Goal: Transaction & Acquisition: Purchase product/service

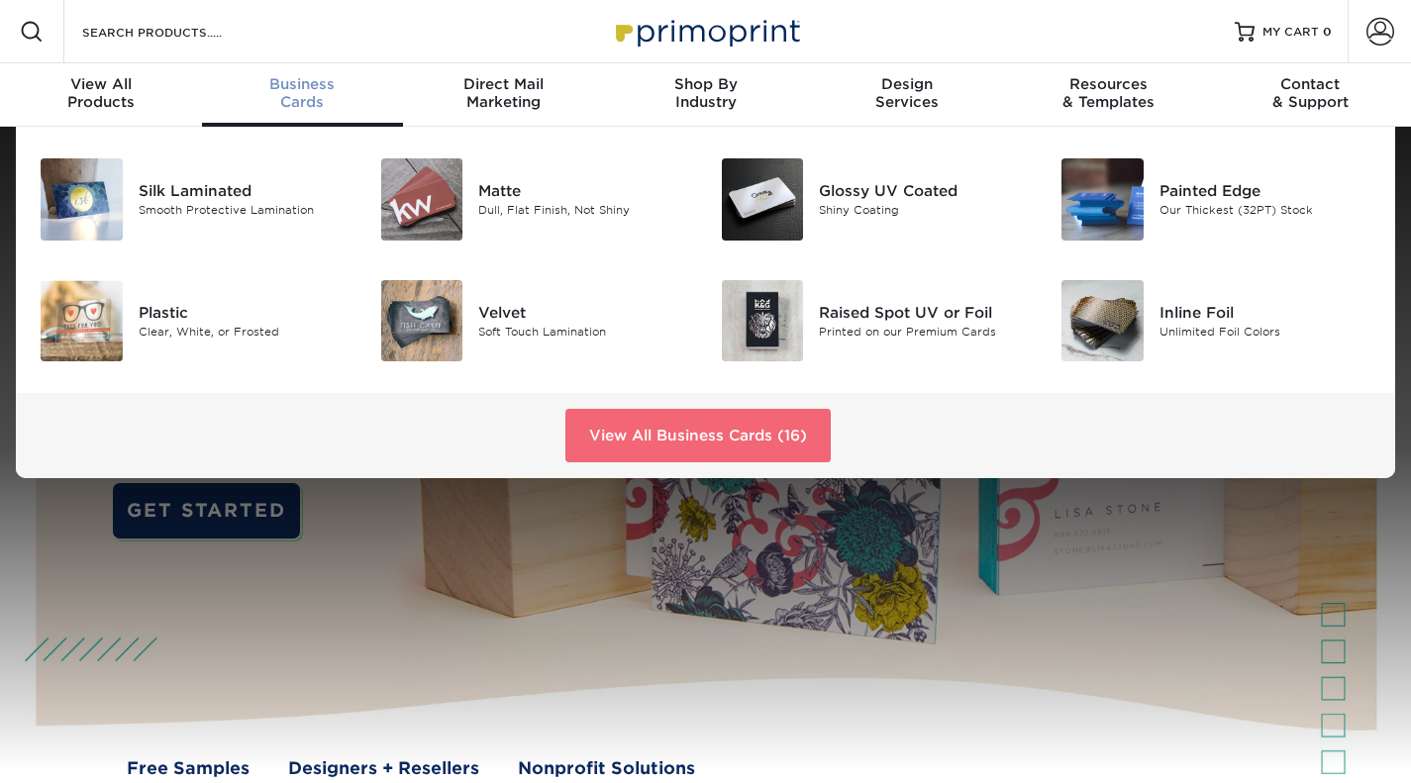
click at [680, 431] on link "View All Business Cards (16)" at bounding box center [697, 435] width 265 height 53
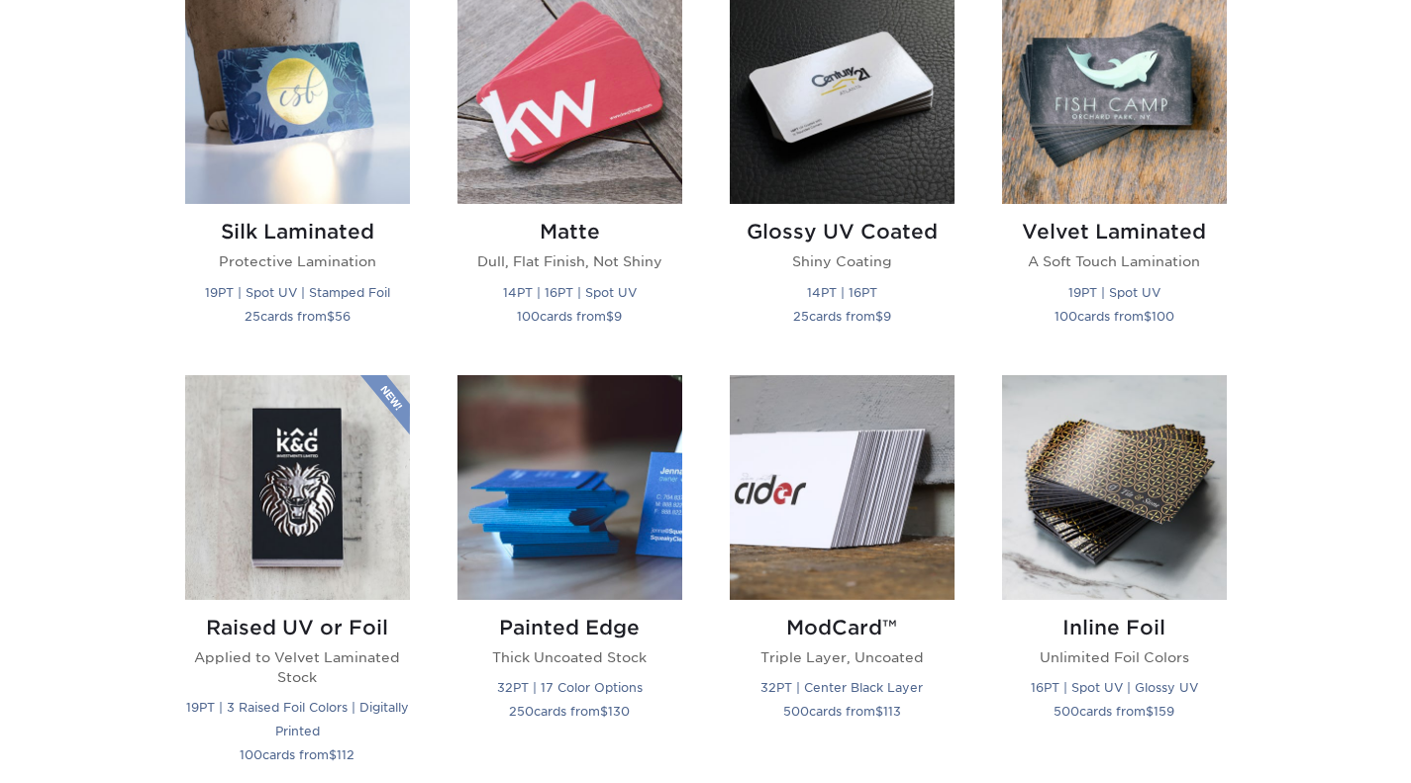
scroll to position [891, 0]
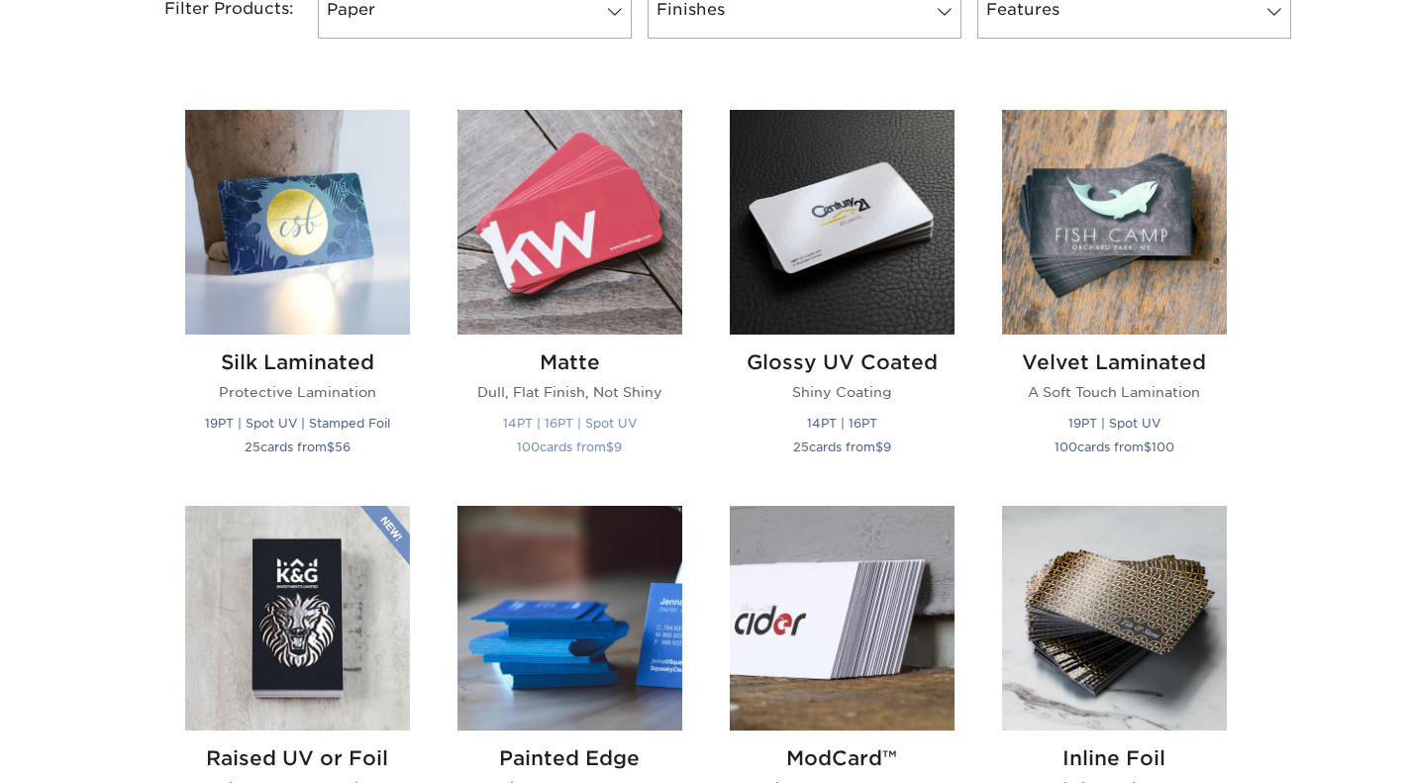
click at [561, 255] on img at bounding box center [569, 222] width 225 height 225
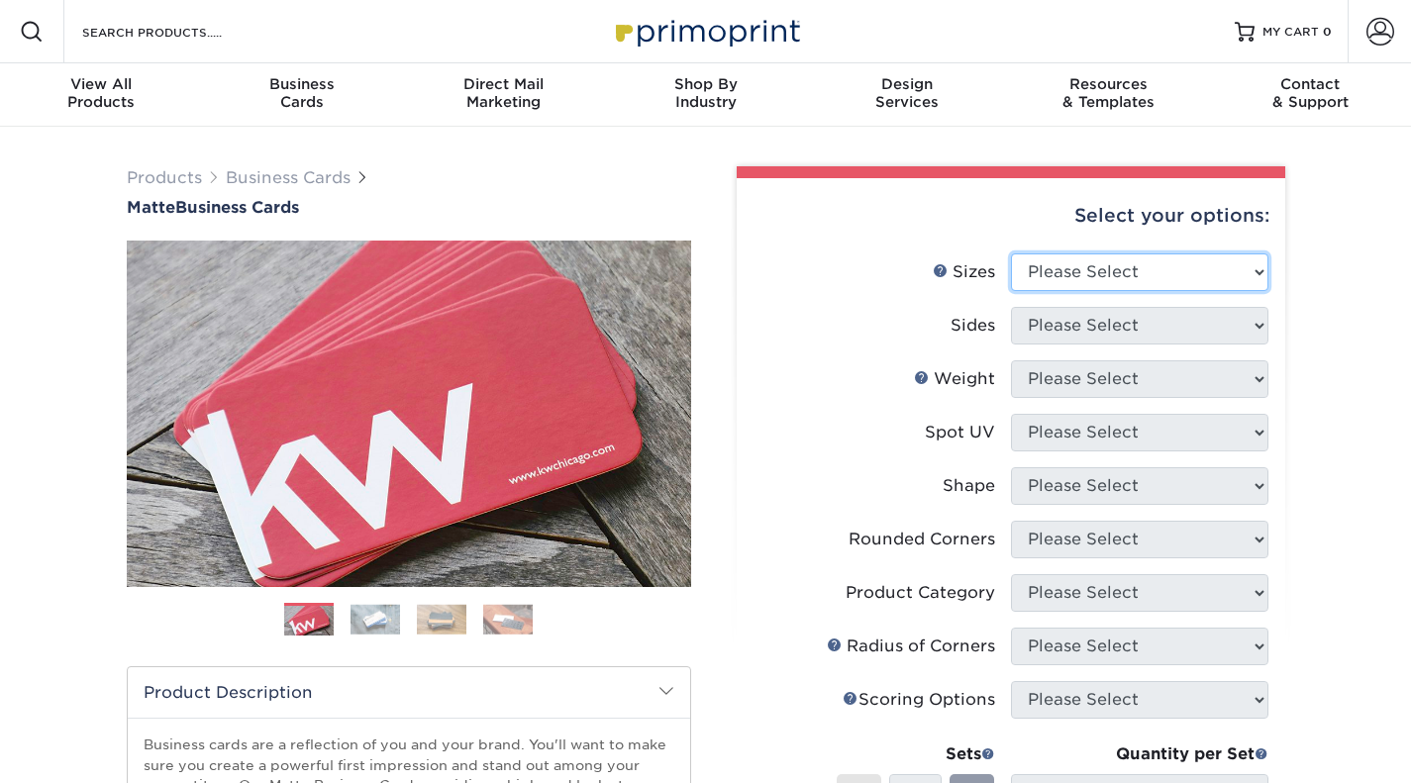
click at [1165, 275] on select "Please Select 1.5" x 3.5" - Mini 1.75" x 3.5" - Mini 2" x 2" - Square 2" x 3" -…" at bounding box center [1139, 272] width 257 height 38
click at [895, 403] on li "Weight Help Weight Please Select 14PT 16PT" at bounding box center [1010, 386] width 515 height 53
click at [1149, 263] on select "Please Select 1.5" x 3.5" - Mini 1.75" x 3.5" - Mini 2" x 2" - Square 2" x 3" -…" at bounding box center [1139, 272] width 257 height 38
click at [1120, 271] on select "Please Select 1.5" x 3.5" - Mini 1.75" x 3.5" - Mini 2" x 2" - Square 2" x 3" -…" at bounding box center [1139, 272] width 257 height 38
click at [1143, 279] on select "Please Select 1.5" x 3.5" - Mini 1.75" x 3.5" - Mini 2" x 2" - Square 2" x 3" -…" at bounding box center [1139, 272] width 257 height 38
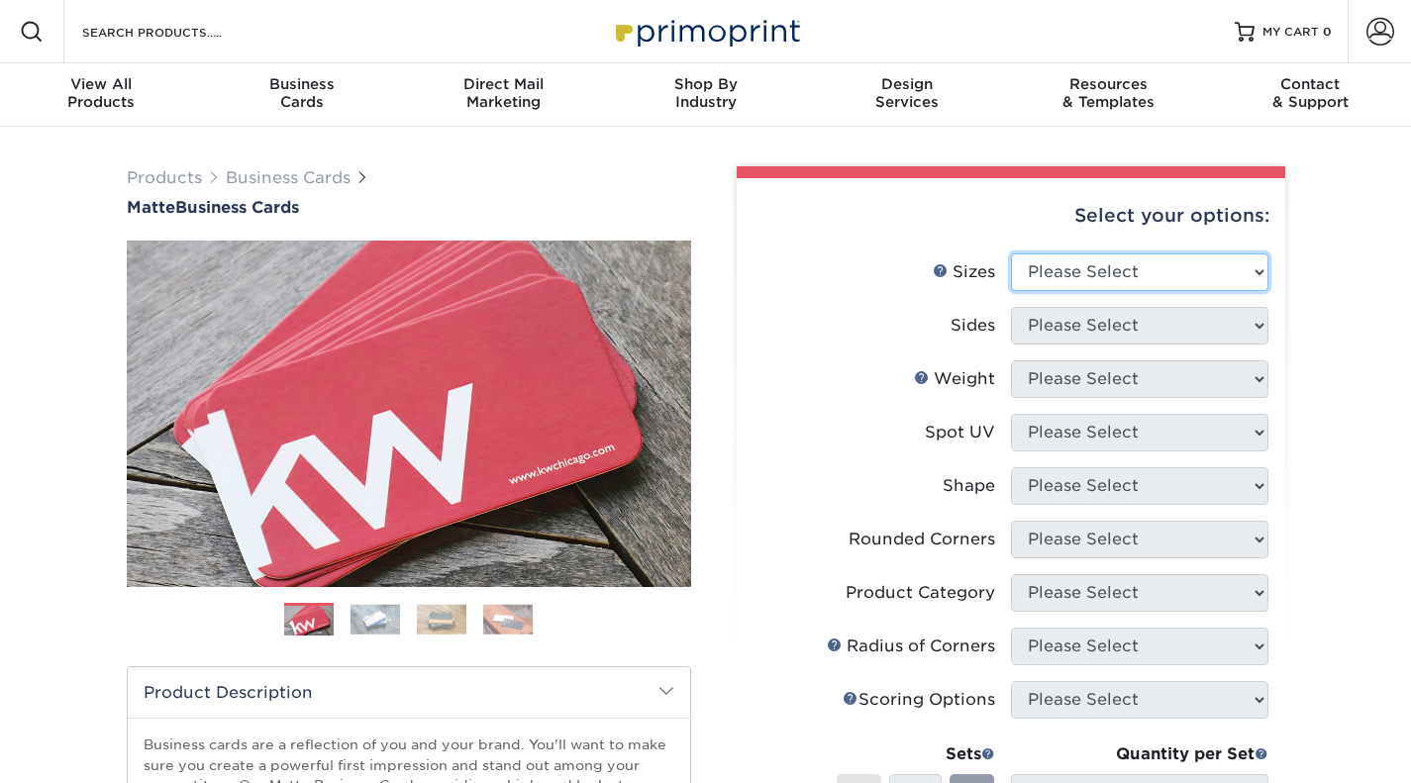
click at [1173, 269] on select "Please Select 1.5" x 3.5" - Mini 1.75" x 3.5" - Mini 2" x 2" - Square 2" x 3" -…" at bounding box center [1139, 272] width 257 height 38
select select "2.00x3.50"
click at [1011, 253] on select "Please Select 1.5" x 3.5" - Mini 1.75" x 3.5" - Mini 2" x 2" - Square 2" x 3" -…" at bounding box center [1139, 272] width 257 height 38
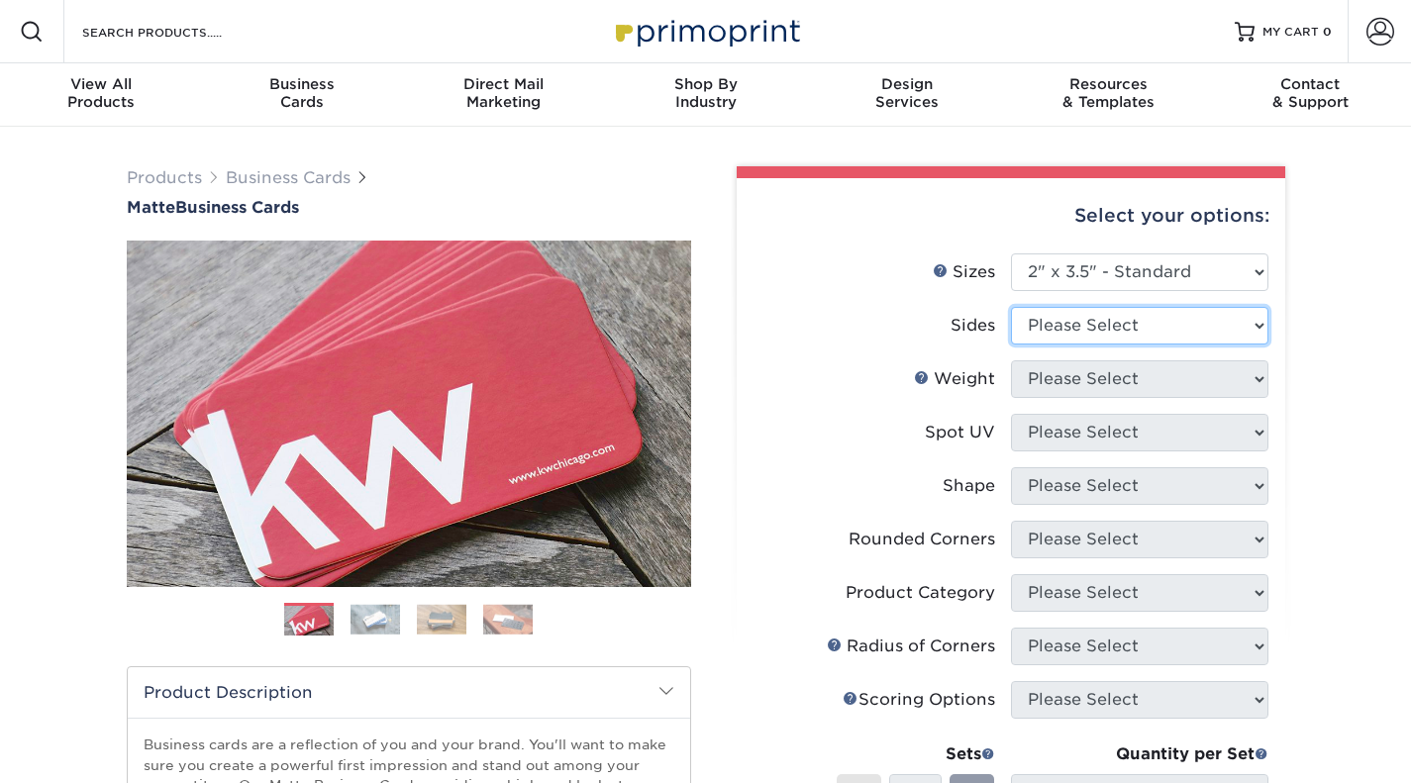
click at [1125, 332] on select "Please Select Print Both Sides Print Front Only" at bounding box center [1139, 326] width 257 height 38
select select "13abbda7-1d64-4f25-8bb2-c179b224825d"
click at [1011, 307] on select "Please Select Print Both Sides Print Front Only" at bounding box center [1139, 326] width 257 height 38
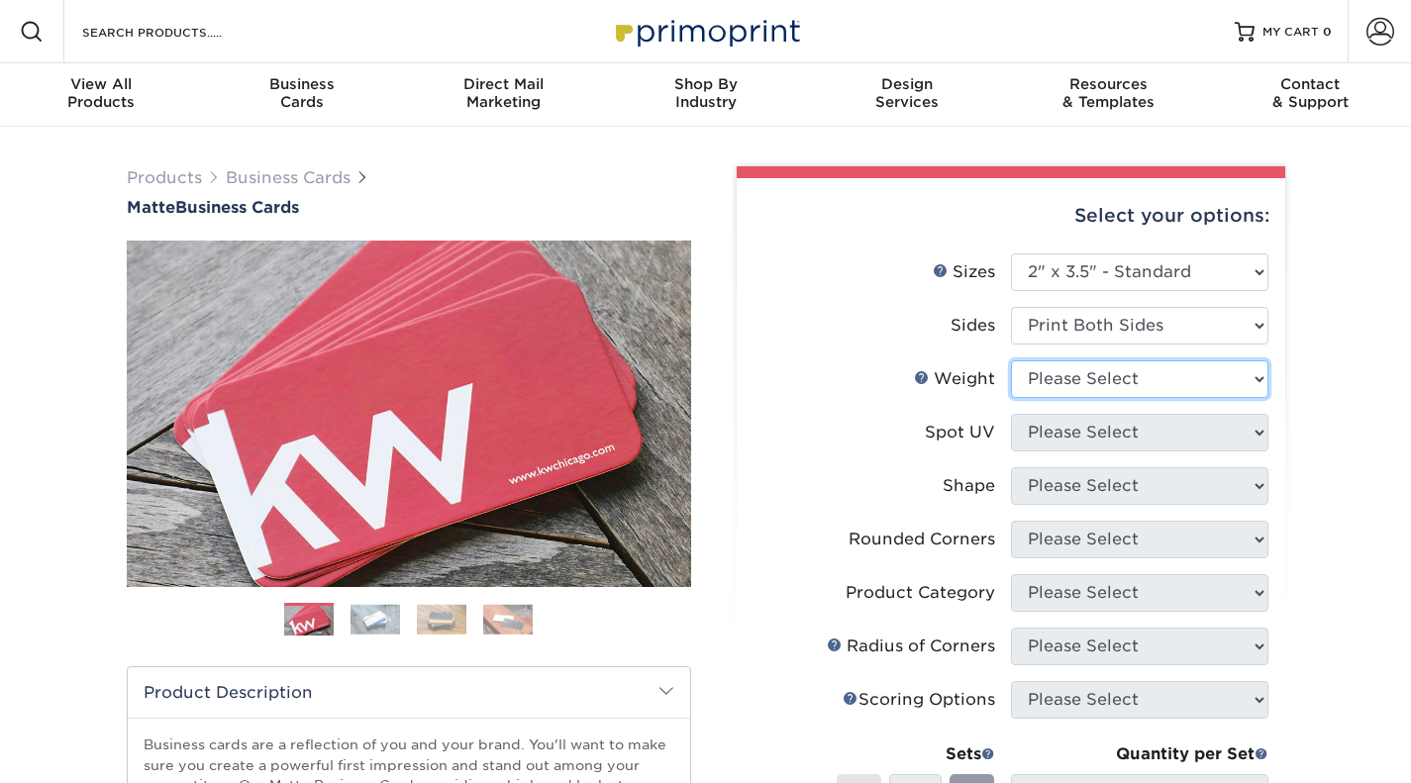
click at [1133, 380] on select "Please Select 16PT 14PT" at bounding box center [1139, 379] width 257 height 38
click at [1140, 375] on select "Please Select 16PT 14PT" at bounding box center [1139, 379] width 257 height 38
click at [1075, 376] on select "Please Select 16PT 14PT" at bounding box center [1139, 379] width 257 height 38
select select "16PT"
click at [1011, 360] on select "Please Select 16PT 14PT" at bounding box center [1139, 379] width 257 height 38
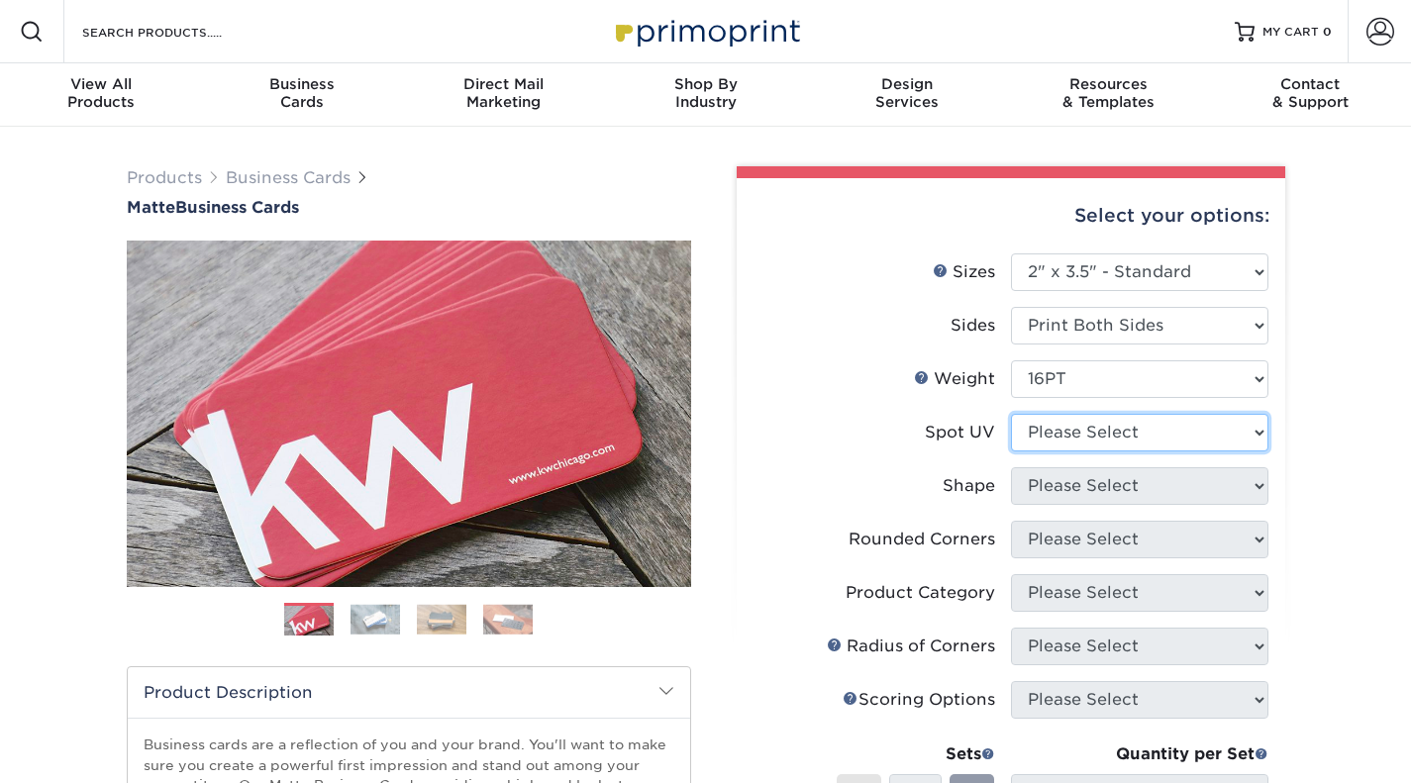
click at [1092, 431] on select "Please Select No Spot UV Front and Back (Both Sides) Front Only Back Only" at bounding box center [1139, 433] width 257 height 38
click at [1121, 436] on select "Please Select No Spot UV Front and Back (Both Sides) Front Only Back Only" at bounding box center [1139, 433] width 257 height 38
select select "3"
click at [1011, 414] on select "Please Select No Spot UV Front and Back (Both Sides) Front Only Back Only" at bounding box center [1139, 433] width 257 height 38
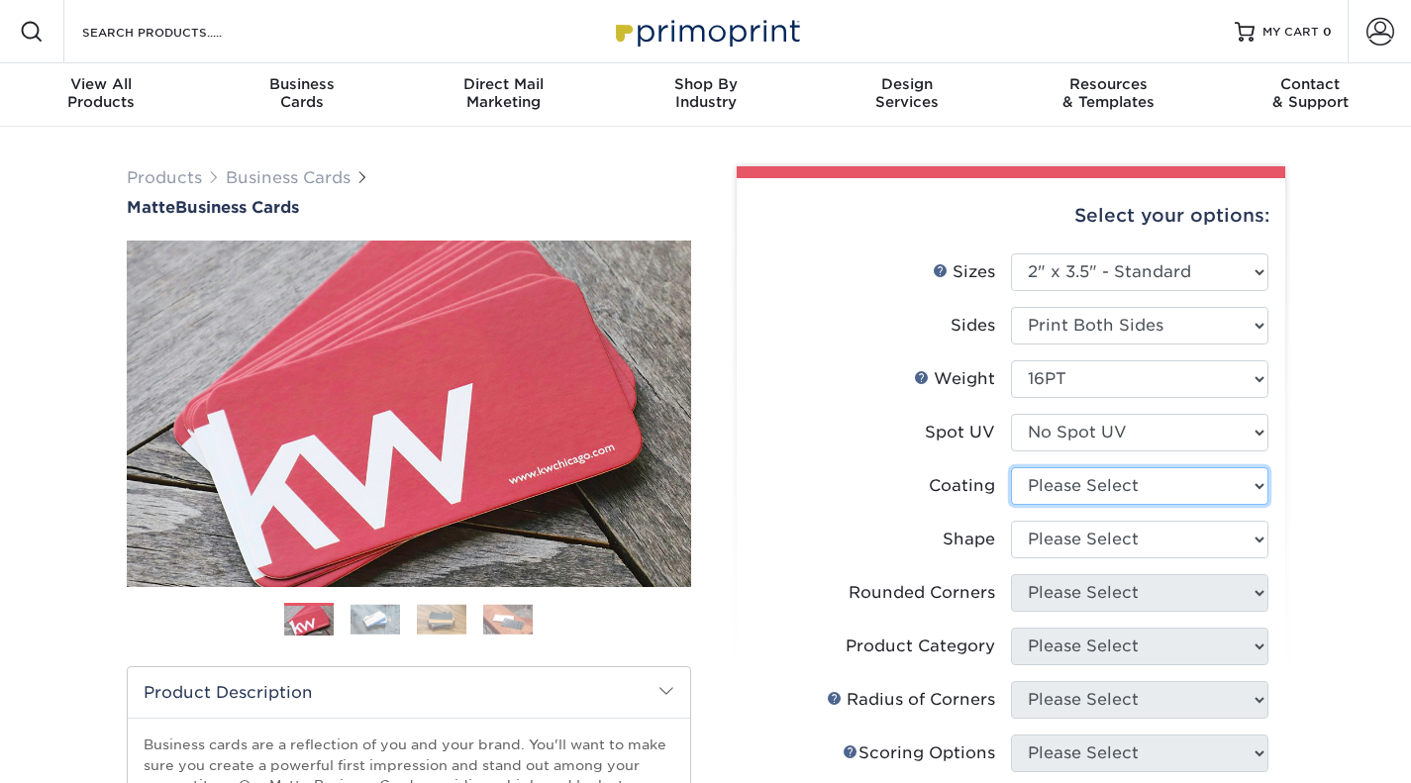
click at [1102, 491] on select at bounding box center [1139, 486] width 257 height 38
select select "121bb7b5-3b4d-429f-bd8d-bbf80e953313"
click at [1011, 467] on select at bounding box center [1139, 486] width 257 height 38
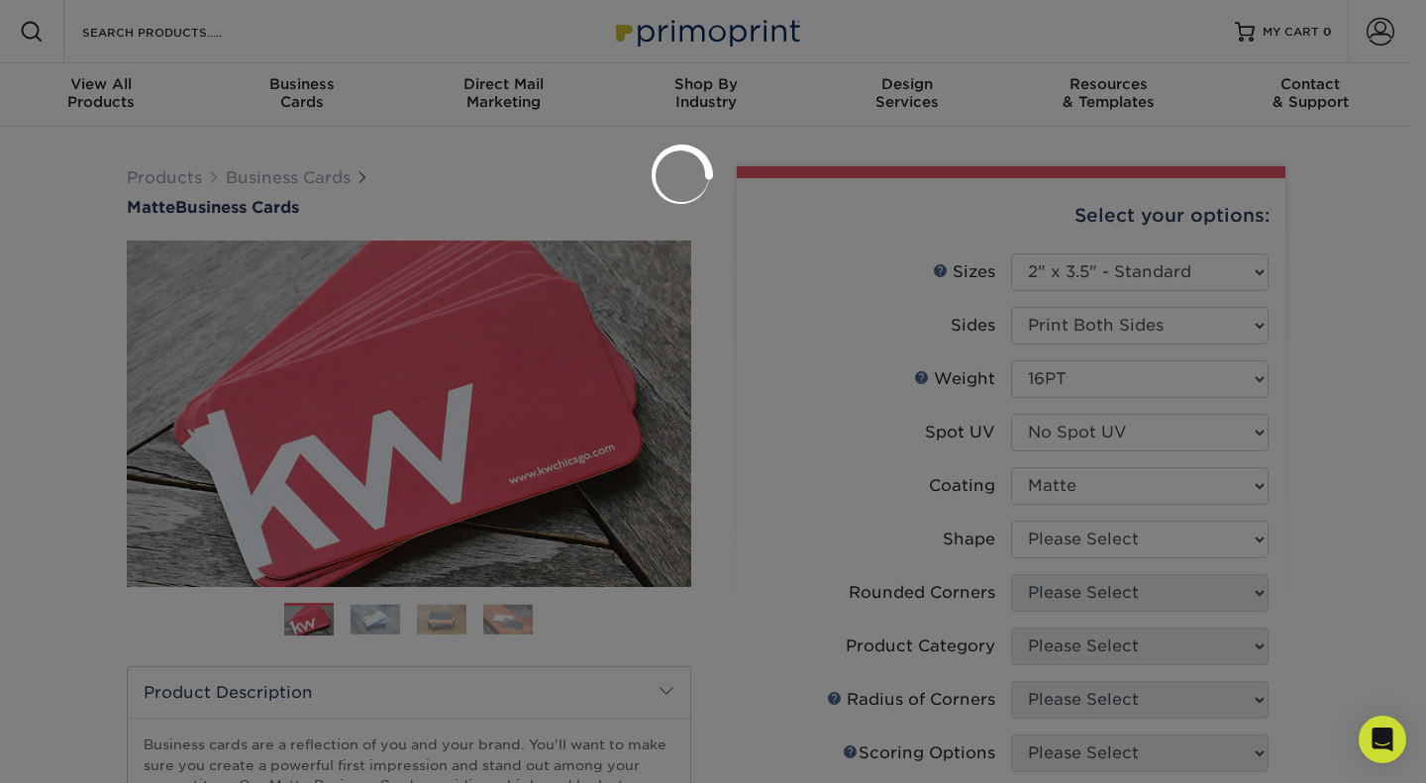
click at [1091, 532] on div at bounding box center [713, 391] width 1426 height 783
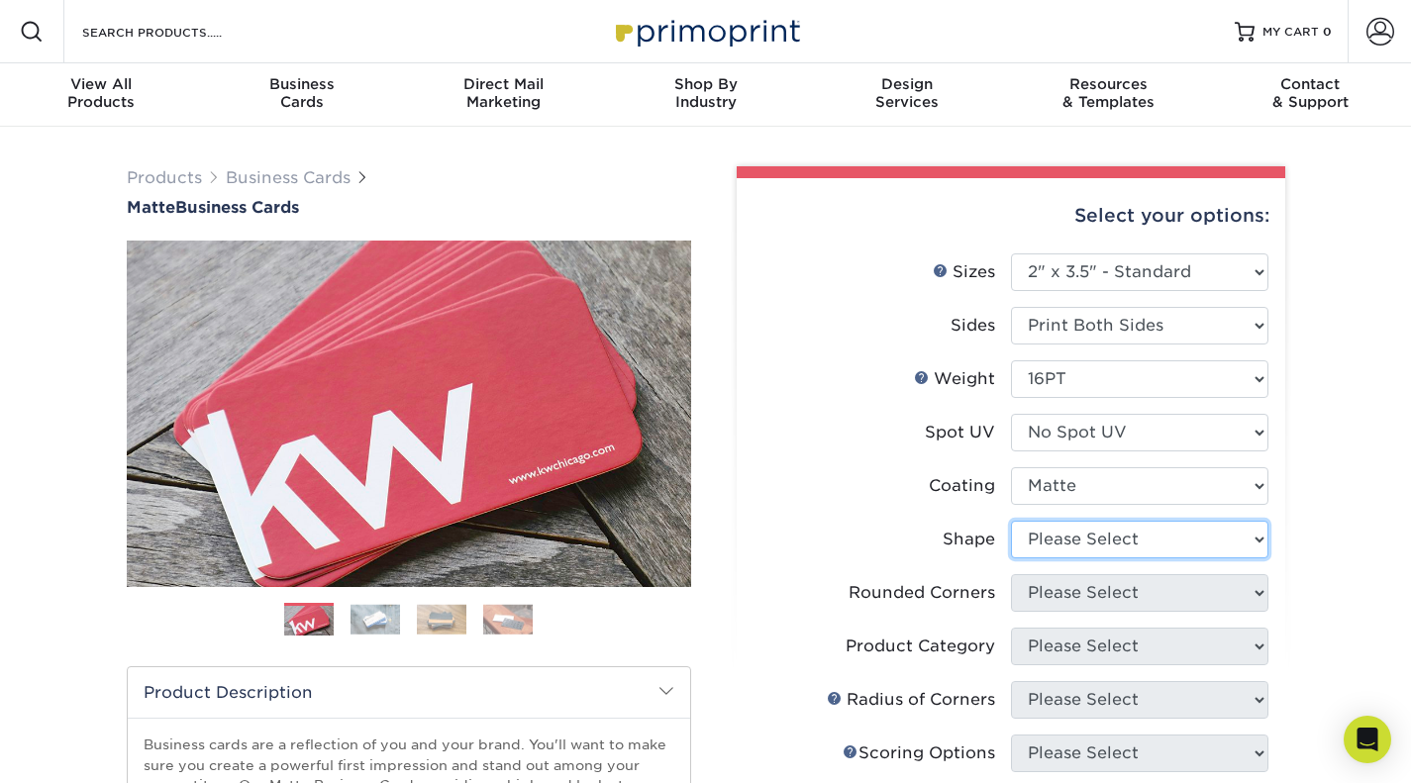
click at [1091, 533] on select "Please Select Standard Oval" at bounding box center [1139, 540] width 257 height 38
select select "standard"
click at [1011, 521] on select "Please Select Standard Oval" at bounding box center [1139, 540] width 257 height 38
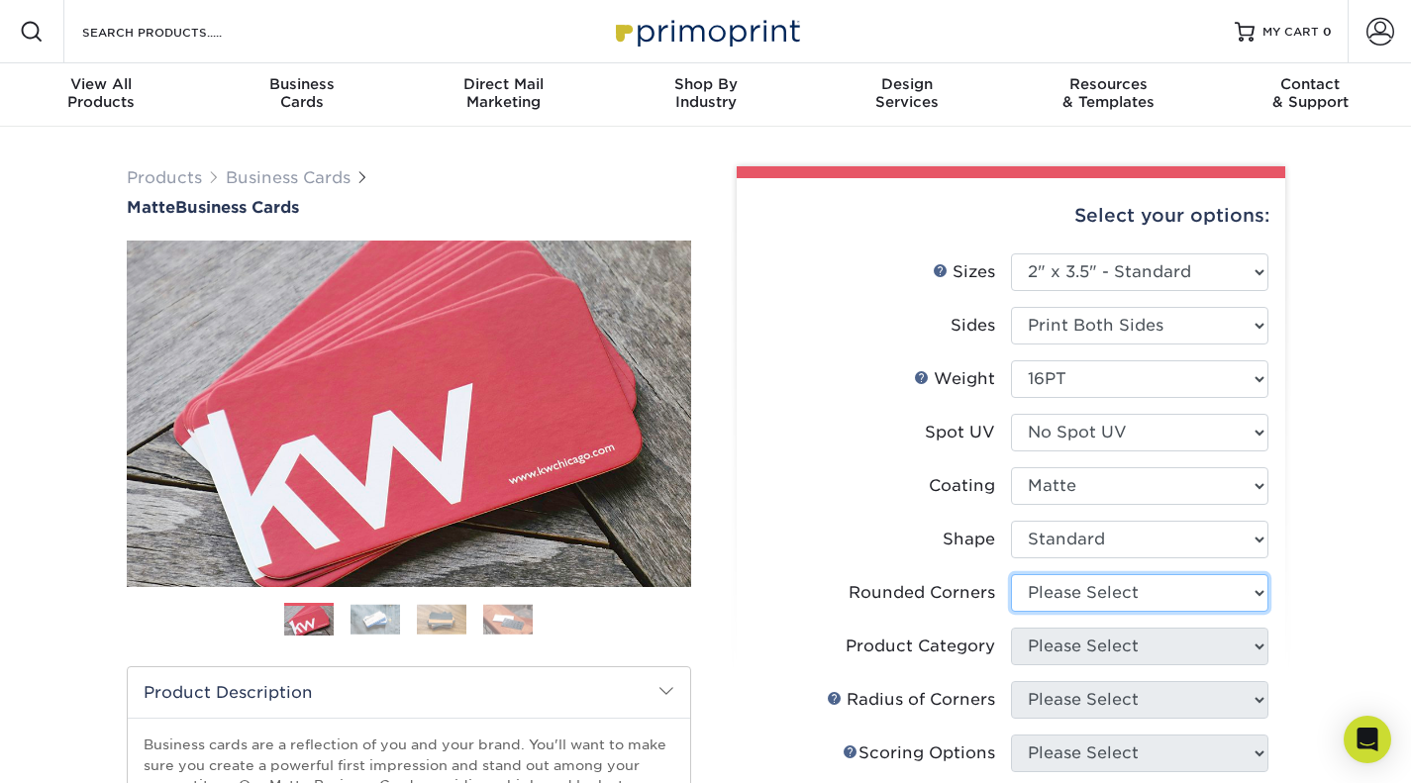
click at [1084, 594] on select "Please Select Yes - Round 2 Corners Yes - Round 4 Corners No" at bounding box center [1139, 593] width 257 height 38
select select "0"
click at [1011, 574] on select "Please Select Yes - Round 2 Corners Yes - Round 4 Corners No" at bounding box center [1139, 593] width 257 height 38
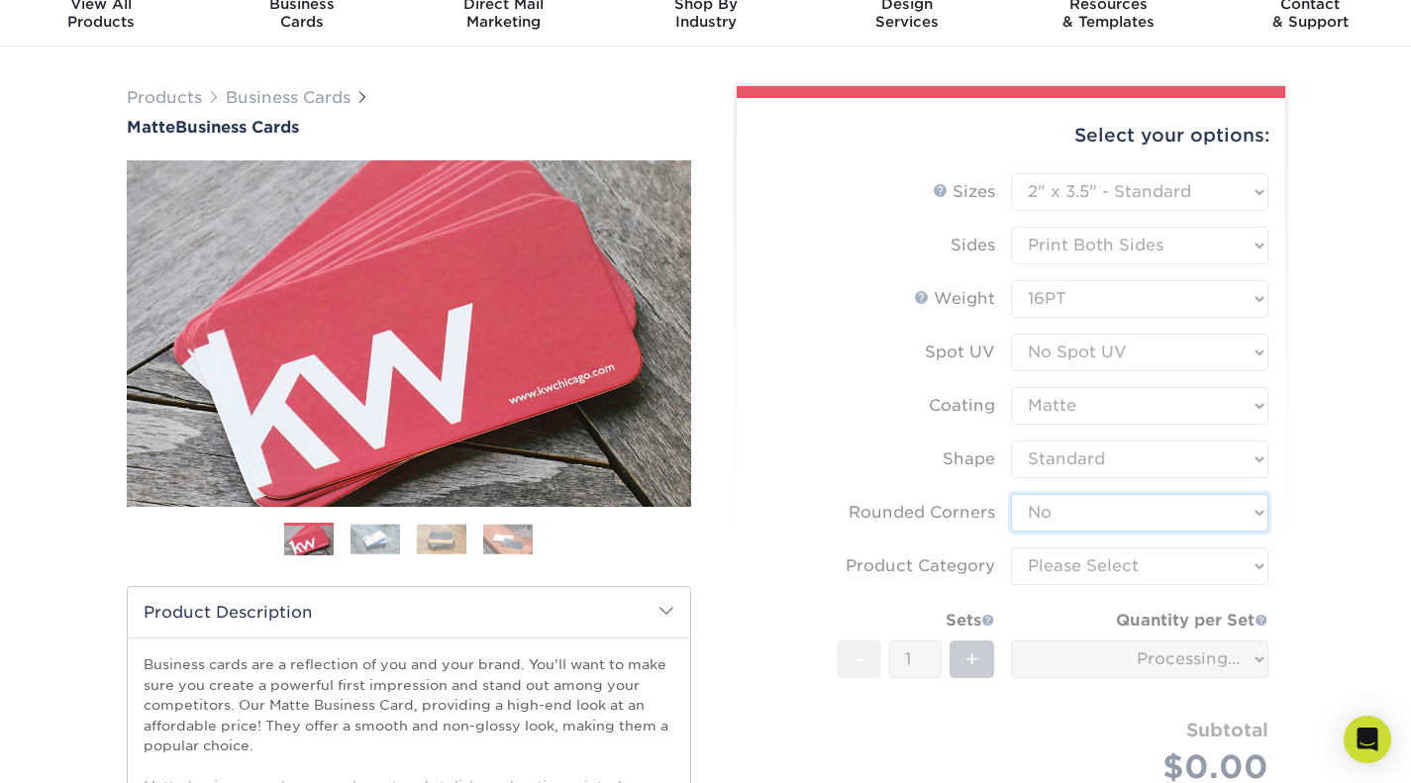
scroll to position [99, 0]
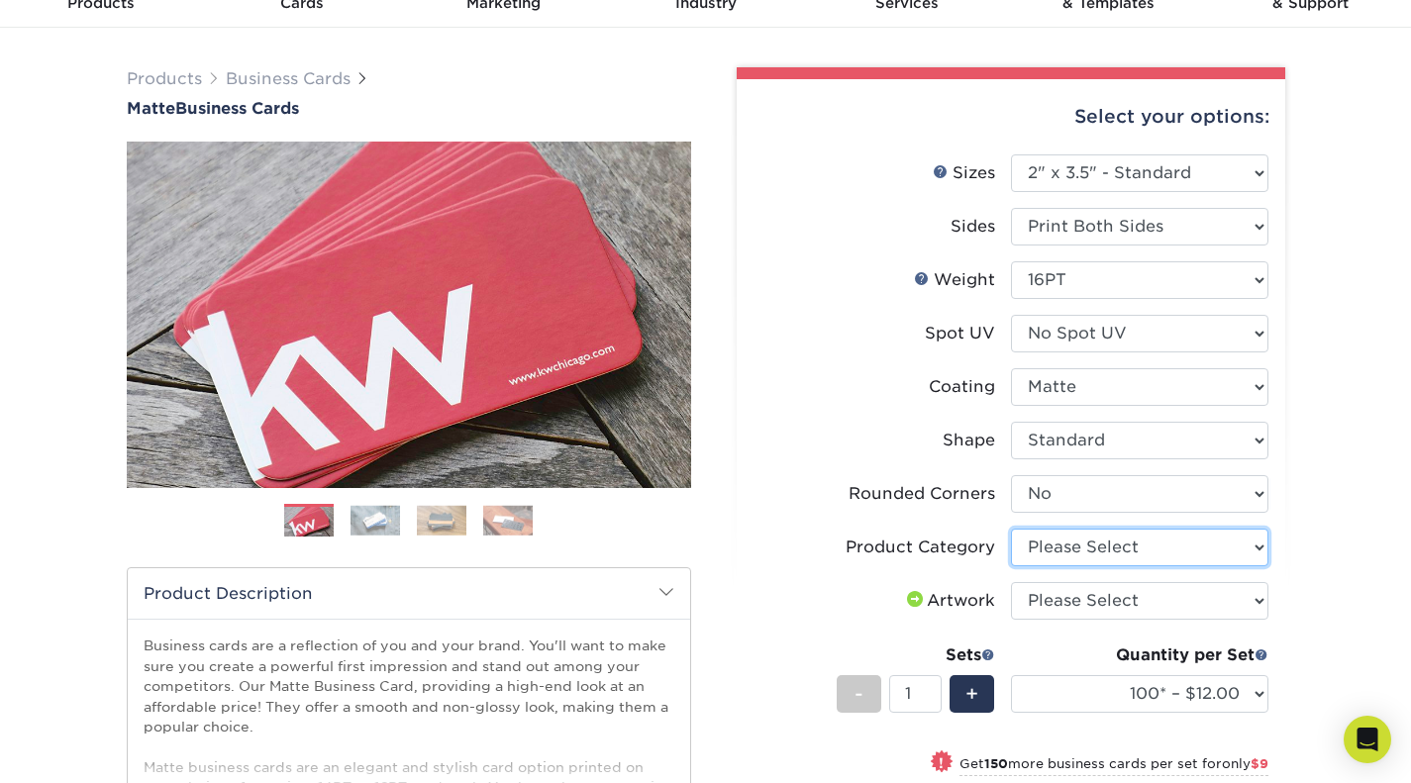
click at [1135, 550] on select "Please Select Business Cards" at bounding box center [1139, 548] width 257 height 38
select select "3b5148f1-0588-4f88-a218-97bcfdce65c1"
click at [1011, 529] on select "Please Select Business Cards" at bounding box center [1139, 548] width 257 height 38
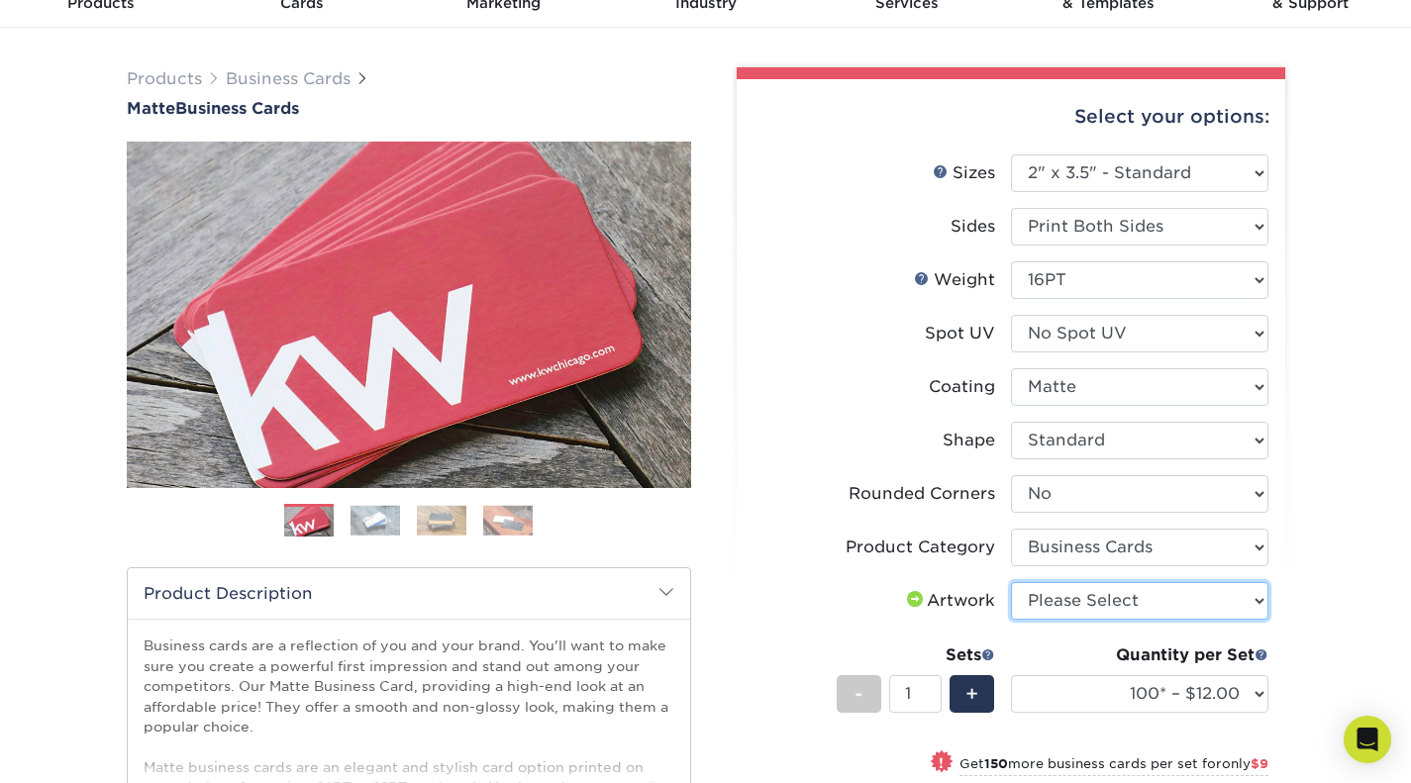
drag, startPoint x: 1128, startPoint y: 583, endPoint x: 1129, endPoint y: 596, distance: 12.9
click at [1128, 583] on select "Please Select I will upload files I need a design - $100" at bounding box center [1139, 601] width 257 height 38
select select "upload"
click at [1011, 582] on select "Please Select I will upload files I need a design - $100" at bounding box center [1139, 601] width 257 height 38
click at [1321, 593] on div "Products Business Cards Matte Business Cards Previous Next 100 $ 9" at bounding box center [705, 617] width 1411 height 1179
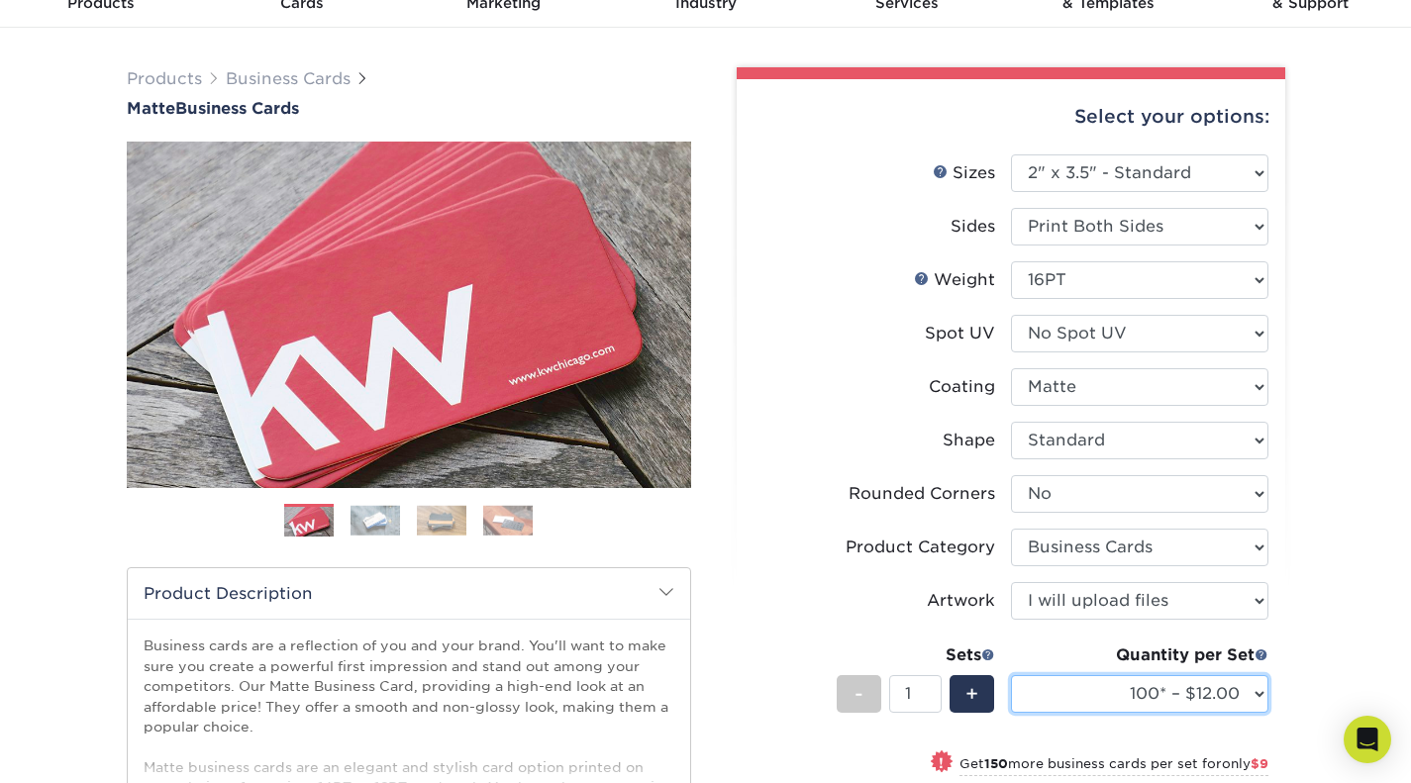
click at [1256, 680] on select "100* – $12.00 250* – $21.00 500 – $42.00 1000 – $53.00 2500 – $95.00 5000 – $18…" at bounding box center [1139, 694] width 257 height 38
select select "250* – $21.00"
click at [1011, 675] on select "100* – $12.00 250* – $21.00 500 – $42.00 1000 – $53.00 2500 – $95.00 5000 – $18…" at bounding box center [1139, 694] width 257 height 38
click at [1292, 192] on div "Select your options: Sizes Help Sizes Please Select 1.5" x 3.5" - Mini -" at bounding box center [1003, 609] width 594 height 1084
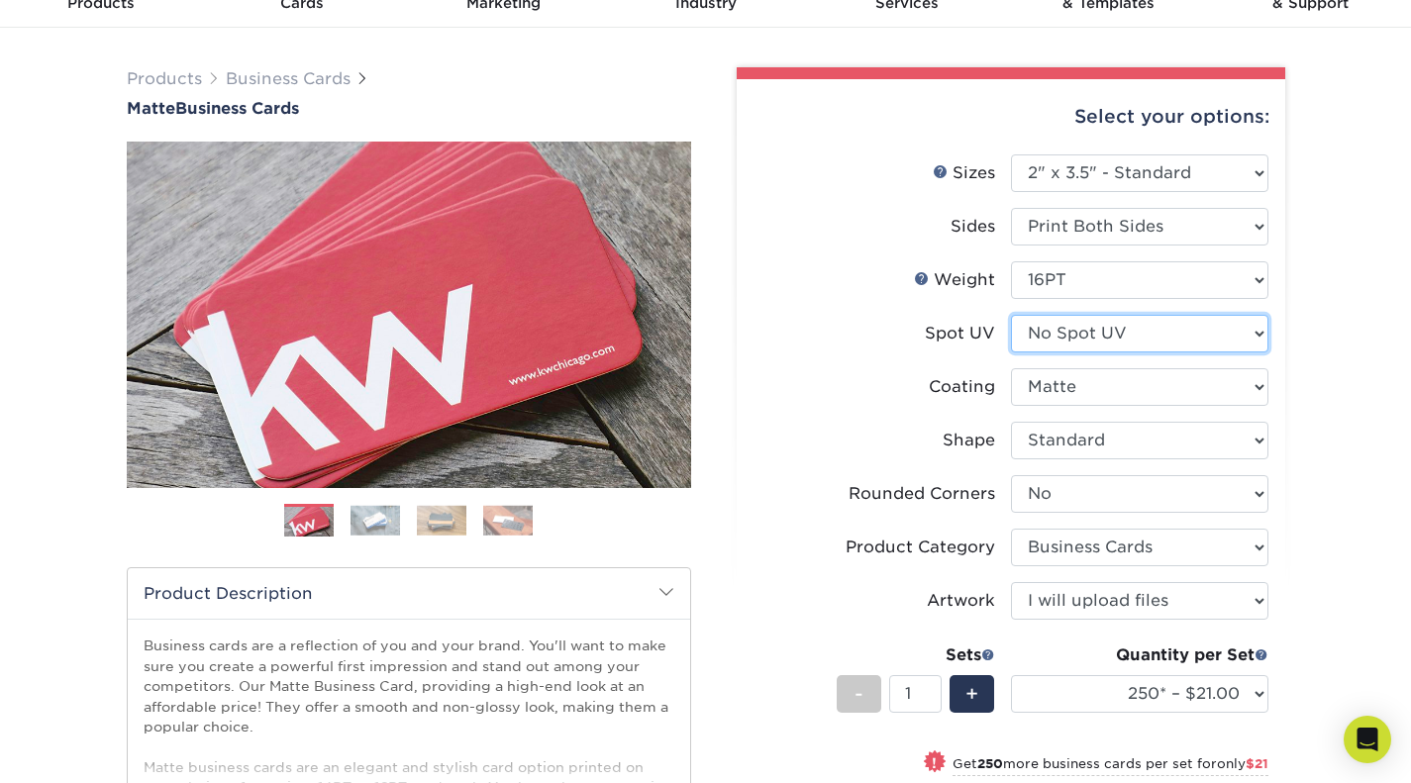
click at [1120, 338] on select "Please Select No Spot UV Front and Back (Both Sides) Front Only Back Only" at bounding box center [1139, 334] width 257 height 38
select select "0"
click at [1011, 315] on select "Please Select No Spot UV Front and Back (Both Sides) Front Only Back Only" at bounding box center [1139, 334] width 257 height 38
select select "-1"
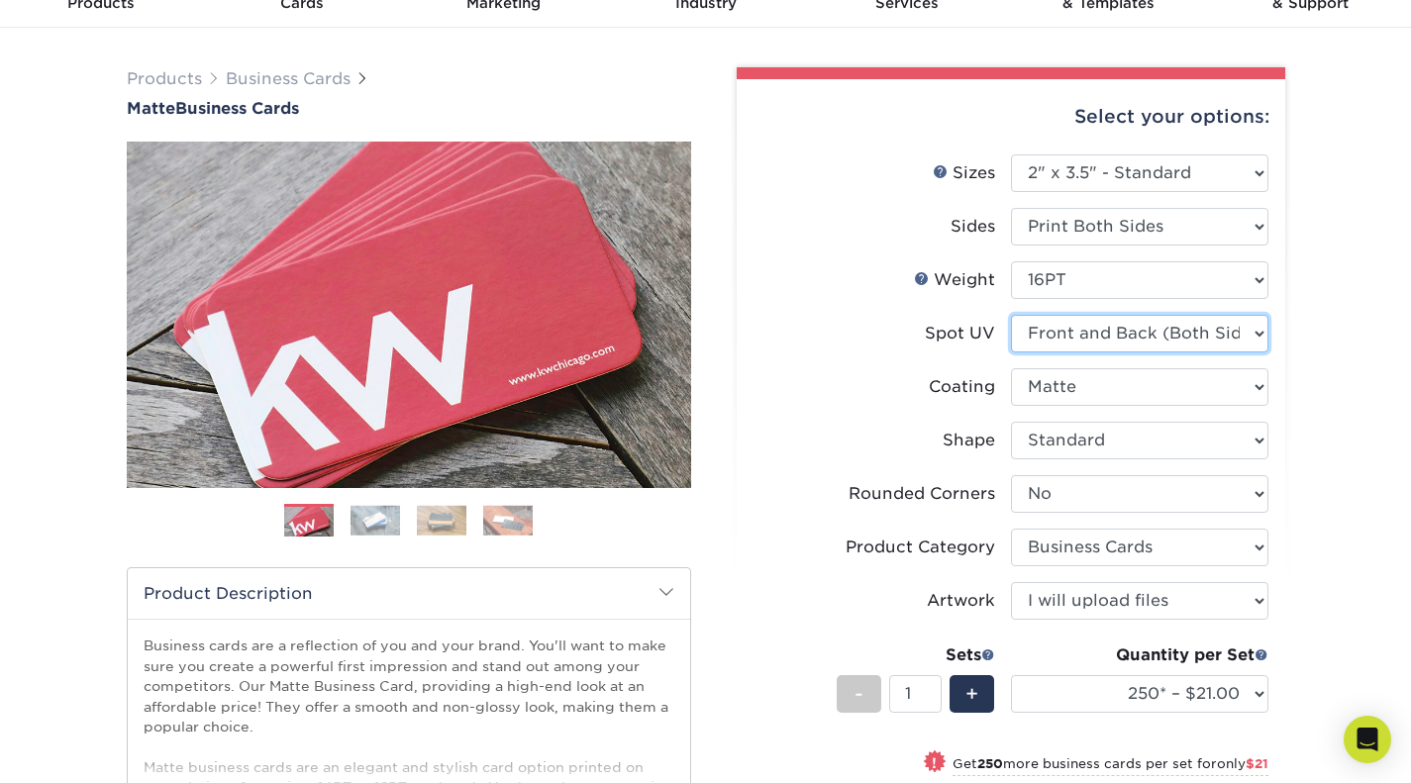
select select
select select "-1"
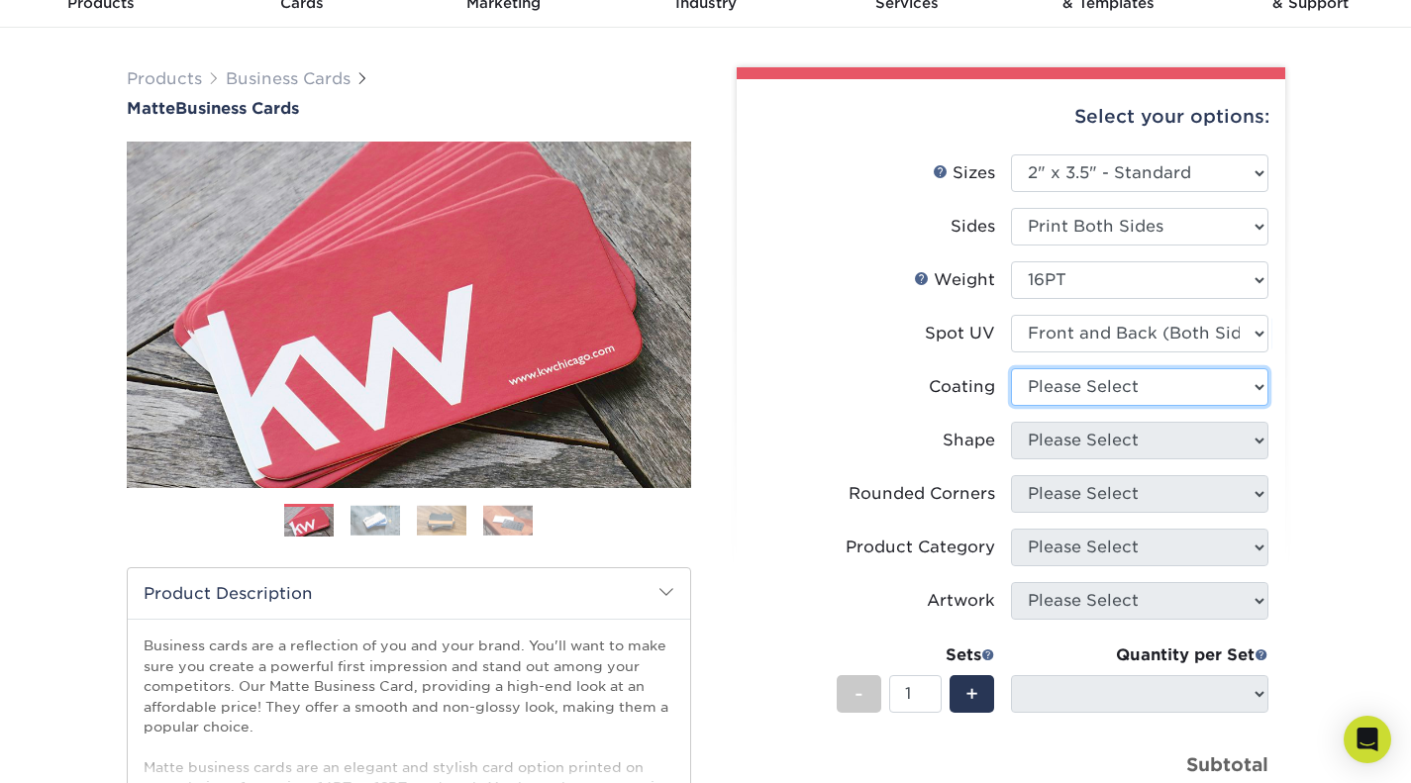
click at [1193, 394] on select at bounding box center [1139, 387] width 257 height 38
select select "121bb7b5-3b4d-429f-bd8d-bbf80e953313"
click at [1011, 368] on select at bounding box center [1139, 387] width 257 height 38
select select
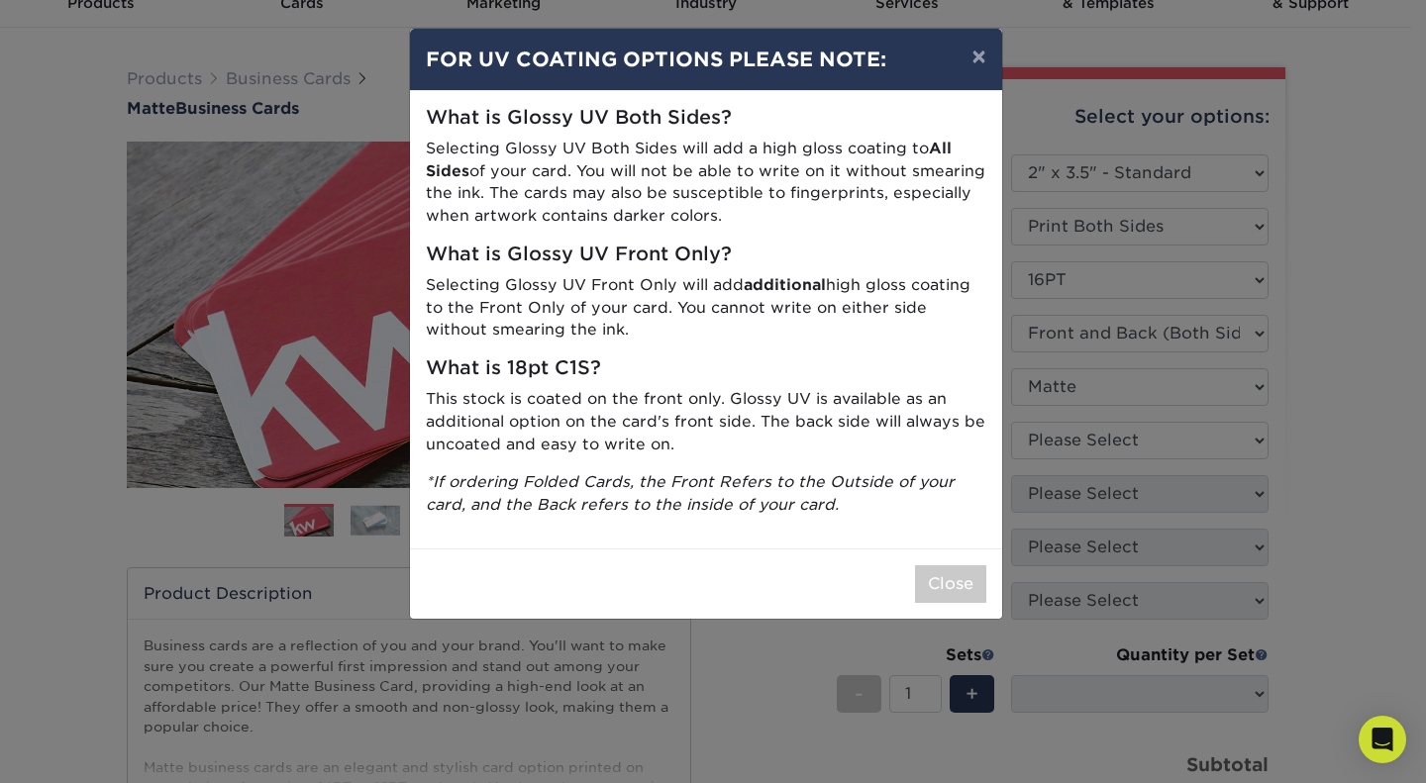
click at [1328, 366] on div "× FOR UV COATING OPTIONS PLEASE NOTE: What is Glossy UV Both Sides? Selecting G…" at bounding box center [713, 391] width 1426 height 783
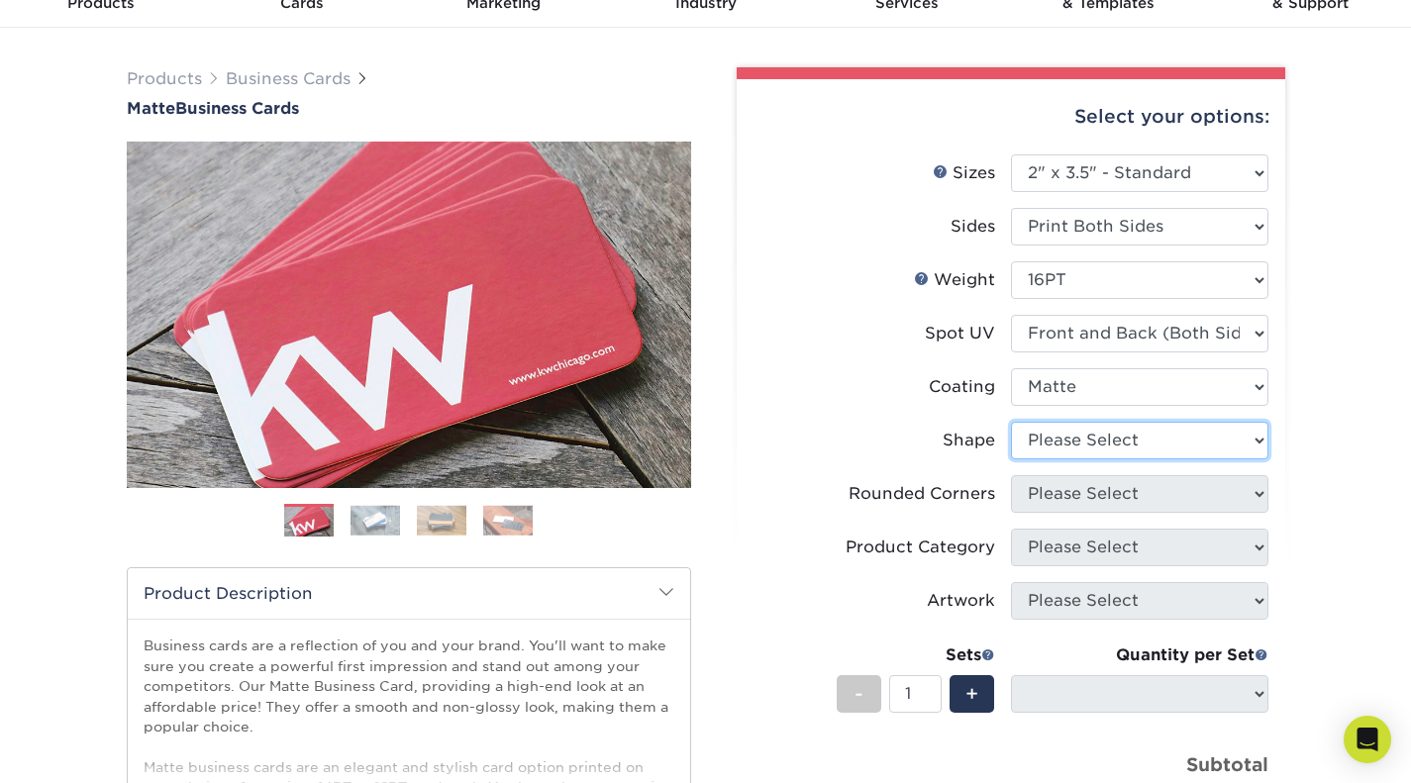
click at [1083, 440] on select "Please Select Standard" at bounding box center [1139, 441] width 257 height 38
drag, startPoint x: 1083, startPoint y: 438, endPoint x: 1093, endPoint y: 393, distance: 45.6
click at [1083, 438] on select "Please Select Standard" at bounding box center [1139, 441] width 257 height 38
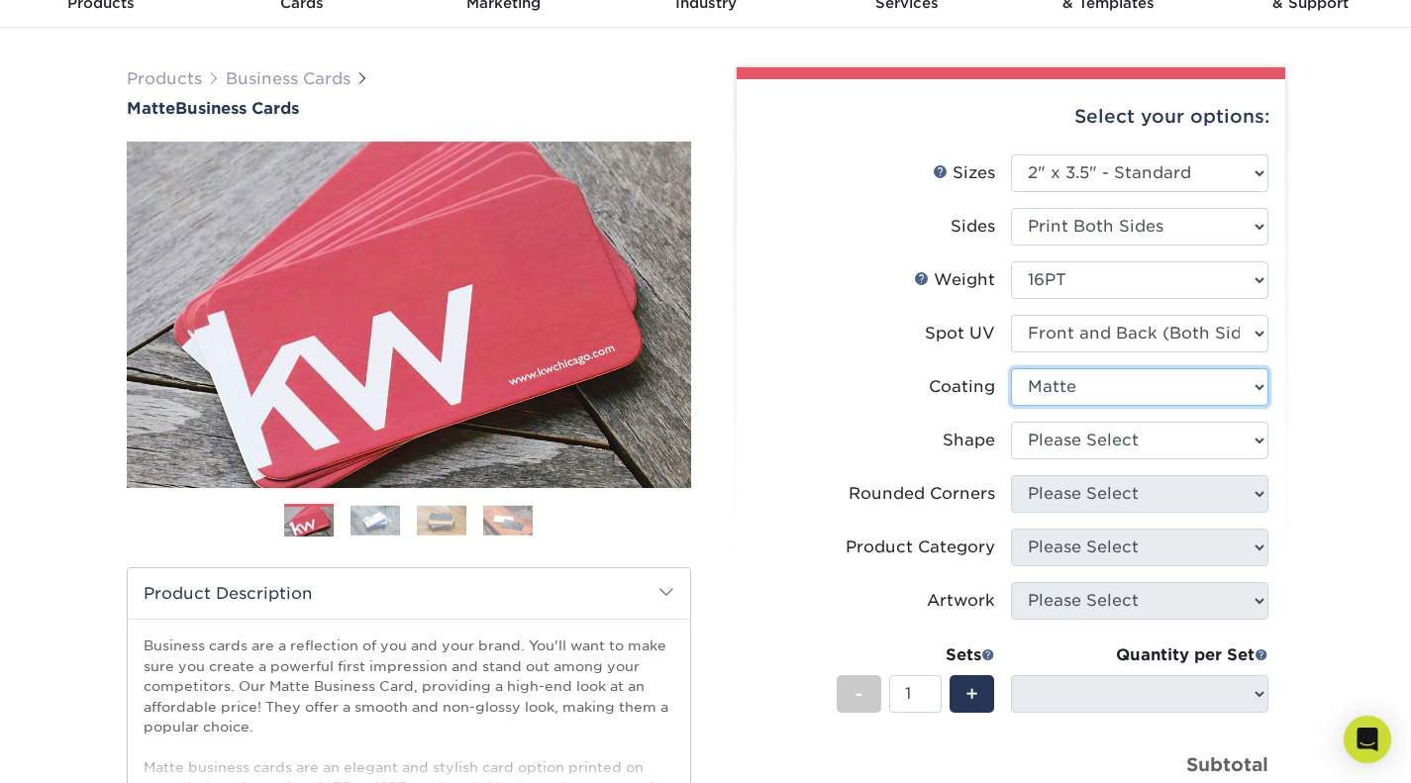
click at [1098, 378] on select at bounding box center [1139, 387] width 257 height 38
select select "-1"
click at [1011, 368] on select at bounding box center [1139, 387] width 257 height 38
select select
click at [1085, 383] on select at bounding box center [1139, 387] width 257 height 38
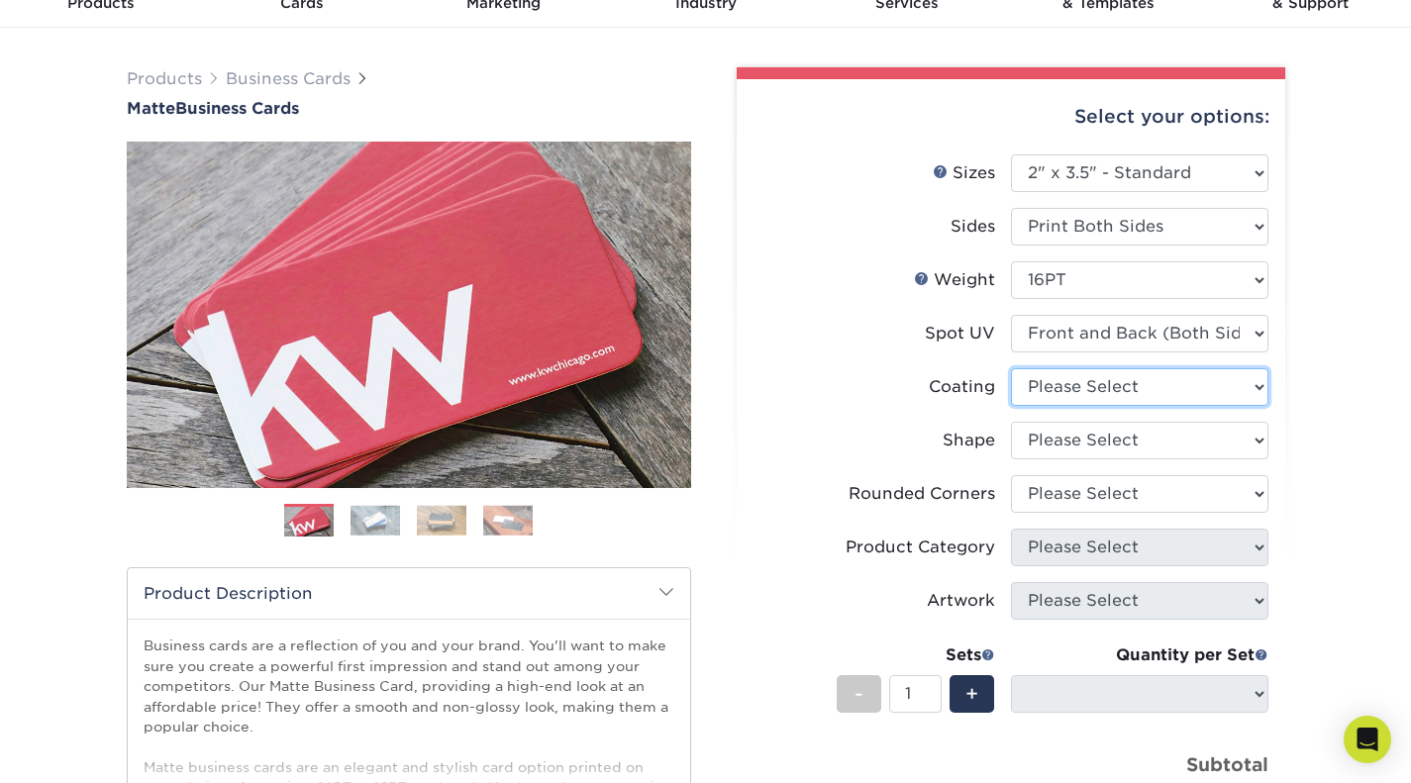
select select "121bb7b5-3b4d-429f-bd8d-bbf80e953313"
click at [1011, 368] on select at bounding box center [1139, 387] width 257 height 38
select select
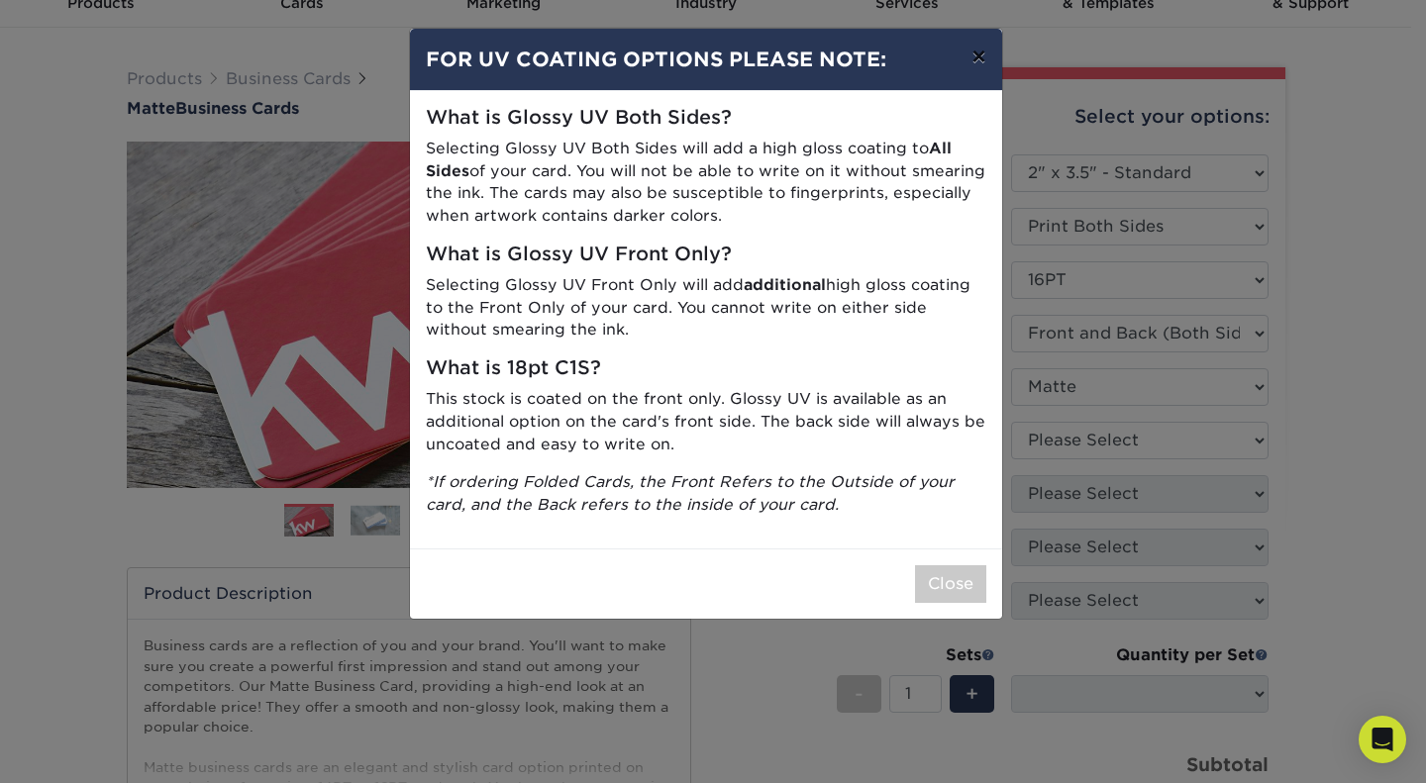
click at [983, 55] on button "×" at bounding box center [978, 56] width 46 height 55
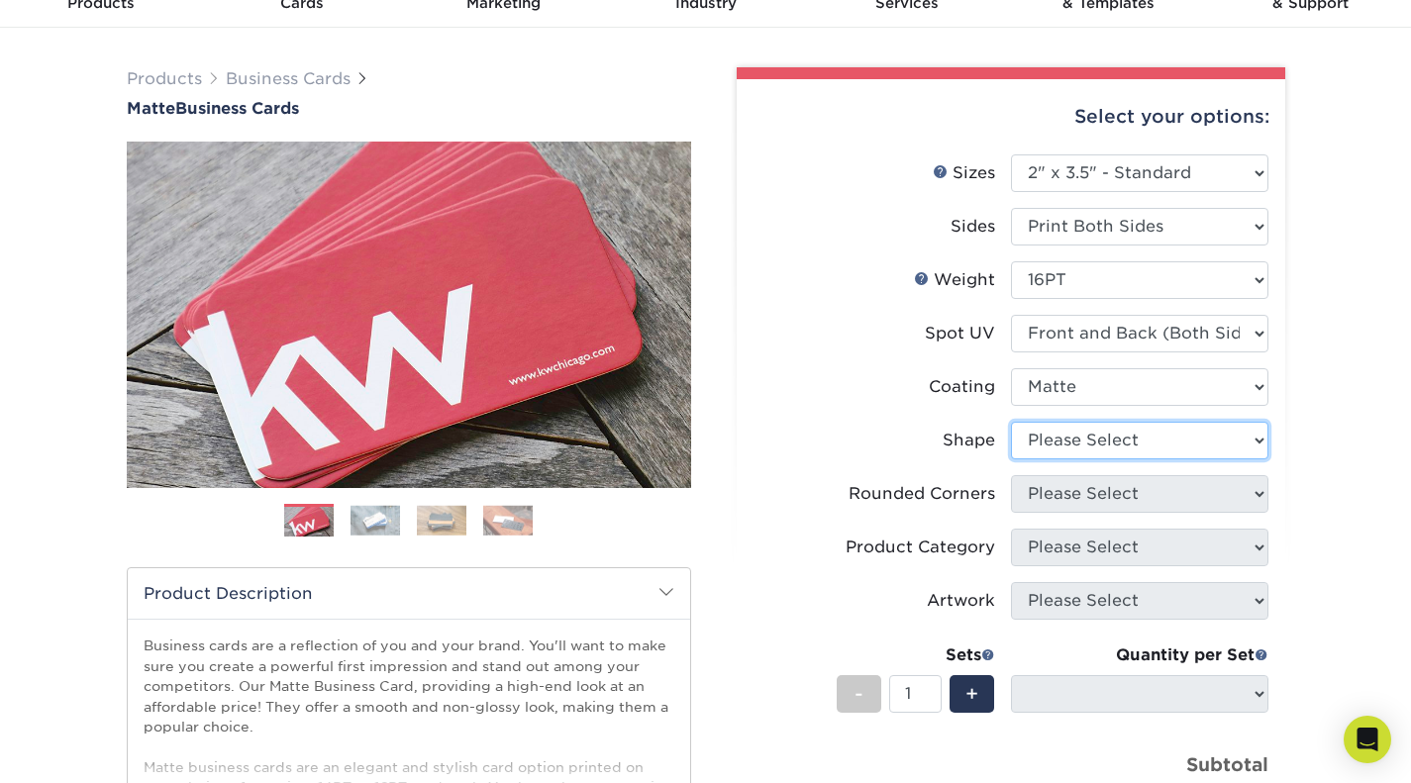
click at [1108, 439] on select "Please Select Standard" at bounding box center [1139, 441] width 257 height 38
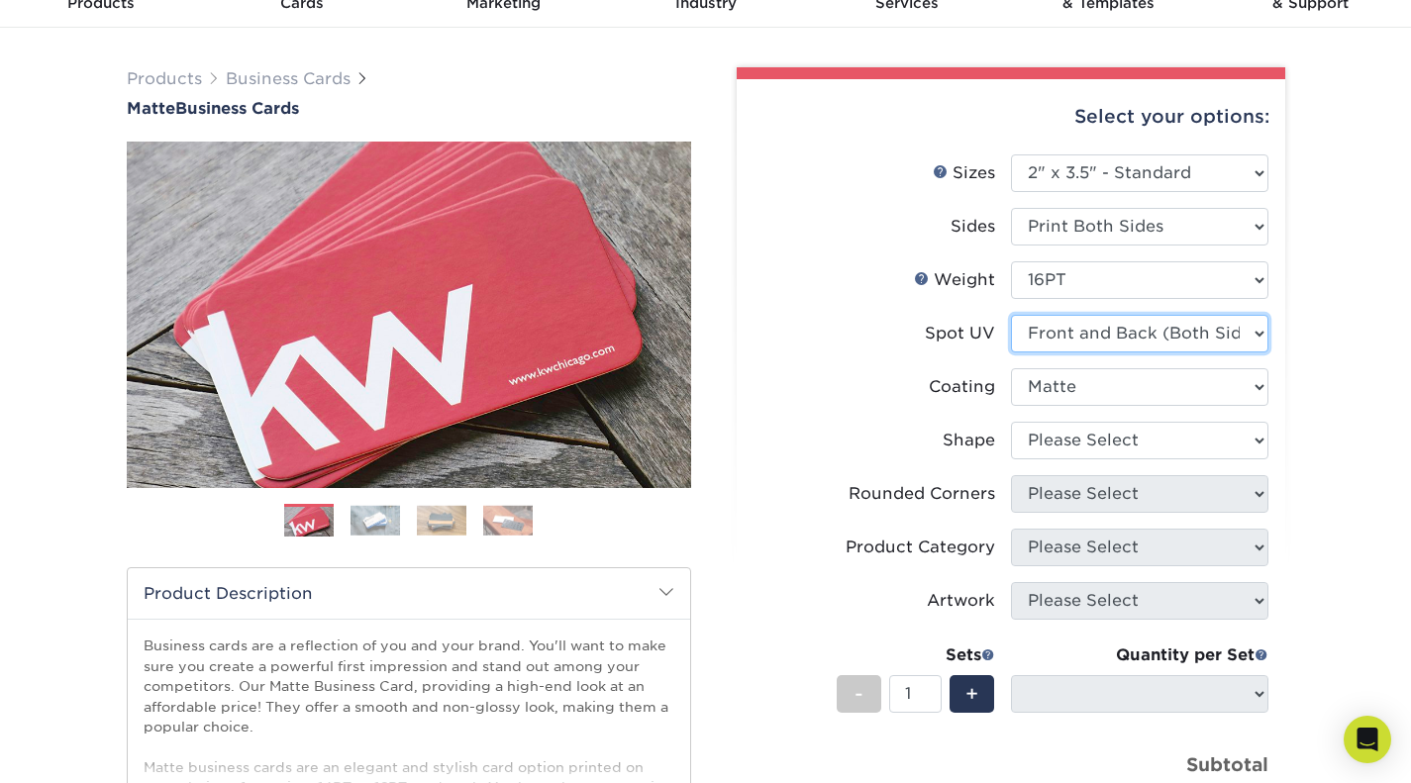
click at [1105, 343] on select "Please Select No Spot UV Front and Back (Both Sides) Front Only Back Only" at bounding box center [1139, 334] width 257 height 38
click at [1103, 346] on select "Please Select No Spot UV Front and Back (Both Sides) Front Only Back Only" at bounding box center [1139, 334] width 257 height 38
select select "3"
click at [1011, 315] on select "Please Select No Spot UV Front and Back (Both Sides) Front Only Back Only" at bounding box center [1139, 334] width 257 height 38
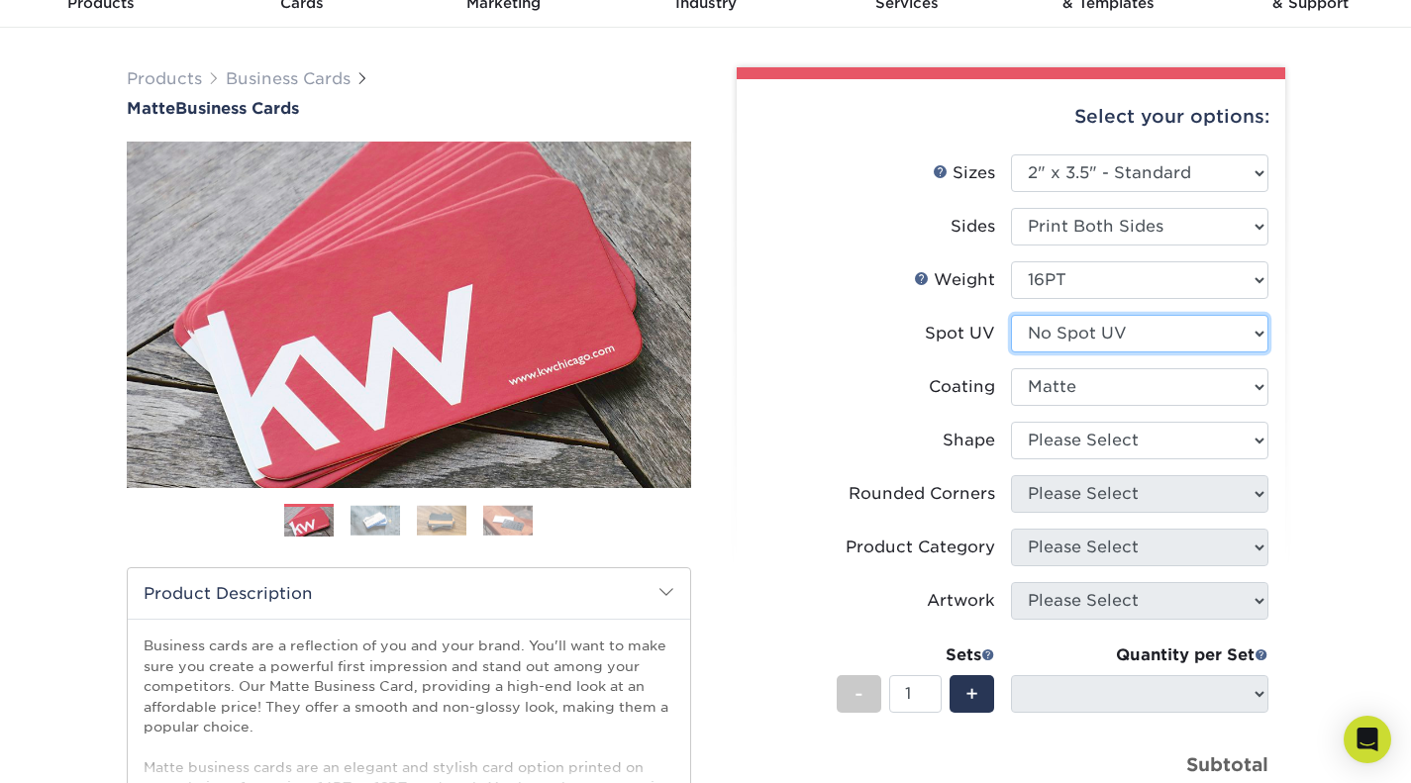
select select
select select "-1"
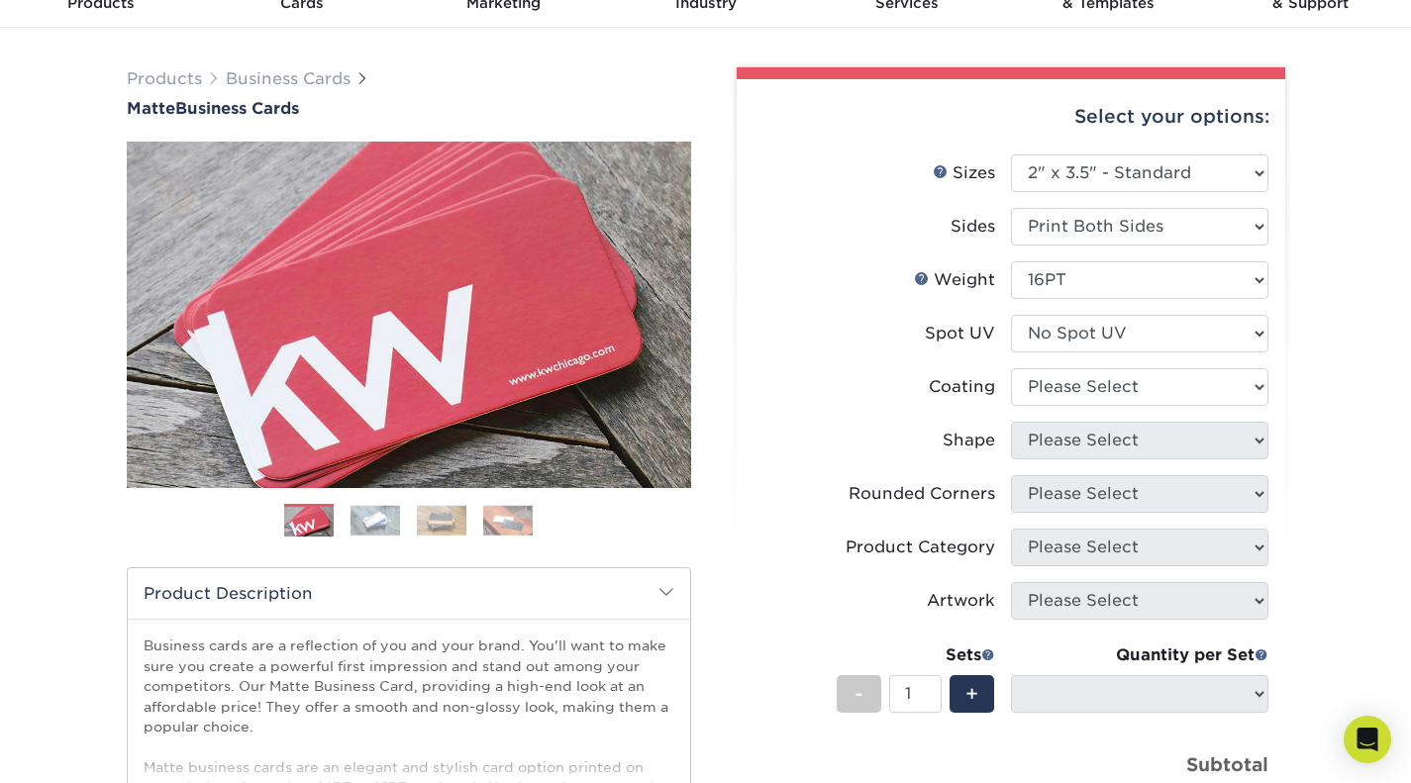
click at [746, 339] on div "Select your options: Sizes Help Sizes Please Select 1.5" x 3.5" - Mini 1.75" x …" at bounding box center [1011, 591] width 548 height 1025
click at [671, 317] on link "Next" at bounding box center [662, 315] width 40 height 40
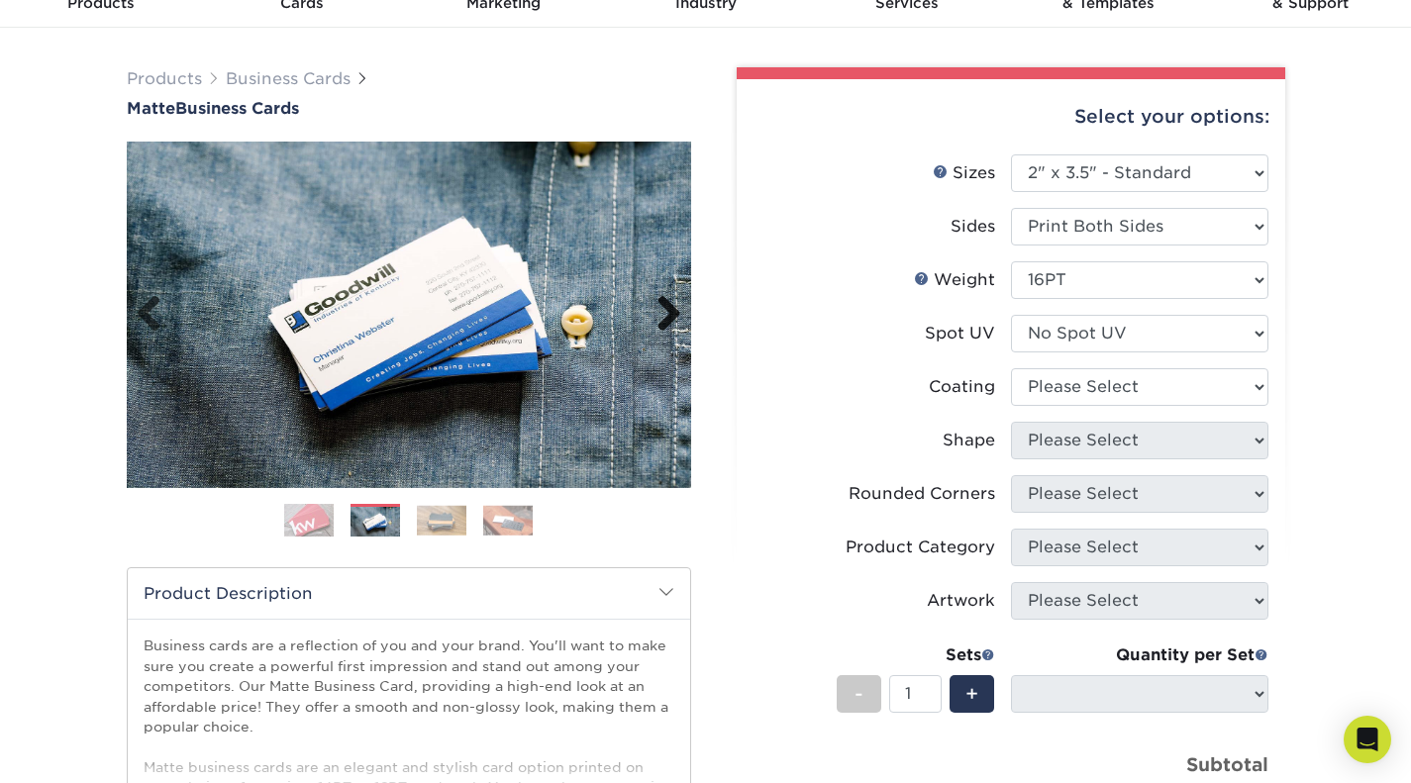
click at [671, 317] on link "Next" at bounding box center [662, 315] width 40 height 40
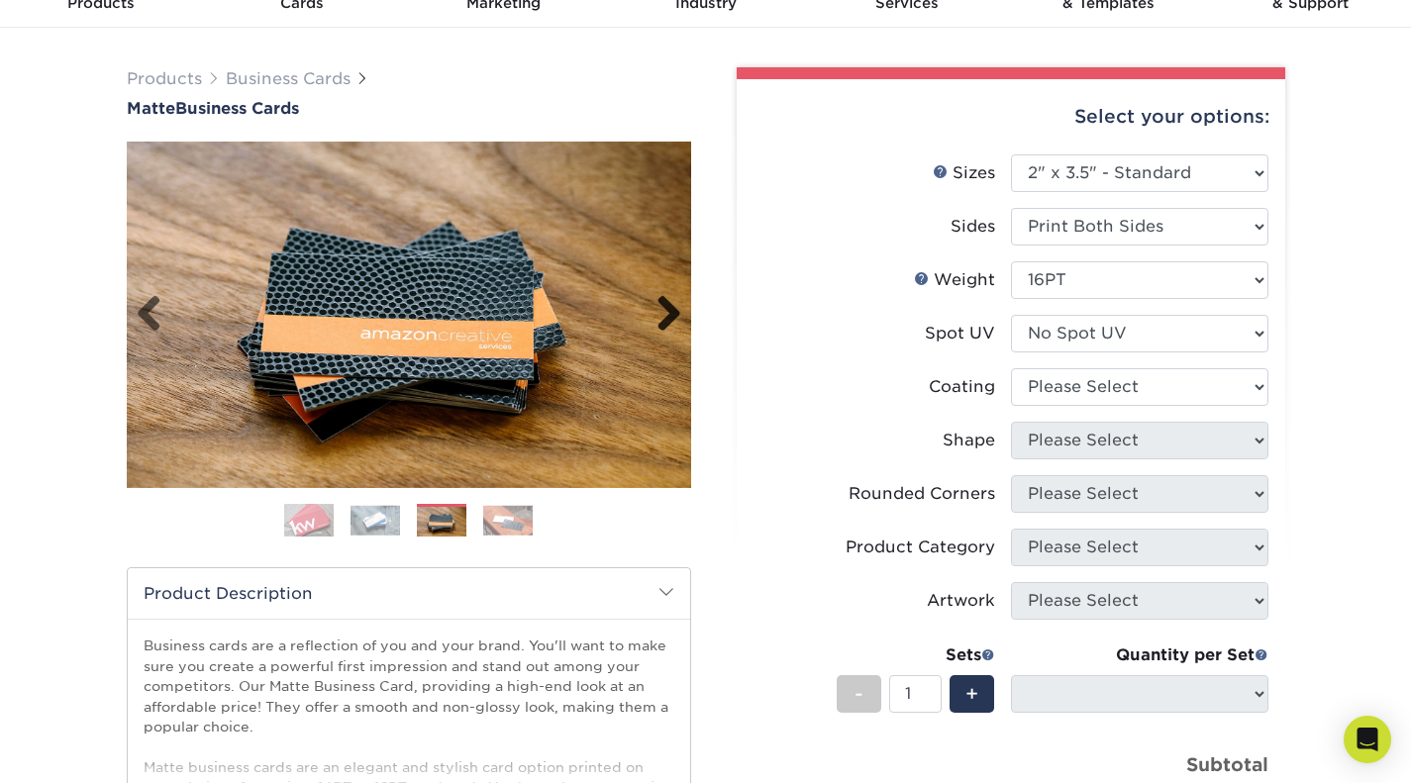
click at [671, 317] on link "Next" at bounding box center [662, 315] width 40 height 40
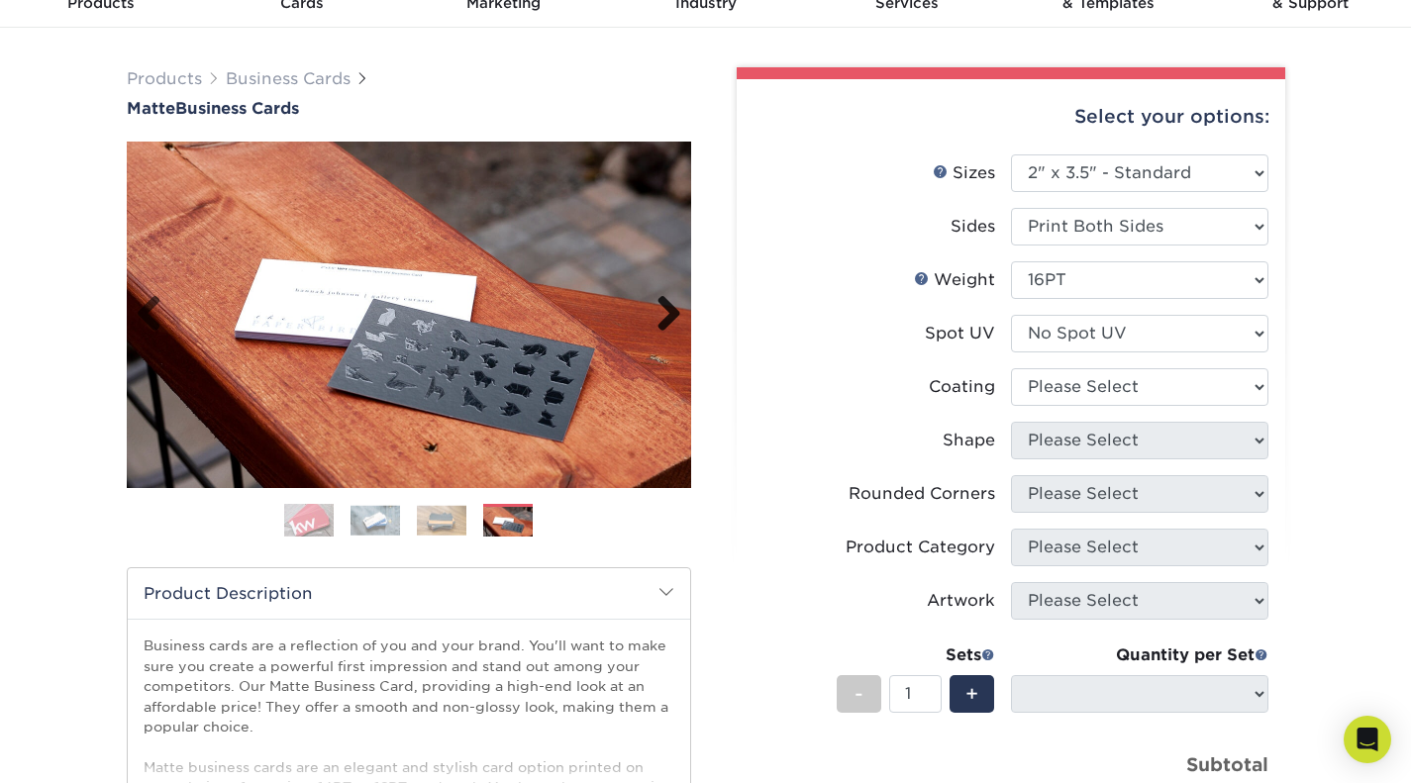
click at [671, 317] on link "Next" at bounding box center [662, 315] width 40 height 40
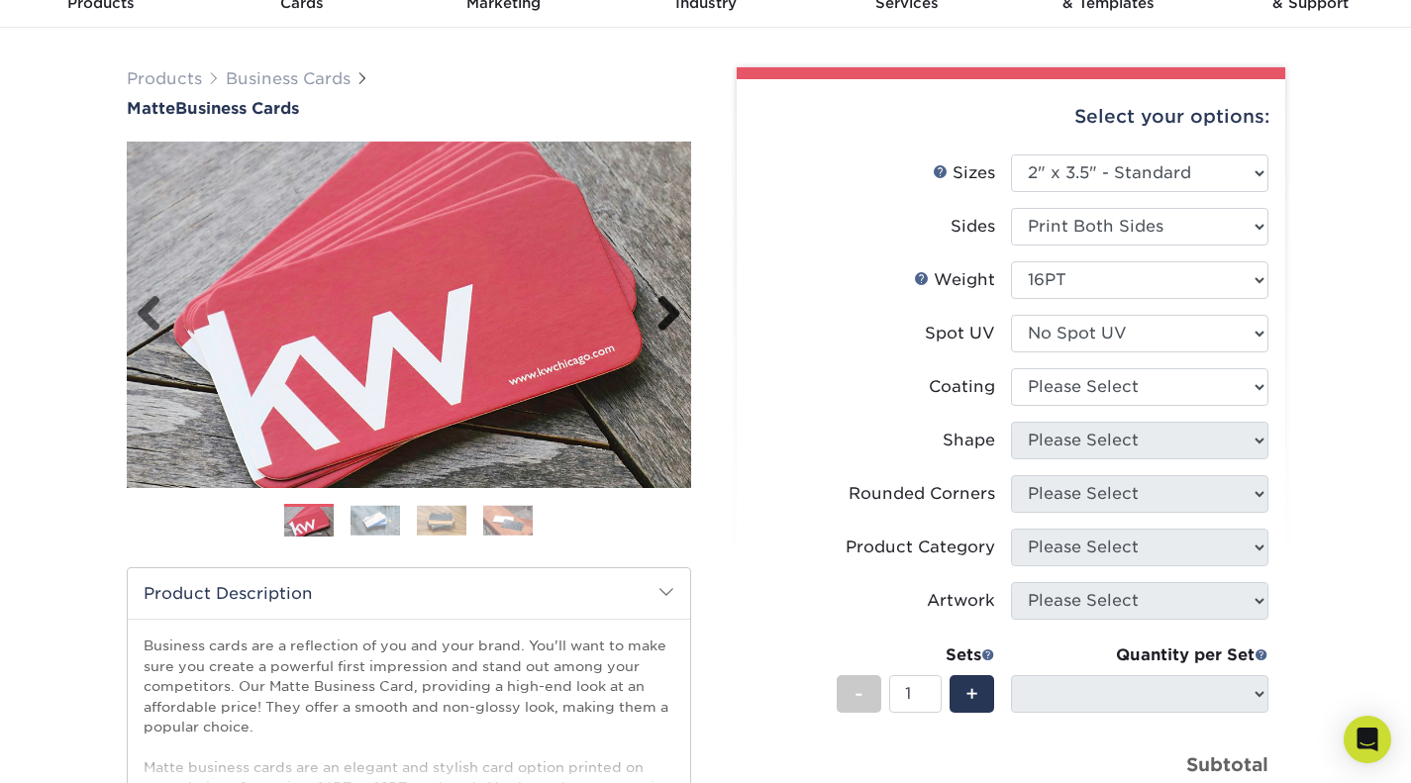
click at [671, 317] on link "Next" at bounding box center [662, 315] width 40 height 40
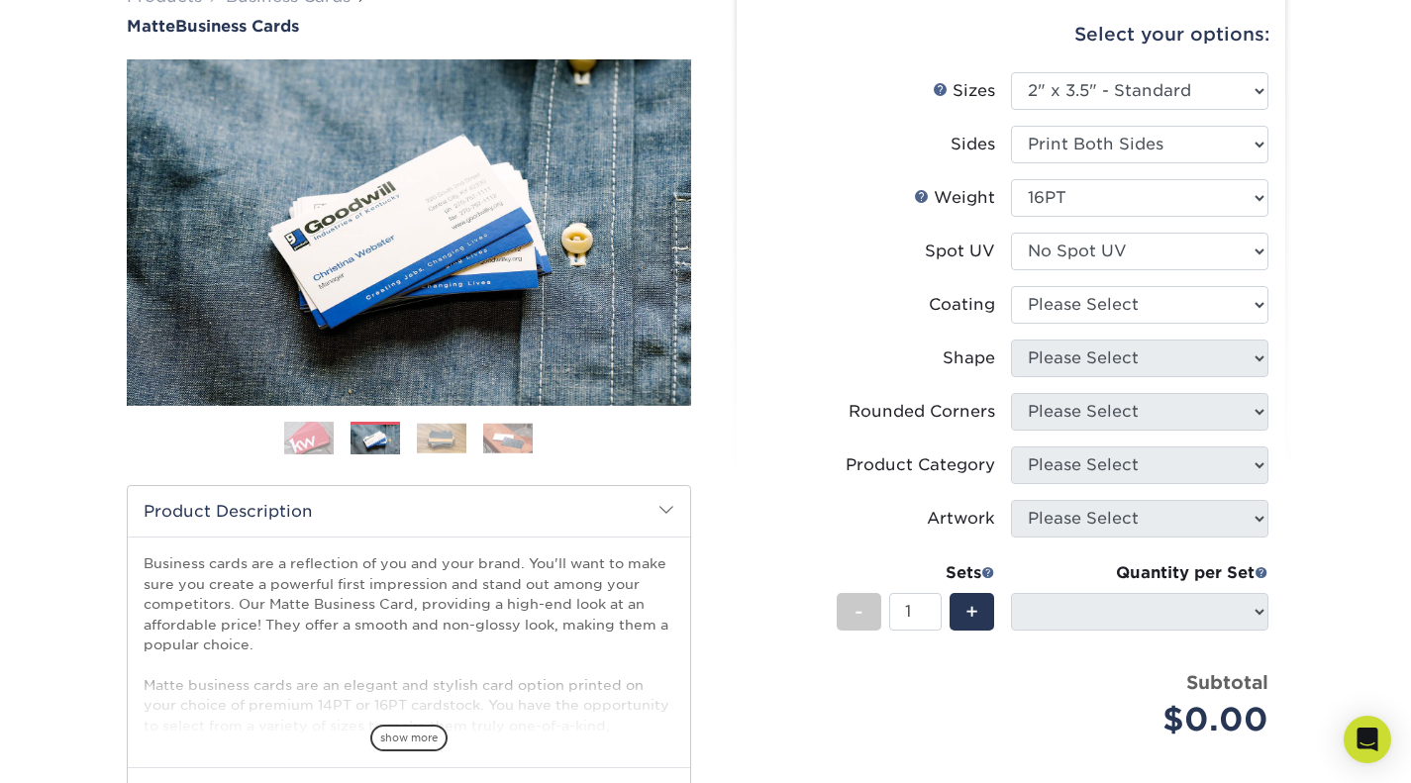
scroll to position [198, 0]
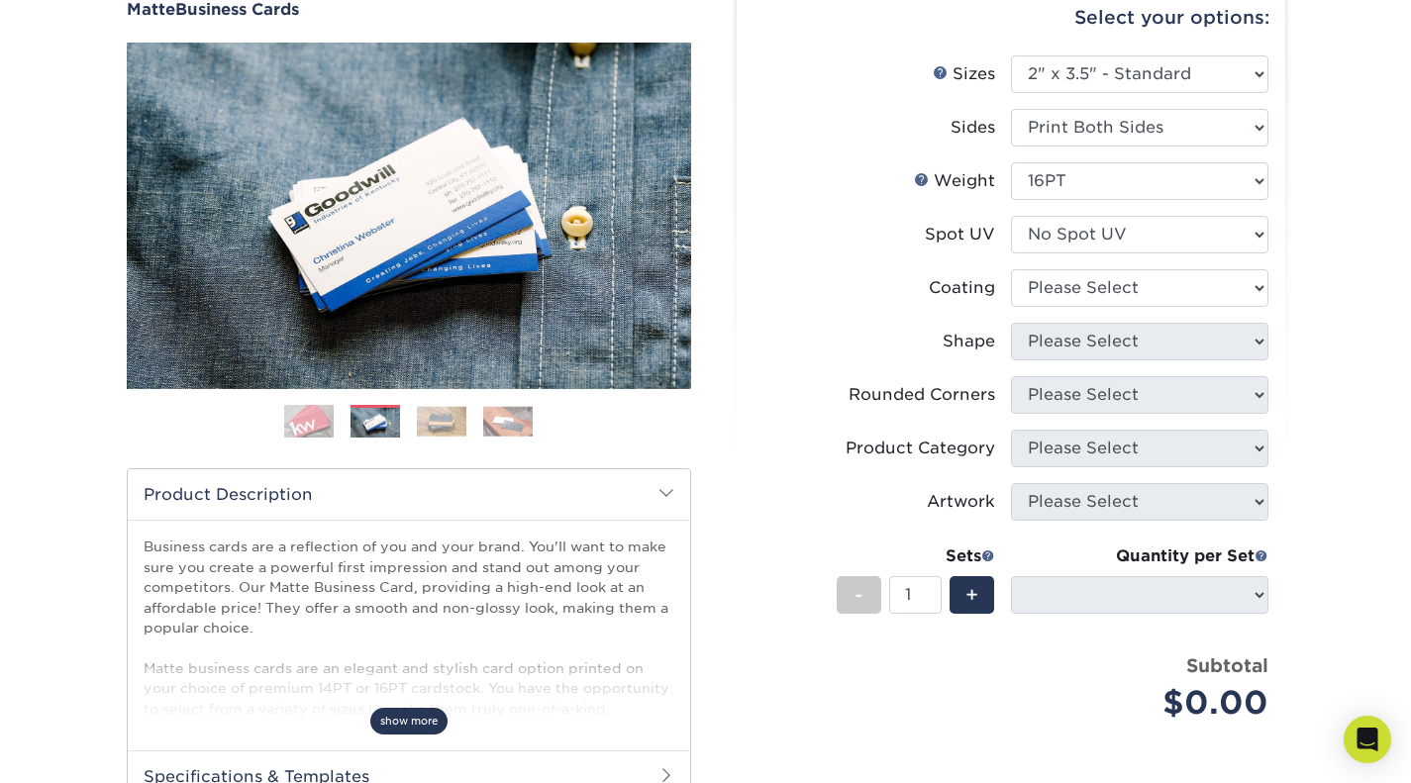
click at [432, 711] on span "show more" at bounding box center [408, 721] width 77 height 27
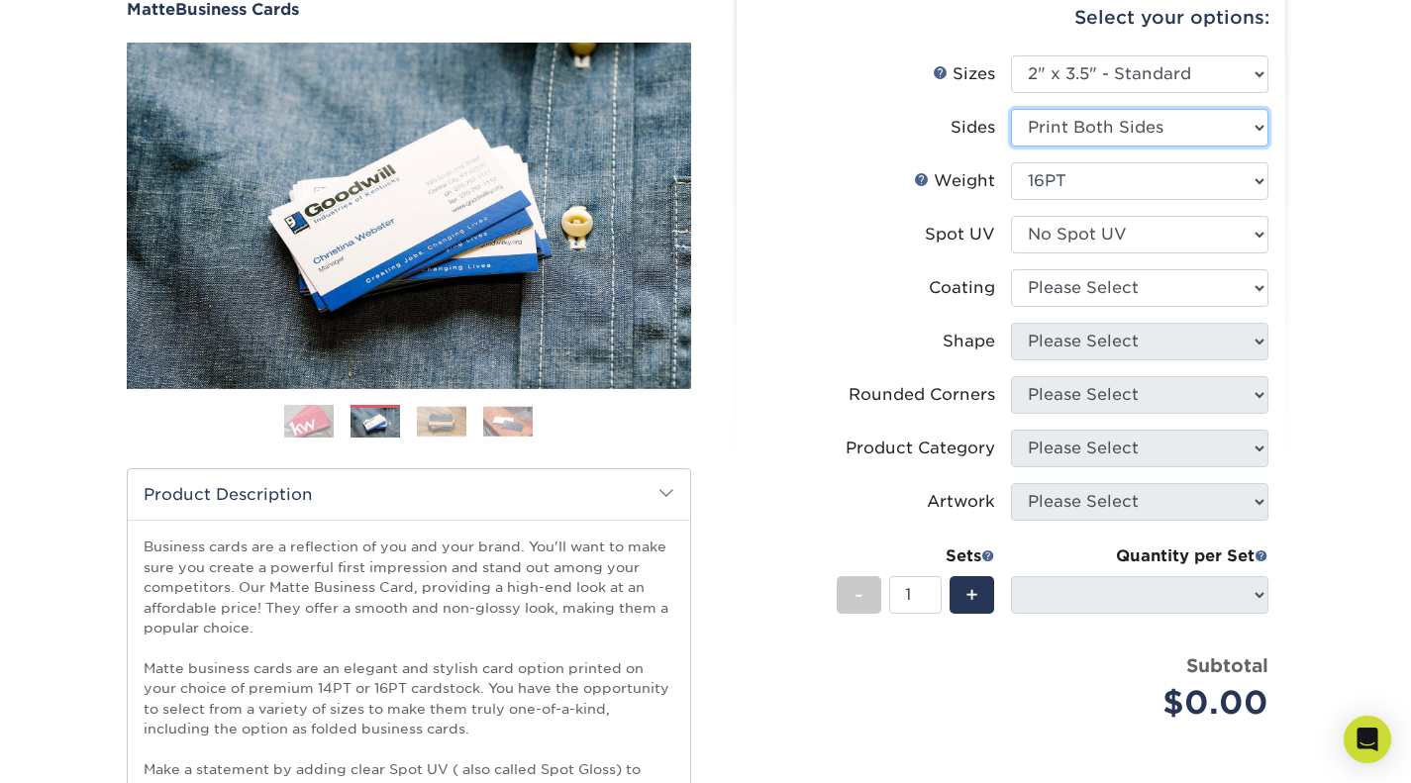
click at [1138, 132] on select "Please Select Print Both Sides Print Front Only" at bounding box center [1139, 128] width 257 height 38
click at [1011, 109] on select "Please Select Print Both Sides Print Front Only" at bounding box center [1139, 128] width 257 height 38
click at [1121, 191] on select "Please Select 16PT 14PT" at bounding box center [1139, 181] width 257 height 38
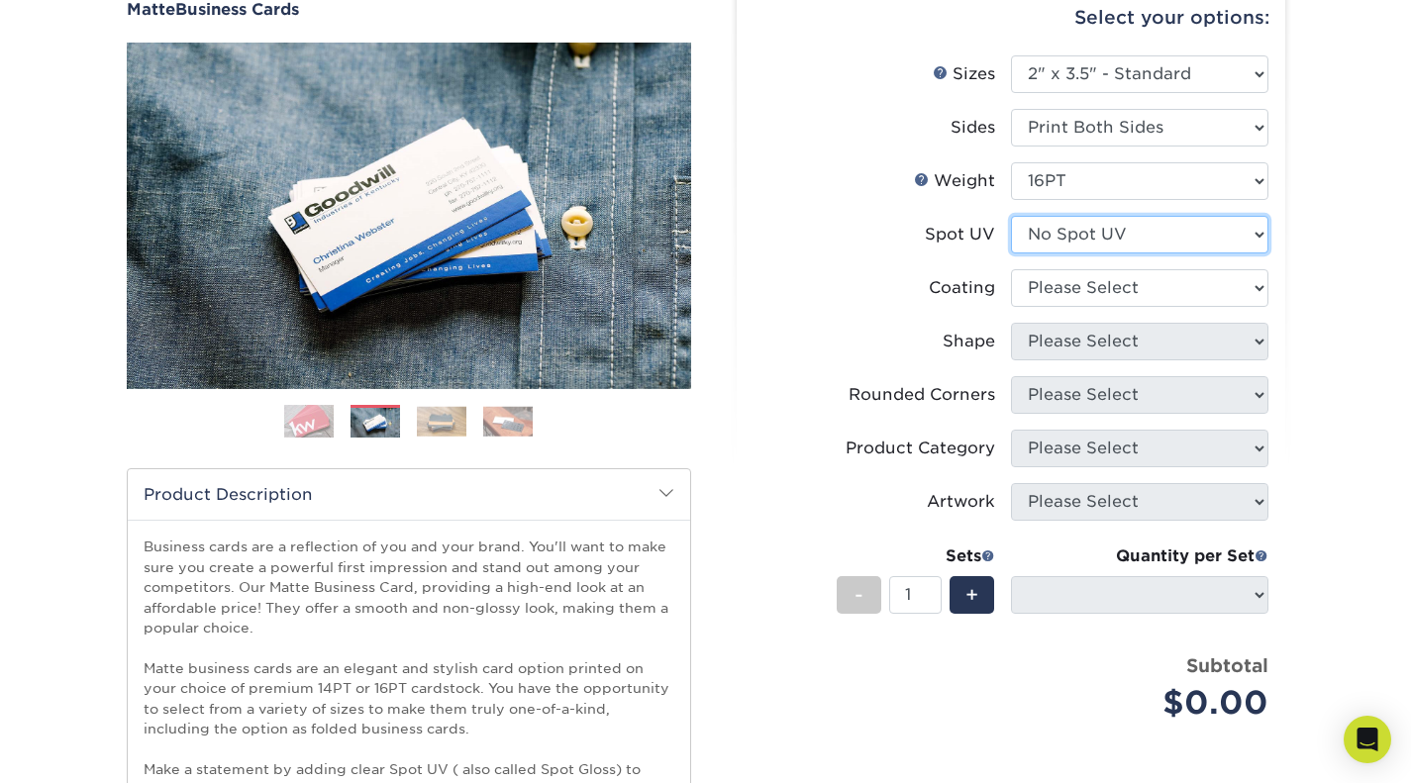
click at [1109, 228] on select "Please Select No Spot UV Front and Back (Both Sides) Front Only Back Only" at bounding box center [1139, 235] width 257 height 38
select select "0"
click at [1011, 216] on select "Please Select No Spot UV Front and Back (Both Sides) Front Only Back Only" at bounding box center [1139, 235] width 257 height 38
select select
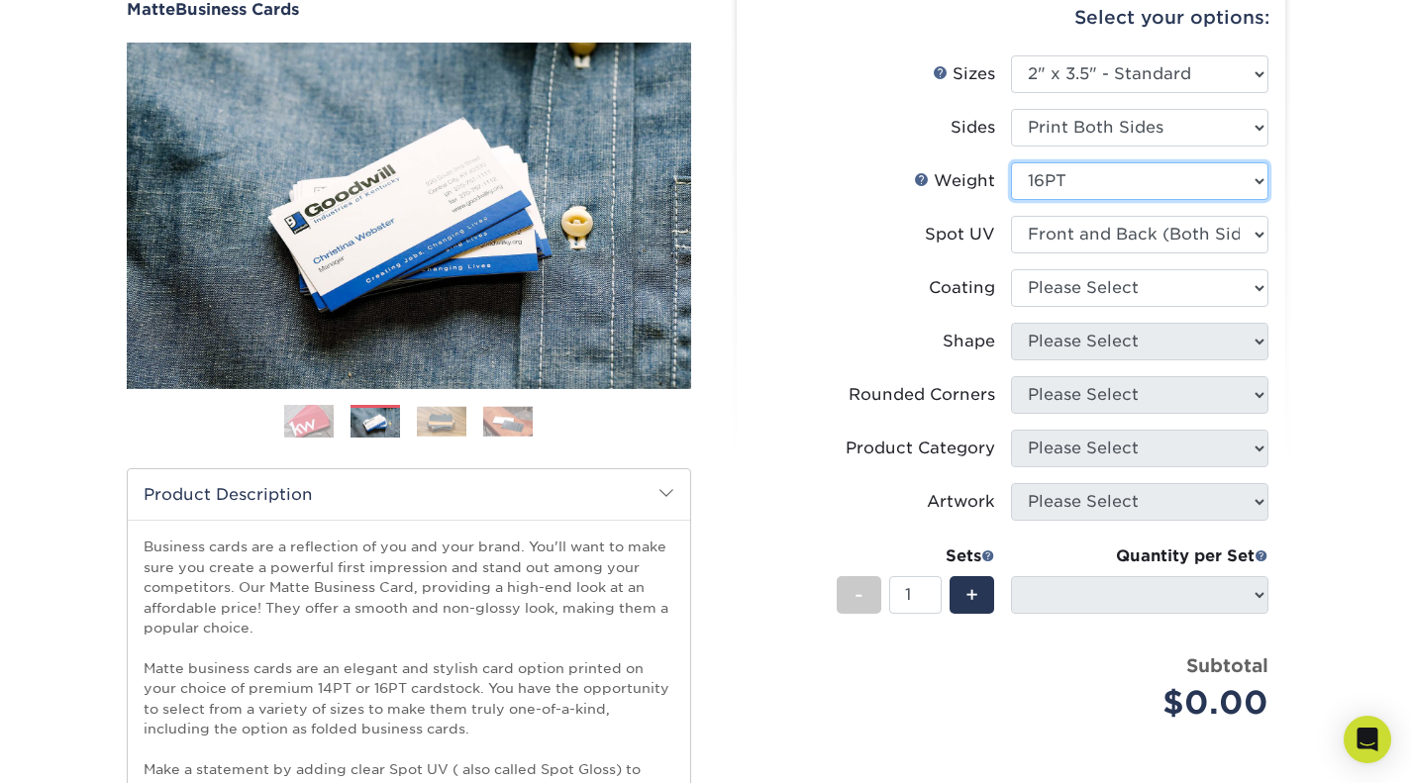
click at [1113, 183] on select "Please Select 16PT 14PT" at bounding box center [1139, 181] width 257 height 38
click at [1011, 162] on select "Please Select 16PT 14PT" at bounding box center [1139, 181] width 257 height 38
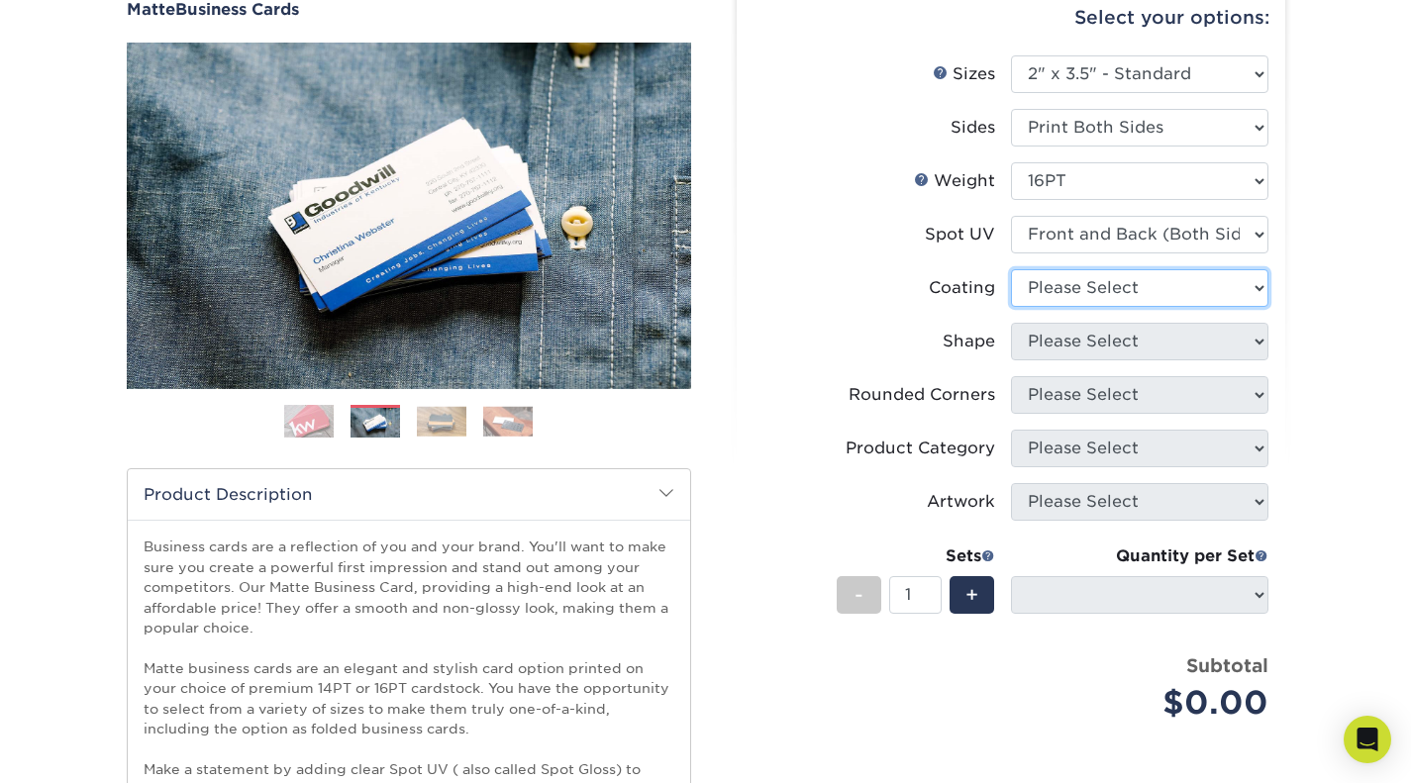
click at [1114, 291] on select at bounding box center [1139, 288] width 257 height 38
select select "121bb7b5-3b4d-429f-bd8d-bbf80e953313"
click at [1011, 269] on select at bounding box center [1139, 288] width 257 height 38
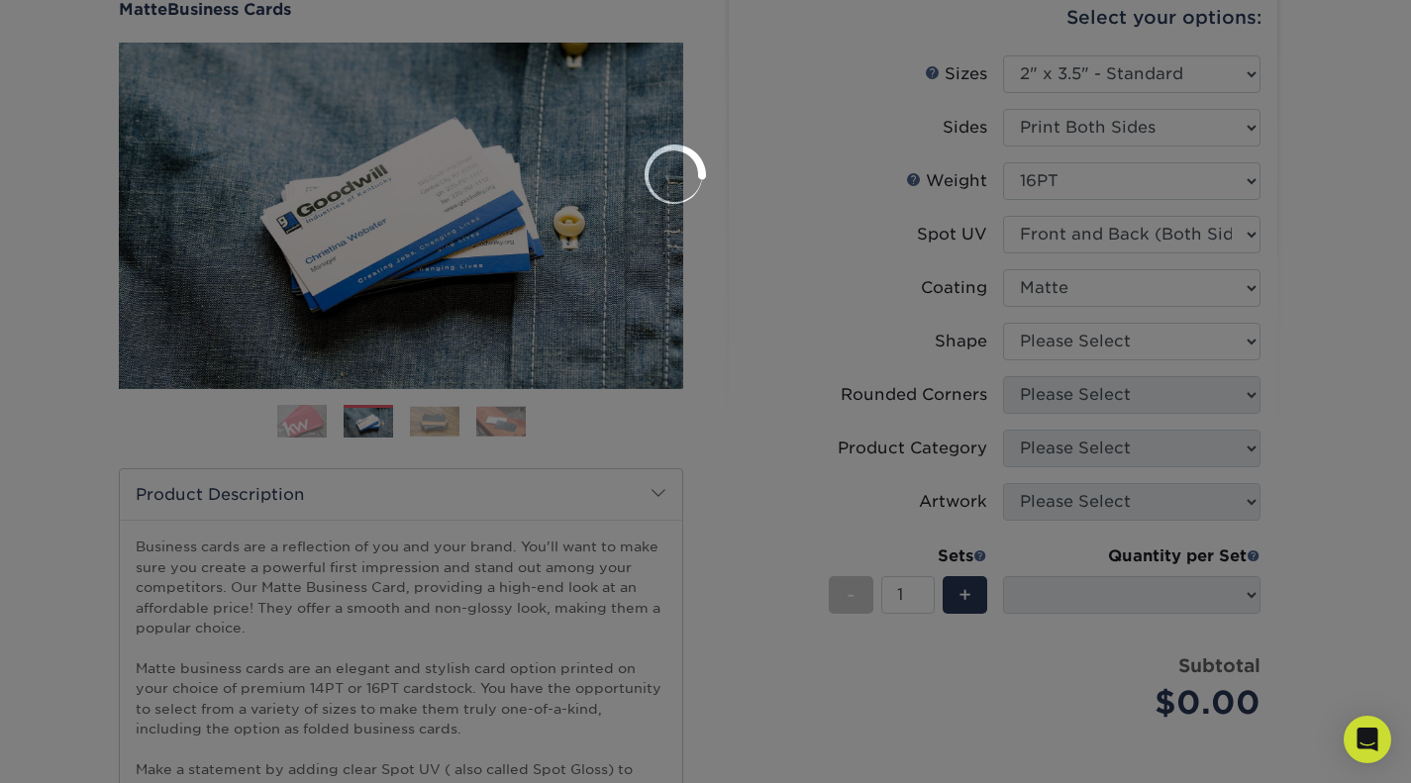
select select
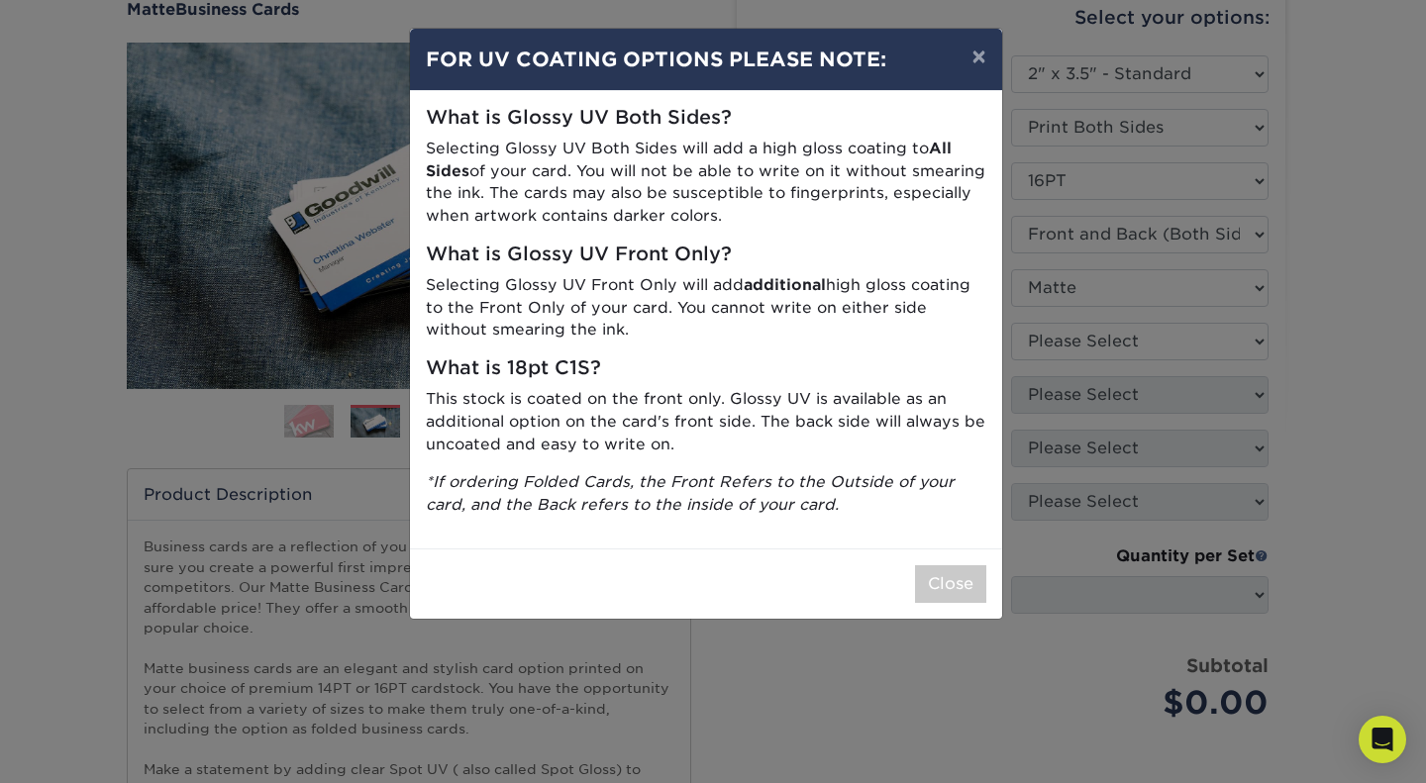
click at [1079, 264] on div "× FOR UV COATING OPTIONS PLEASE NOTE: What is Glossy UV Both Sides? Selecting G…" at bounding box center [713, 391] width 1426 height 783
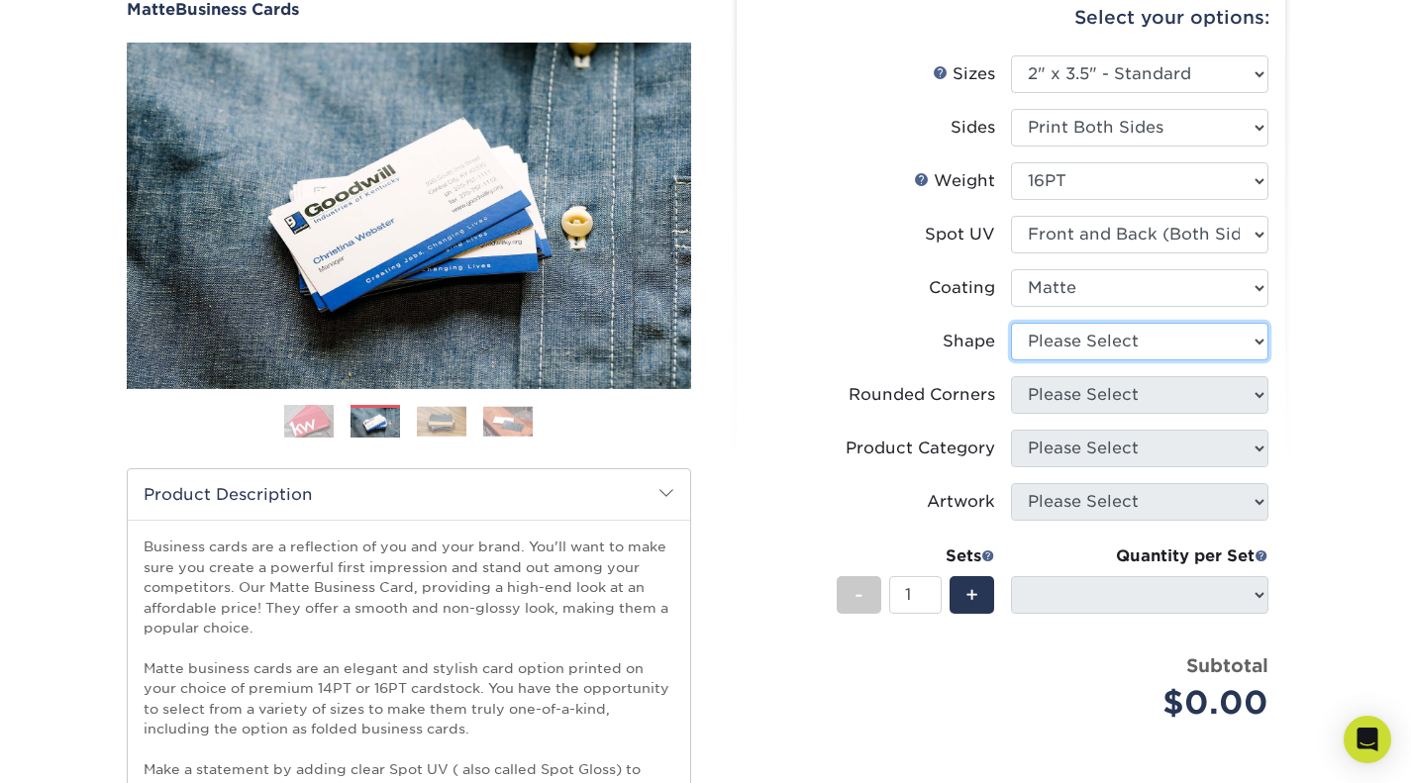
click at [1113, 342] on select "Please Select Standard" at bounding box center [1139, 342] width 257 height 38
select select "standard"
click at [1011, 323] on select "Please Select Standard" at bounding box center [1139, 342] width 257 height 38
select select
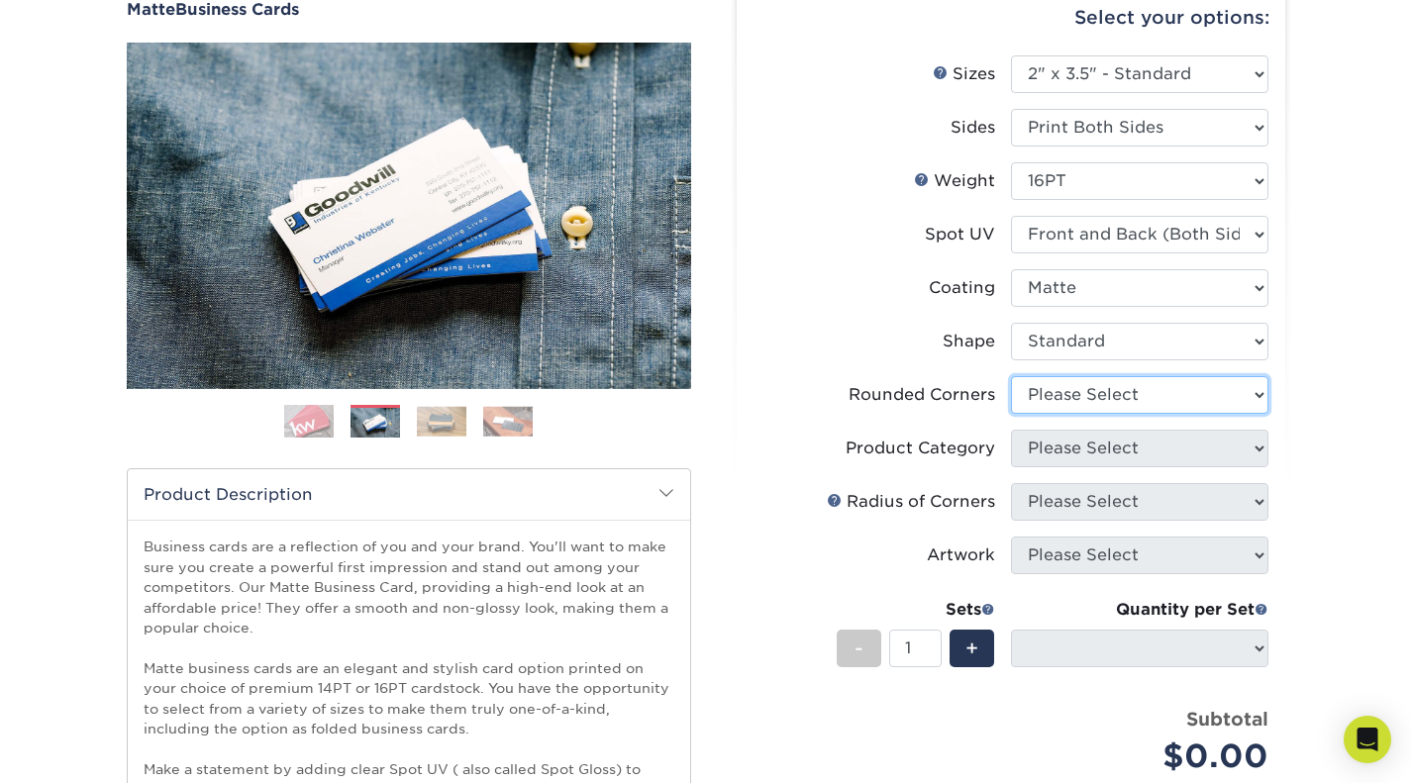
click at [1101, 397] on select "Please Select Yes - Round 2 Corners Yes - Round 4 Corners No" at bounding box center [1139, 395] width 257 height 38
select select "0"
click at [1011, 376] on select "Please Select Yes - Round 2 Corners Yes - Round 4 Corners No" at bounding box center [1139, 395] width 257 height 38
select select "-1"
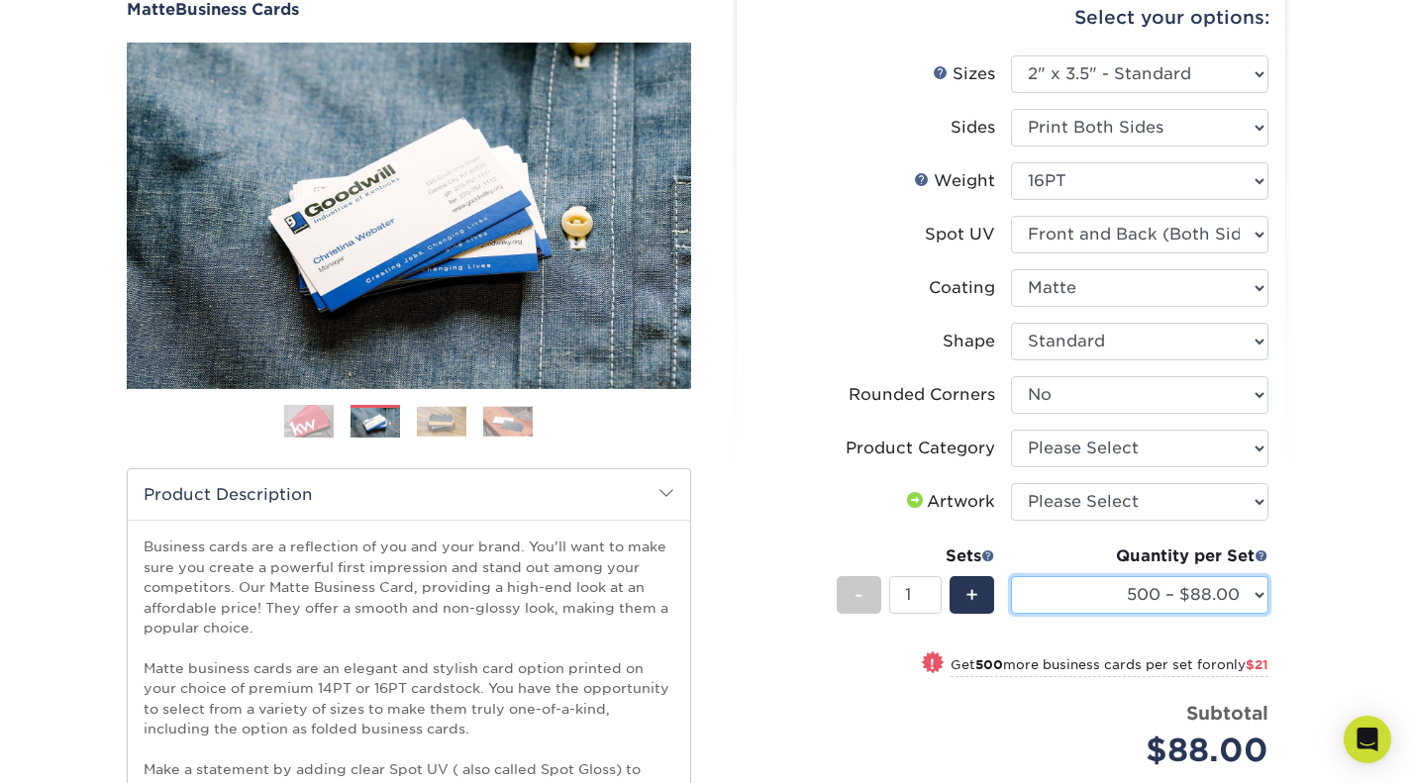
click at [1118, 606] on select "500 – $88.00 1000 – $109.00 2500 – $205.00 5000 – $279.00 10000 – $612.00 15000…" at bounding box center [1139, 595] width 257 height 38
click at [1119, 606] on select "500 – $88.00 1000 – $109.00 2500 – $205.00 5000 – $279.00 10000 – $612.00 15000…" at bounding box center [1139, 595] width 257 height 38
click at [1337, 514] on div "Products Business Cards Matte Business Cards Previous Next 100 $ 9" at bounding box center [705, 540] width 1411 height 1222
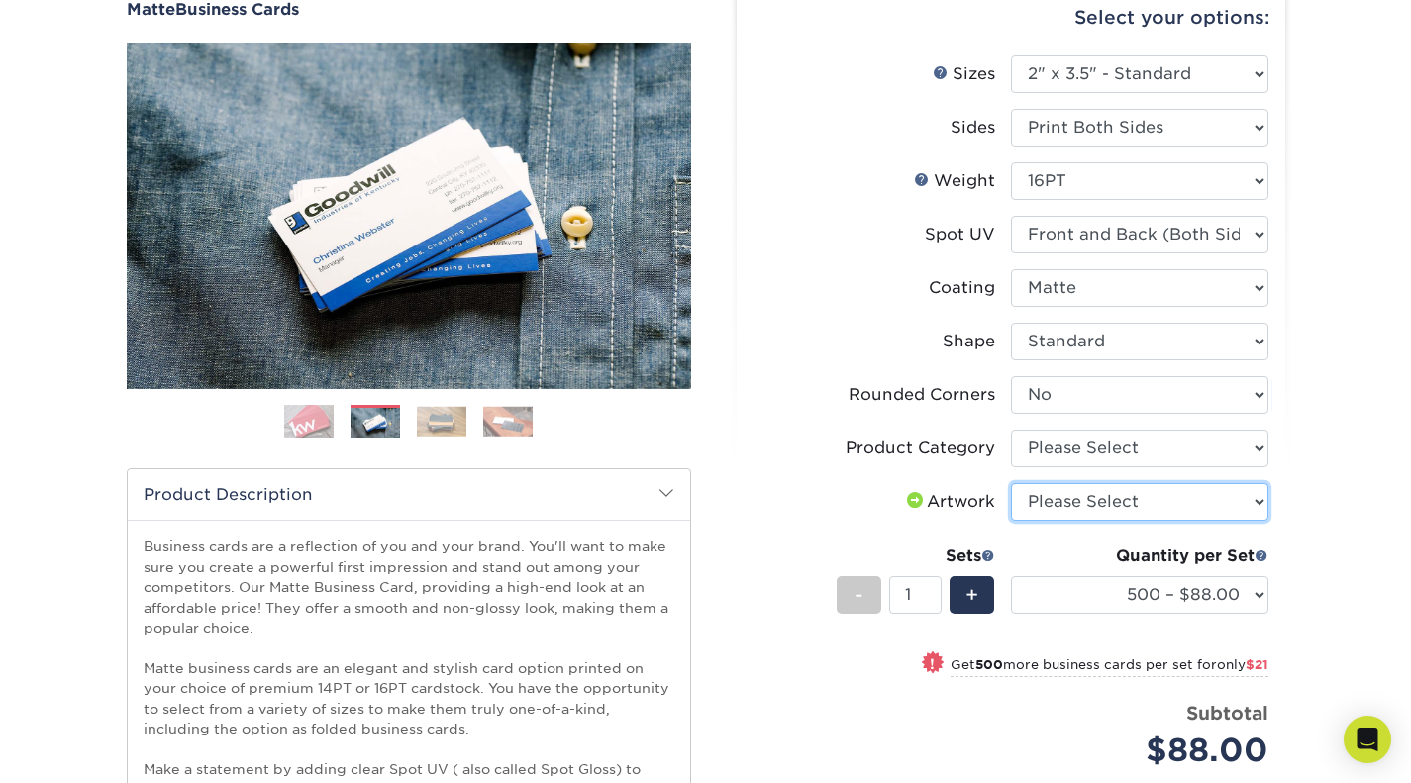
click at [1231, 502] on select "Please Select I will upload files I need a design - $100" at bounding box center [1139, 502] width 257 height 38
click at [1319, 470] on div "Products Business Cards Matte Business Cards Previous Next 100 $ 9" at bounding box center [705, 540] width 1411 height 1222
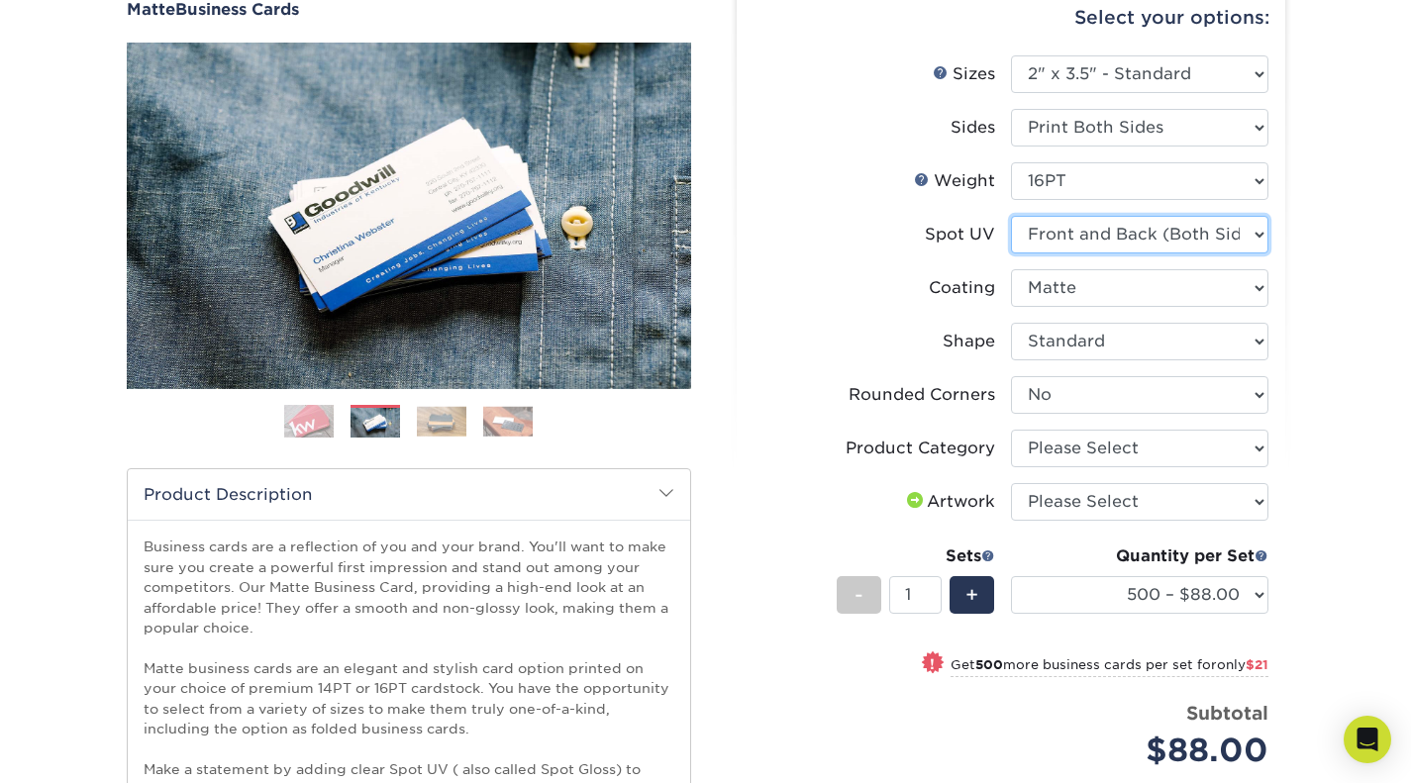
click at [1132, 239] on select "Please Select No Spot UV Front and Back (Both Sides) Front Only Back Only" at bounding box center [1139, 235] width 257 height 38
select select "1"
click at [1011, 216] on select "Please Select No Spot UV Front and Back (Both Sides) Front Only Back Only" at bounding box center [1139, 235] width 257 height 38
select select "-1"
select select
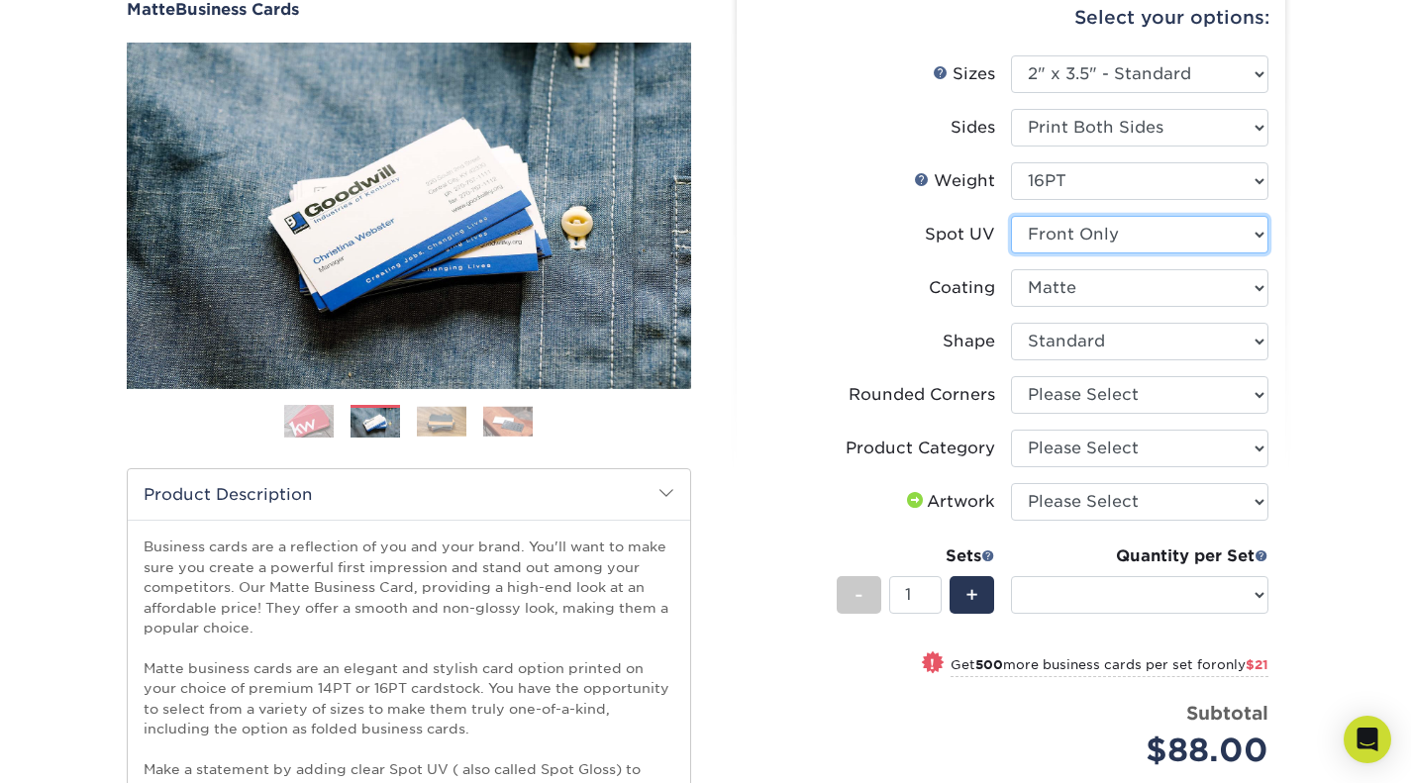
select select "-1"
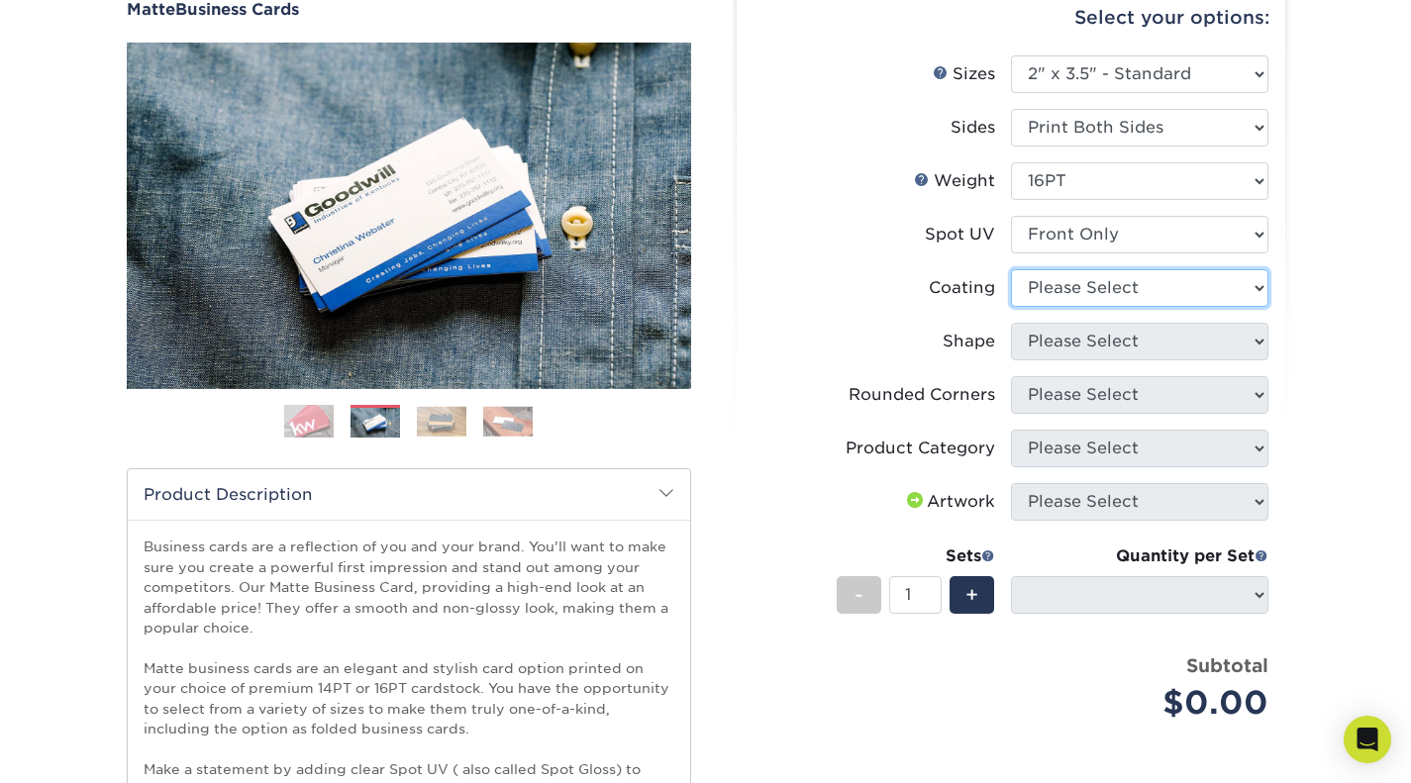
click at [1199, 296] on select at bounding box center [1139, 288] width 257 height 38
select select "121bb7b5-3b4d-429f-bd8d-bbf80e953313"
click at [1011, 269] on select at bounding box center [1139, 288] width 257 height 38
select select
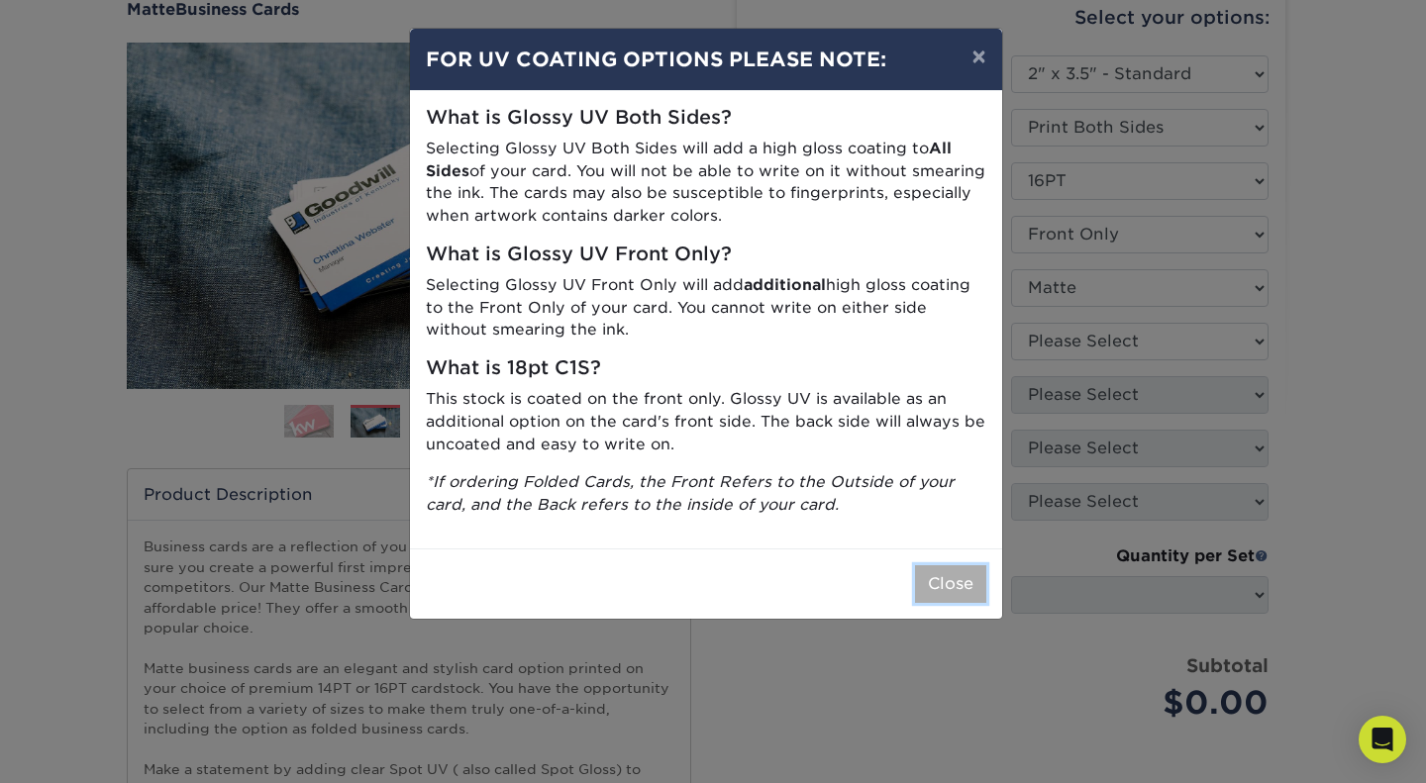
click at [970, 582] on button "Close" at bounding box center [950, 584] width 71 height 38
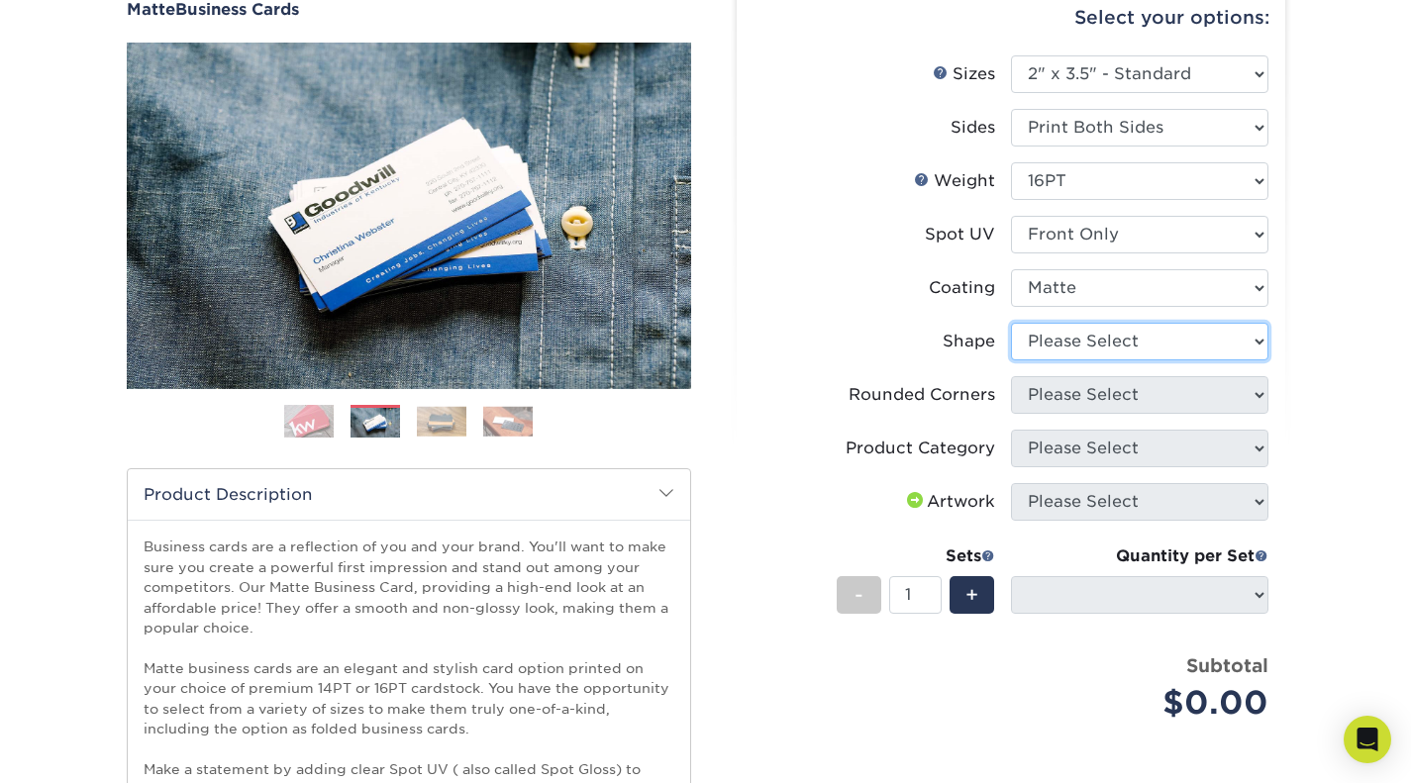
click at [1090, 336] on select "Please Select Standard" at bounding box center [1139, 342] width 257 height 38
select select "standard"
click at [1011, 323] on select "Please Select Standard" at bounding box center [1139, 342] width 257 height 38
select select
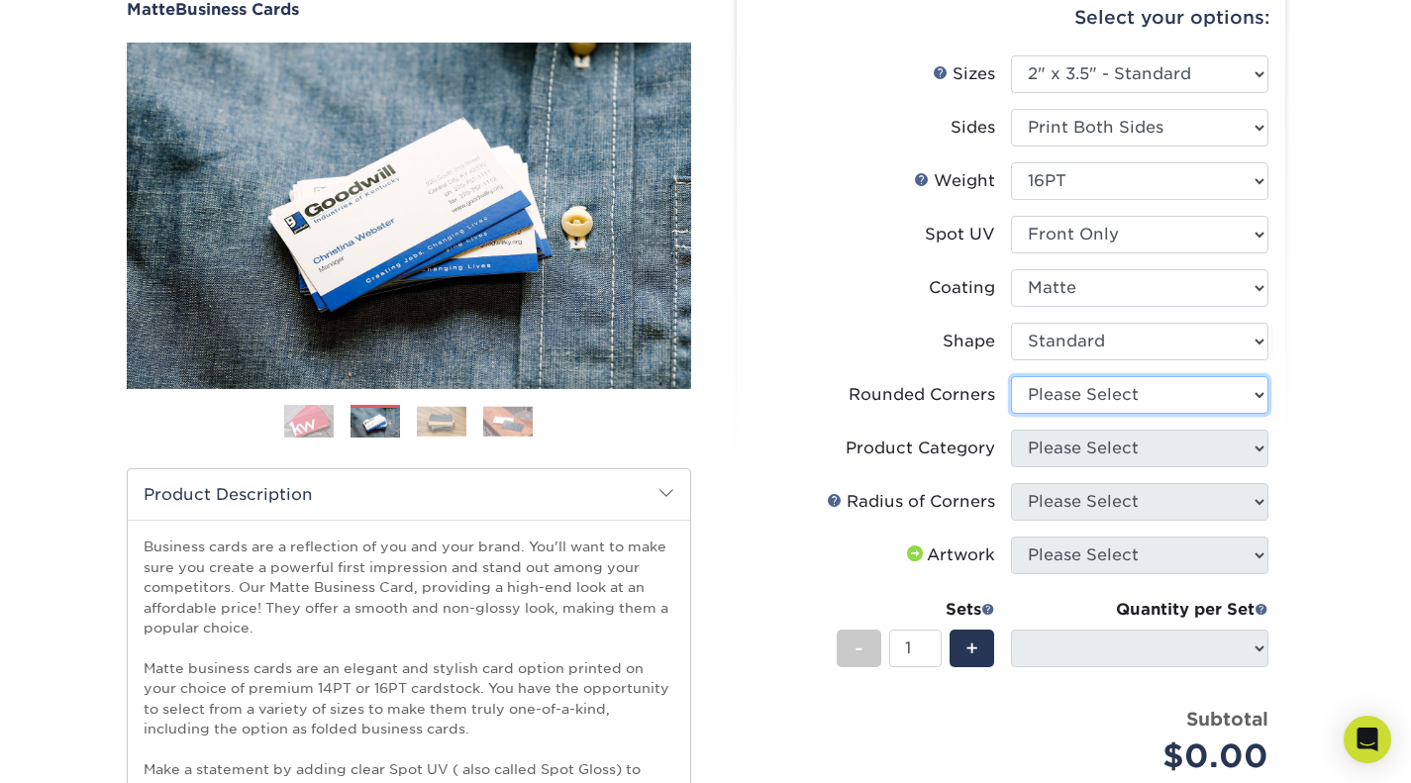
click at [1103, 399] on select "Please Select Yes - Round 2 Corners Yes - Round 4 Corners No" at bounding box center [1139, 395] width 257 height 38
select select "0"
click at [1011, 376] on select "Please Select Yes - Round 2 Corners Yes - Round 4 Corners No" at bounding box center [1139, 395] width 257 height 38
select select "-1"
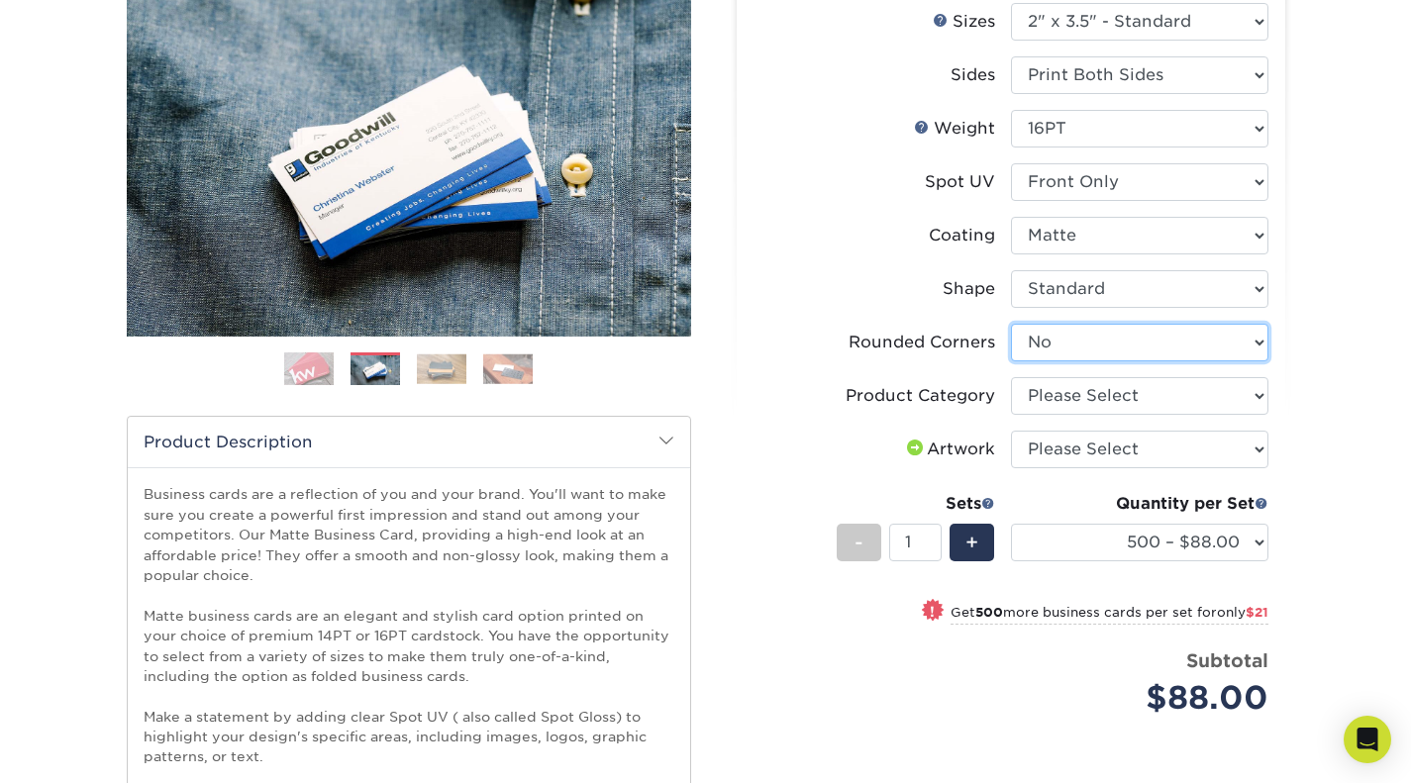
scroll to position [297, 0]
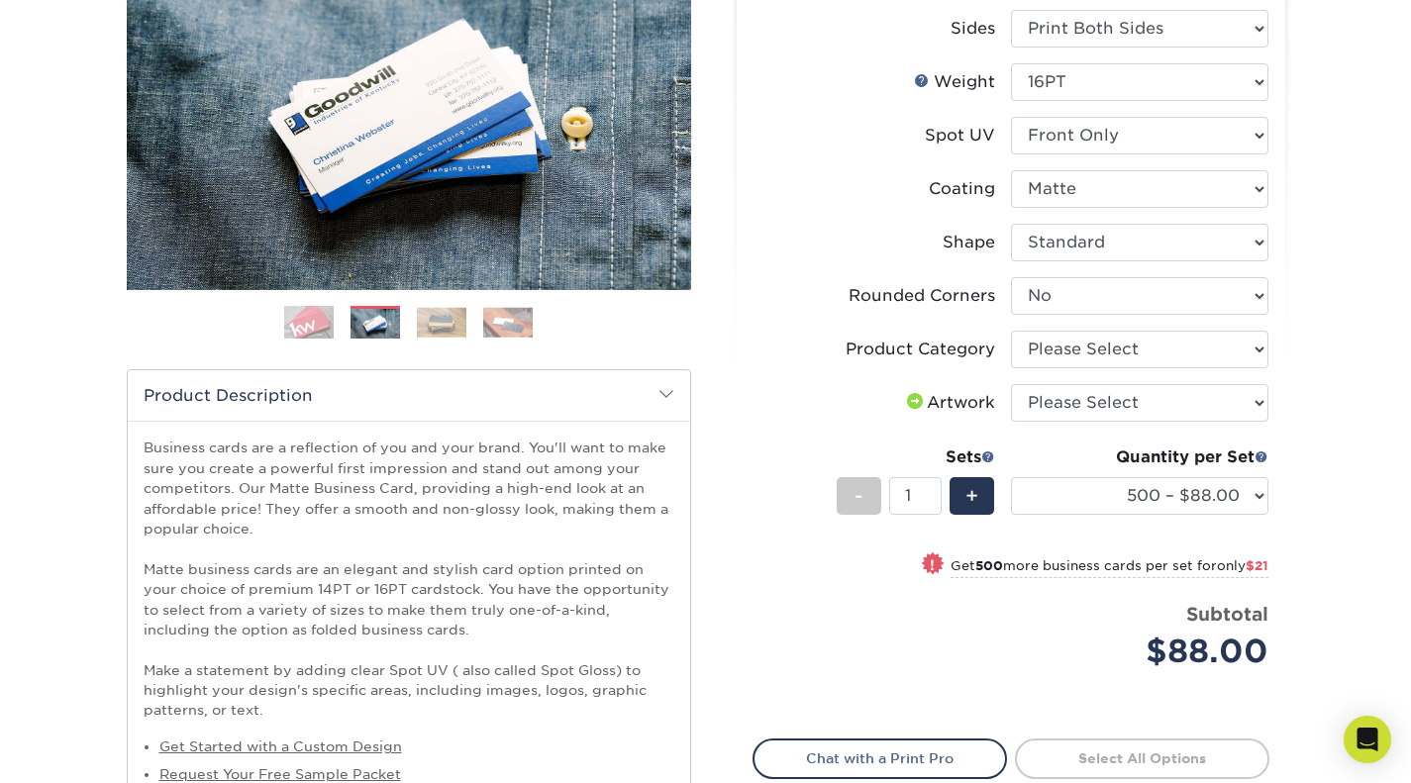
drag, startPoint x: 1091, startPoint y: 330, endPoint x: 1092, endPoint y: 350, distance: 20.8
click at [1092, 332] on ul "Sizes Help Sizes Please Select 1.5" x 3.5" - Mini 1.75" x 3.5" - Mini 2" x 2" -…" at bounding box center [1010, 328] width 517 height 744
click at [1089, 356] on select "Please Select Business Cards" at bounding box center [1139, 350] width 257 height 38
select select "3b5148f1-0588-4f88-a218-97bcfdce65c1"
click at [1011, 331] on select "Please Select Business Cards" at bounding box center [1139, 350] width 257 height 38
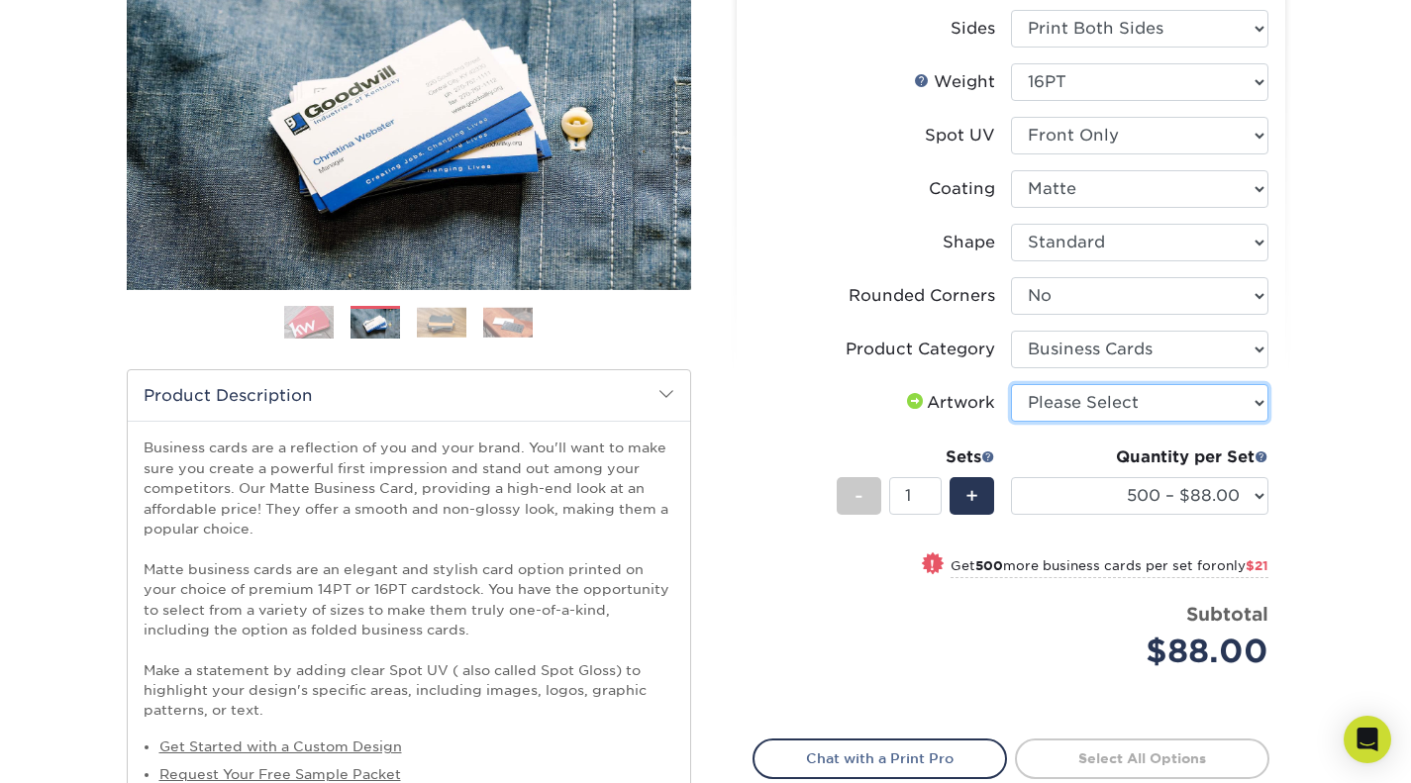
click at [1083, 406] on select "Please Select I will upload files I need a design - $100" at bounding box center [1139, 403] width 257 height 38
select select "upload"
click at [1011, 384] on select "Please Select I will upload files I need a design - $100" at bounding box center [1139, 403] width 257 height 38
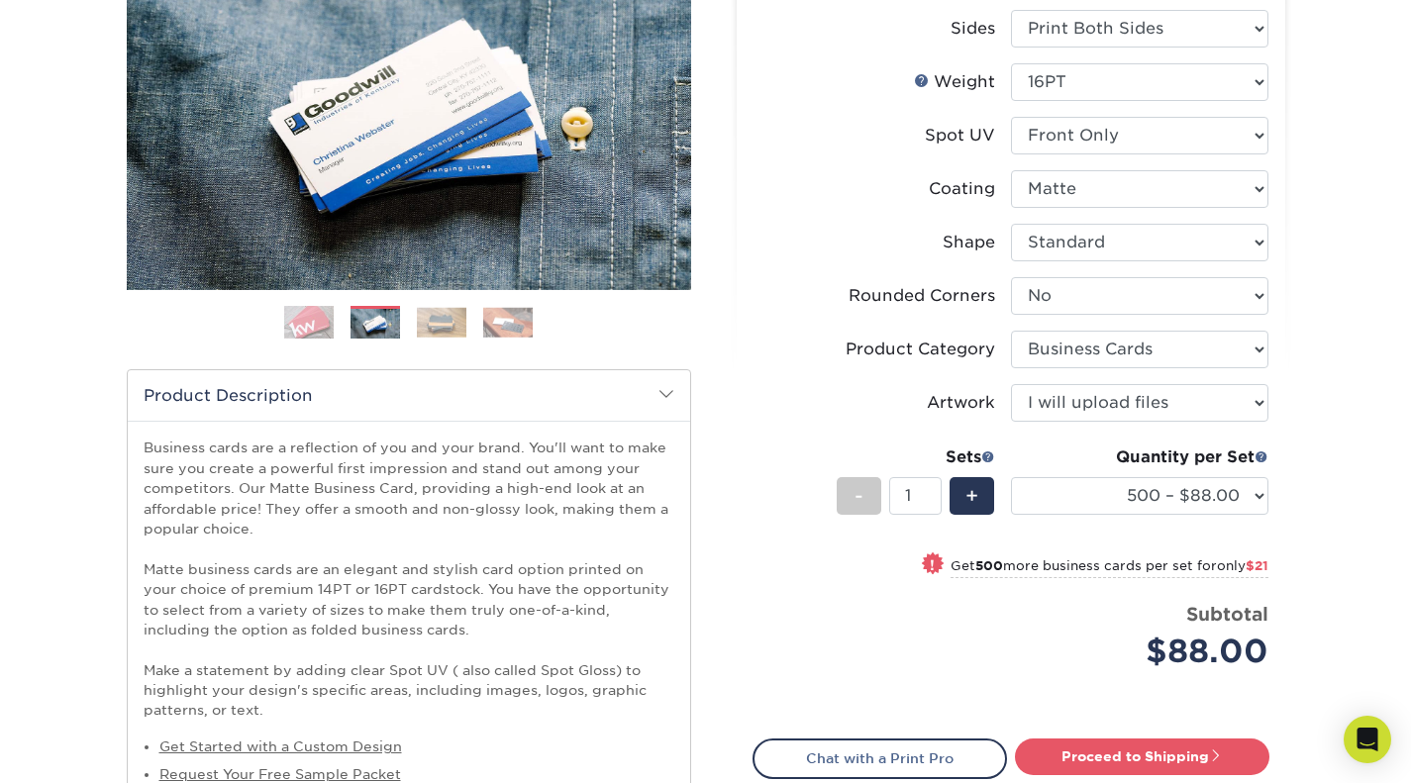
click at [1290, 385] on div "Select your options: Sizes Help Sizes Please Select 1.5" x 3.5" - Mini -" at bounding box center [1003, 432] width 594 height 1127
click at [1249, 514] on select "500 – $88.00 1000 – $109.00 2500 – $205.00 5000 – $279.00 10000 – $612.00 15000…" at bounding box center [1139, 496] width 257 height 38
click at [1011, 477] on select "500 – $88.00 1000 – $109.00 2500 – $205.00 5000 – $279.00 10000 – $612.00 15000…" at bounding box center [1139, 496] width 257 height 38
click at [1326, 438] on div "Products Business Cards Matte Business Cards Previous Next 100 $ 9" at bounding box center [705, 441] width 1411 height 1222
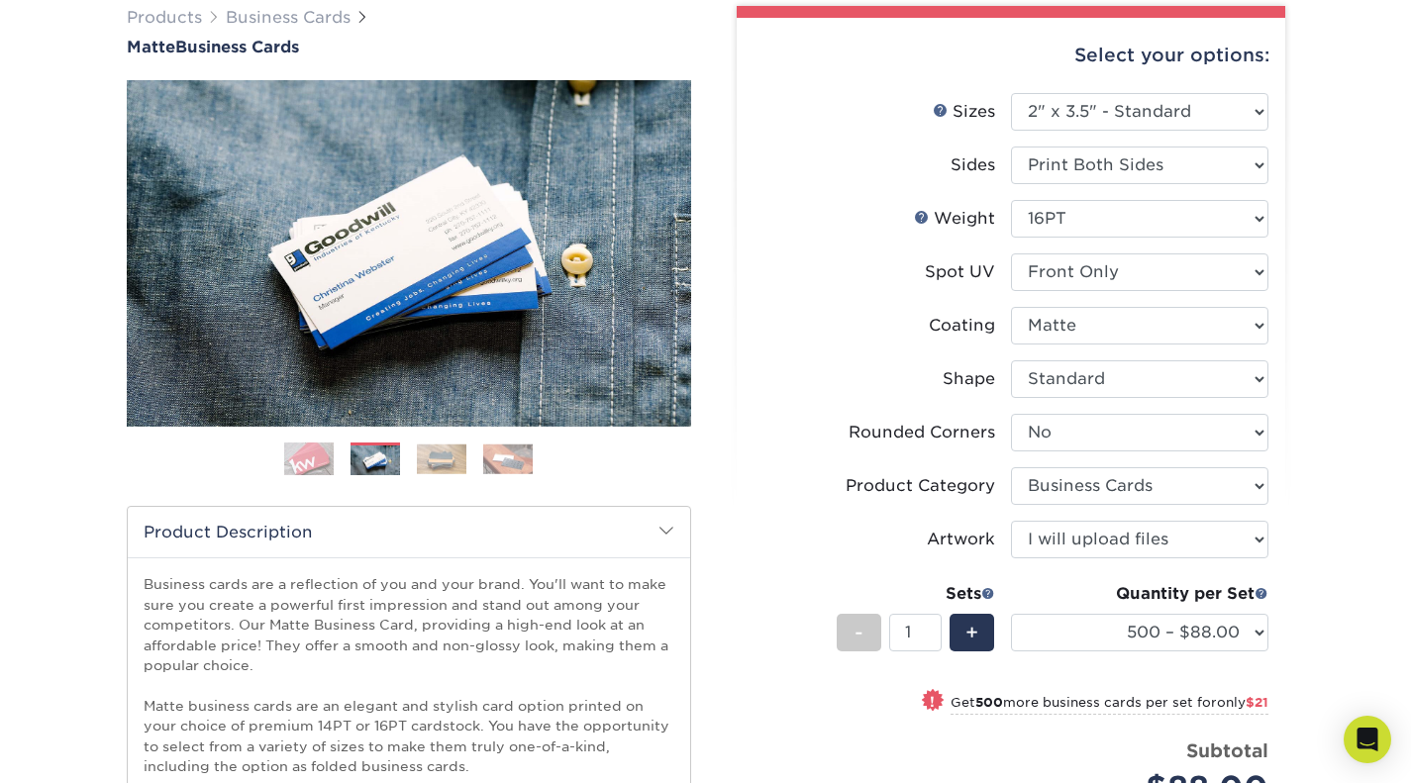
scroll to position [0, 0]
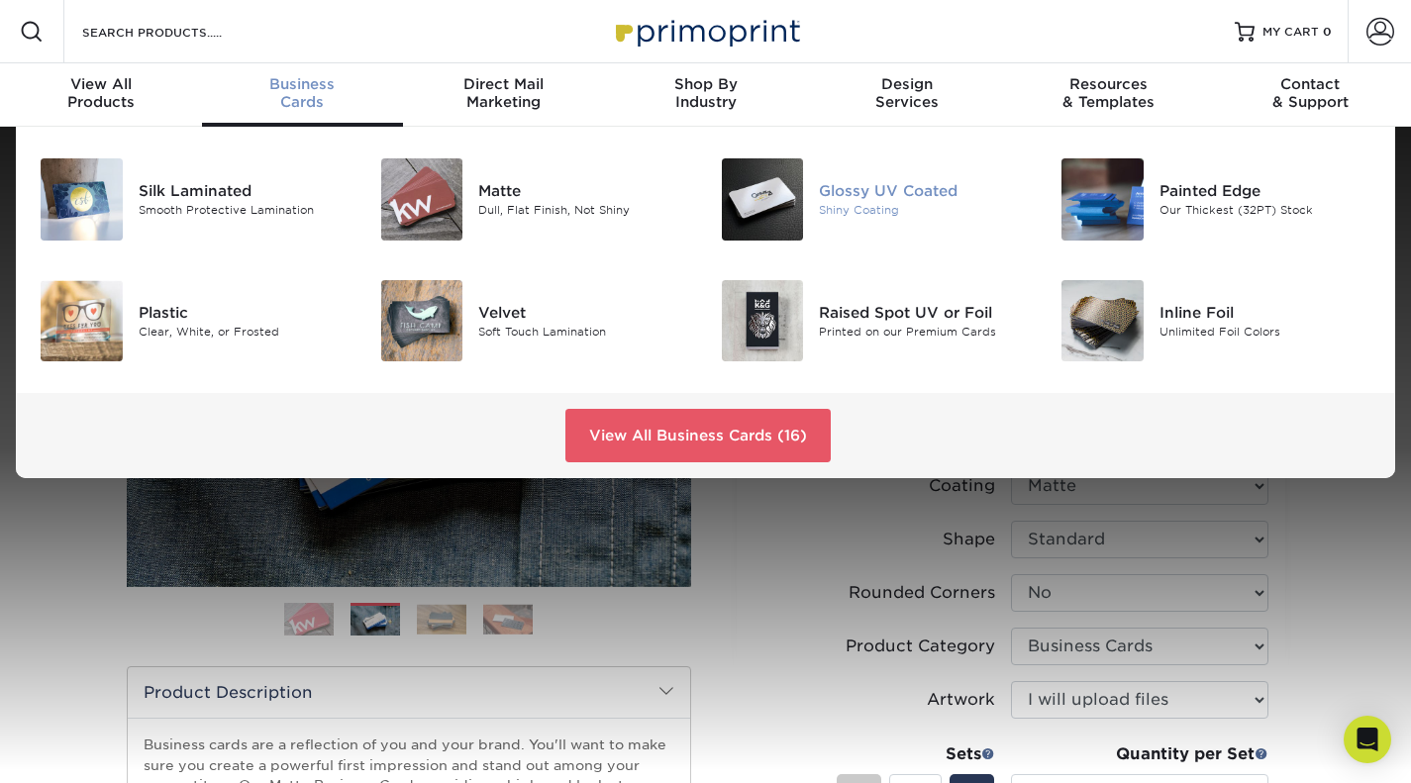
drag, startPoint x: 435, startPoint y: 204, endPoint x: 788, endPoint y: 206, distance: 353.5
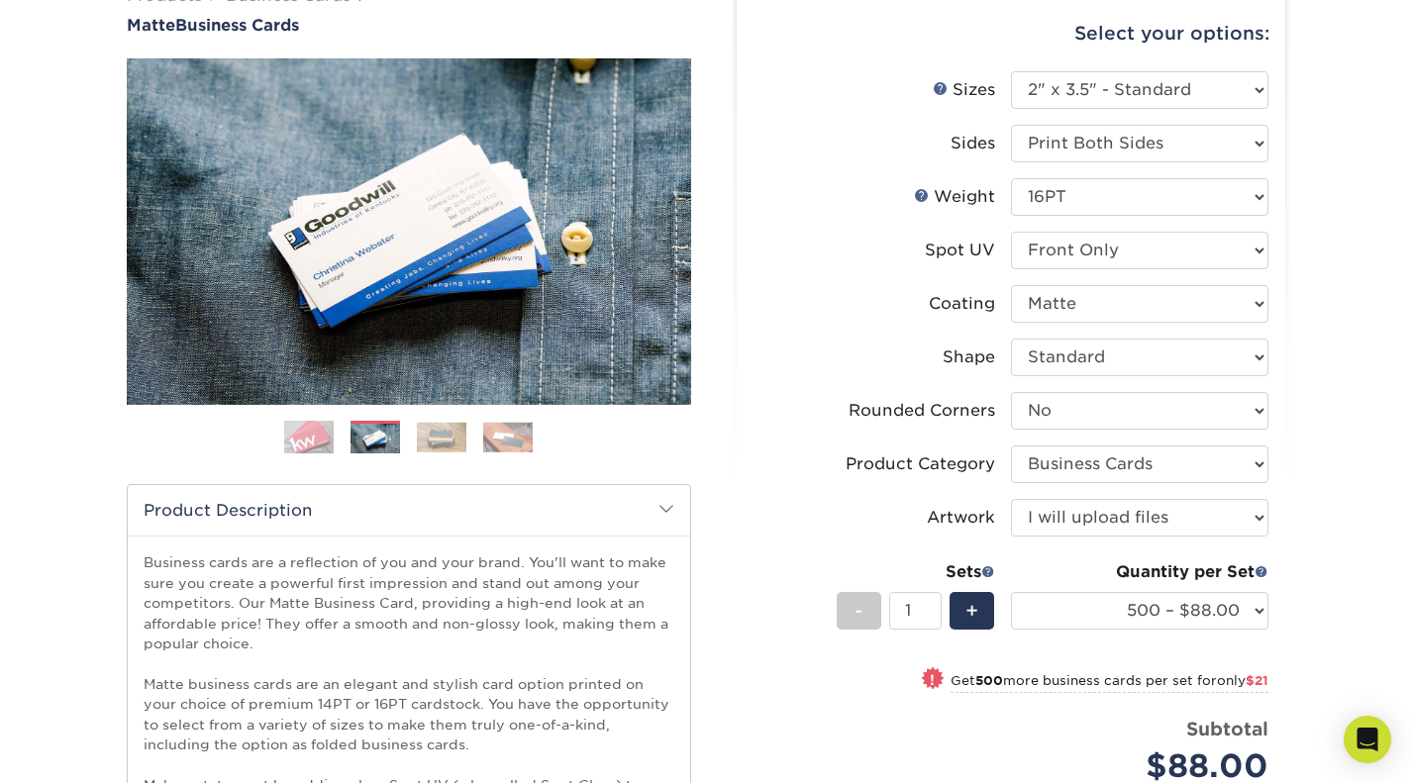
scroll to position [198, 0]
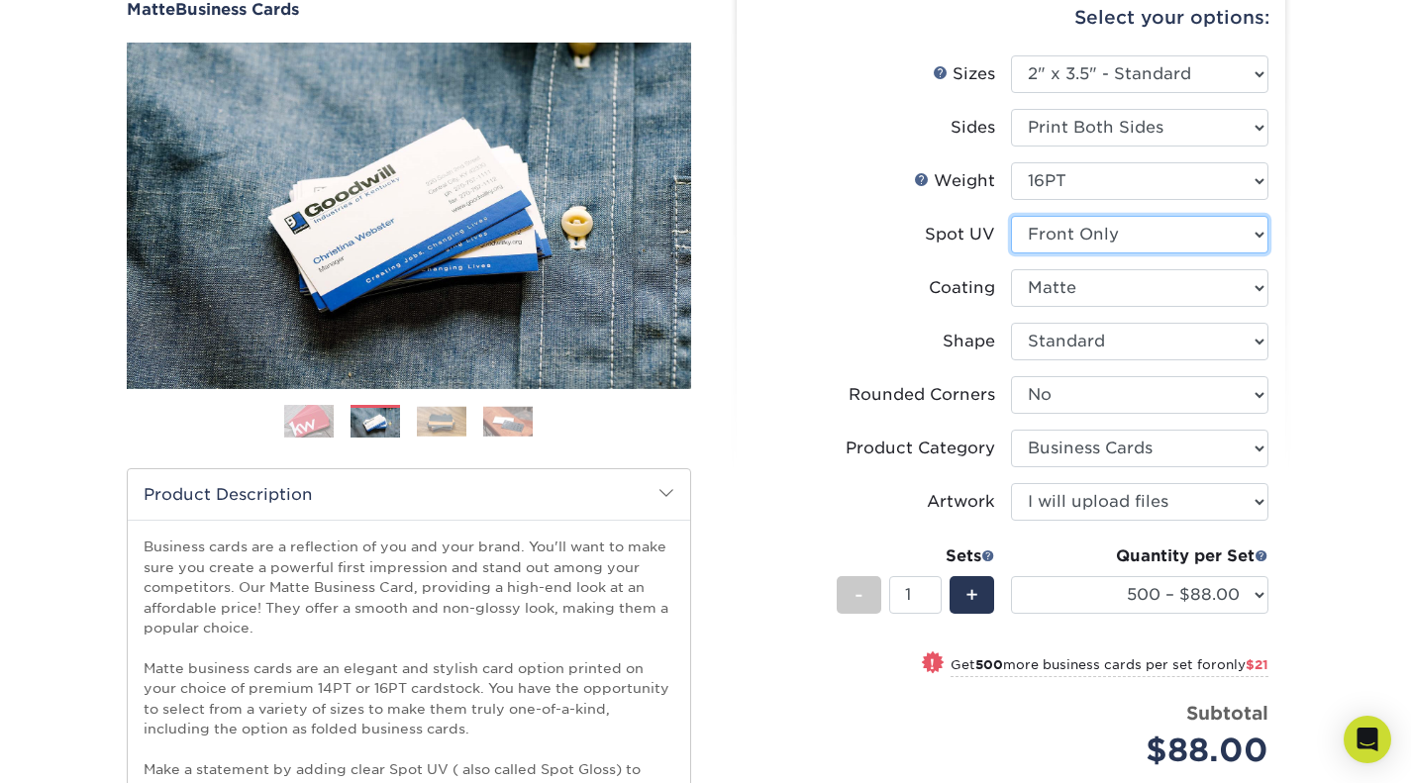
click at [1121, 243] on select "Please Select No Spot UV Front and Back (Both Sides) Front Only Back Only" at bounding box center [1139, 235] width 257 height 38
click at [1011, 216] on select "Please Select No Spot UV Front and Back (Both Sides) Front Only Back Only" at bounding box center [1139, 235] width 257 height 38
click at [941, 279] on div "Coating" at bounding box center [962, 288] width 66 height 24
click at [1082, 236] on select "Please Select No Spot UV Front and Back (Both Sides) Front Only Back Only" at bounding box center [1139, 235] width 257 height 38
drag, startPoint x: 870, startPoint y: 301, endPoint x: 1044, endPoint y: 296, distance: 173.3
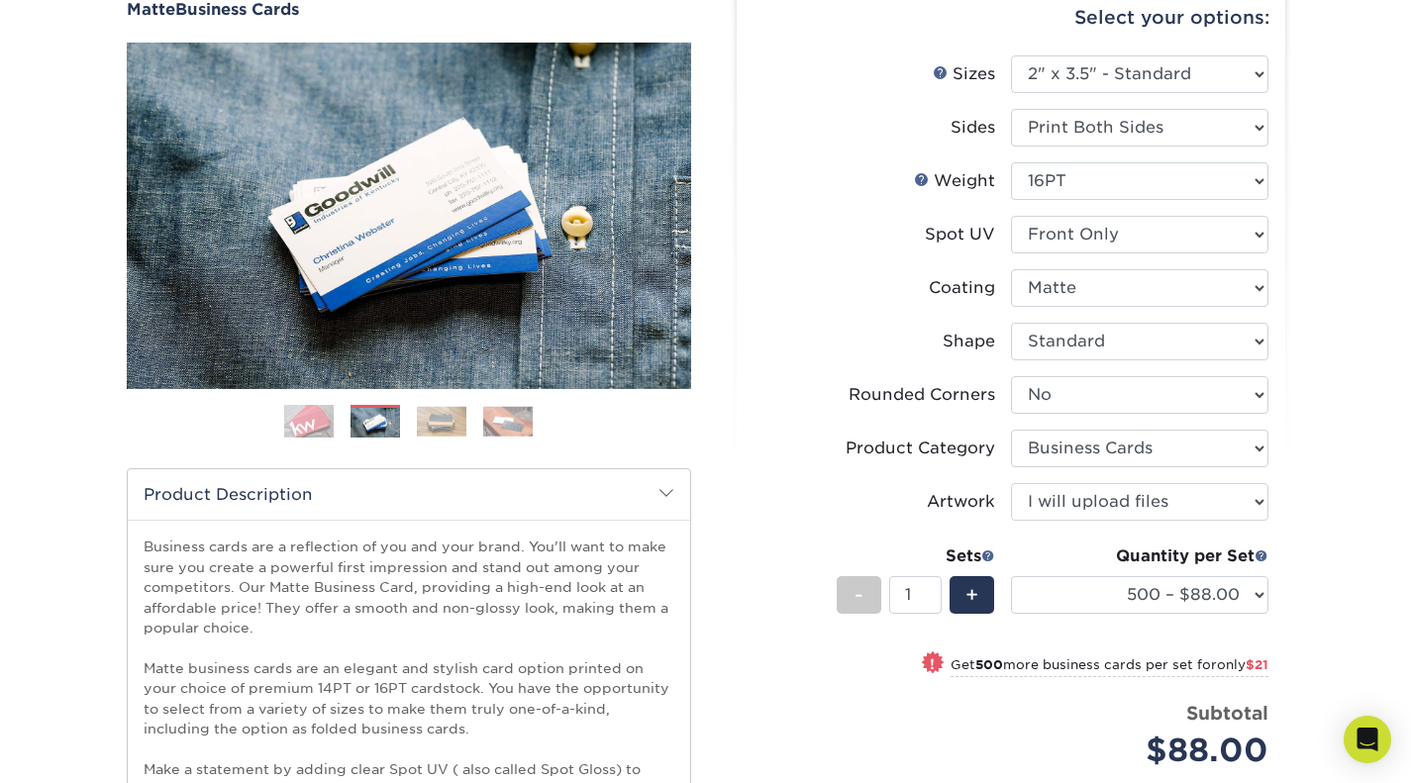
click at [875, 300] on label "Coating" at bounding box center [881, 288] width 257 height 38
click at [1090, 288] on select at bounding box center [1139, 288] width 257 height 38
click at [1011, 269] on select at bounding box center [1139, 288] width 257 height 38
click at [1081, 338] on select "Please Select Standard" at bounding box center [1139, 342] width 257 height 38
drag, startPoint x: 842, startPoint y: 297, endPoint x: 1057, endPoint y: 214, distance: 231.3
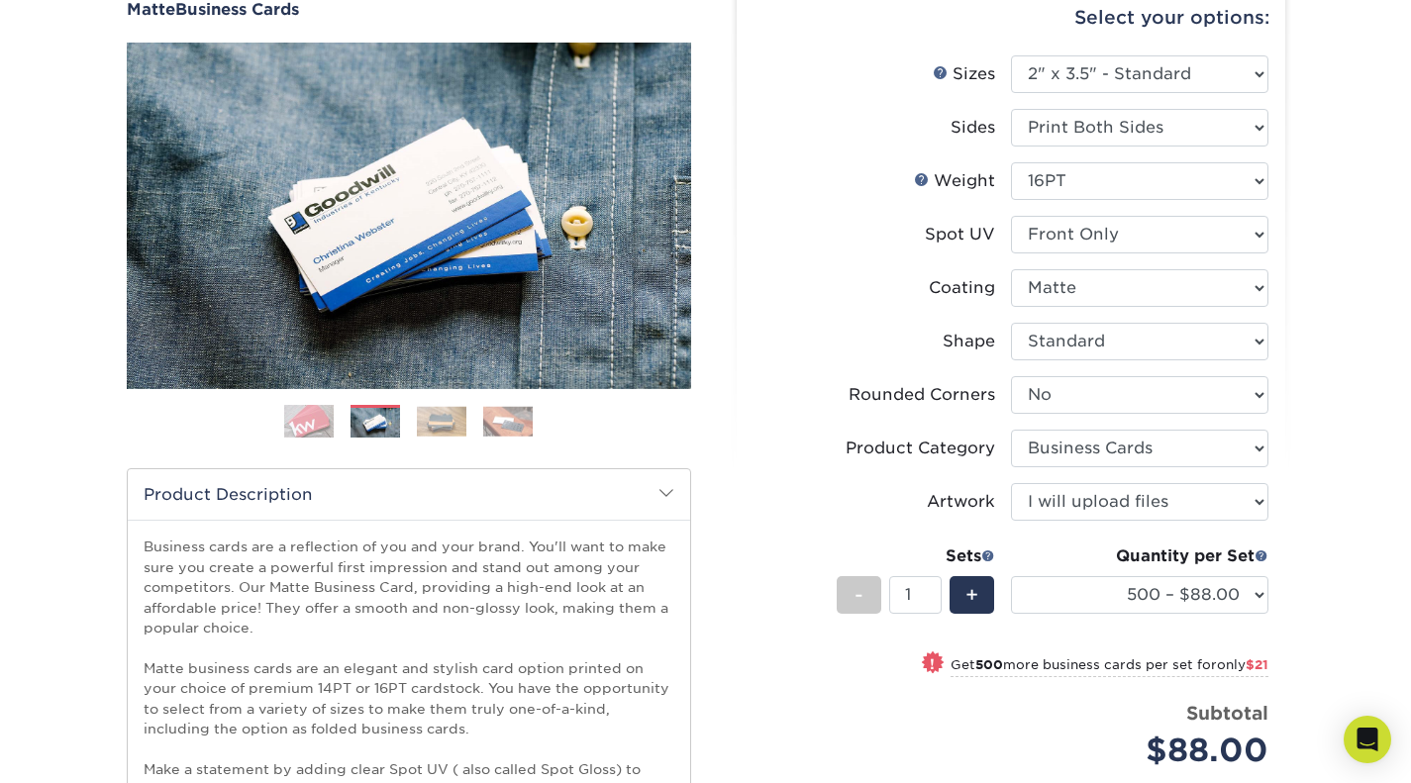
click at [876, 286] on label "Coating" at bounding box center [881, 288] width 257 height 38
click at [1057, 213] on li "Weight Help Weight Please Select 16PT 14PT" at bounding box center [1010, 188] width 515 height 53
click at [1060, 232] on select "Please Select No Spot UV Front and Back (Both Sides) Front Only Back Only" at bounding box center [1139, 235] width 257 height 38
select select "0"
click at [1011, 216] on select "Please Select No Spot UV Front and Back (Both Sides) Front Only Back Only" at bounding box center [1139, 235] width 257 height 38
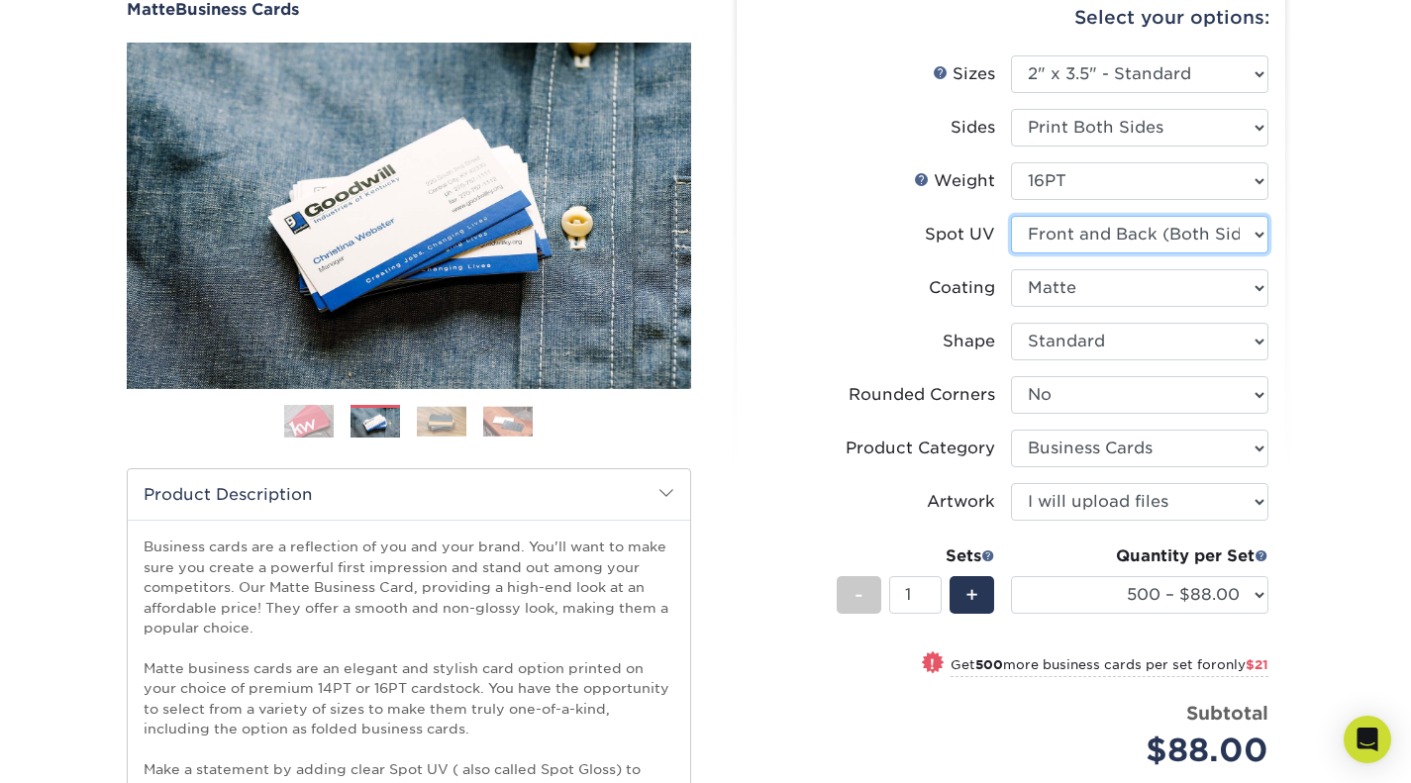
select select "-1"
select select
select select "-1"
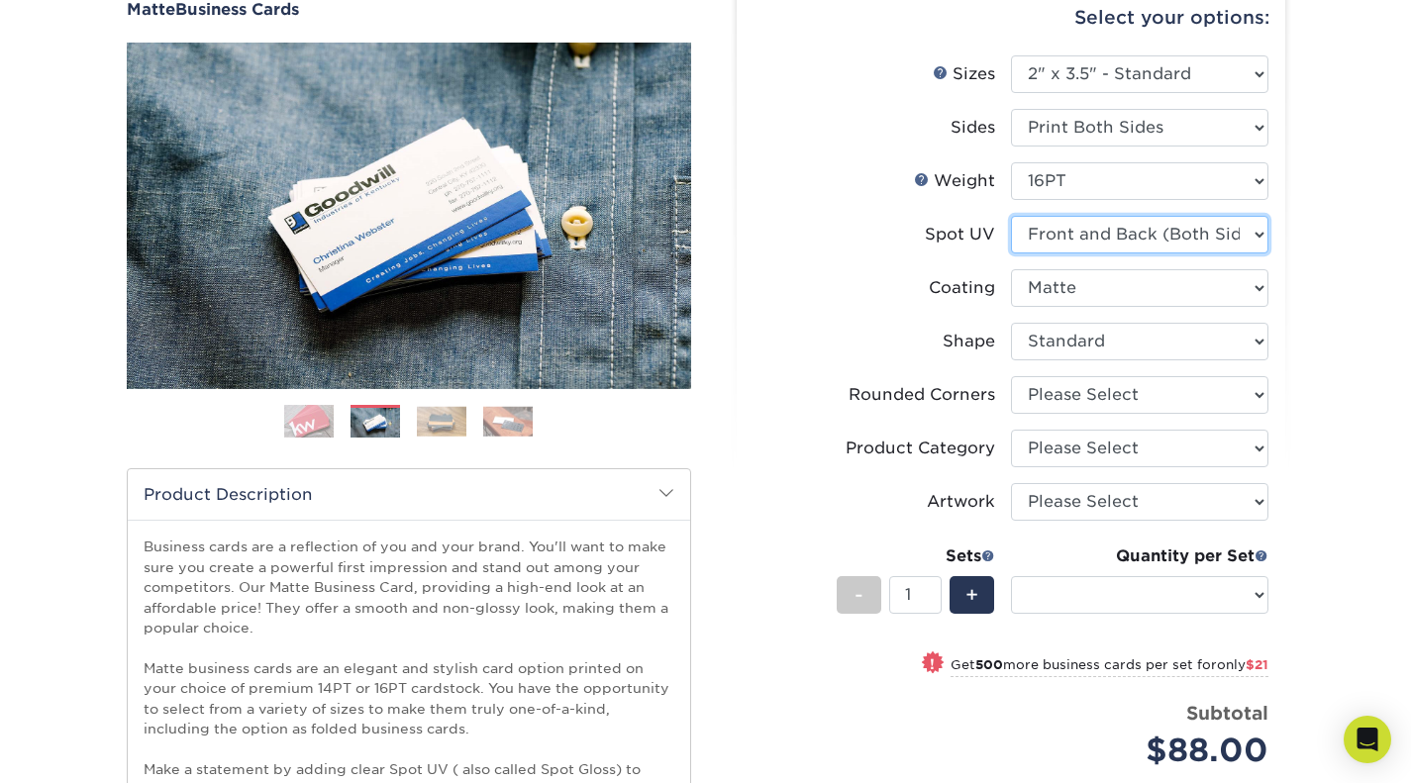
select select "-1"
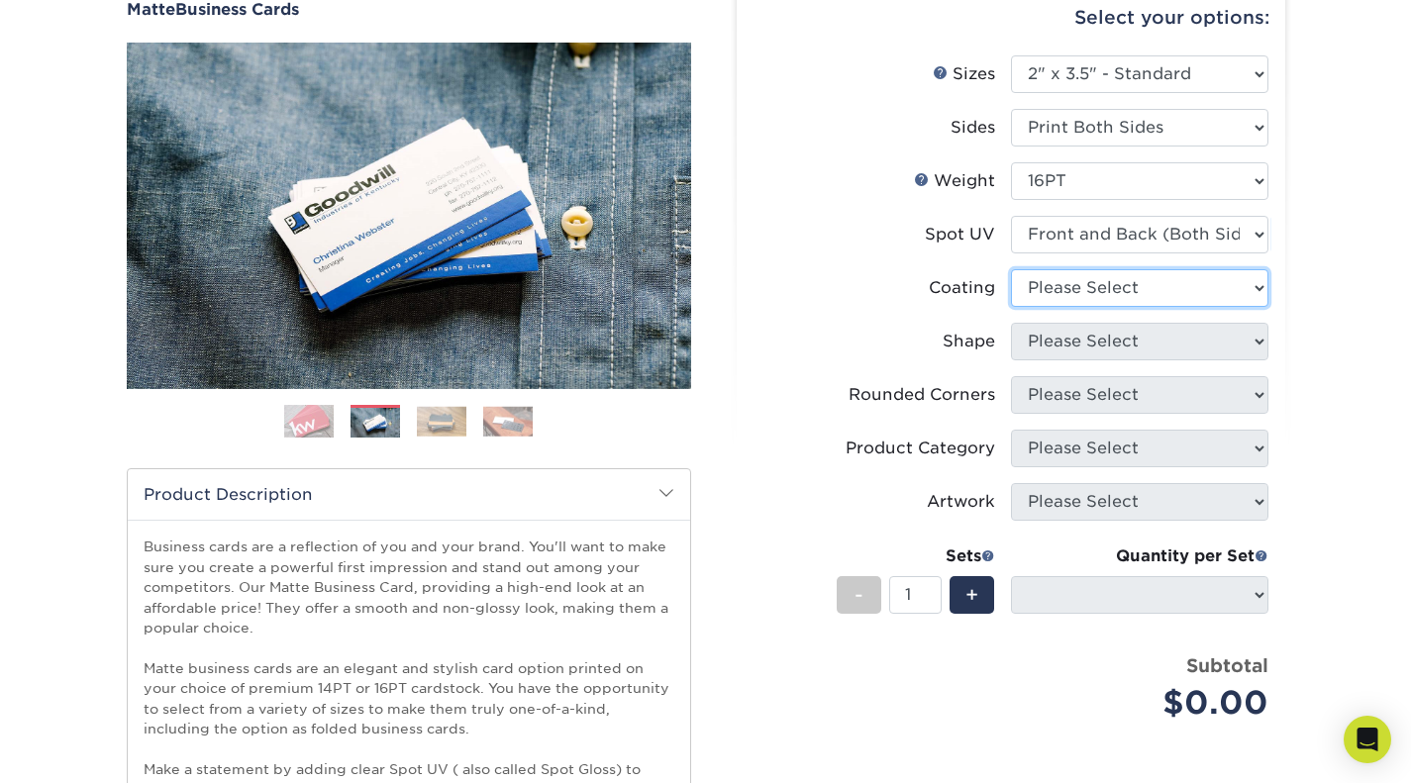
click at [1061, 276] on select at bounding box center [1139, 288] width 257 height 38
select select "121bb7b5-3b4d-429f-bd8d-bbf80e953313"
click at [1011, 269] on select at bounding box center [1139, 288] width 257 height 38
select select
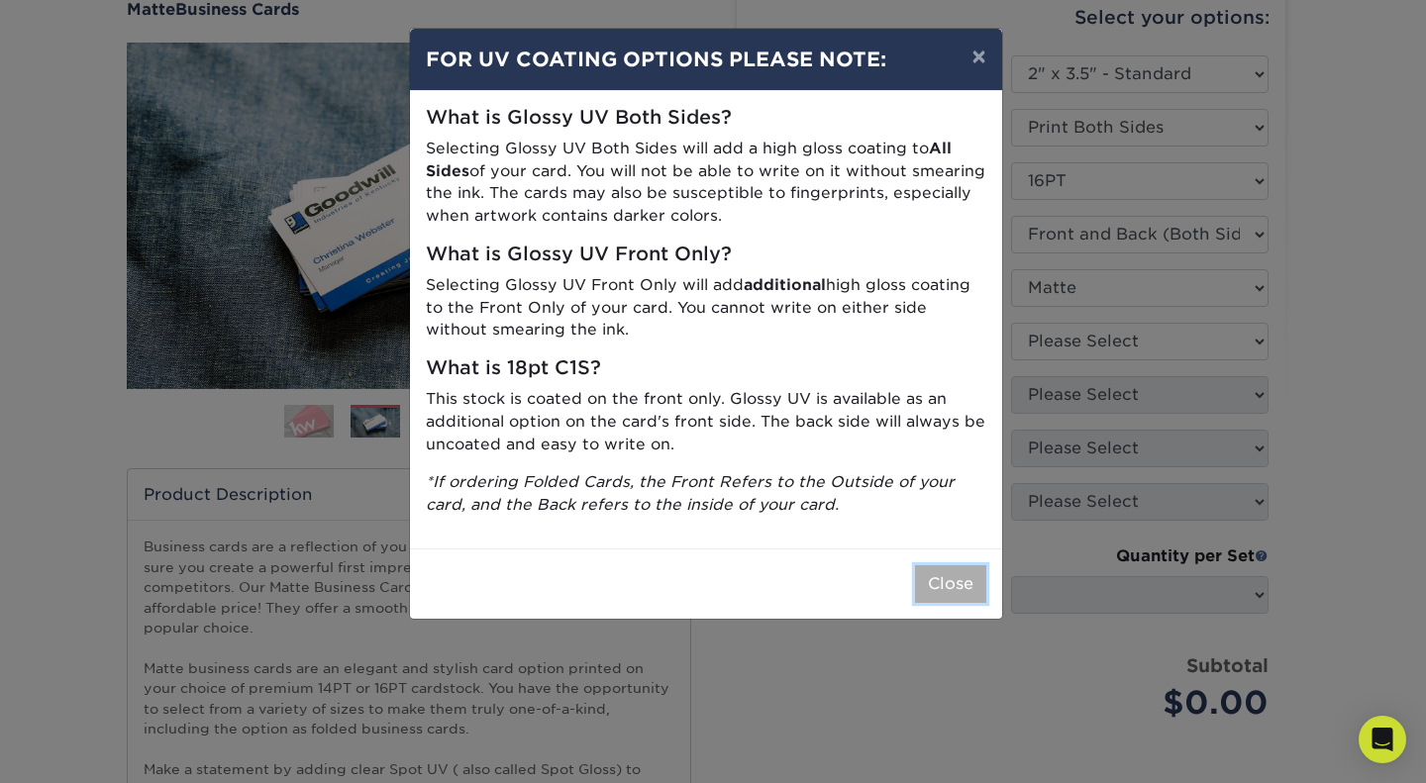
click at [959, 579] on button "Close" at bounding box center [950, 584] width 71 height 38
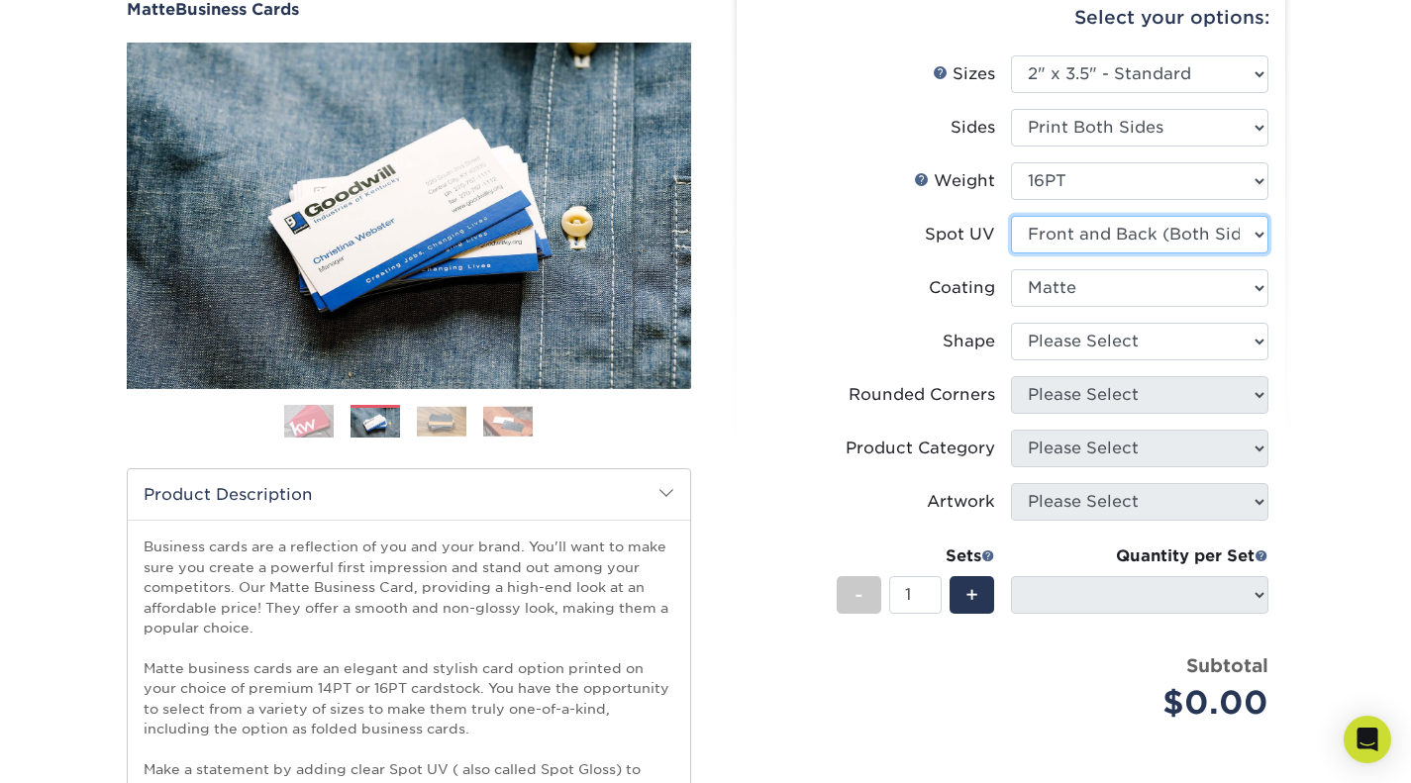
click at [1131, 223] on select "Please Select No Spot UV Front and Back (Both Sides) Front Only Back Only" at bounding box center [1139, 235] width 257 height 38
select select "1"
click at [1011, 216] on select "Please Select No Spot UV Front and Back (Both Sides) Front Only Back Only" at bounding box center [1139, 235] width 257 height 38
select select
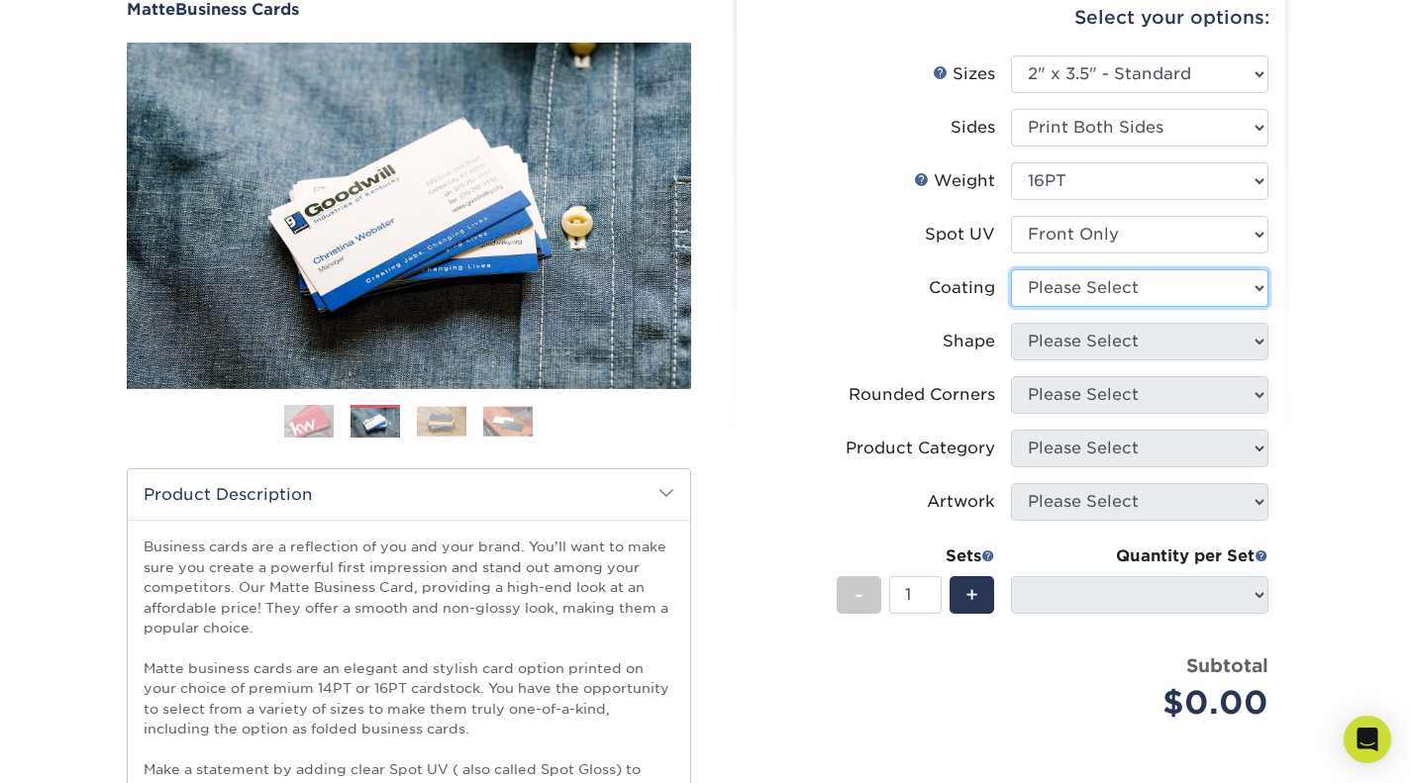
click at [1125, 294] on select at bounding box center [1139, 288] width 257 height 38
select select "121bb7b5-3b4d-429f-bd8d-bbf80e953313"
click at [1011, 269] on select at bounding box center [1139, 288] width 257 height 38
select select
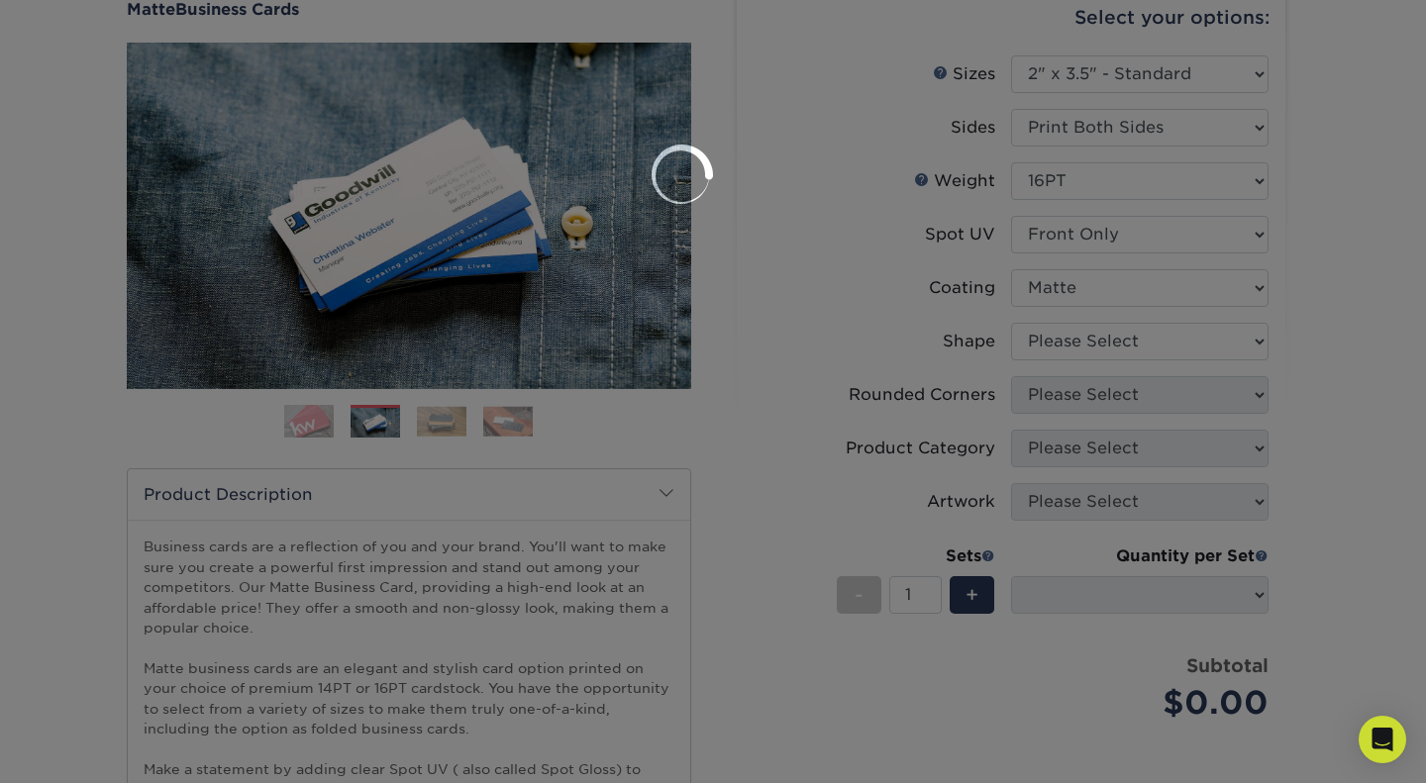
click at [1105, 339] on div at bounding box center [713, 391] width 1426 height 783
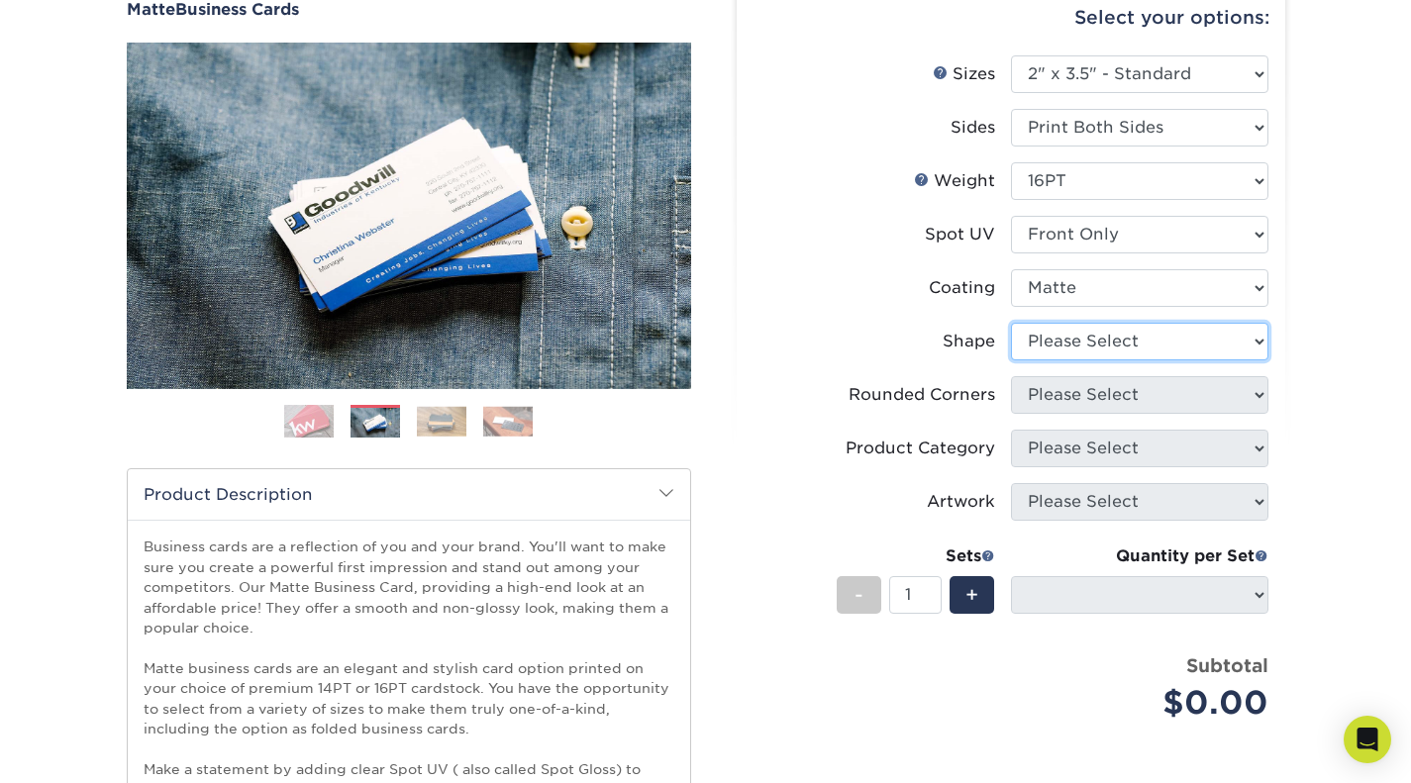
click at [1105, 339] on select "Please Select Standard" at bounding box center [1139, 342] width 257 height 38
select select "standard"
click at [1011, 323] on select "Please Select Standard" at bounding box center [1139, 342] width 257 height 38
select select
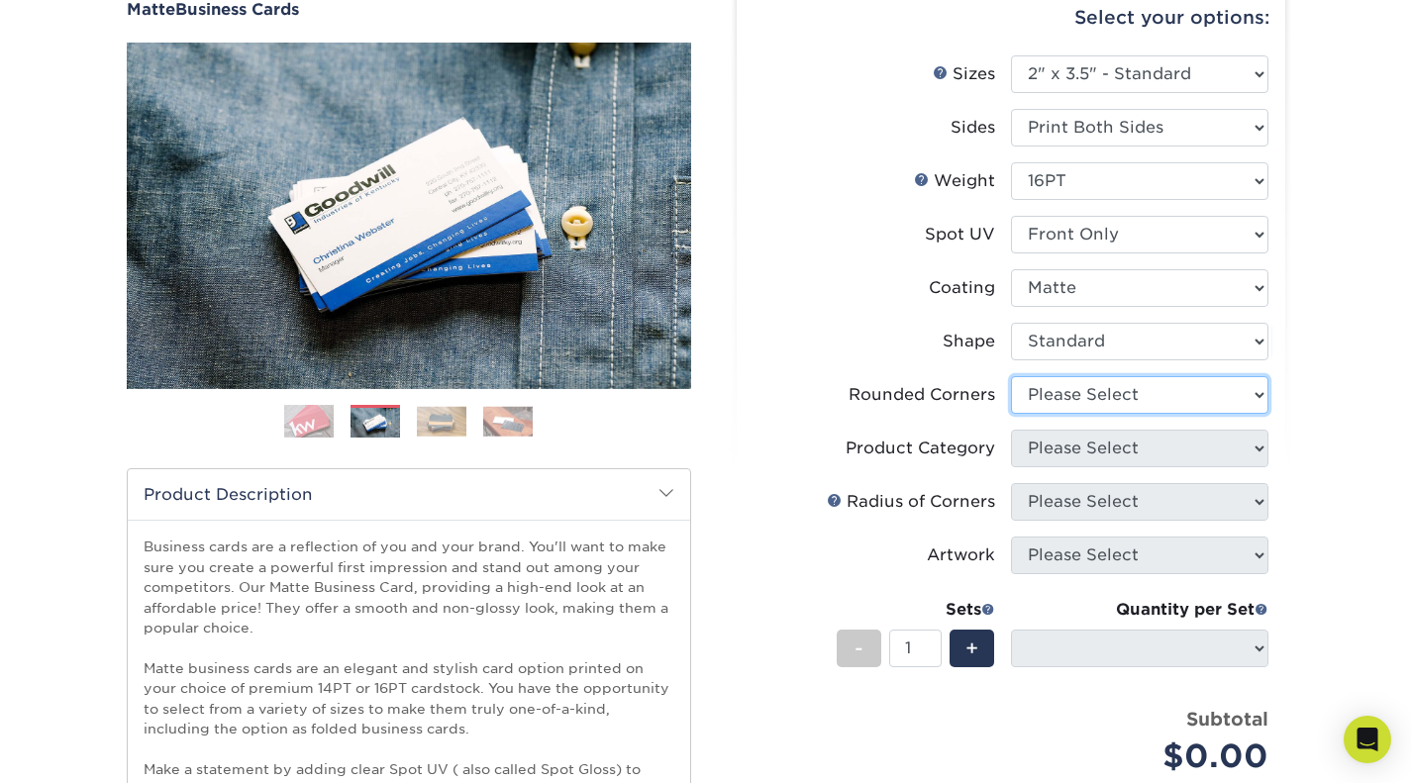
click at [1093, 396] on select "Please Select Yes - Round 2 Corners Yes - Round 4 Corners No" at bounding box center [1139, 395] width 257 height 38
select select "0"
click at [1011, 376] on select "Please Select Yes - Round 2 Corners Yes - Round 4 Corners No" at bounding box center [1139, 395] width 257 height 38
select select "-1"
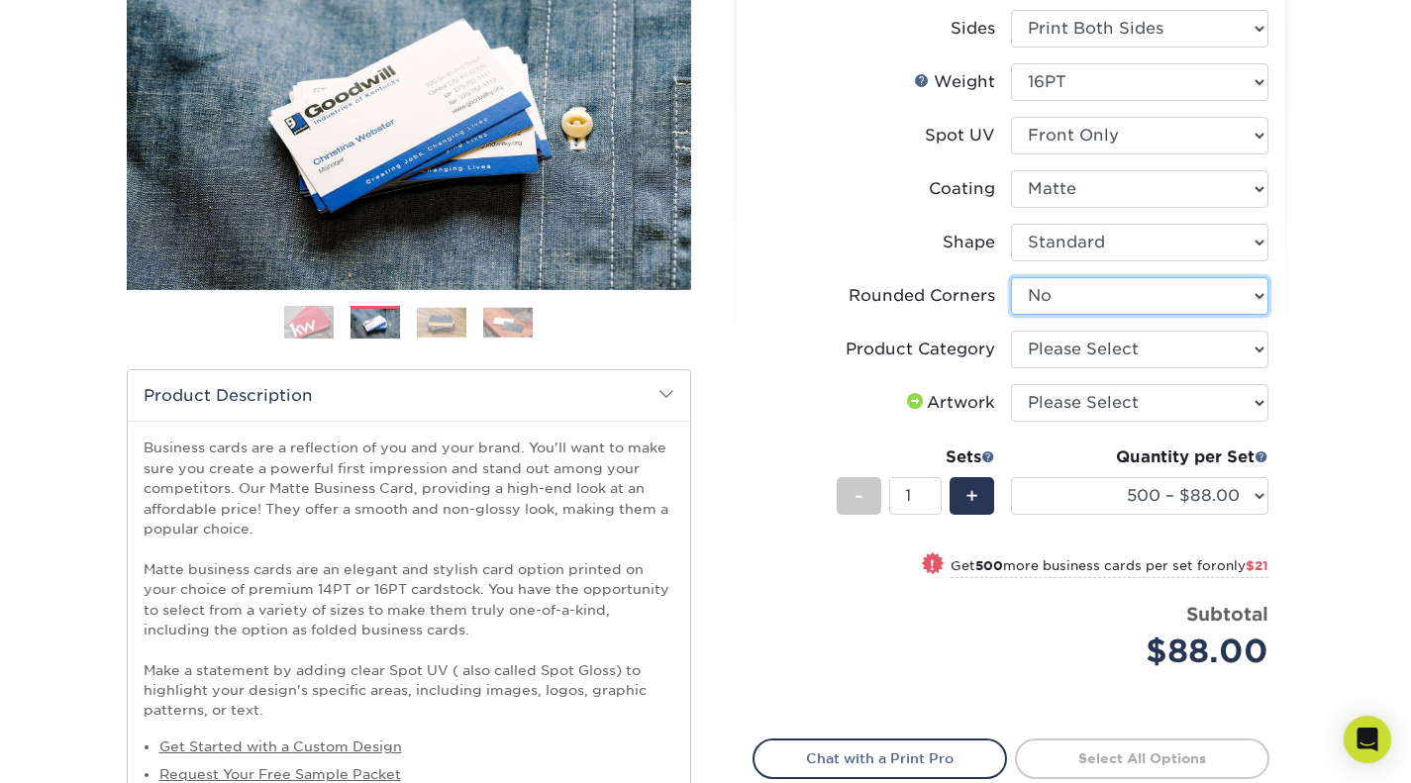
scroll to position [99, 0]
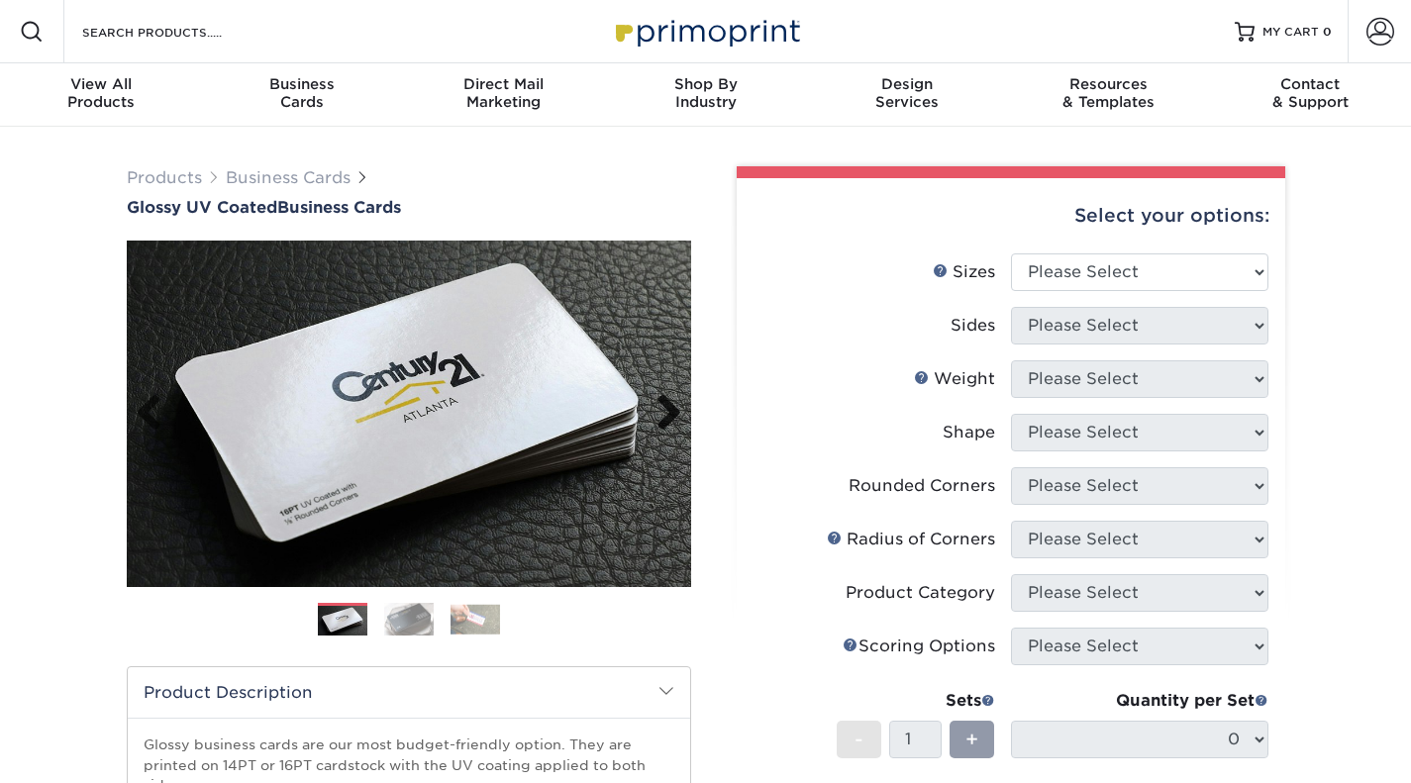
click at [668, 407] on link "Next" at bounding box center [662, 414] width 40 height 40
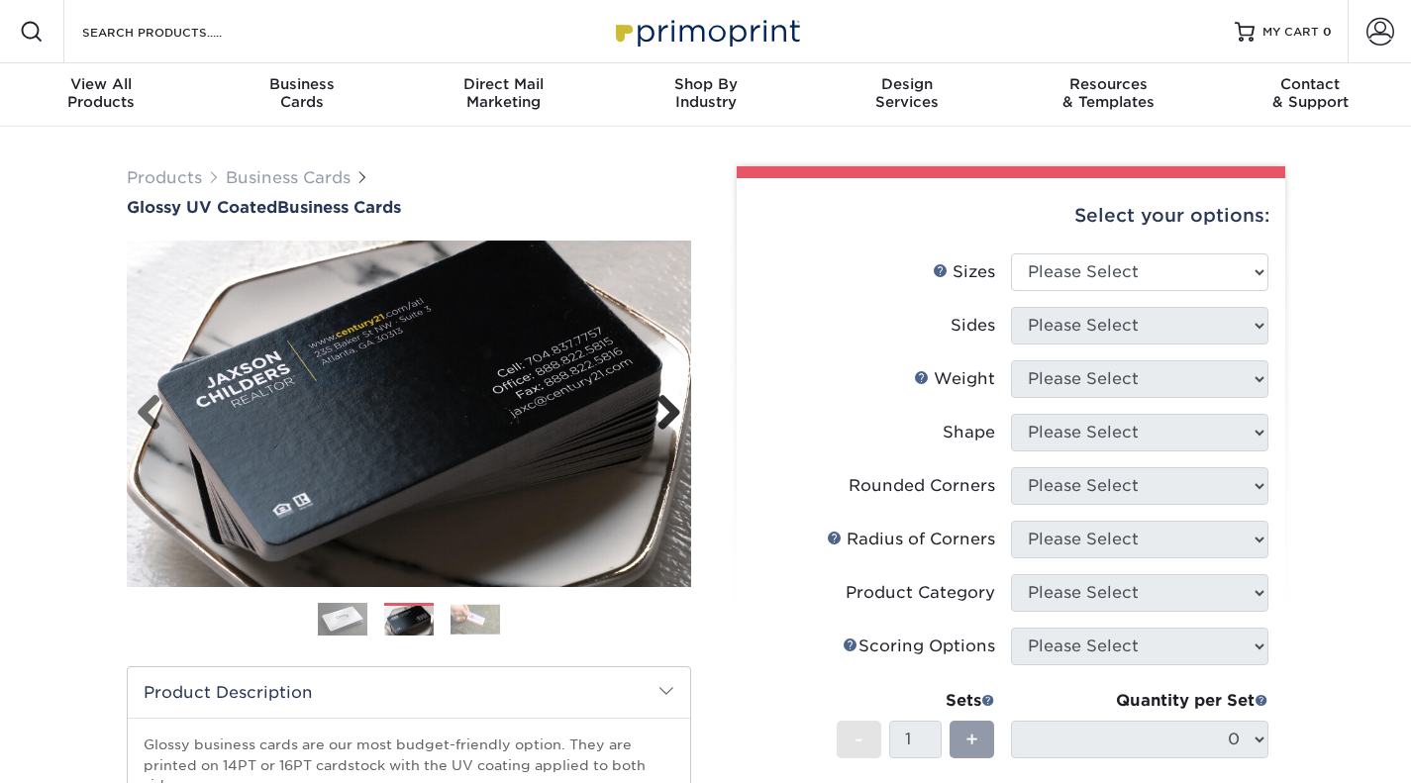
click at [668, 407] on link "Next" at bounding box center [662, 414] width 40 height 40
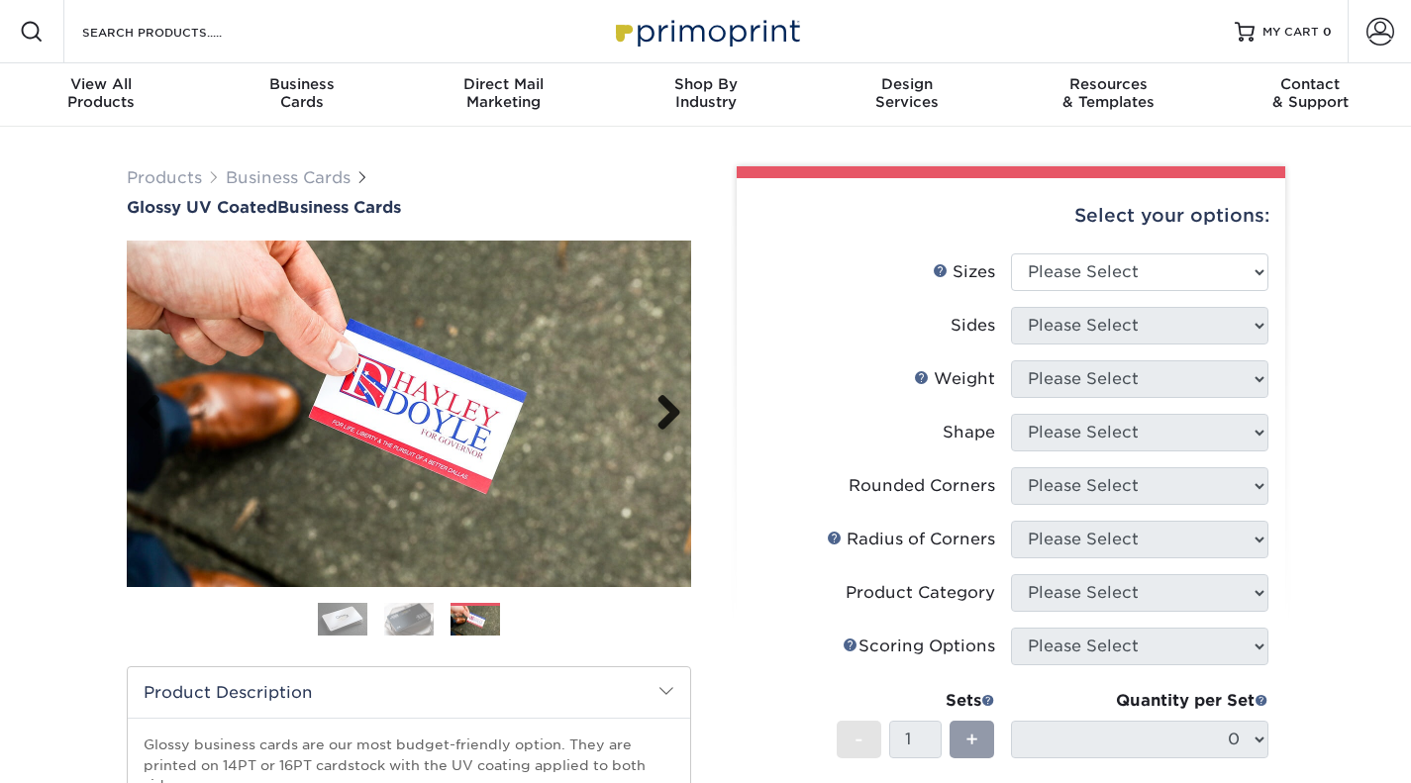
click at [659, 408] on link "Next" at bounding box center [662, 414] width 40 height 40
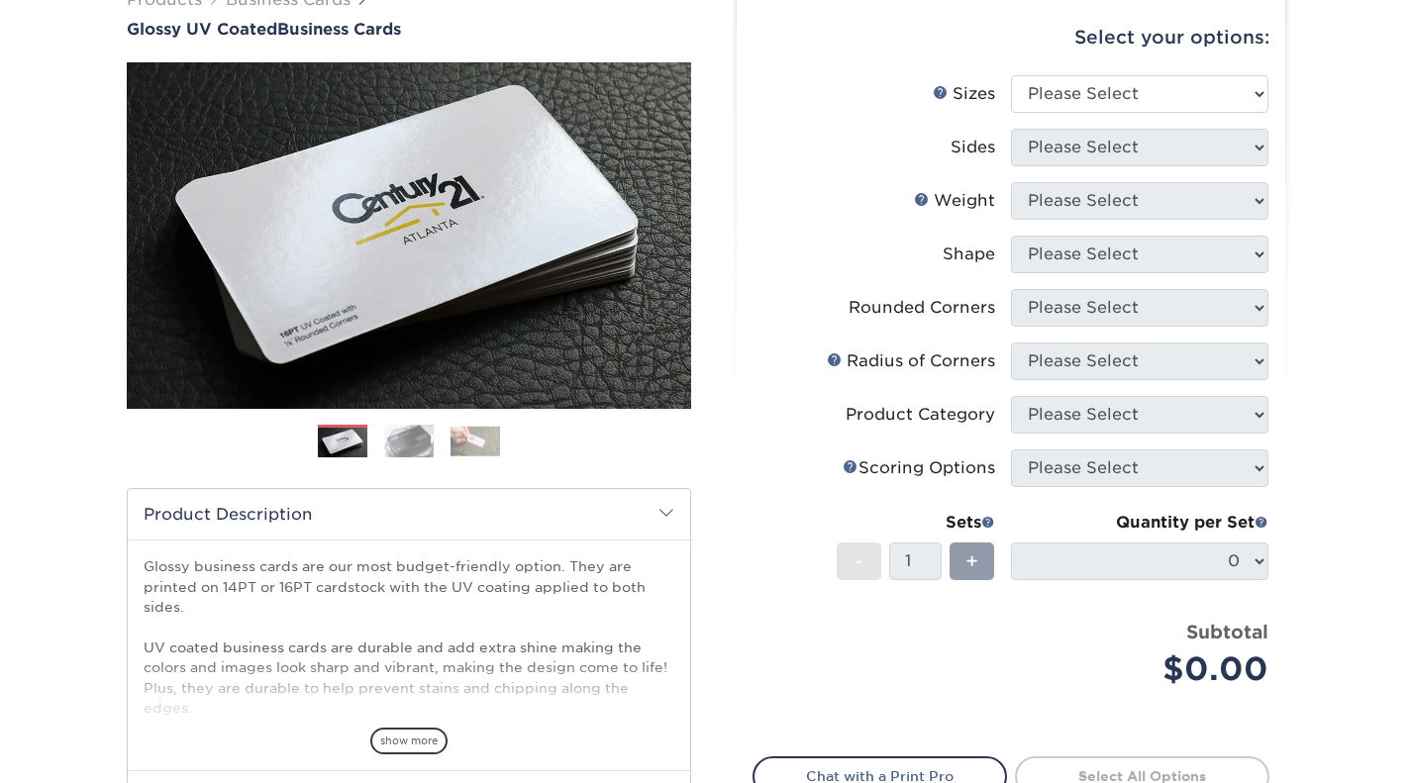
scroll to position [198, 0]
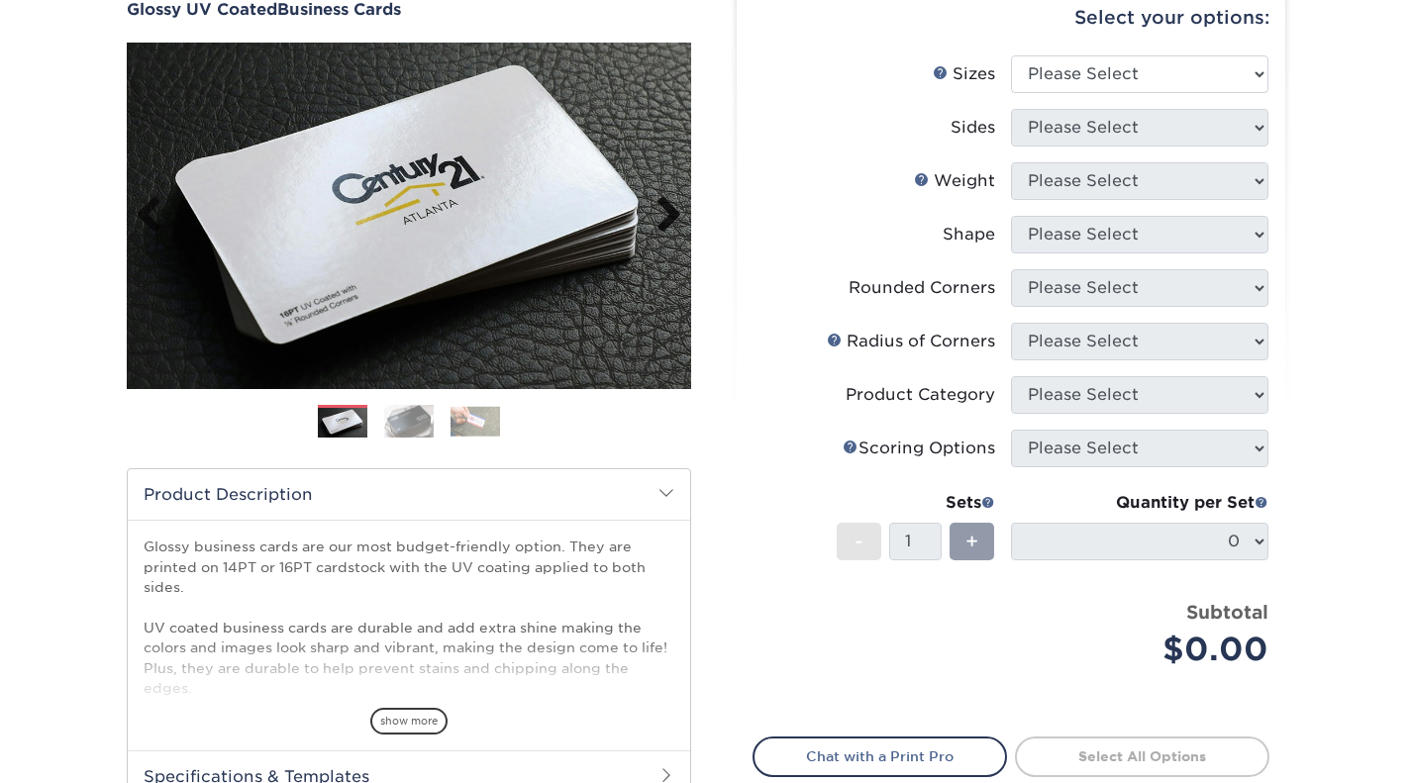
click at [666, 219] on link "Next" at bounding box center [662, 216] width 40 height 40
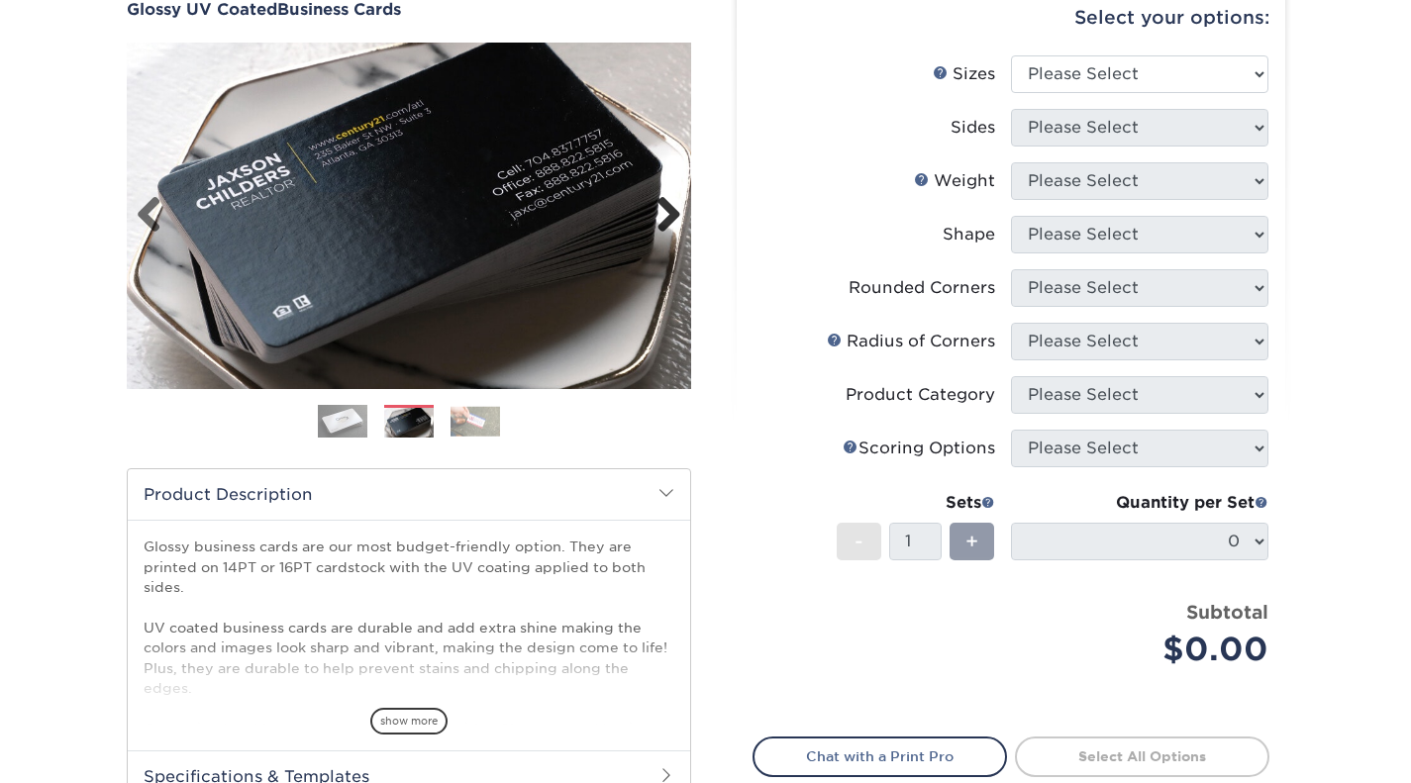
click at [666, 219] on link "Next" at bounding box center [662, 216] width 40 height 40
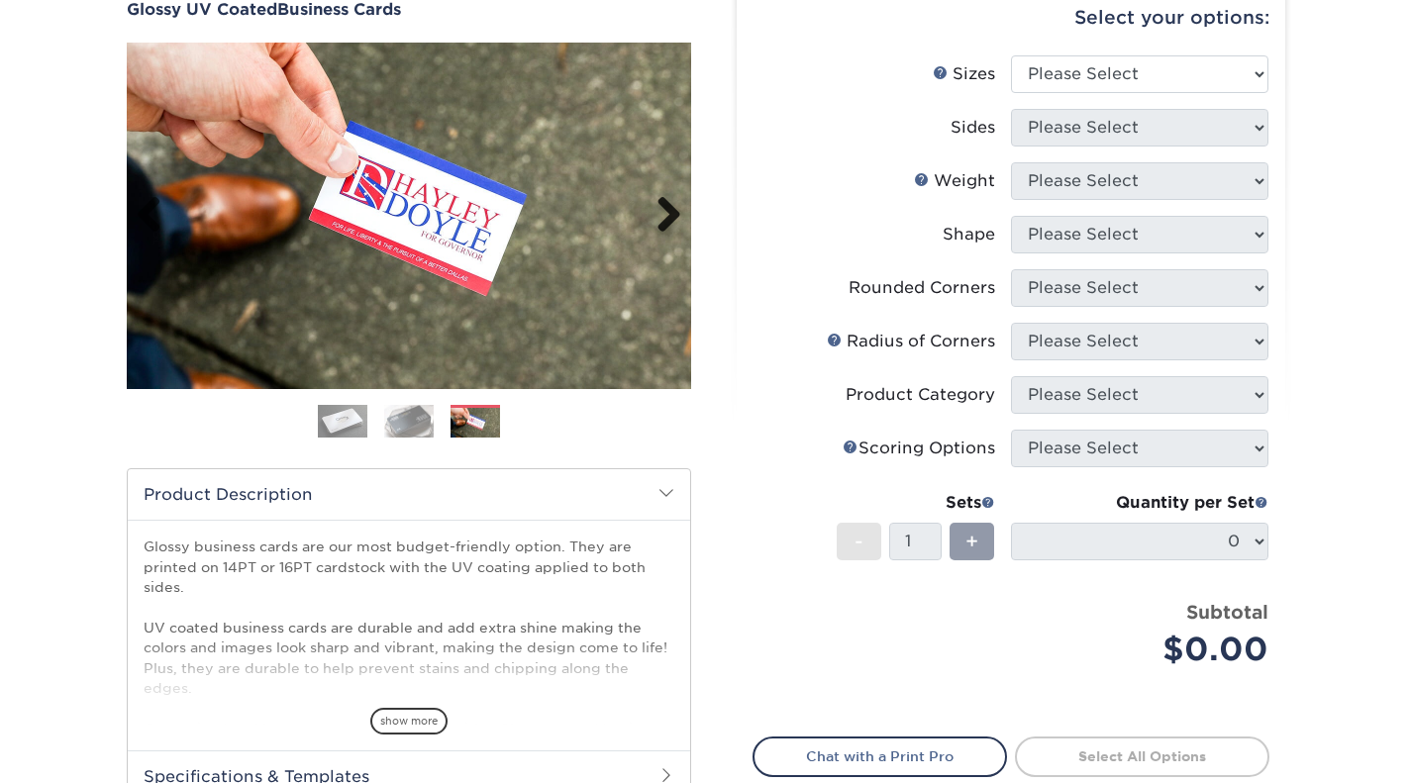
click at [666, 219] on link "Next" at bounding box center [662, 216] width 40 height 40
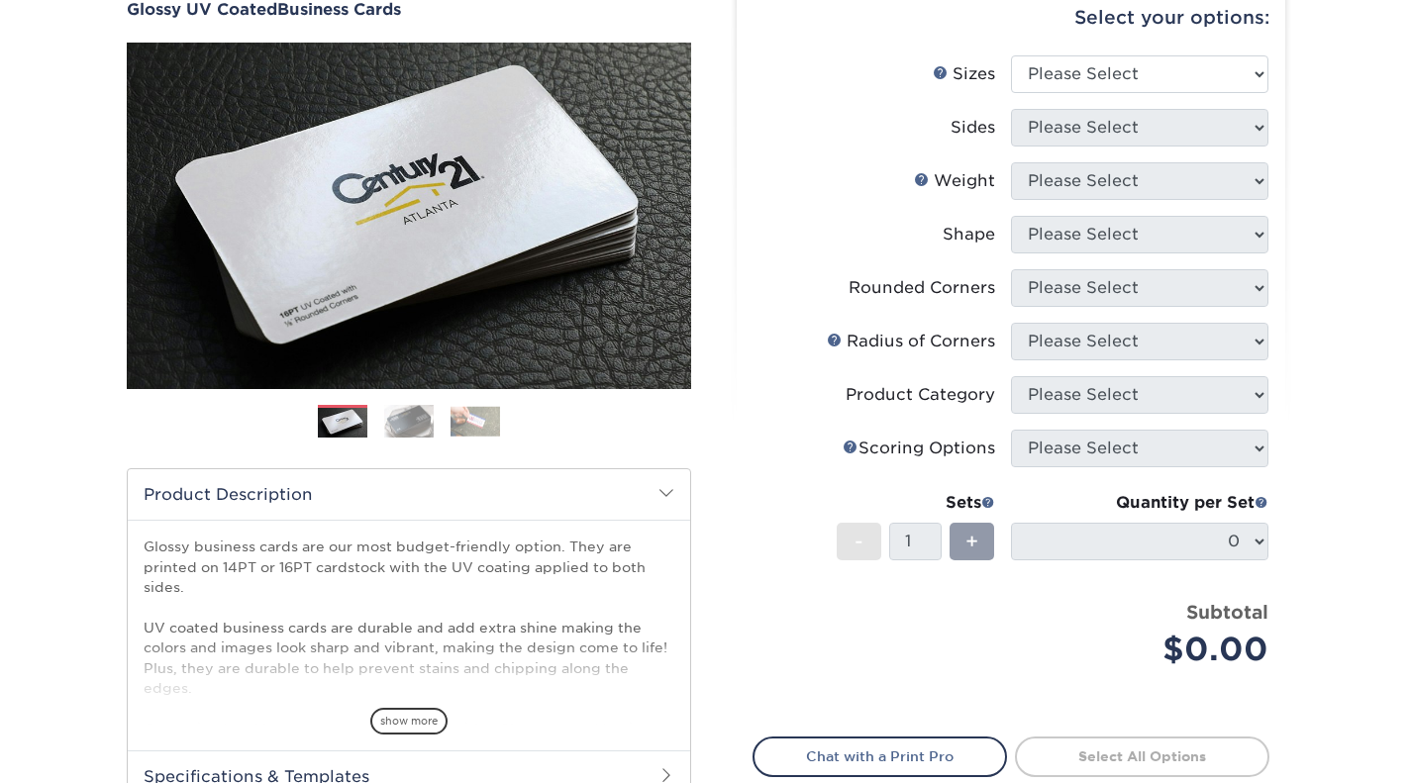
scroll to position [495, 0]
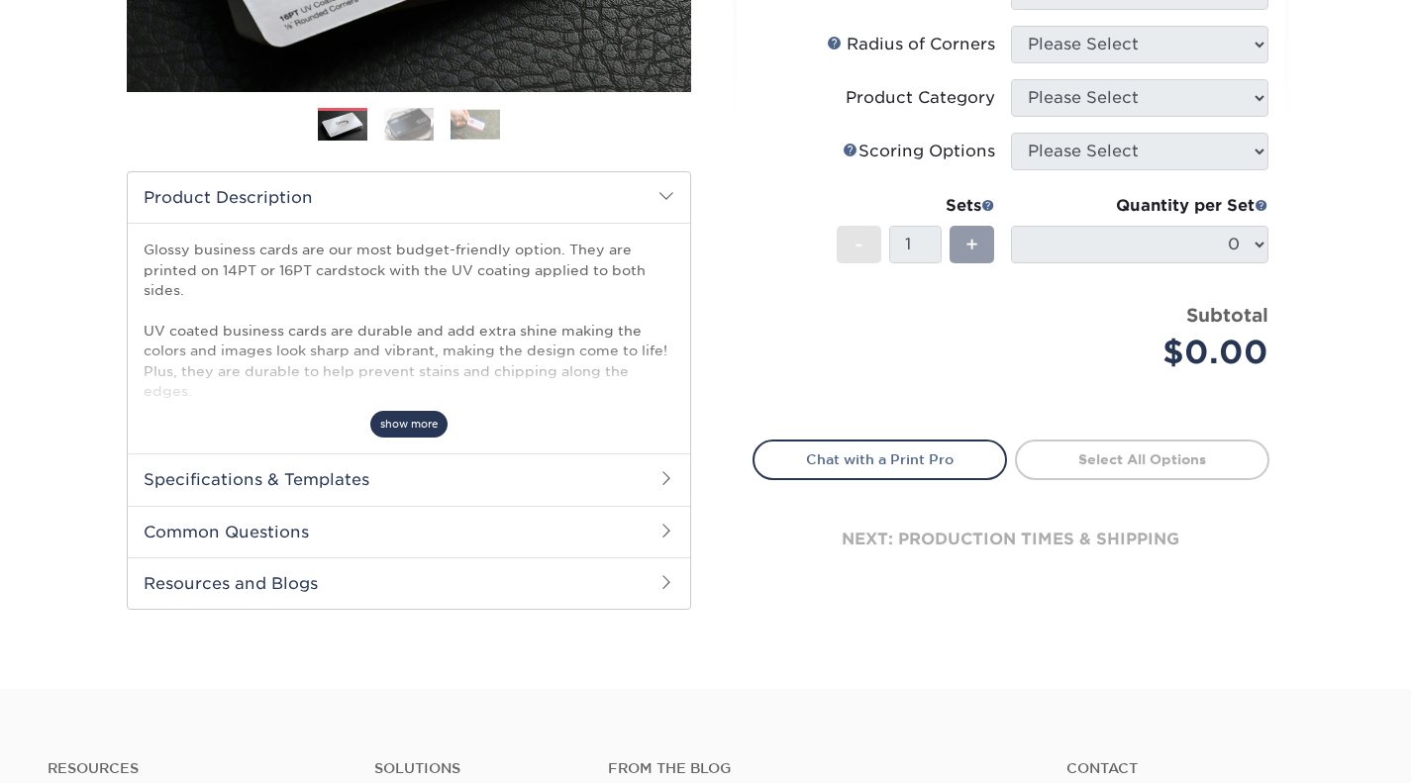
click at [418, 419] on span "show more" at bounding box center [408, 424] width 77 height 27
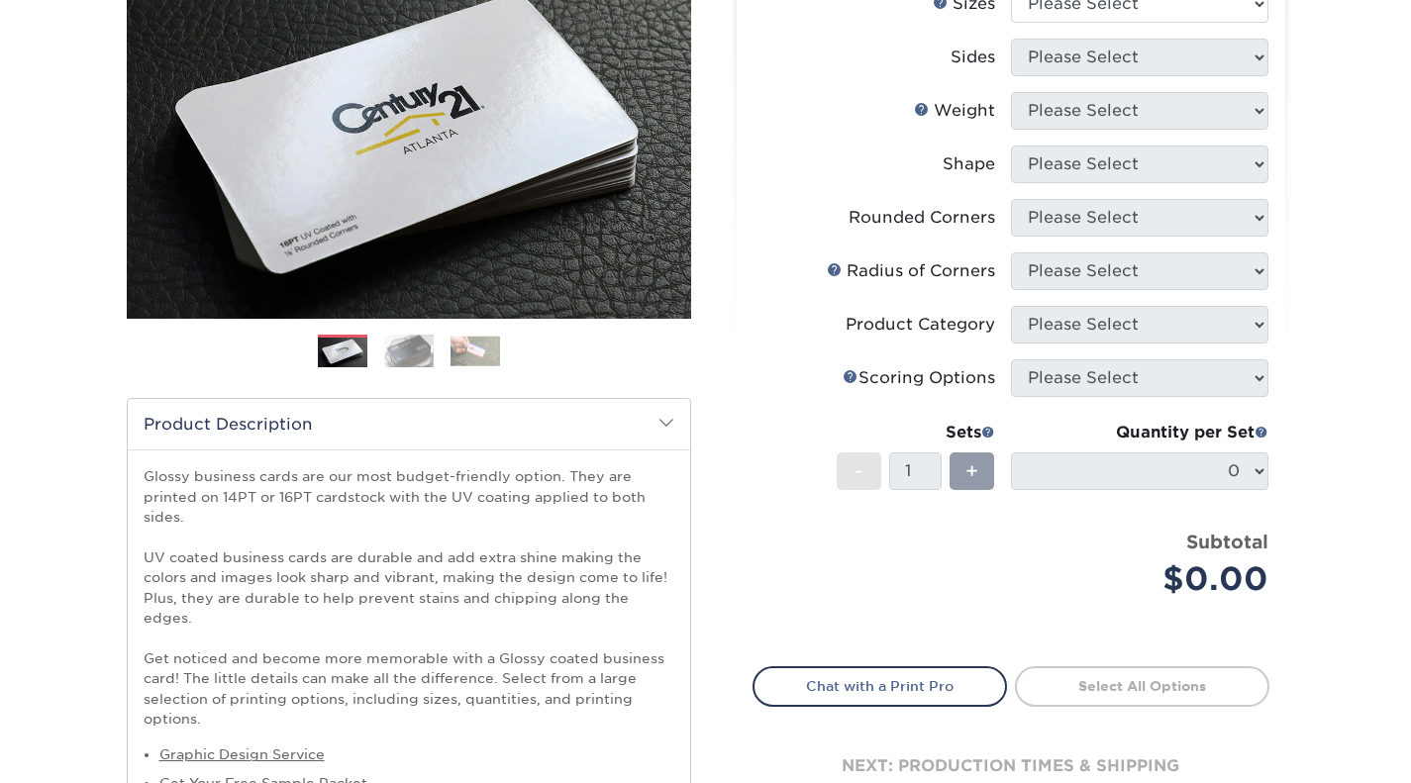
scroll to position [99, 0]
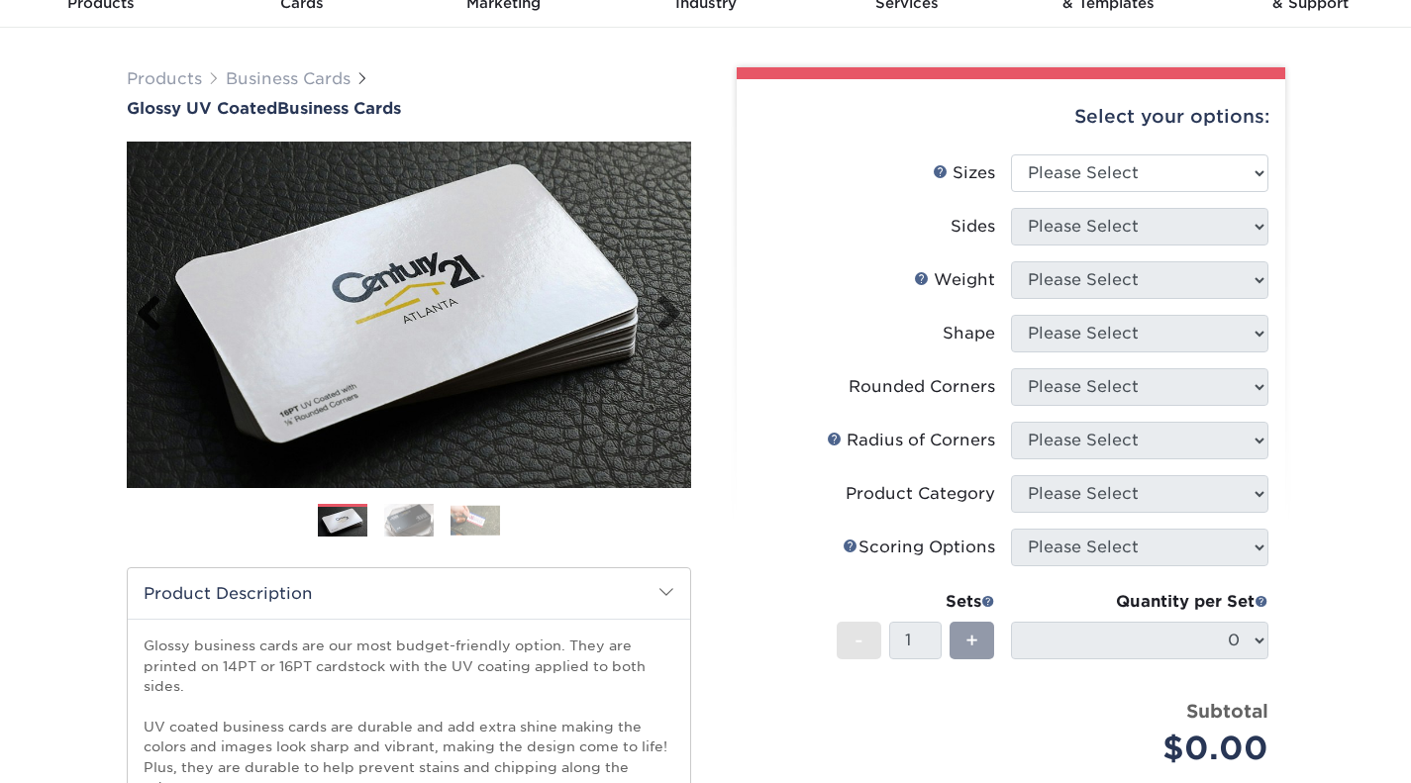
click at [142, 306] on link "Previous" at bounding box center [157, 315] width 40 height 40
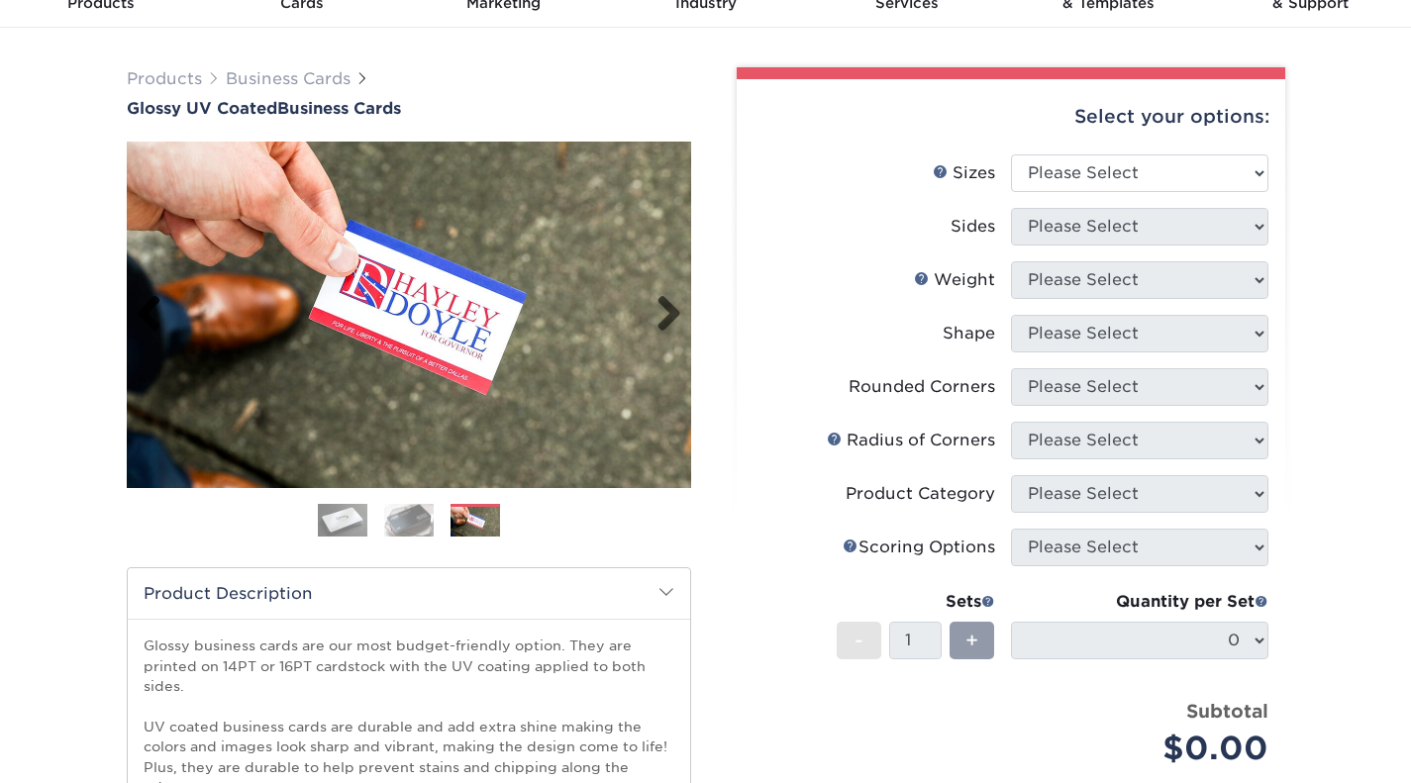
click at [142, 306] on link "Previous" at bounding box center [157, 315] width 40 height 40
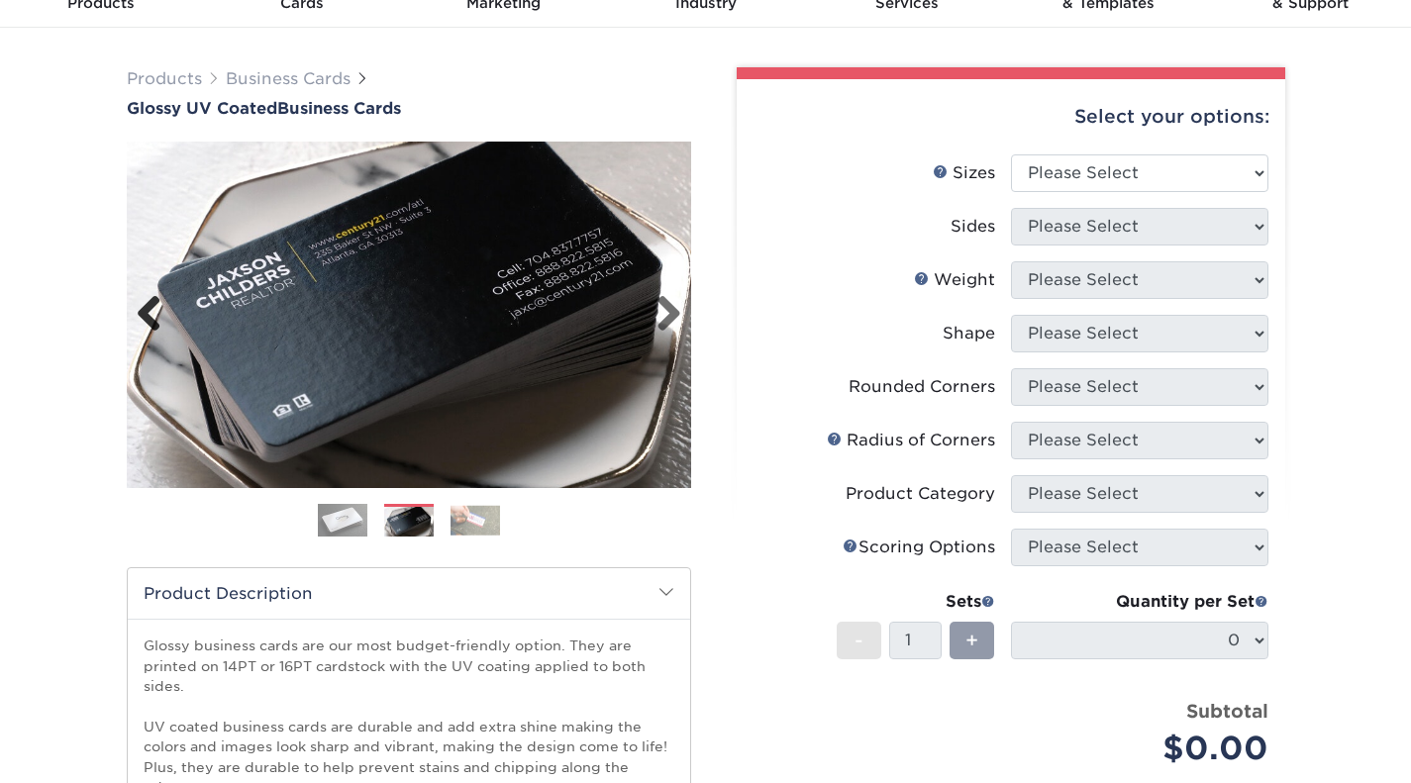
click at [141, 305] on link "Previous" at bounding box center [157, 315] width 40 height 40
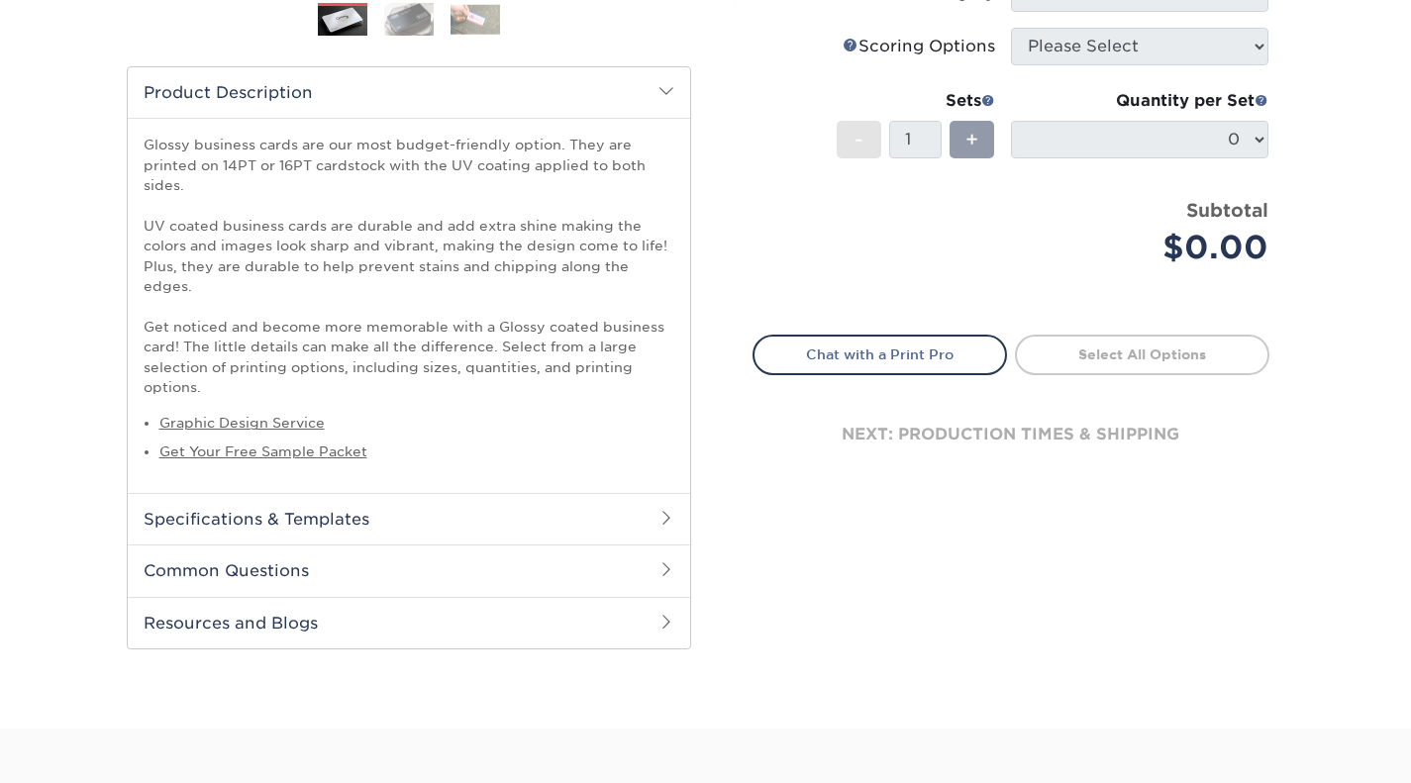
scroll to position [495, 0]
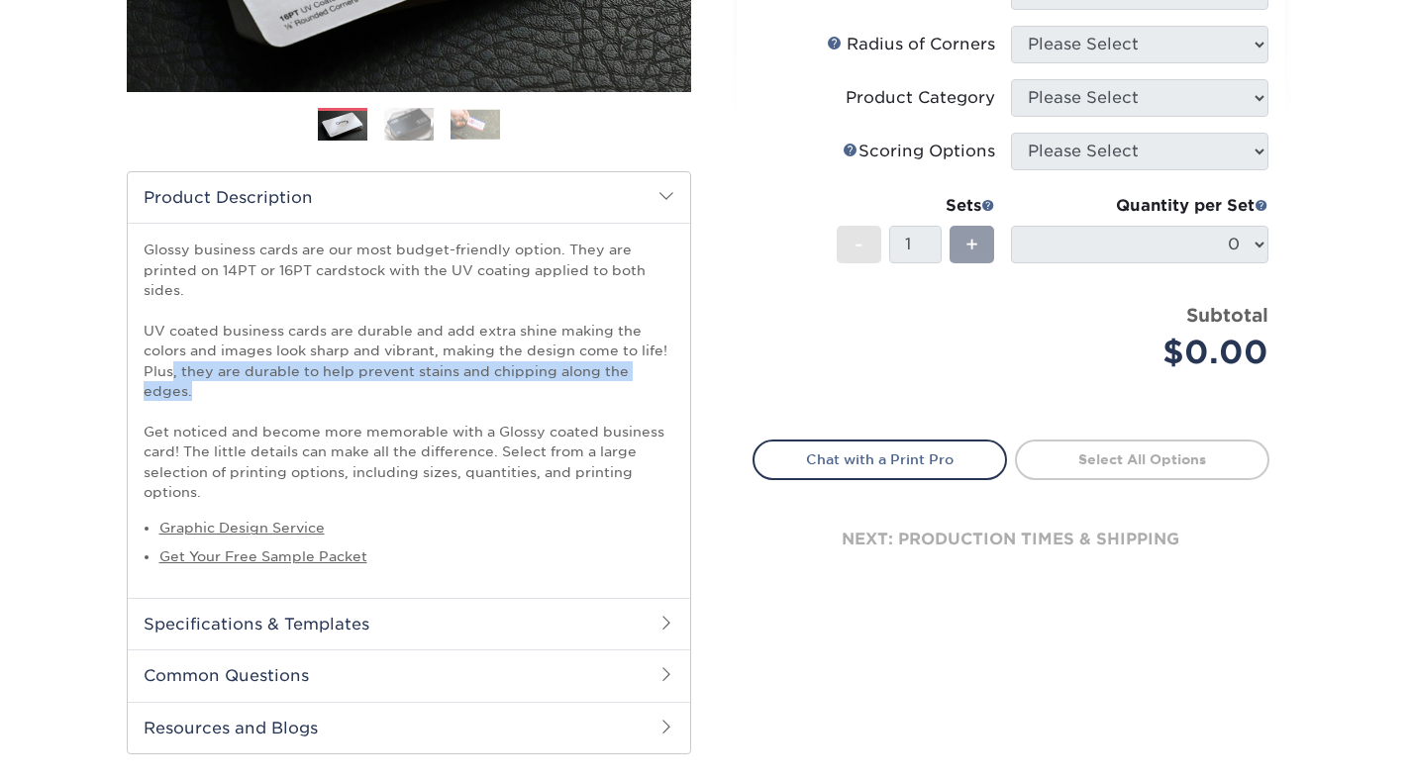
drag, startPoint x: 172, startPoint y: 375, endPoint x: 695, endPoint y: 369, distance: 522.8
click at [695, 369] on div "Products Business Cards Glossy UV Coated Business Cards Previous" at bounding box center [409, 212] width 594 height 1083
click at [644, 377] on p "Glossy business cards are our most budget-friendly option. They are printed on …" at bounding box center [409, 371] width 531 height 262
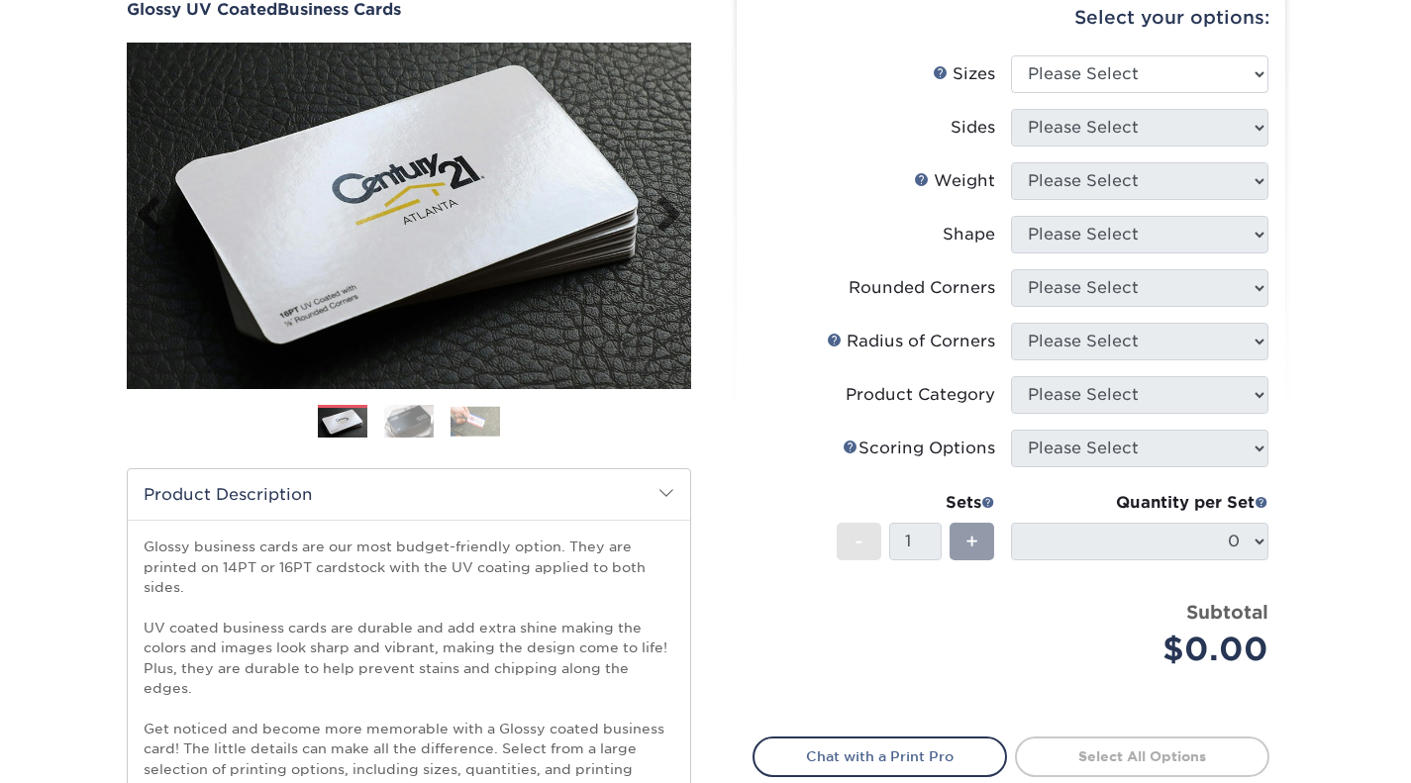
scroll to position [0, 0]
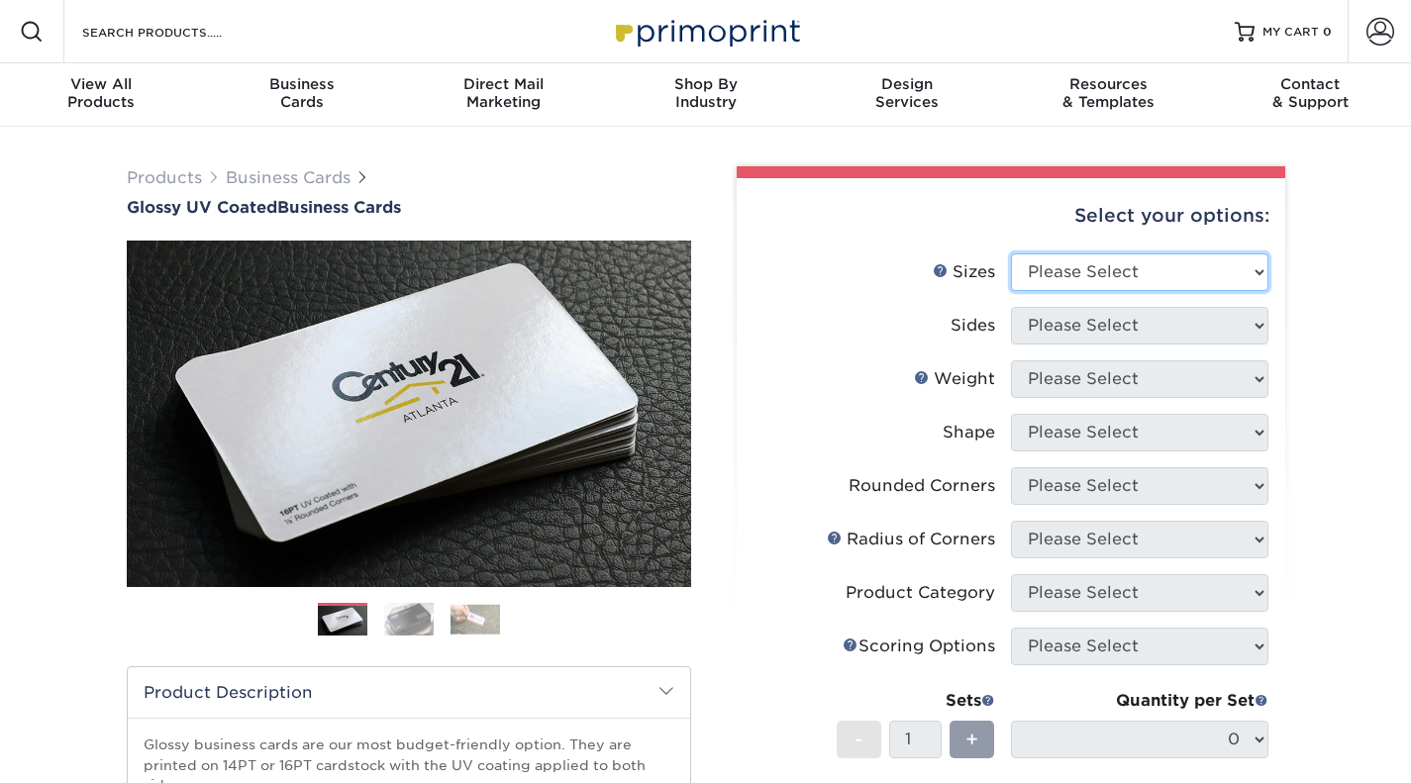
click at [1160, 275] on select "Please Select 1.5" x 3.5" - Mini 1.75" x 3.5" - Mini 2" x 2" - Square 2" x 3" -…" at bounding box center [1139, 272] width 257 height 38
select select "2.00x3.50"
click at [1011, 253] on select "Please Select 1.5" x 3.5" - Mini 1.75" x 3.5" - Mini 2" x 2" - Square 2" x 3" -…" at bounding box center [1139, 272] width 257 height 38
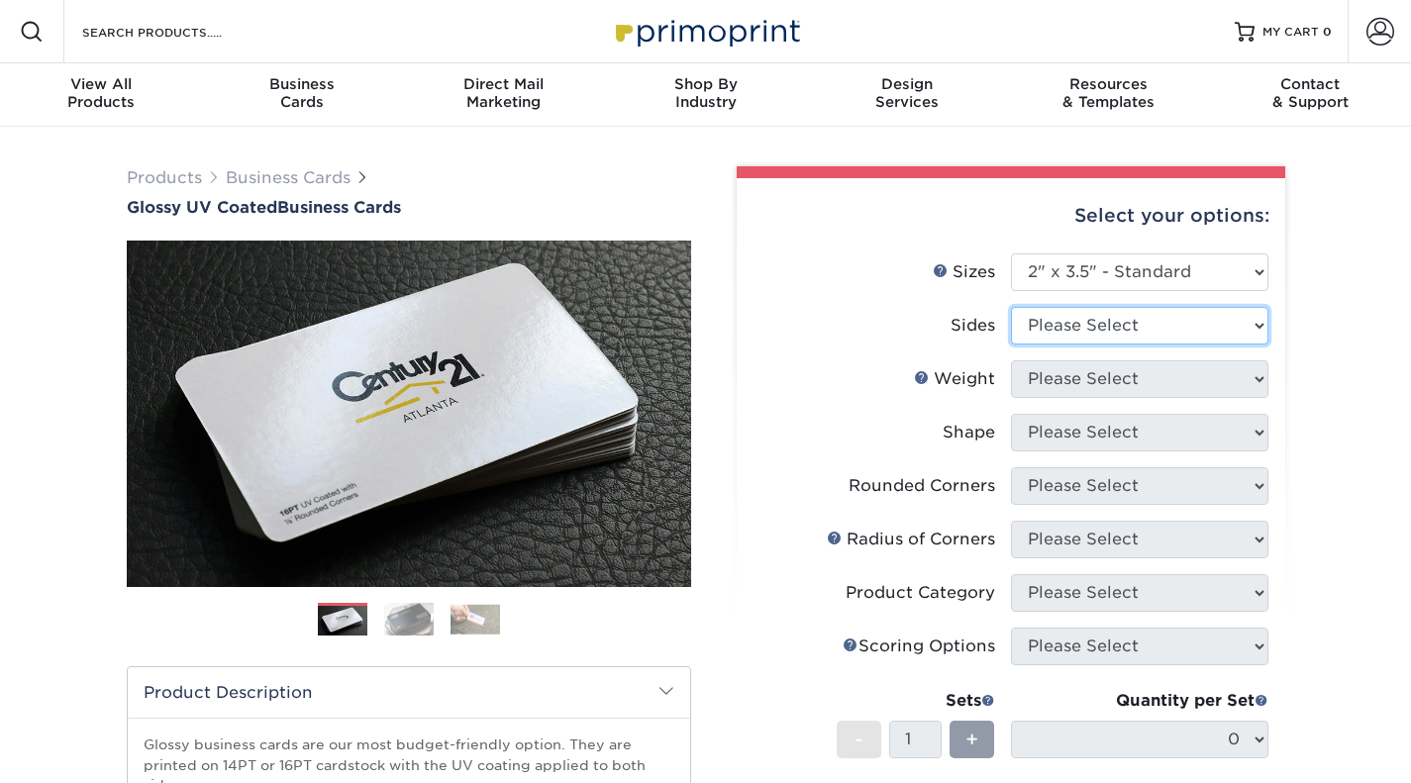
click at [1065, 334] on select "Please Select Print Both Sides Print Front Only" at bounding box center [1139, 326] width 257 height 38
select select "13abbda7-1d64-4f25-8bb2-c179b224825d"
click at [1011, 307] on select "Please Select Print Both Sides Print Front Only" at bounding box center [1139, 326] width 257 height 38
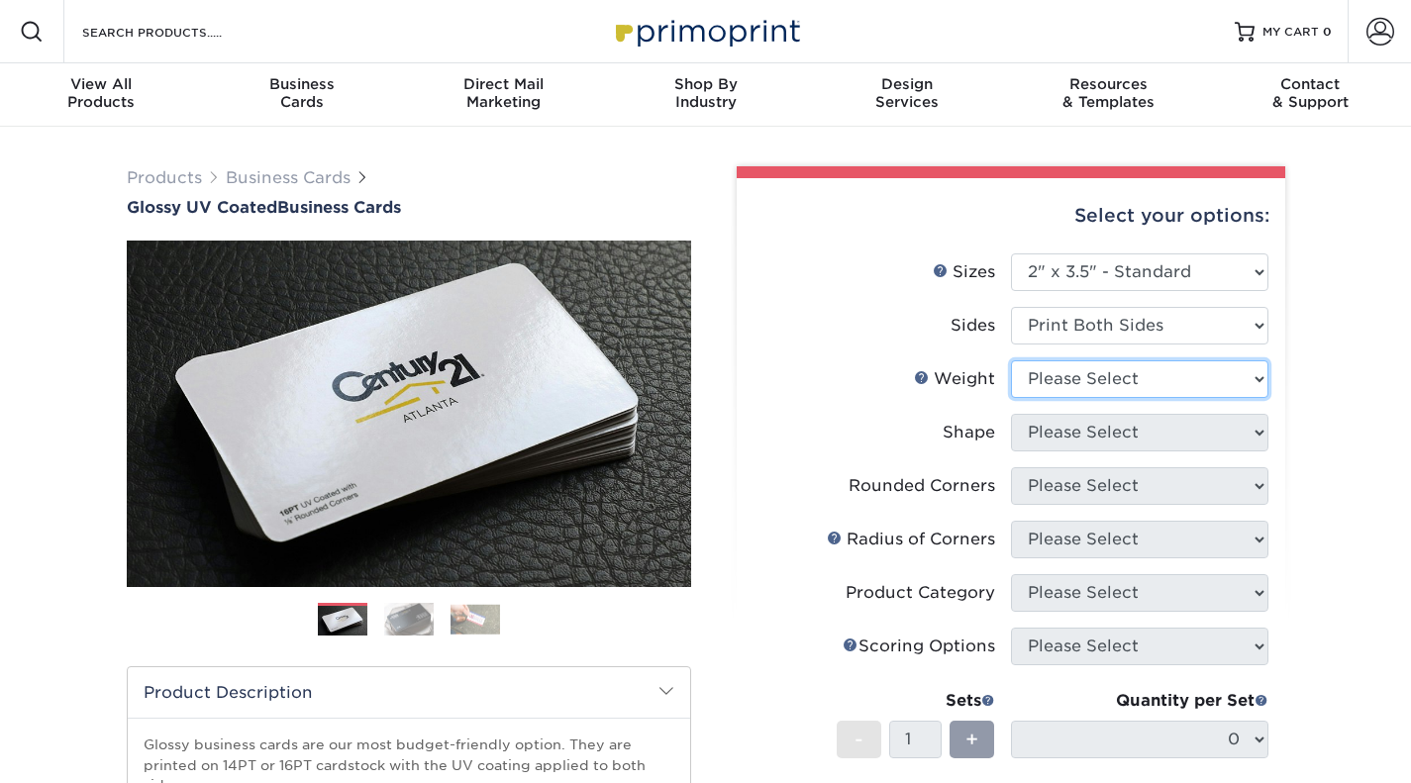
click at [1067, 375] on select "Please Select 16PT 14PT" at bounding box center [1139, 379] width 257 height 38
select select "16PT"
click at [1011, 360] on select "Please Select 16PT 14PT" at bounding box center [1139, 379] width 257 height 38
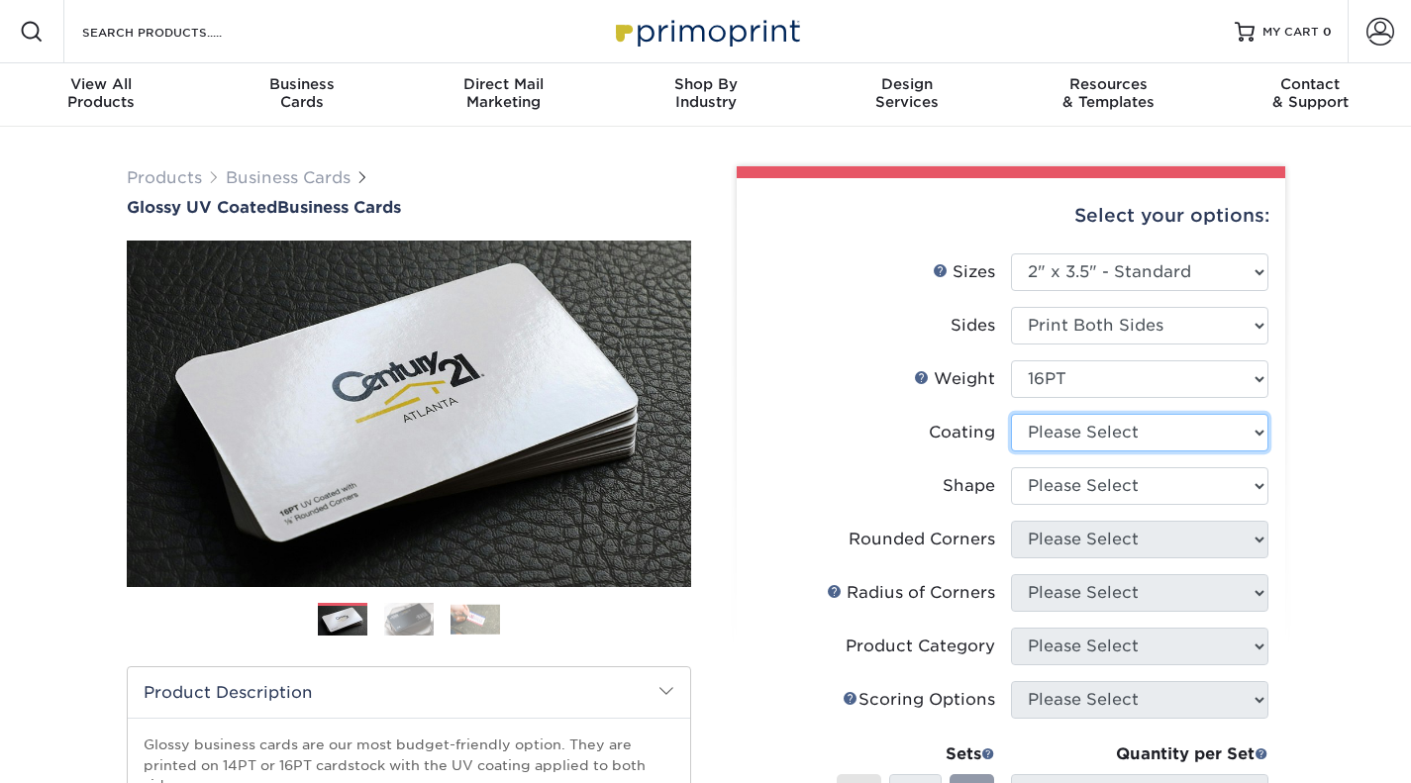
click at [1062, 429] on select at bounding box center [1139, 433] width 257 height 38
select select "1e8116af-acfc-44b1-83dc-8181aa338834"
click at [1011, 414] on select at bounding box center [1139, 433] width 257 height 38
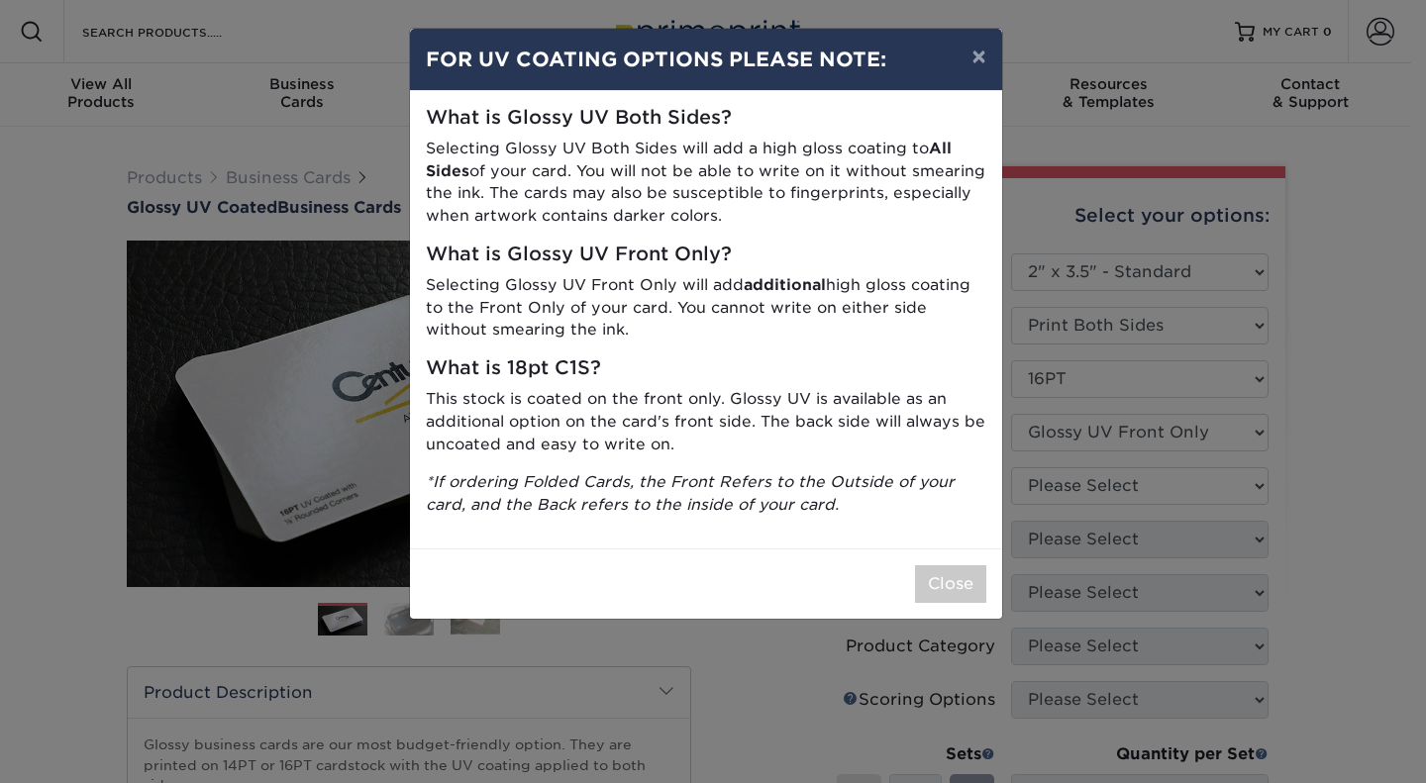
click at [1061, 493] on div "× FOR UV COATING OPTIONS PLEASE NOTE: What is Glossy UV Both Sides? Selecting G…" at bounding box center [713, 391] width 1426 height 783
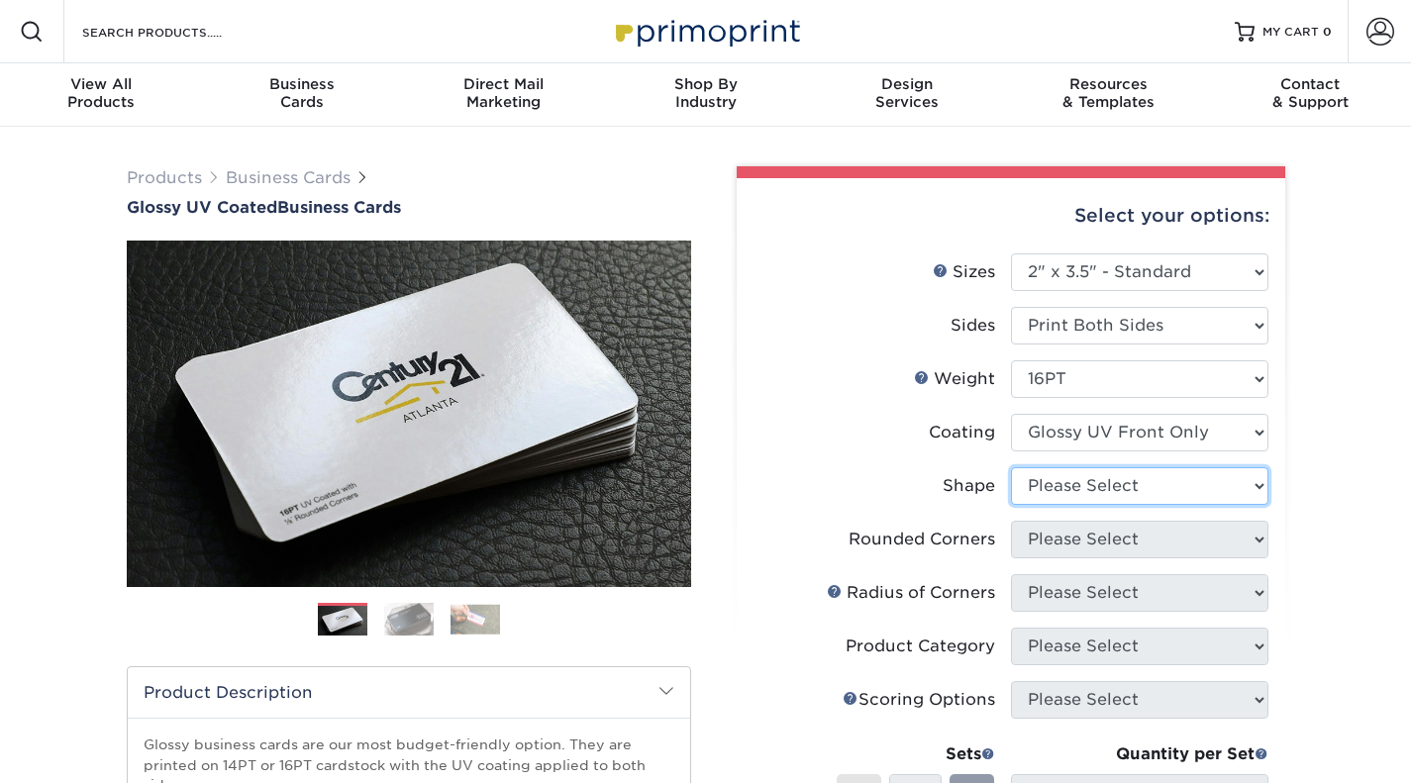
click at [1082, 485] on select "Please Select Standard" at bounding box center [1139, 486] width 257 height 38
select select "standard"
click at [1011, 467] on select "Please Select Standard" at bounding box center [1139, 486] width 257 height 38
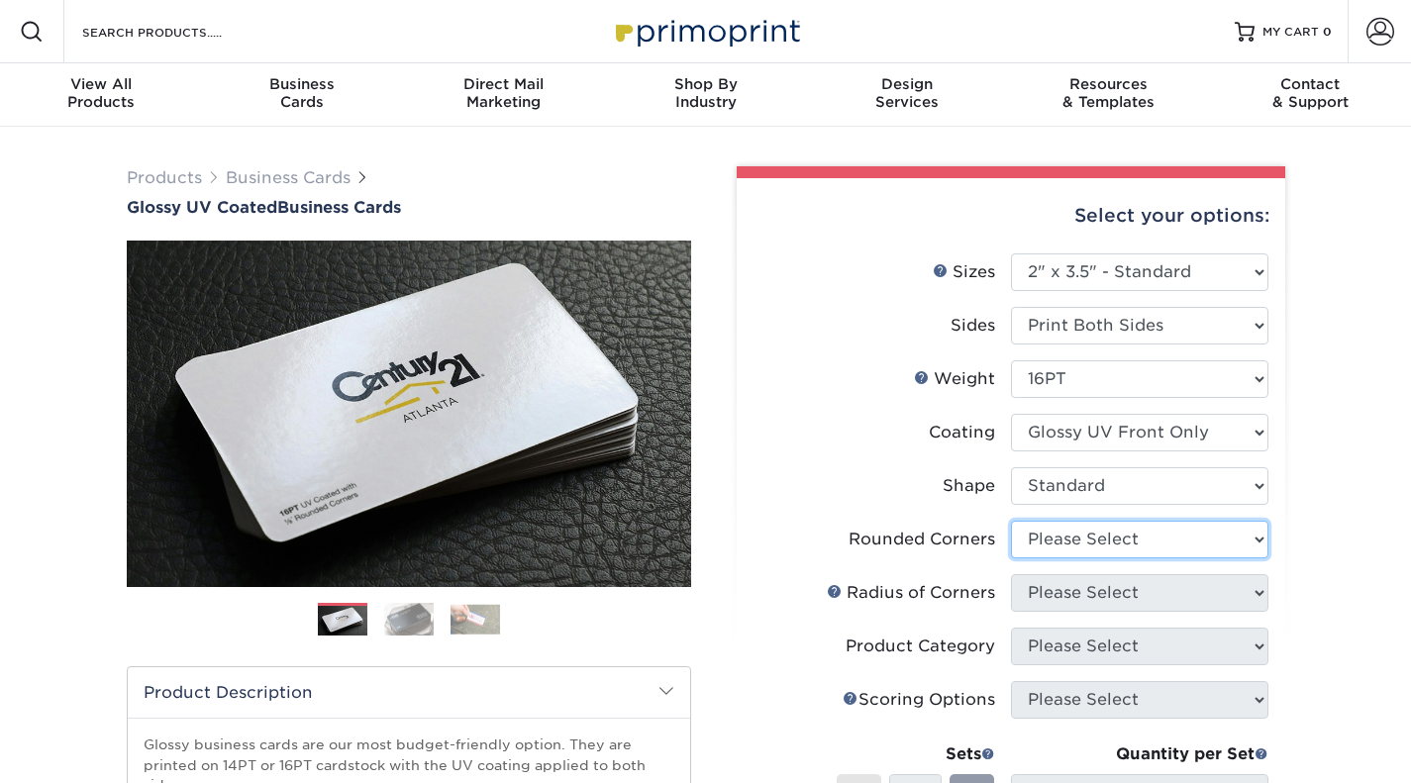
click at [1078, 537] on select "Please Select Yes - Round 2 Corners Yes - Round 4 Corners No" at bounding box center [1139, 540] width 257 height 38
select select "0"
click at [1011, 521] on select "Please Select Yes - Round 2 Corners Yes - Round 4 Corners No" at bounding box center [1139, 540] width 257 height 38
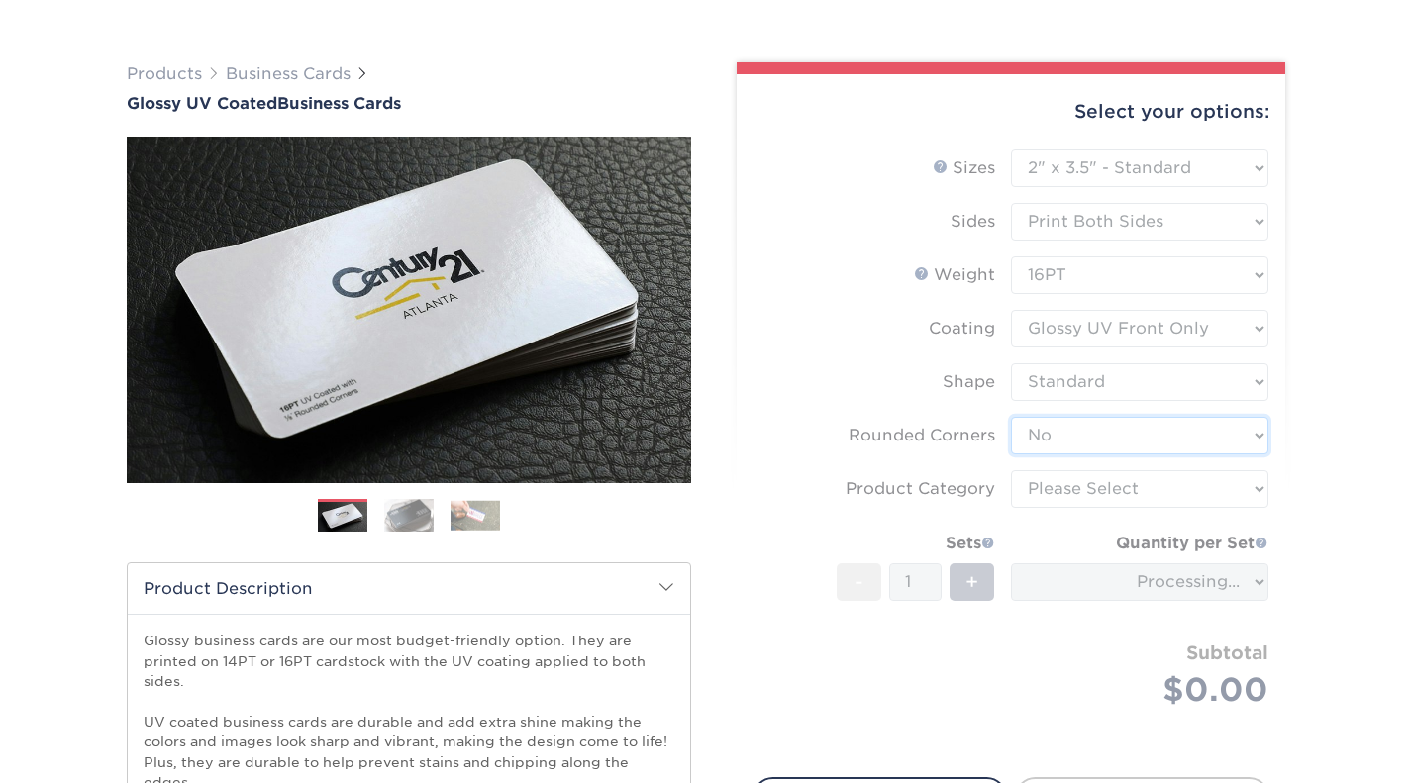
scroll to position [198, 0]
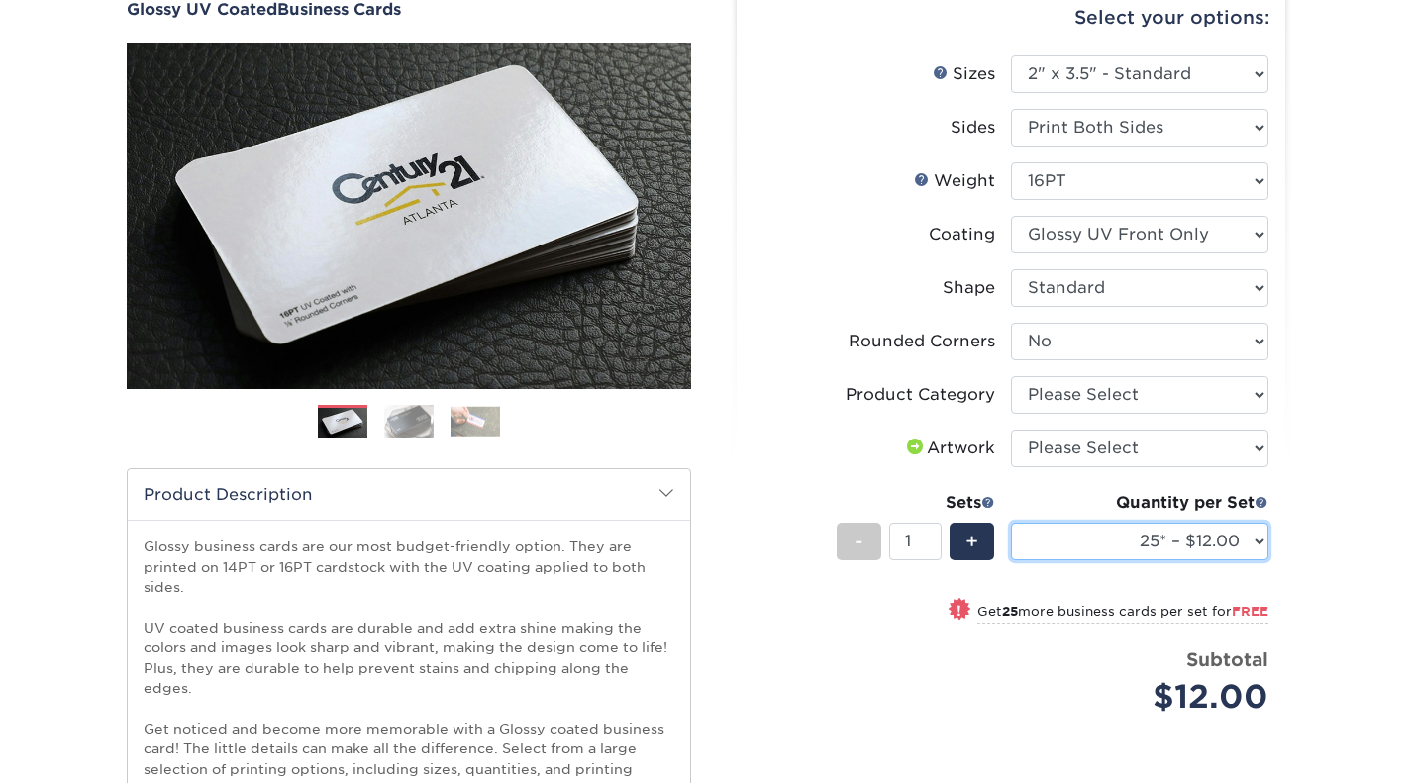
click at [1208, 550] on select "25* – $12.00 50* – $12.00 100* – $12.00 250* – $21.00 500 – $42.00 1000 – $53.0…" at bounding box center [1139, 542] width 257 height 38
click at [1329, 572] on div "Products Business Cards Glossy UV Coated Business Cards Previous Next" at bounding box center [705, 530] width 1411 height 1202
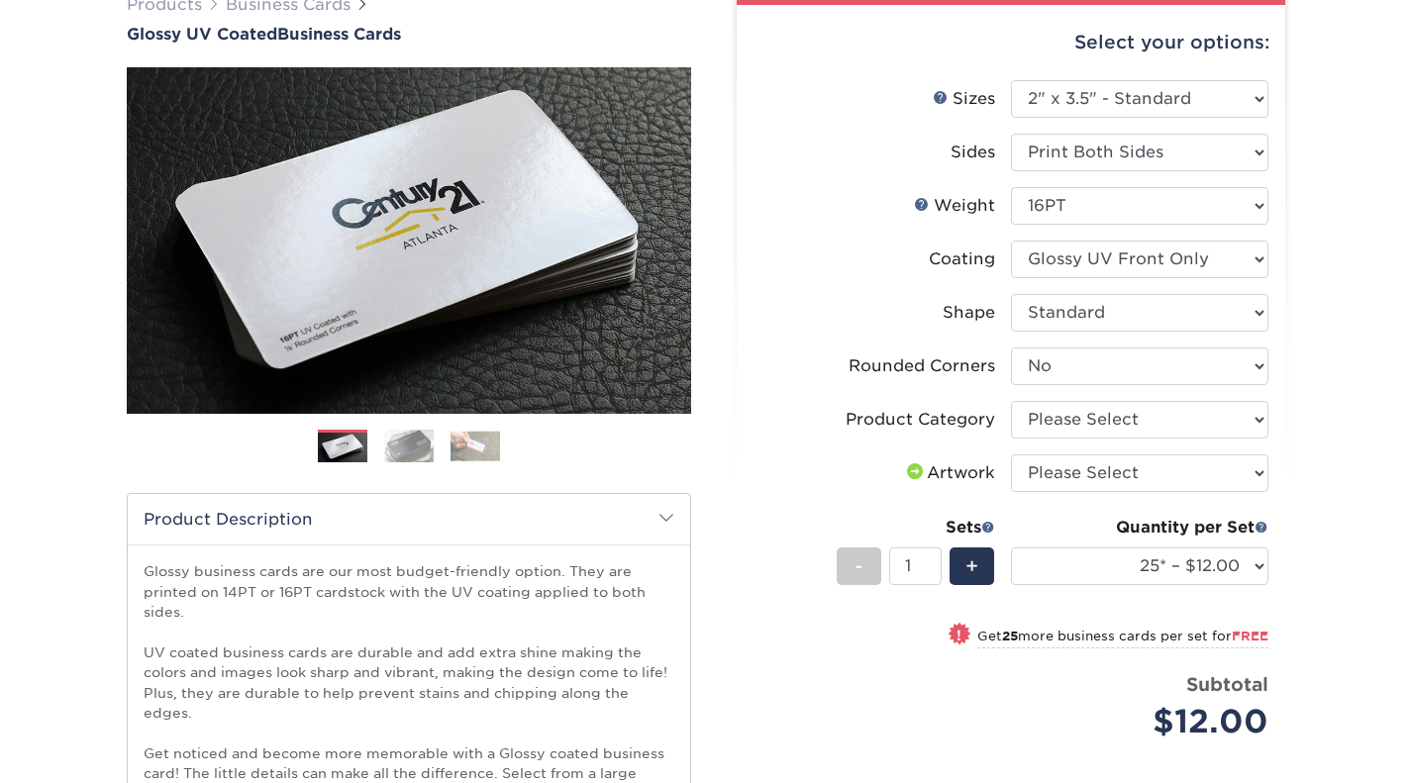
scroll to position [297, 0]
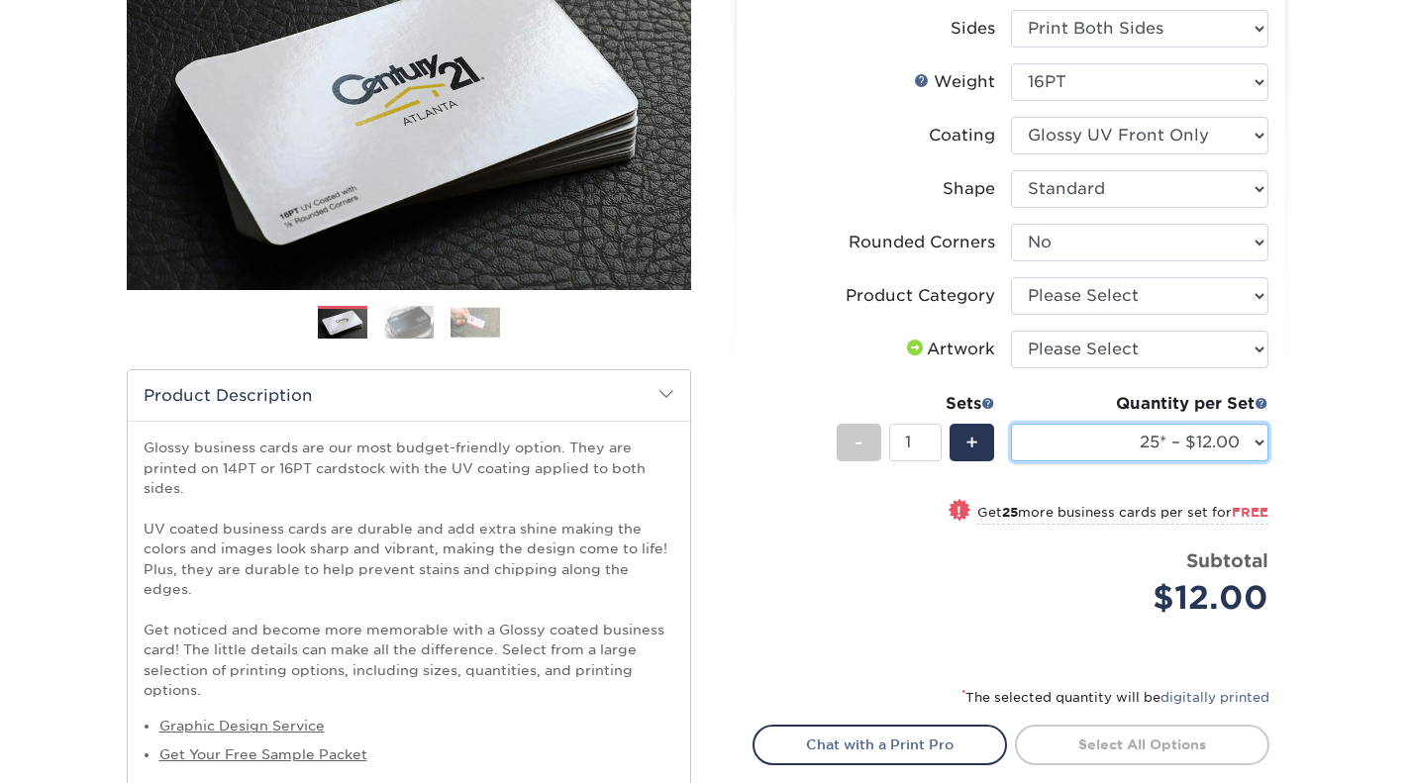
drag, startPoint x: 1137, startPoint y: 427, endPoint x: 1133, endPoint y: 437, distance: 10.7
click at [1136, 429] on select "25* – $12.00 50* – $12.00 100* – $12.00 250* – $21.00 500 – $42.00 1000 – $53.0…" at bounding box center [1139, 443] width 257 height 38
select select "500 – $42.00"
click at [1011, 424] on select "25* – $12.00 50* – $12.00 100* – $12.00 250* – $21.00 500 – $42.00 1000 – $53.0…" at bounding box center [1139, 443] width 257 height 38
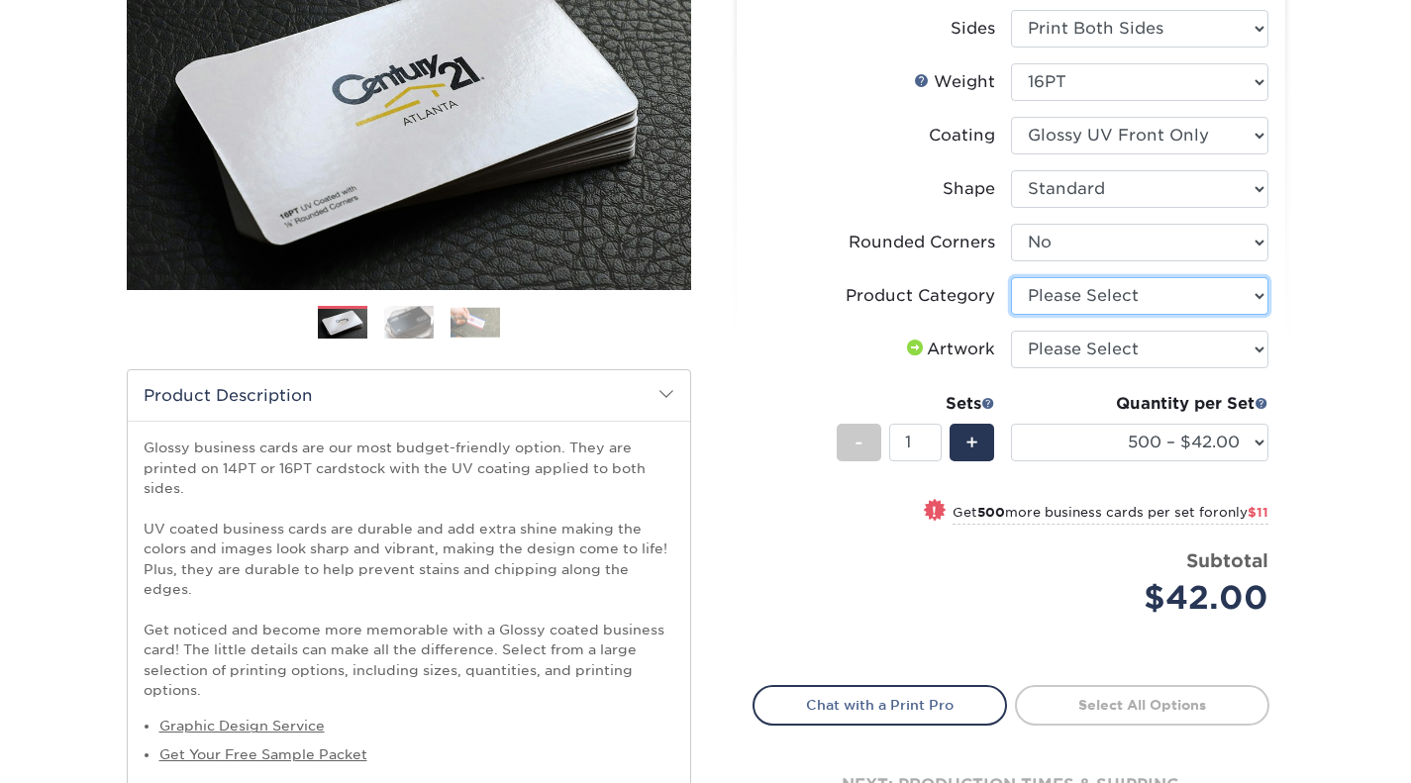
click at [1105, 312] on select "Please Select Business Cards" at bounding box center [1139, 296] width 257 height 38
click at [1088, 370] on li "Artwork Please Select I will upload files I need a design - $100" at bounding box center [1010, 357] width 515 height 53
click at [1071, 283] on select "Please Select Business Cards" at bounding box center [1139, 296] width 257 height 38
select select "3b5148f1-0588-4f88-a218-97bcfdce65c1"
click at [1011, 277] on select "Please Select Business Cards" at bounding box center [1139, 296] width 257 height 38
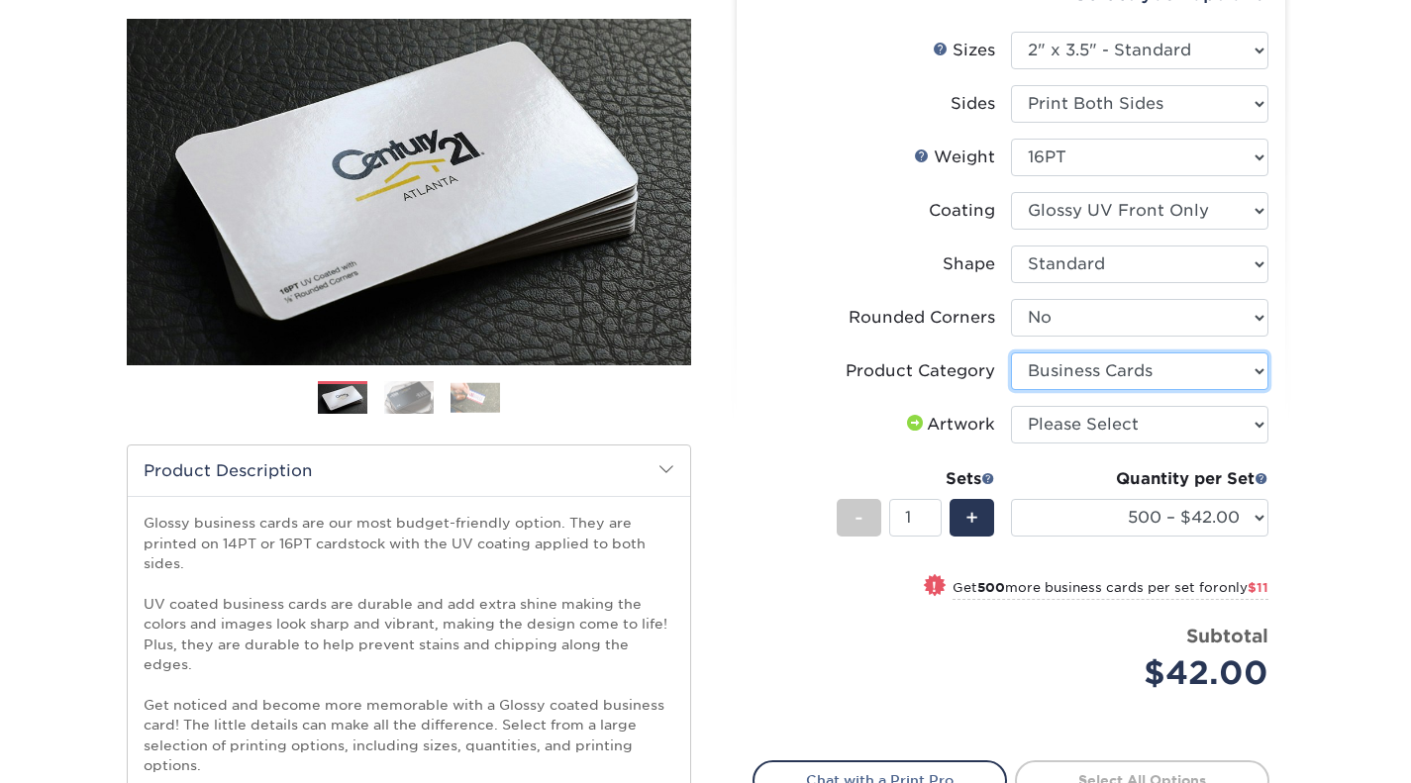
scroll to position [198, 0]
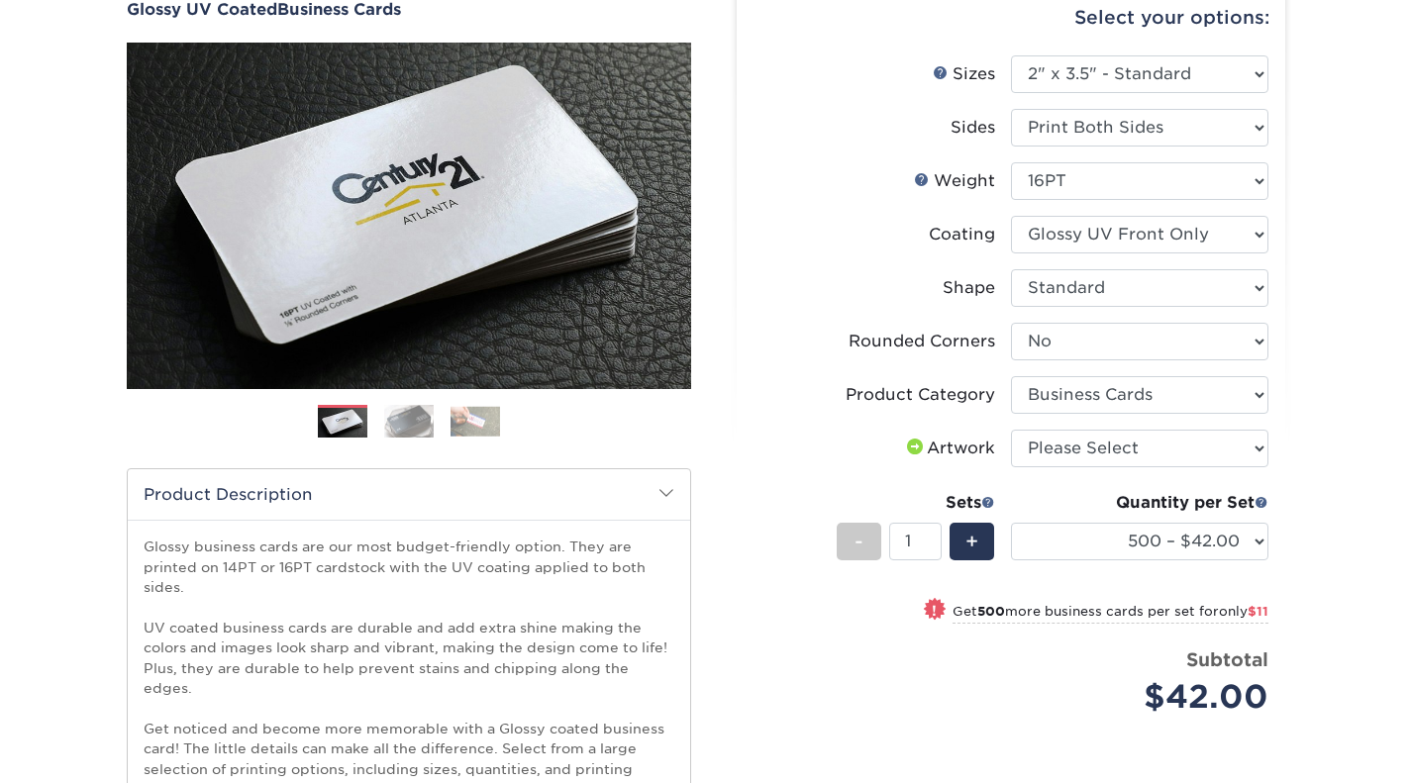
click at [765, 445] on label "Artwork" at bounding box center [881, 449] width 257 height 38
click at [1118, 561] on div "Quantity per Set 25* – $12.00 50* – $12.00 100* – $12.00 250* – $21.00 500 – $4…" at bounding box center [1139, 537] width 257 height 92
click at [1160, 550] on select "25* – $12.00 50* – $12.00 100* – $12.00 250* – $21.00 500 – $42.00 1000 – $53.0…" at bounding box center [1139, 542] width 257 height 38
select select "1000 – $53.00"
click at [1011, 523] on select "25* – $12.00 50* – $12.00 100* – $12.00 250* – $21.00 500 – $42.00 1000 – $53.0…" at bounding box center [1139, 542] width 257 height 38
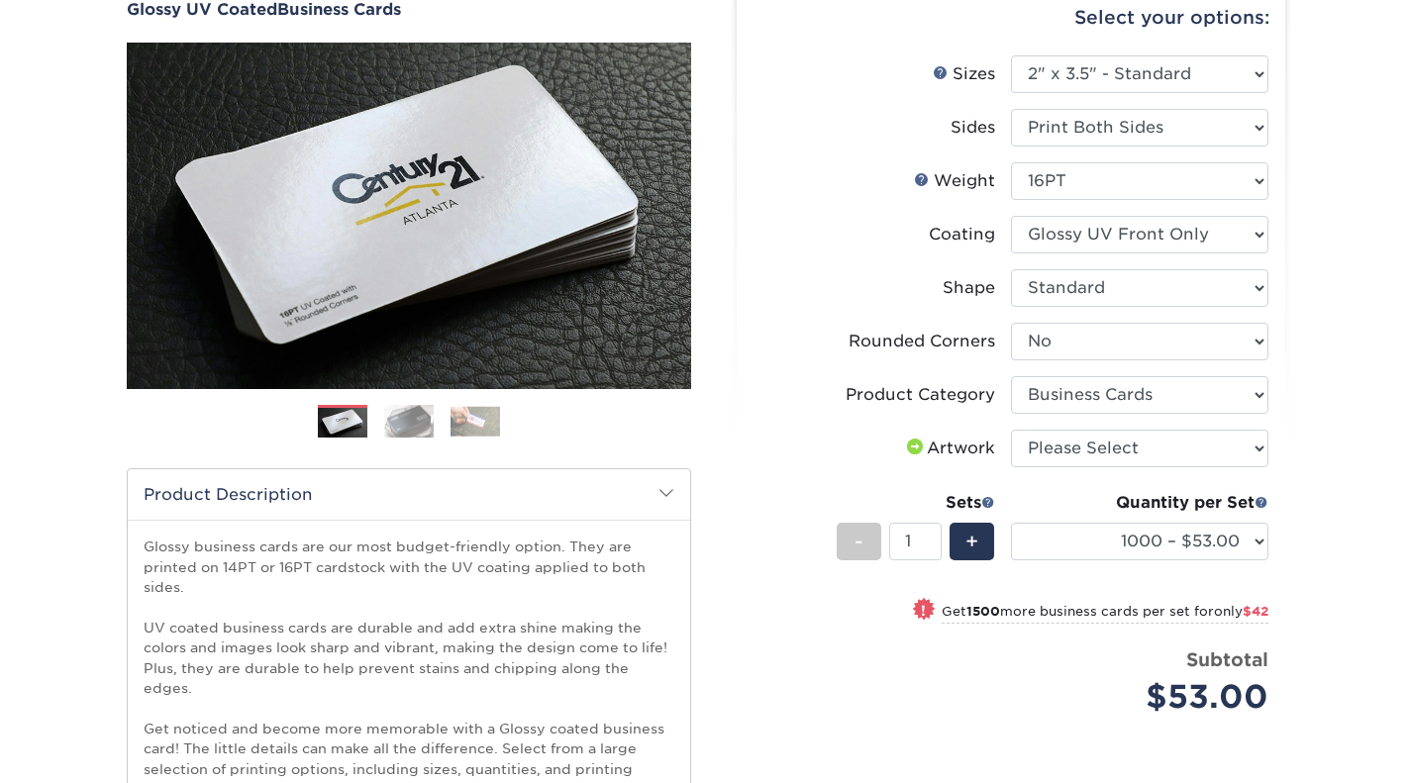
click at [734, 470] on div "Select your options: Sizes Help Sizes Sides 16PT" at bounding box center [1003, 463] width 564 height 991
click at [1125, 460] on select "Please Select I will upload files I need a design - $100" at bounding box center [1139, 449] width 257 height 38
select select "upload"
click at [1011, 430] on select "Please Select I will upload files I need a design - $100" at bounding box center [1139, 449] width 257 height 38
click at [1321, 341] on div "Products Business Cards Glossy UV Coated Business Cards Previous Next" at bounding box center [705, 530] width 1411 height 1202
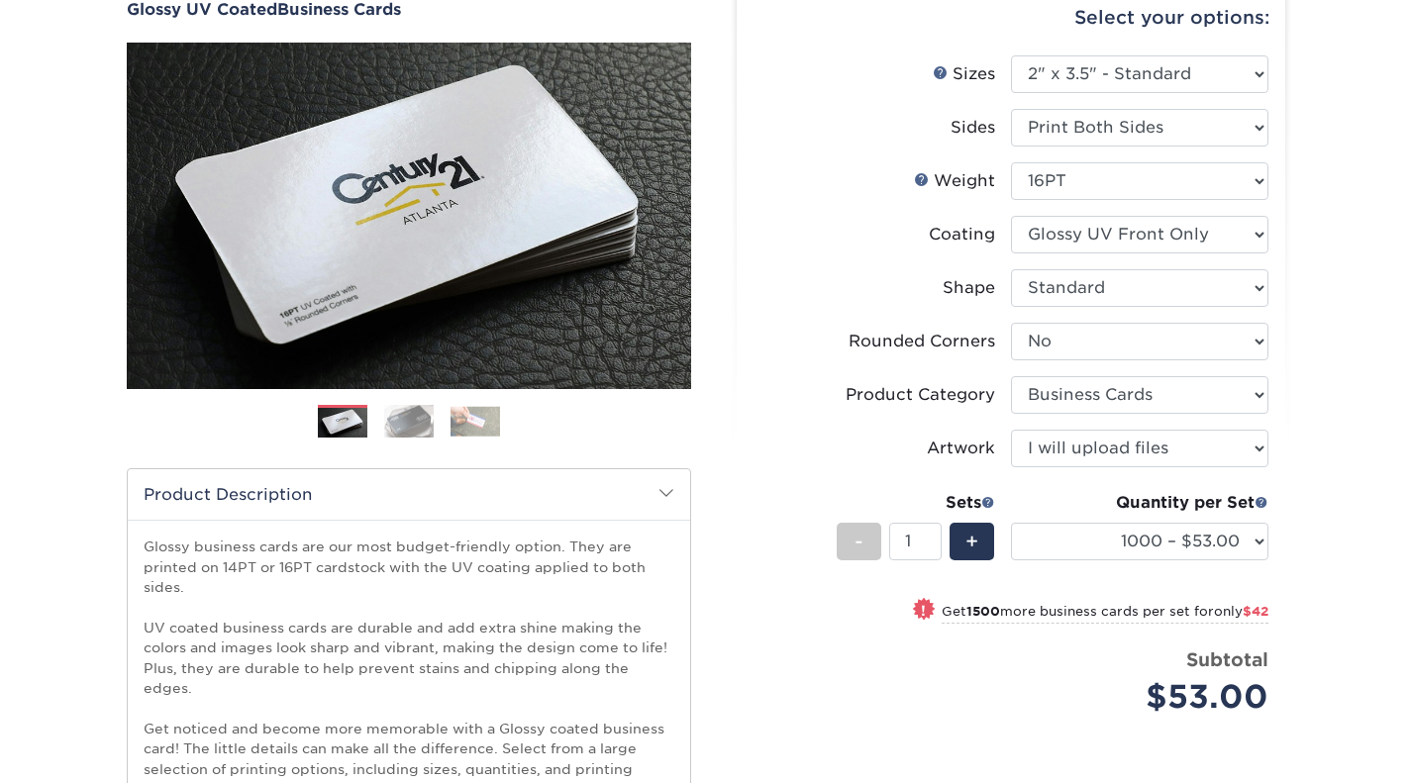
scroll to position [99, 0]
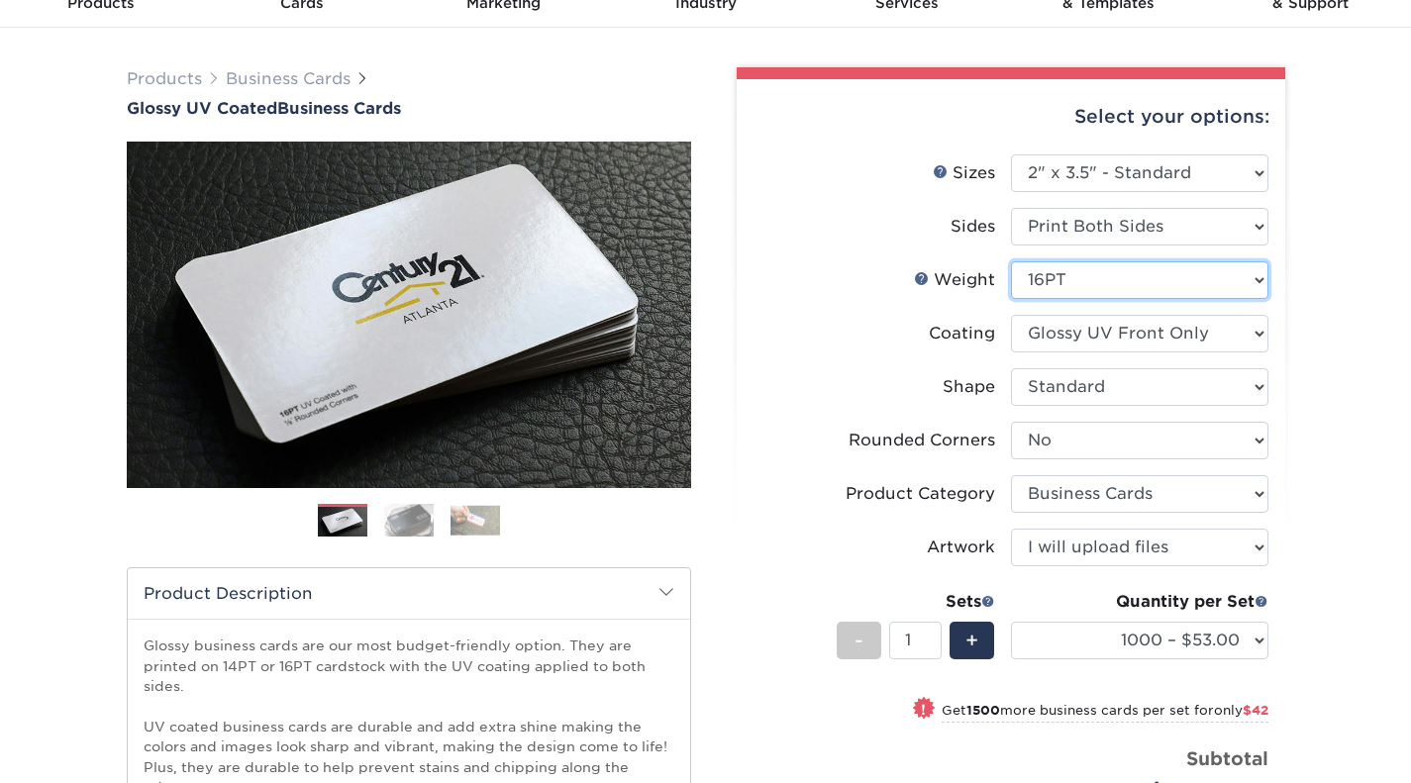
click at [1068, 265] on select "Please Select 16PT 14PT" at bounding box center [1139, 280] width 257 height 38
click at [1073, 270] on select "Please Select 16PT 14PT" at bounding box center [1139, 280] width 257 height 38
click at [818, 292] on label "Weight Help Weight" at bounding box center [881, 280] width 257 height 38
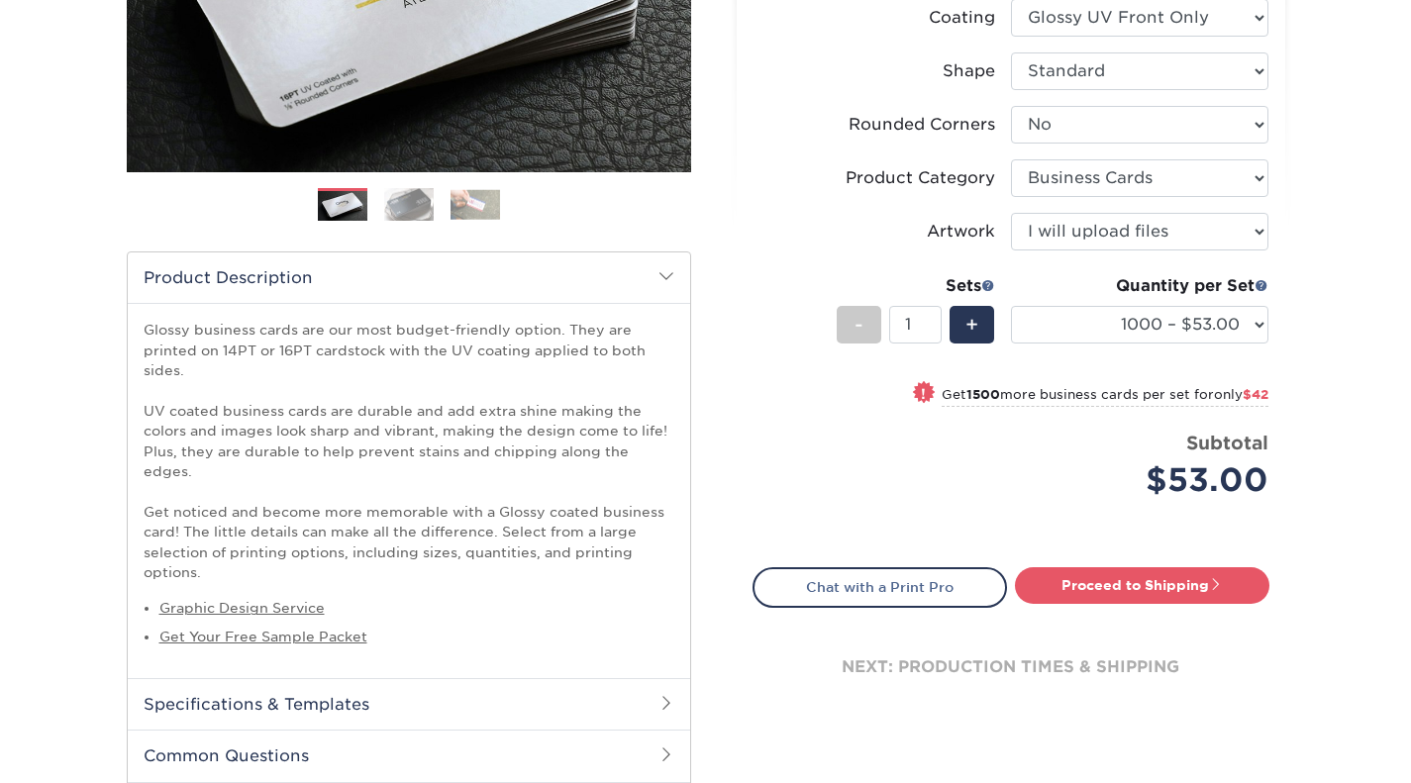
scroll to position [396, 0]
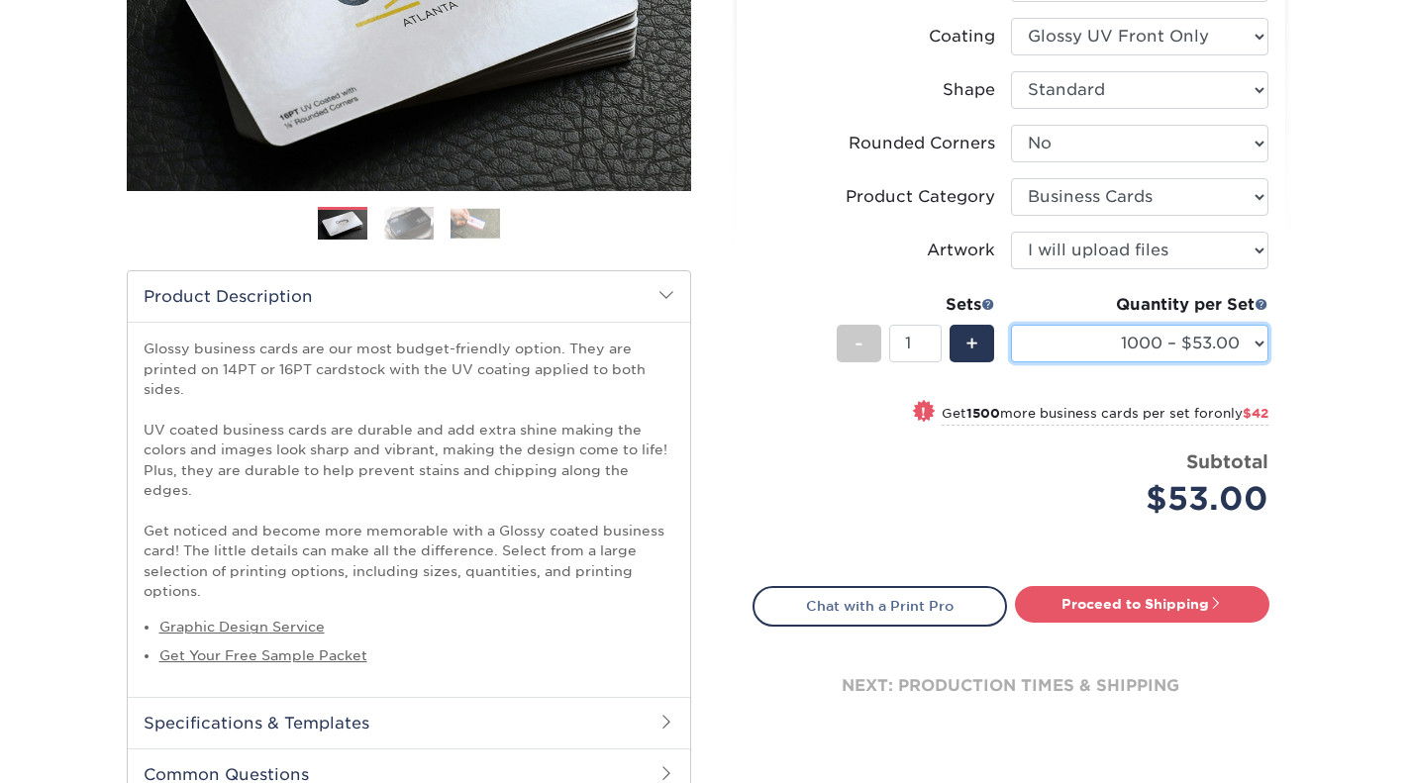
click at [1180, 357] on select "25* – $12.00 50* – $12.00 100* – $12.00 250* – $21.00 500 – $42.00 1000 – $53.0…" at bounding box center [1139, 344] width 257 height 38
click at [1011, 325] on select "25* – $12.00 50* – $12.00 100* – $12.00 250* – $21.00 500 – $42.00 1000 – $53.0…" at bounding box center [1139, 344] width 257 height 38
click at [1114, 602] on link "Proceed to Shipping" at bounding box center [1142, 604] width 254 height 36
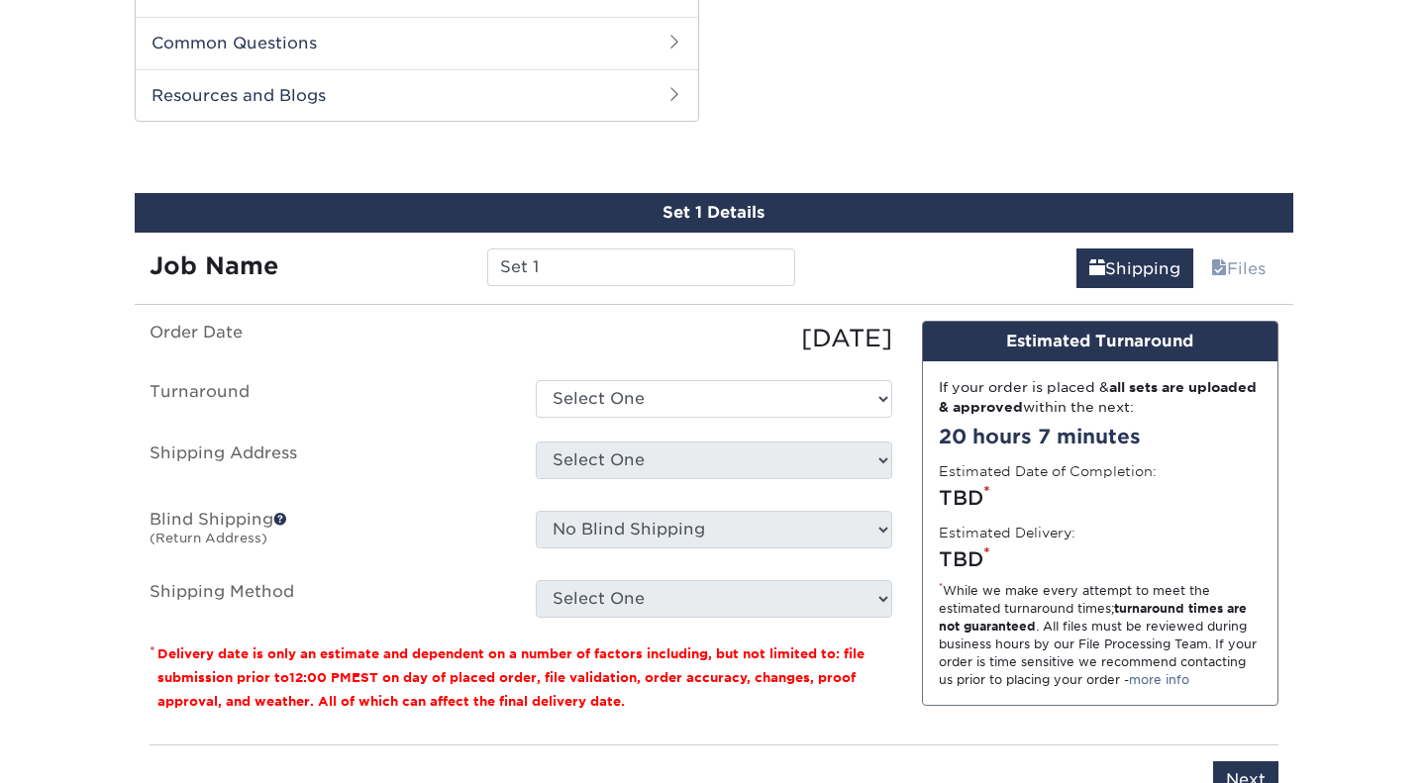
scroll to position [1132, 0]
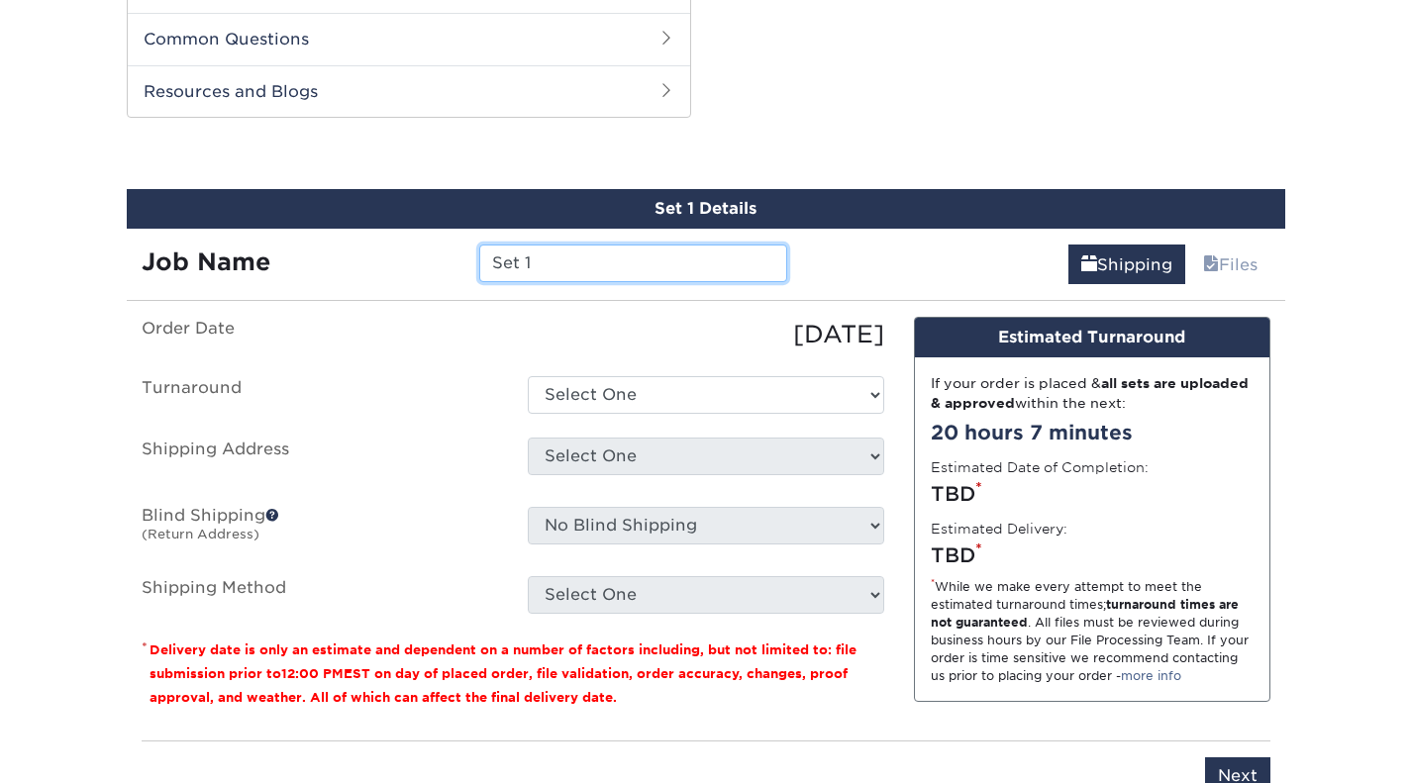
click at [619, 245] on input "Set 1" at bounding box center [633, 264] width 308 height 38
drag, startPoint x: 601, startPoint y: 239, endPoint x: 357, endPoint y: 223, distance: 244.1
click at [357, 229] on div "Job Name Set 1" at bounding box center [465, 256] width 676 height 55
type input "T"
type input "TFA"
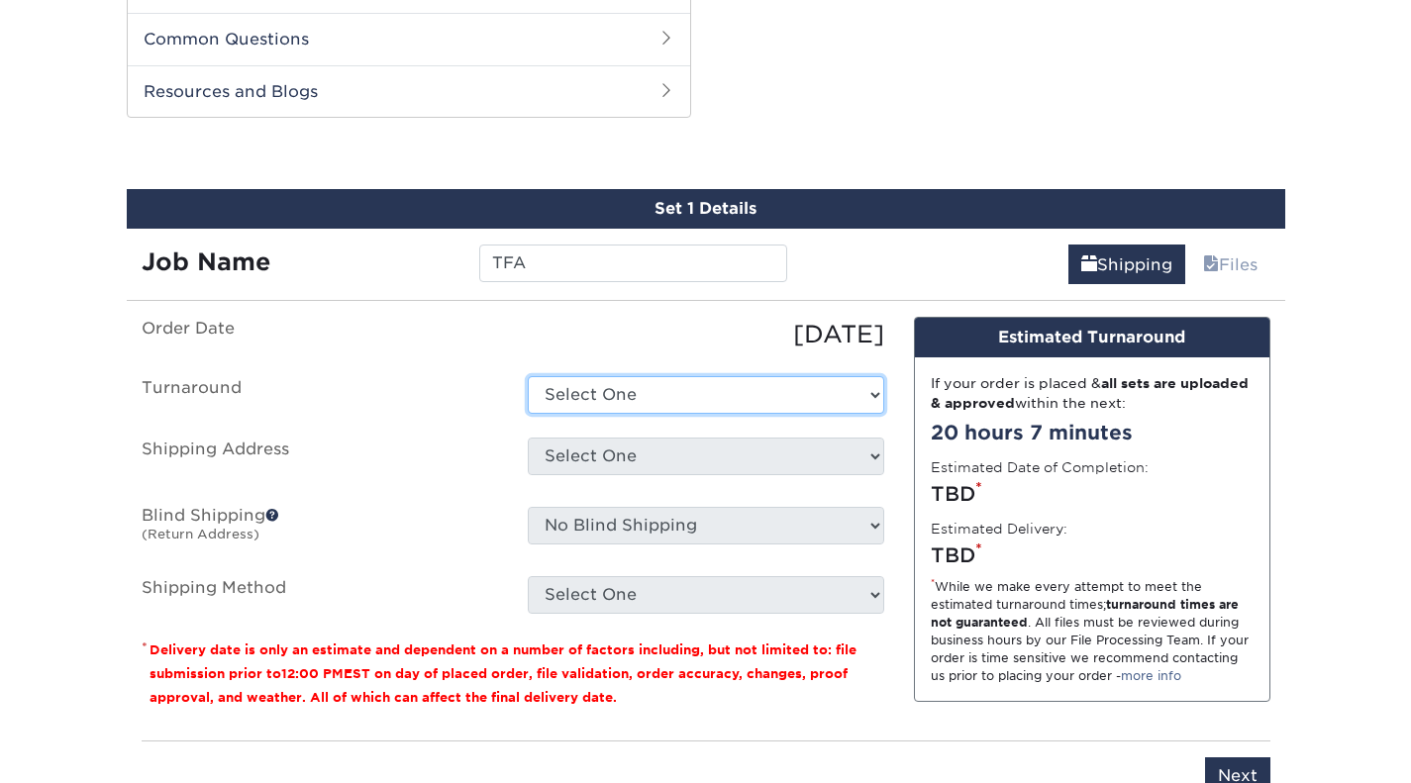
click at [618, 383] on select "Select One 2-4 Business Days 2 Day Next Business Day" at bounding box center [706, 395] width 356 height 38
select select "87c9e963-59d8-4b47-a164-3bc32a41009d"
click at [528, 376] on select "Select One 2-4 Business Days 2 Day Next Business Day" at bounding box center [706, 395] width 356 height 38
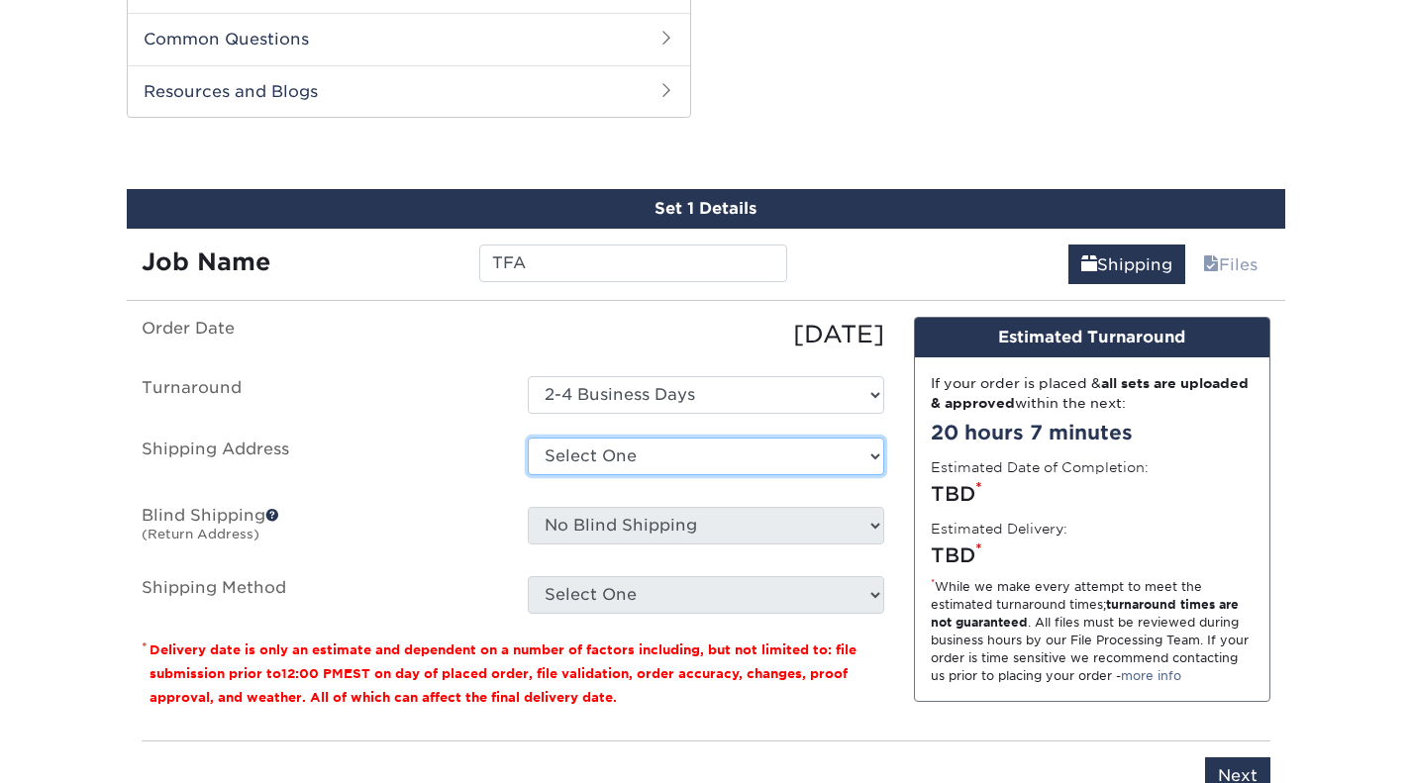
click at [634, 440] on select "Select One + Add New Address - Login" at bounding box center [706, 457] width 356 height 38
select select "newaddress"
click at [528, 438] on select "Select One + Add New Address - Login" at bounding box center [706, 457] width 356 height 38
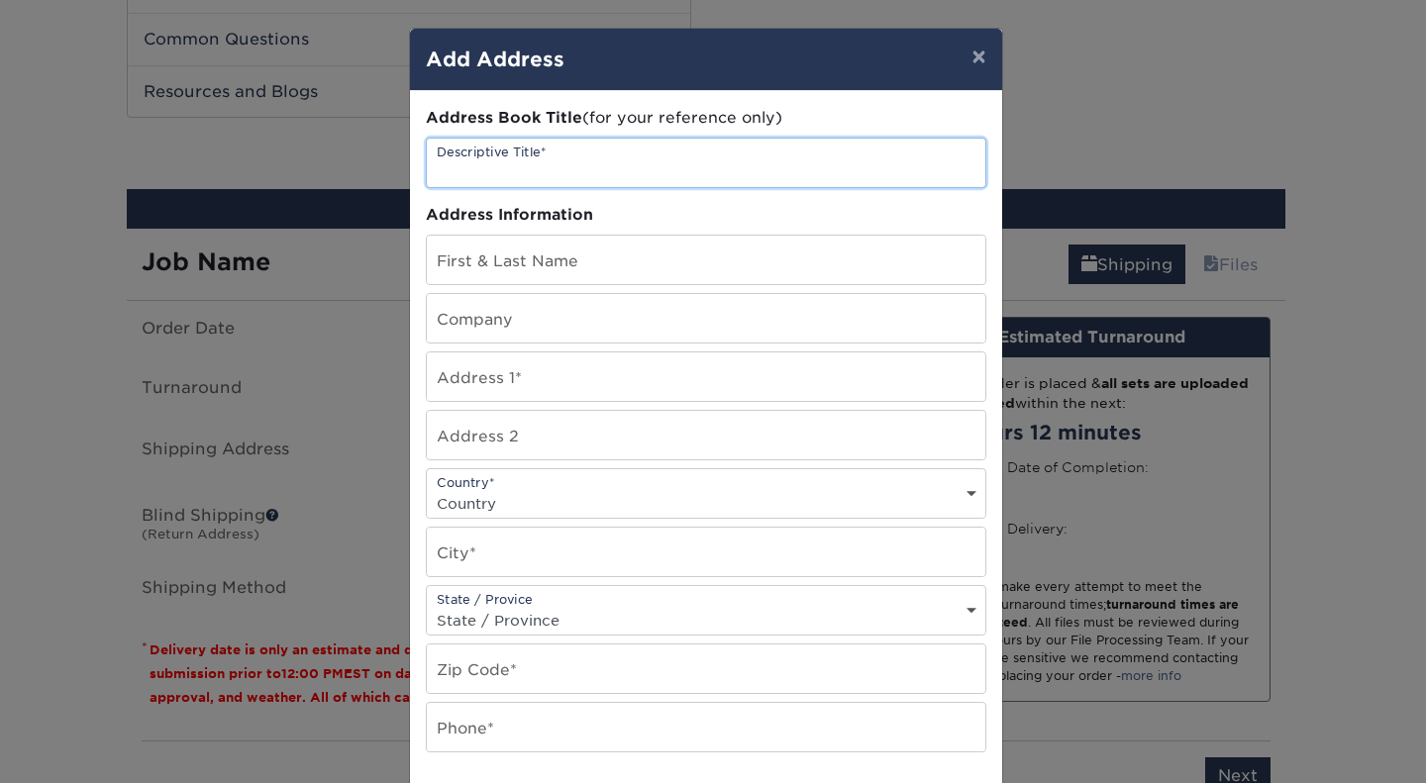
click at [600, 171] on input "text" at bounding box center [706, 163] width 558 height 49
type input "TFA Biz Cards"
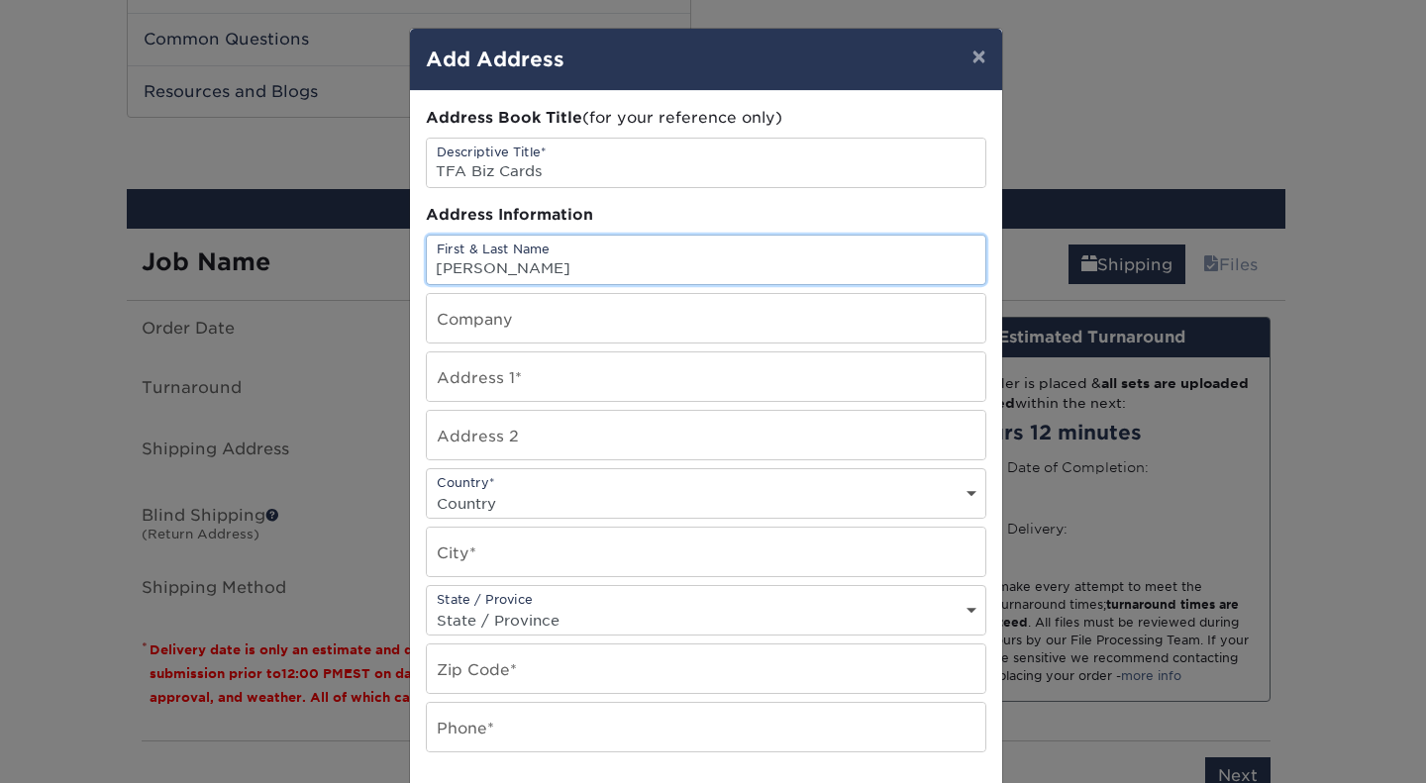
type input "[PERSON_NAME]"
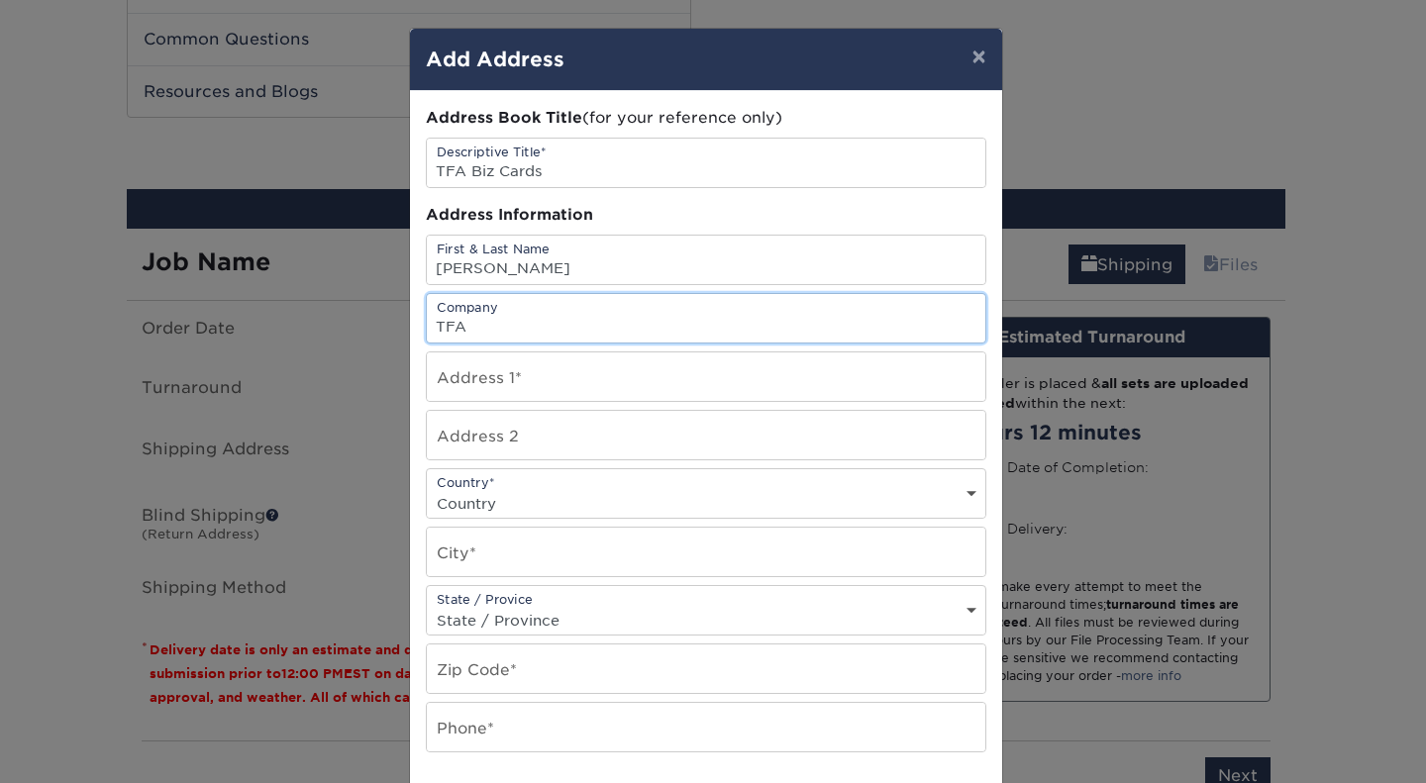
type input "TFA"
type input "[STREET_ADDRESS]"
select select "US"
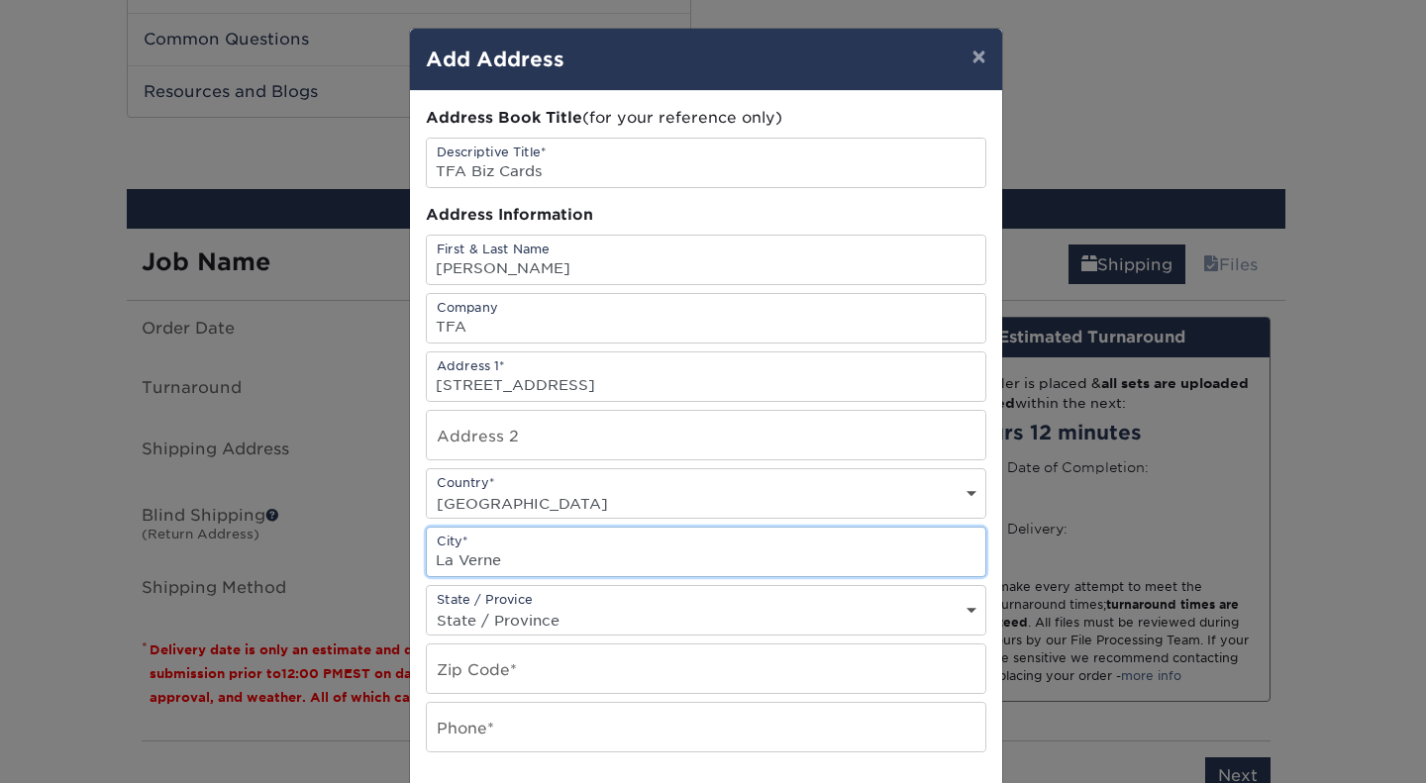
type input "La Verne"
select select "CA"
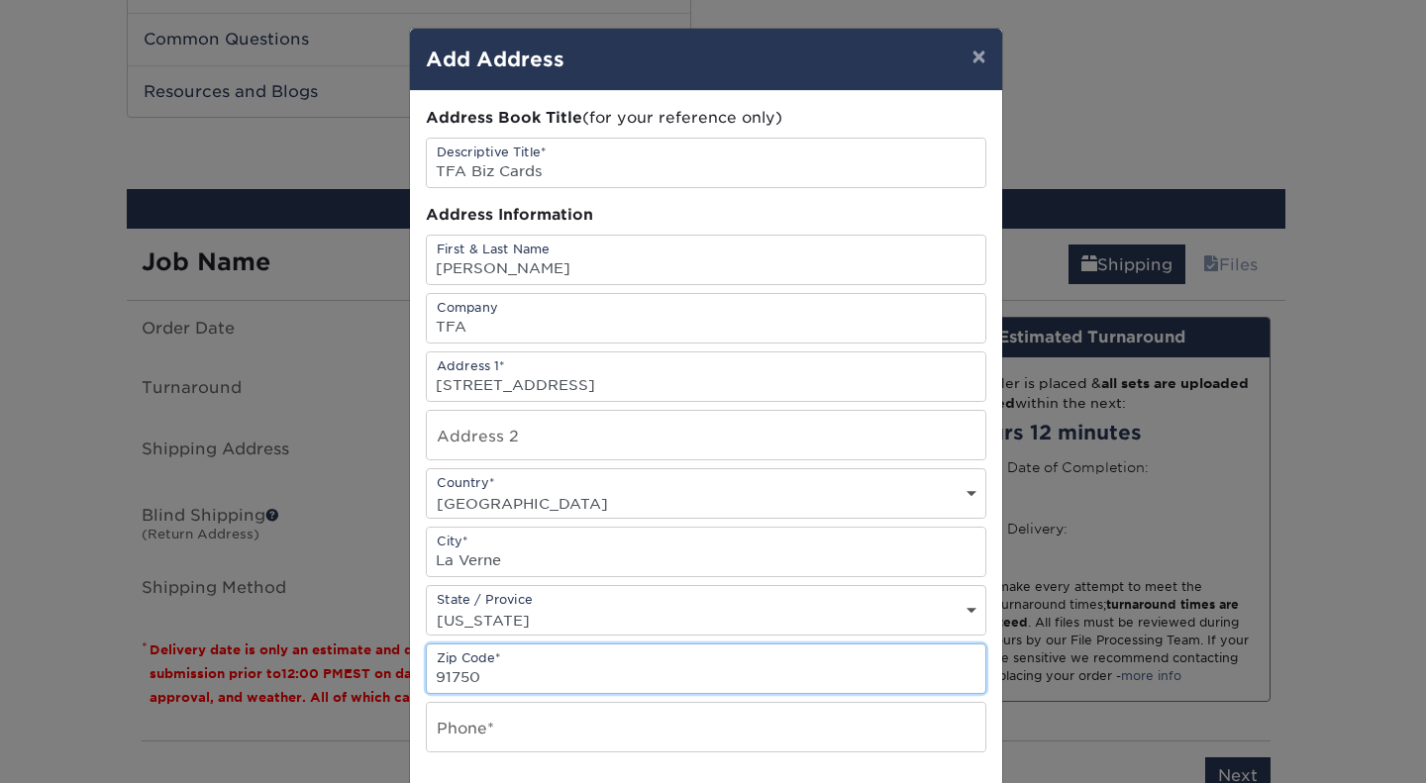
type input "91750"
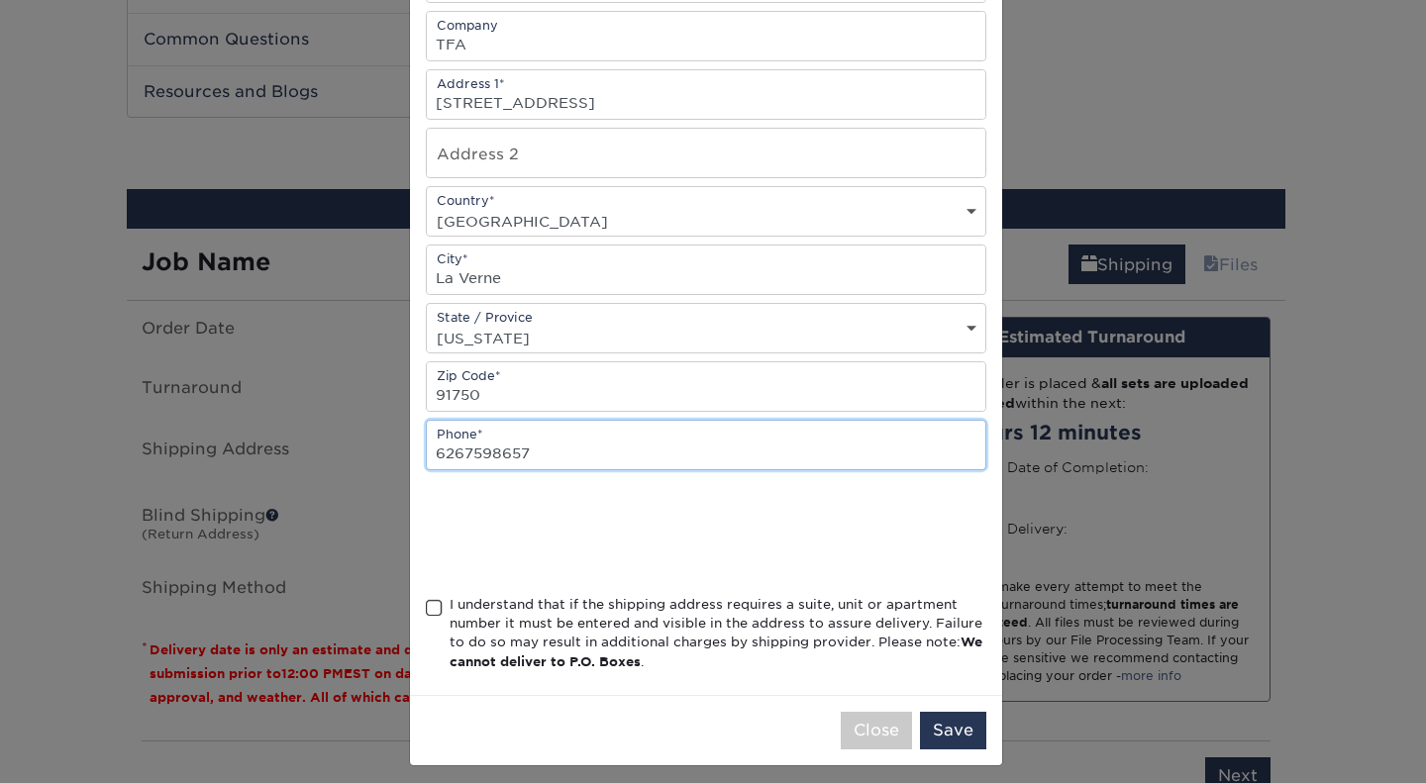
scroll to position [293, 0]
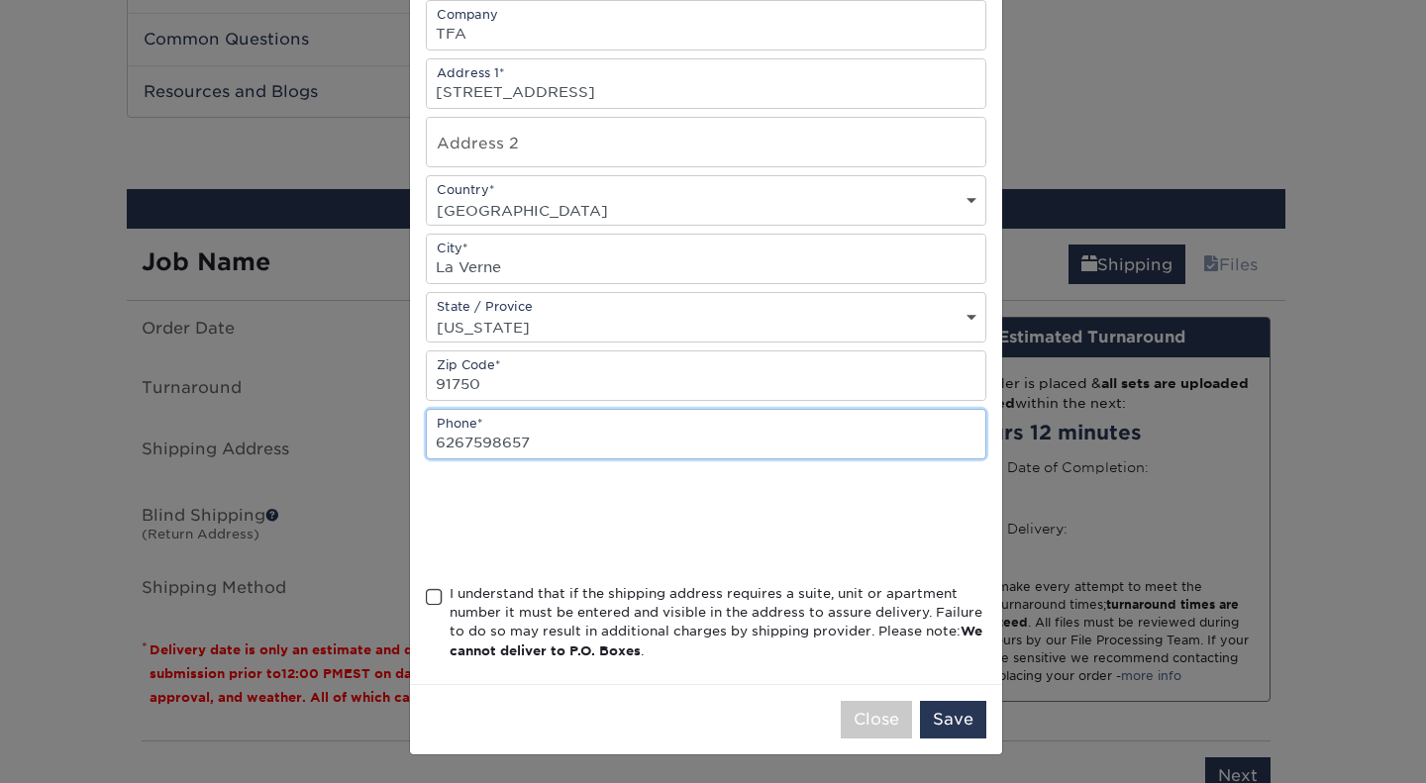
type input "6267598657"
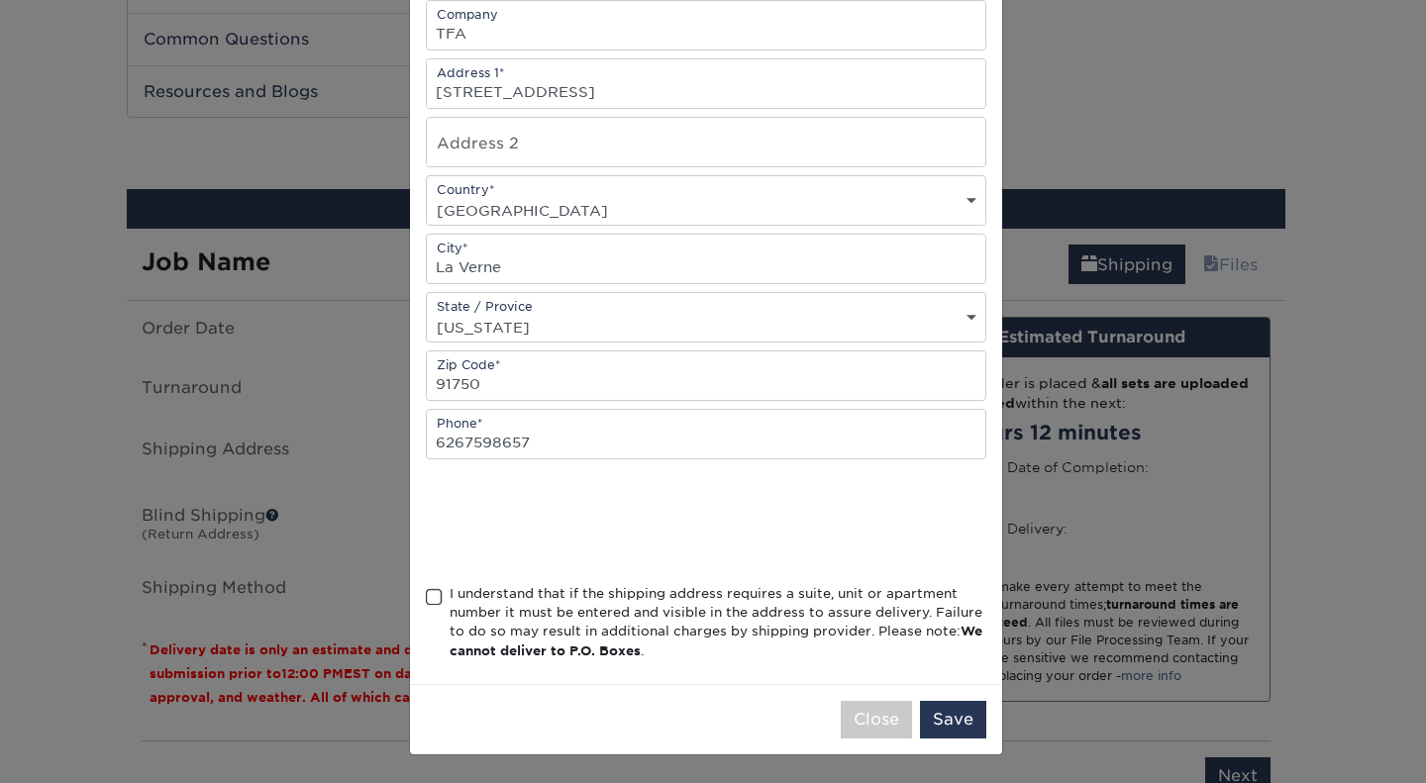
click at [428, 597] on span at bounding box center [434, 597] width 17 height 19
click at [0, 0] on input "I understand that if the shipping address requires a suite, unit or apartment n…" at bounding box center [0, 0] width 0 height 0
click at [946, 722] on button "Save" at bounding box center [953, 720] width 66 height 38
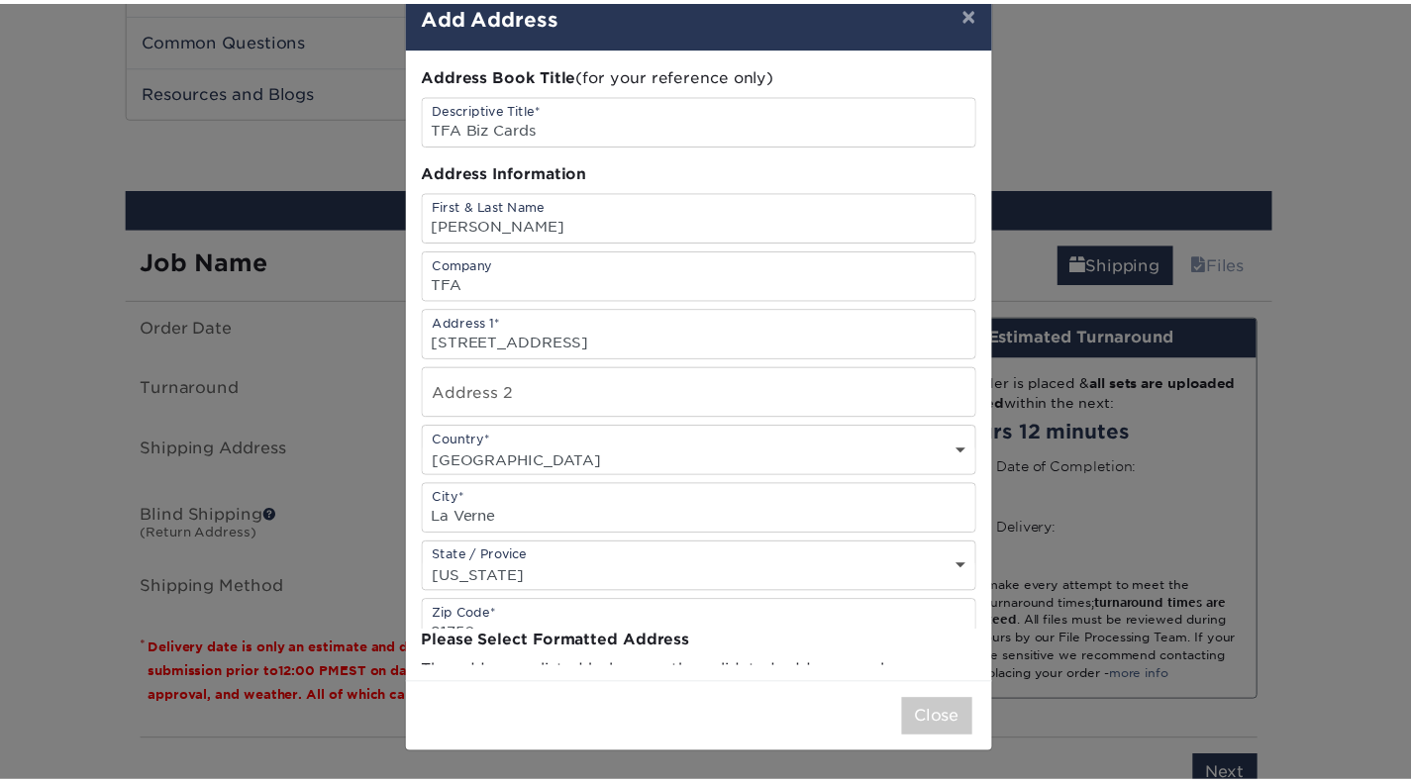
scroll to position [0, 0]
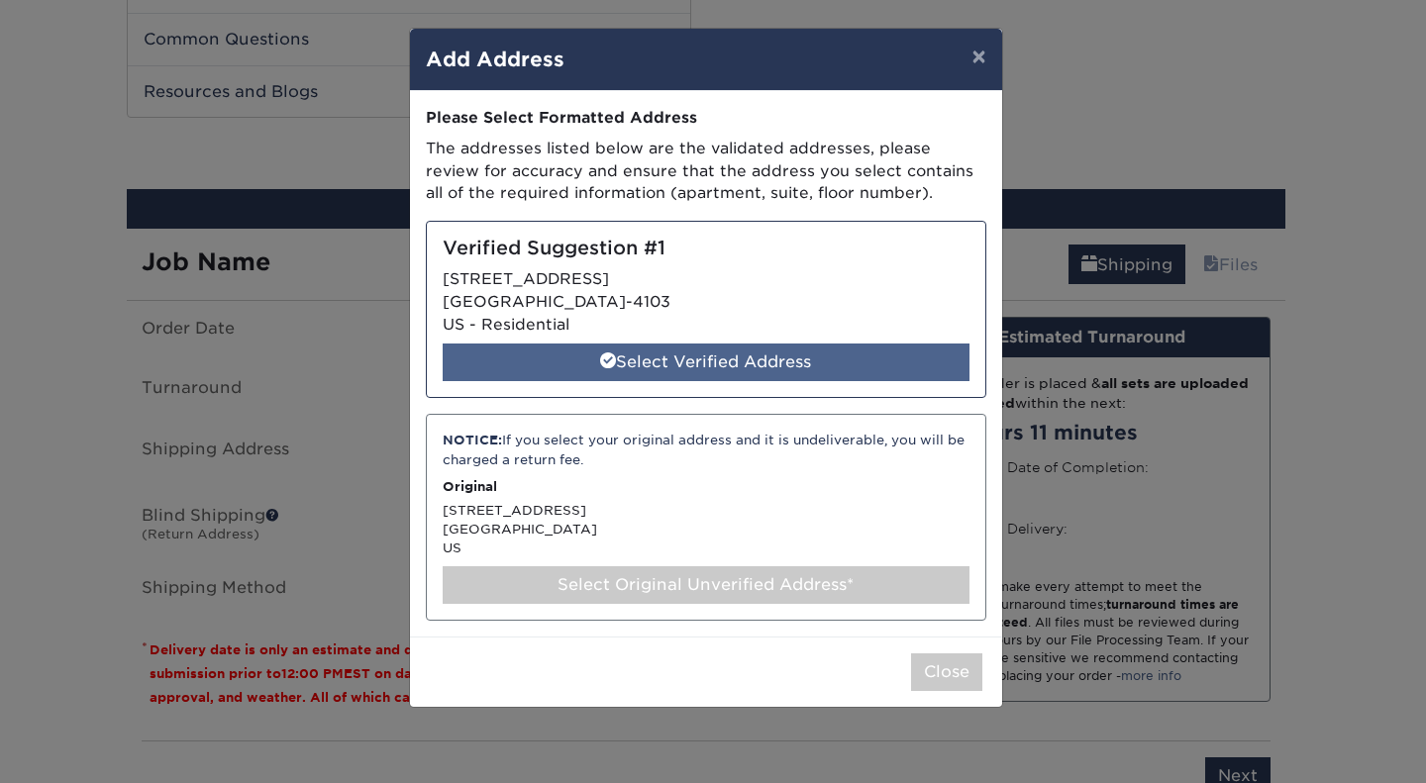
click at [710, 364] on div "Select Verified Address" at bounding box center [706, 363] width 527 height 38
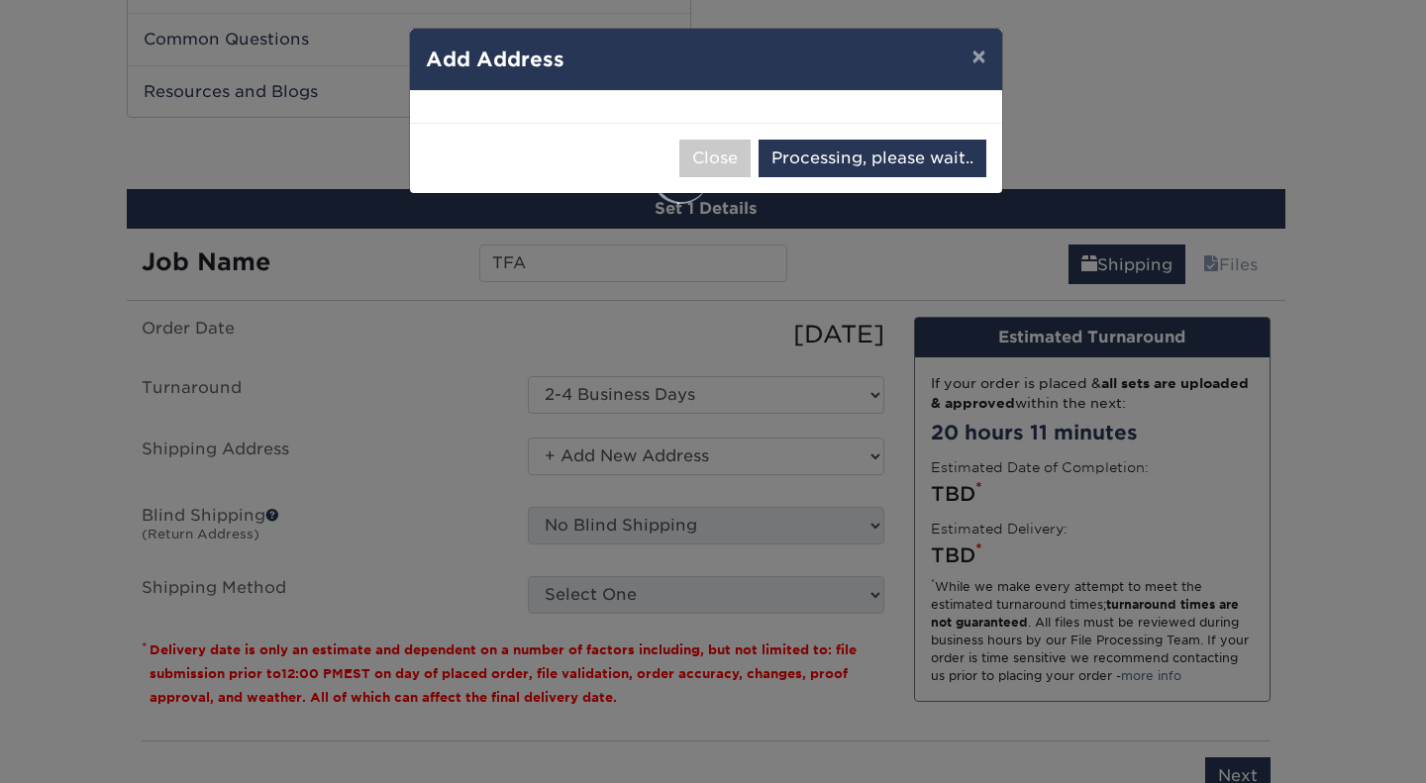
select select "286962"
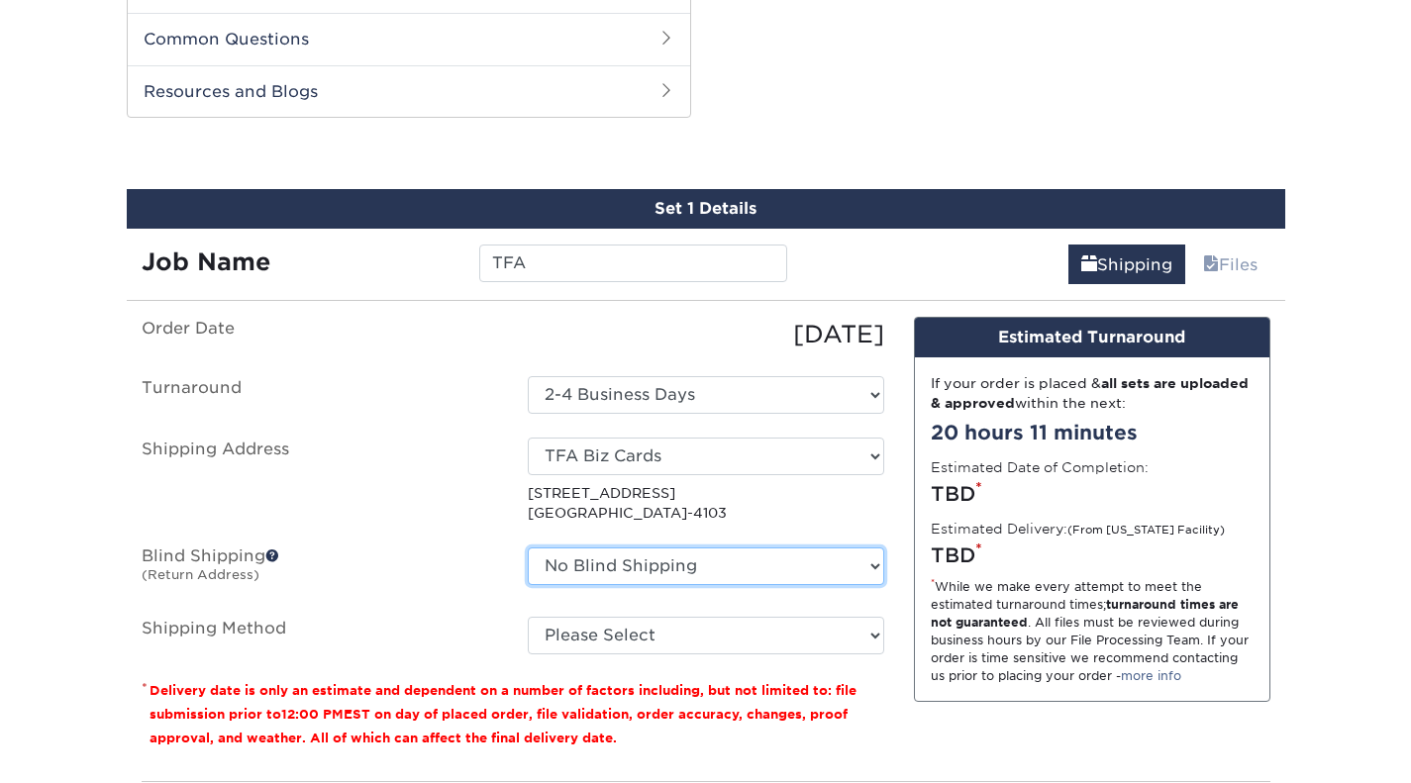
click at [752, 548] on select "No Blind Shipping + Add New Address" at bounding box center [706, 567] width 356 height 38
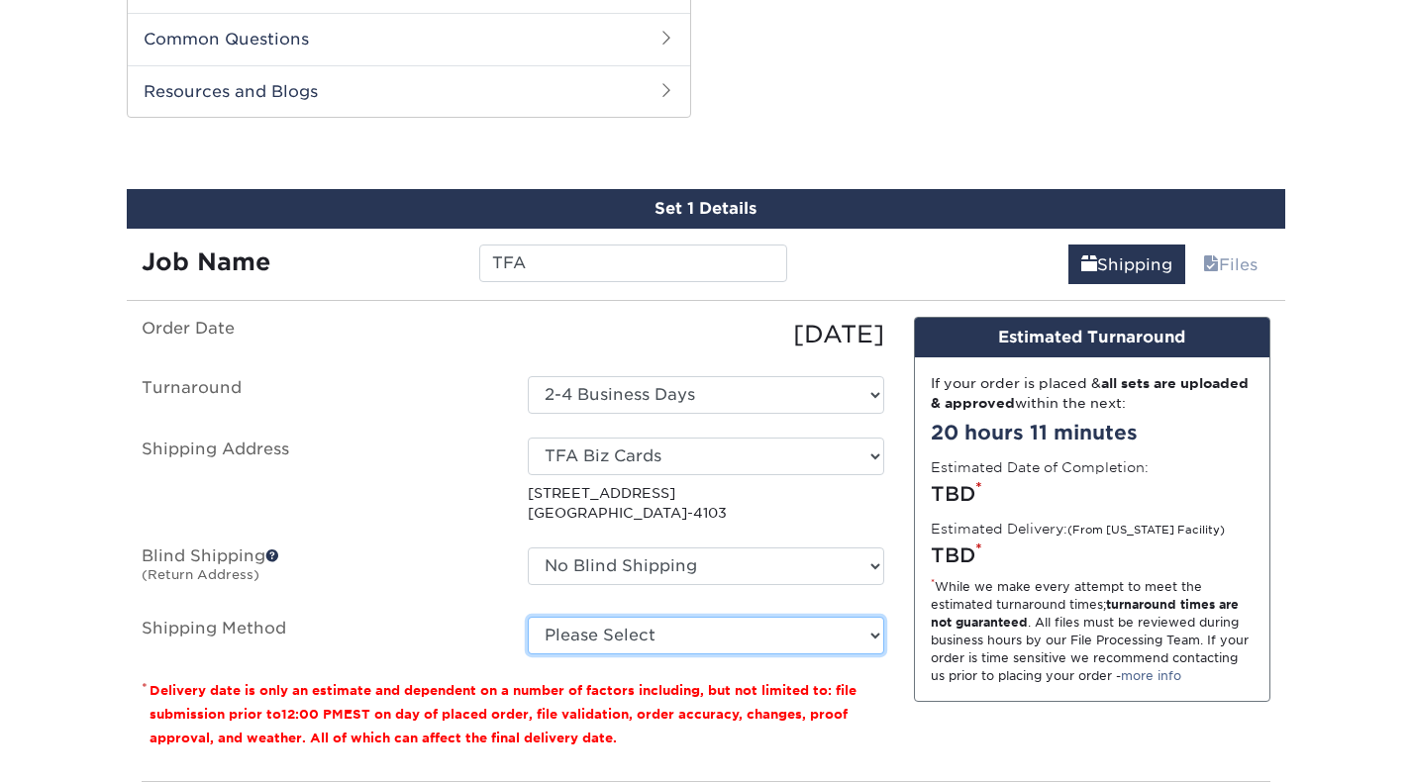
click at [733, 617] on select "Please Select Ground Shipping (+$8.96) 3 Day Shipping Service (+$20.04) 2 Day A…" at bounding box center [706, 636] width 356 height 38
select select "03"
click at [528, 617] on select "Please Select Ground Shipping (+$8.96) 3 Day Shipping Service (+$20.04) 2 Day A…" at bounding box center [706, 636] width 356 height 38
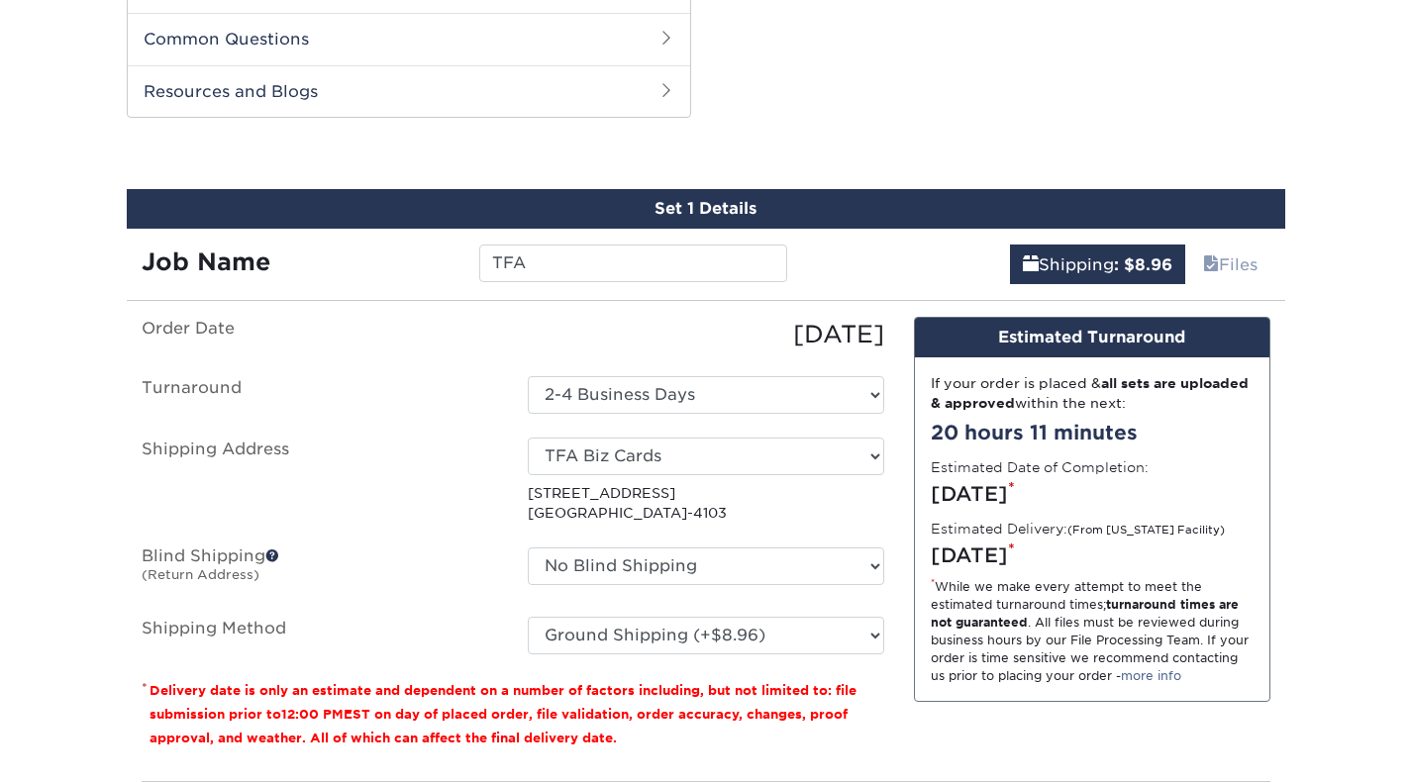
click at [1000, 550] on div "If your order is placed & all sets are uploaded & approved within the next: 20 …" at bounding box center [1092, 529] width 354 height 344
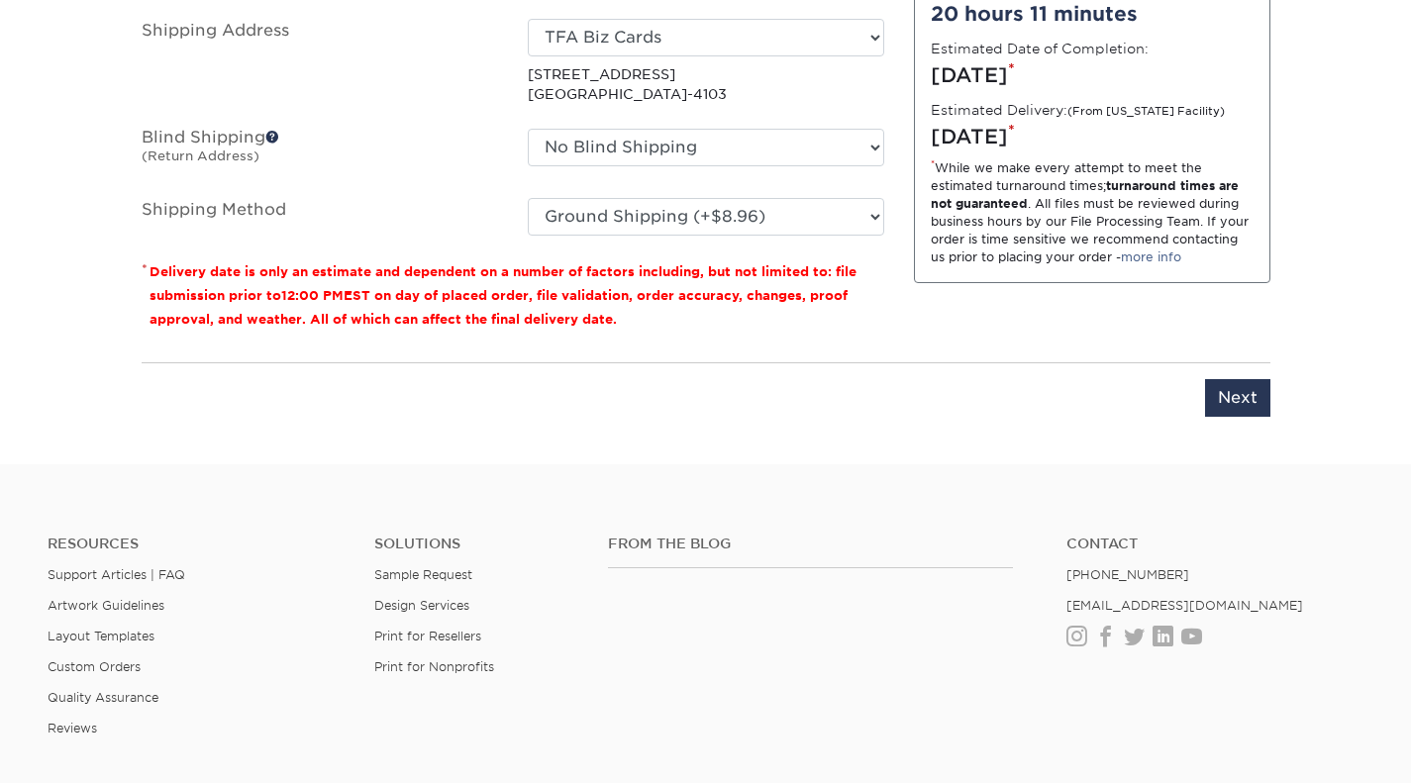
scroll to position [1294, 0]
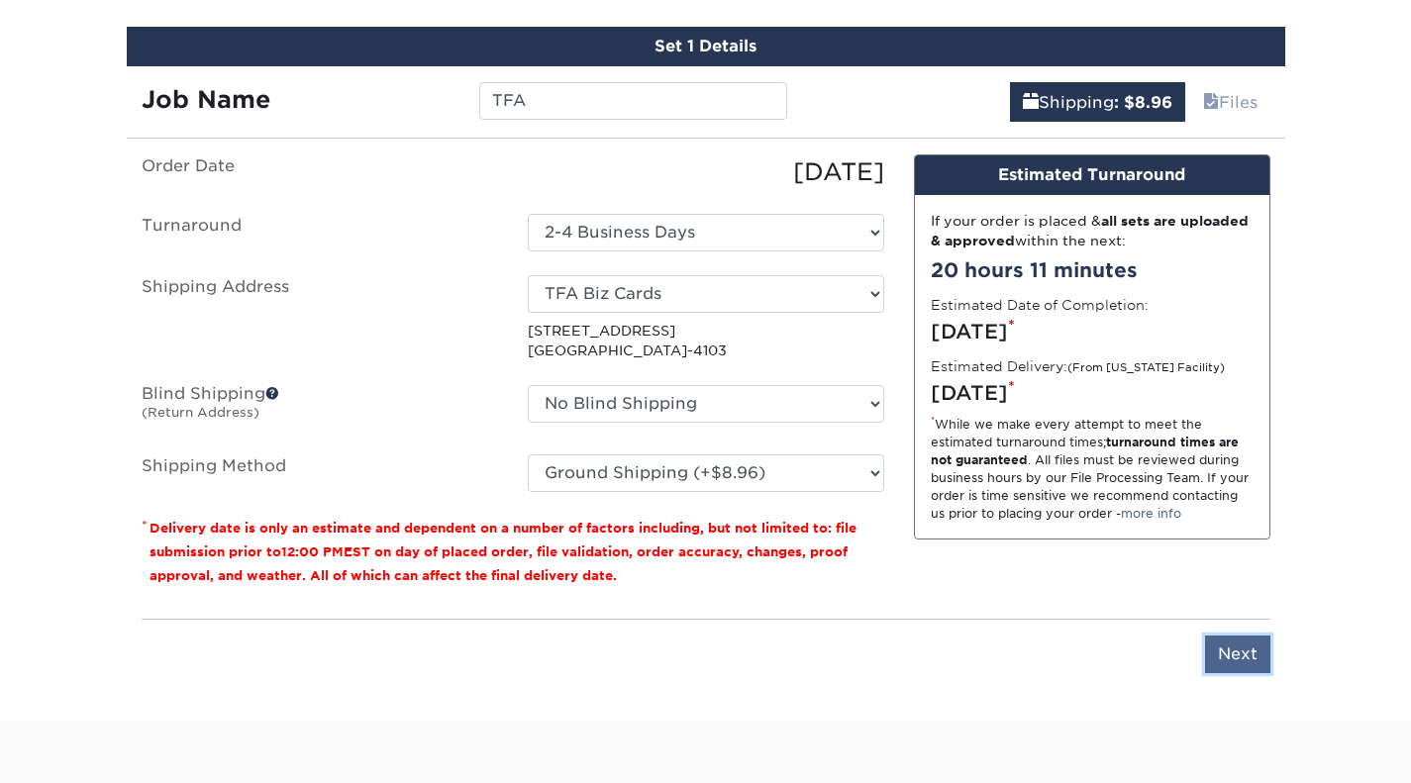
click at [1235, 636] on input "Next" at bounding box center [1237, 655] width 65 height 38
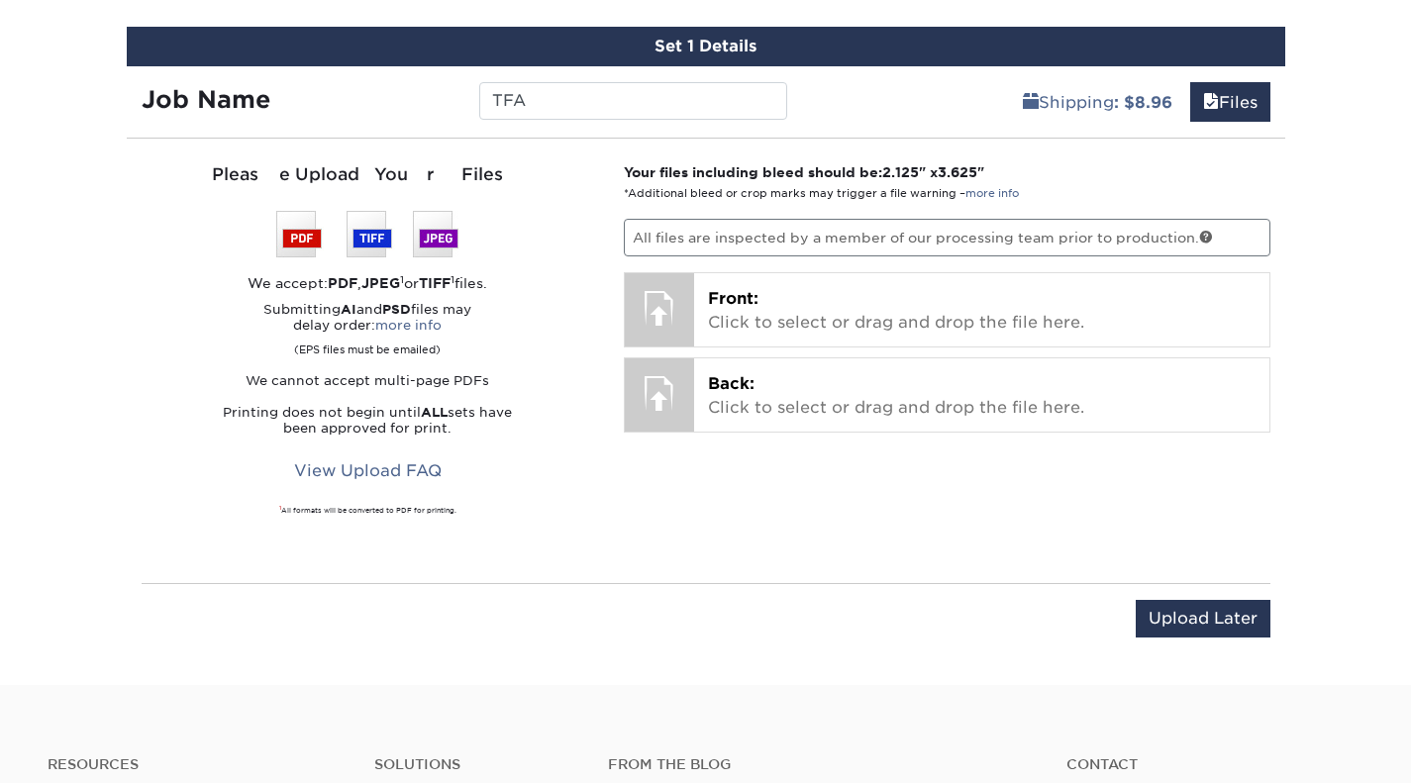
click at [747, 222] on p "All files are inspected by a member of our processing team prior to production." at bounding box center [947, 238] width 647 height 38
click at [758, 219] on p "All files are inspected by a member of our processing team prior to production." at bounding box center [947, 238] width 647 height 38
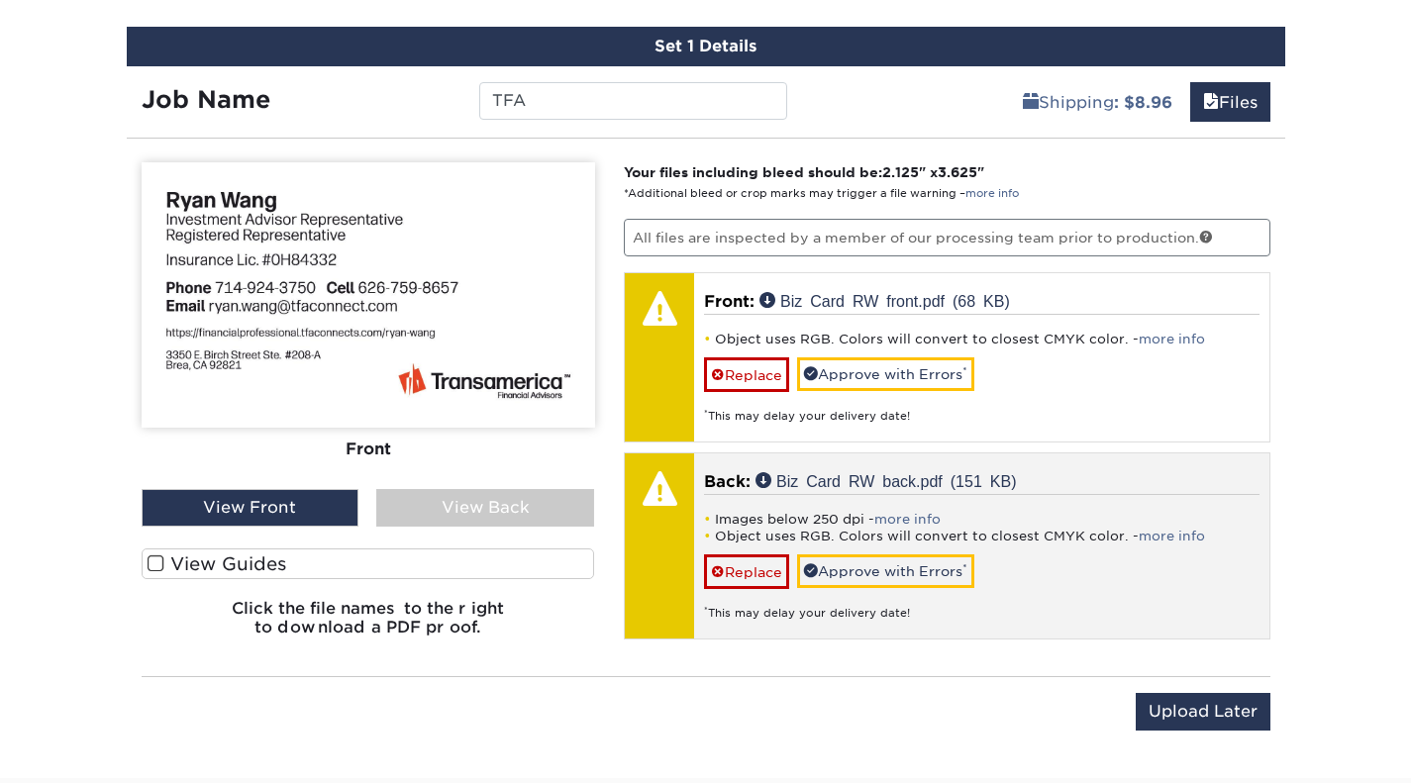
click at [836, 494] on div "Images below 250 dpi - more info Object uses RGB. Colors will convert to closes…" at bounding box center [981, 558] width 555 height 128
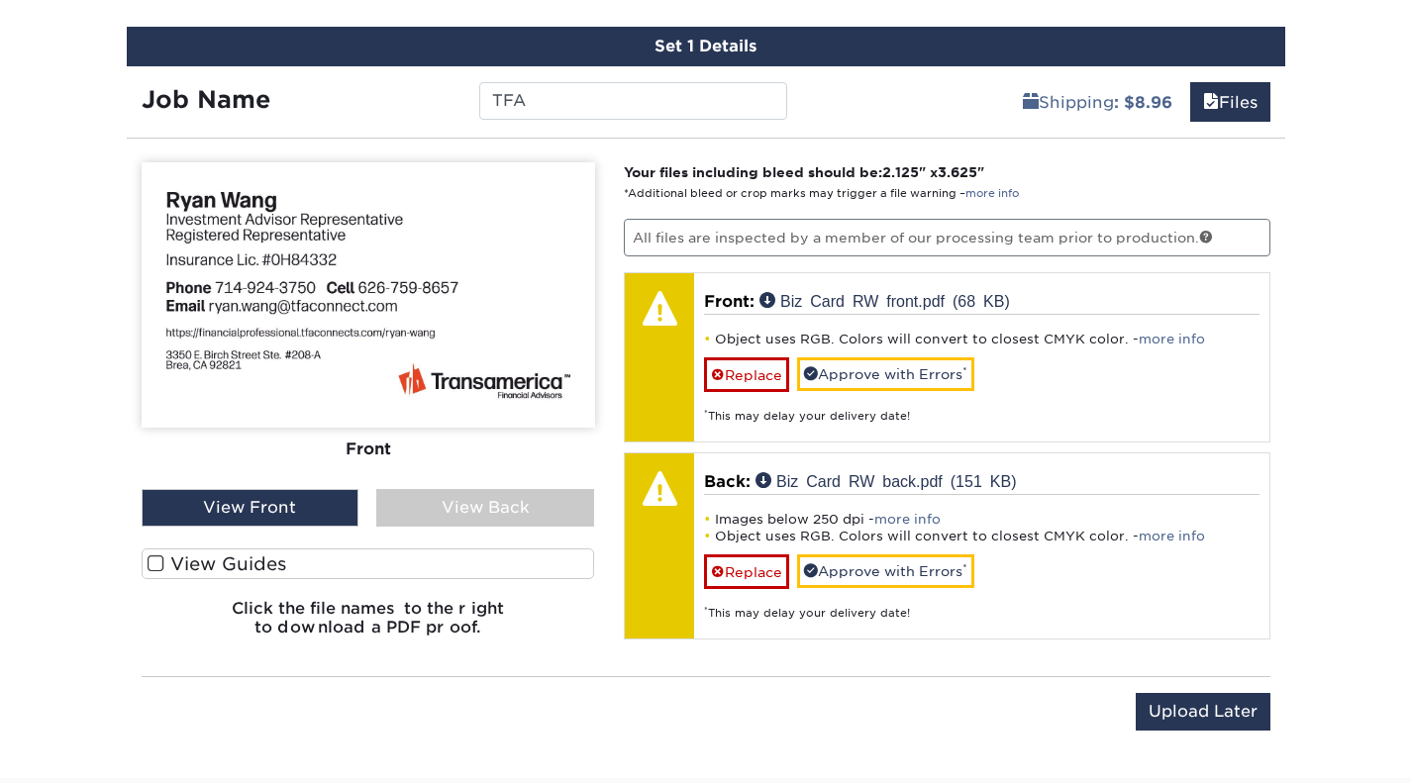
click at [429, 270] on img at bounding box center [368, 294] width 453 height 265
click at [448, 489] on div "View Back" at bounding box center [485, 508] width 218 height 38
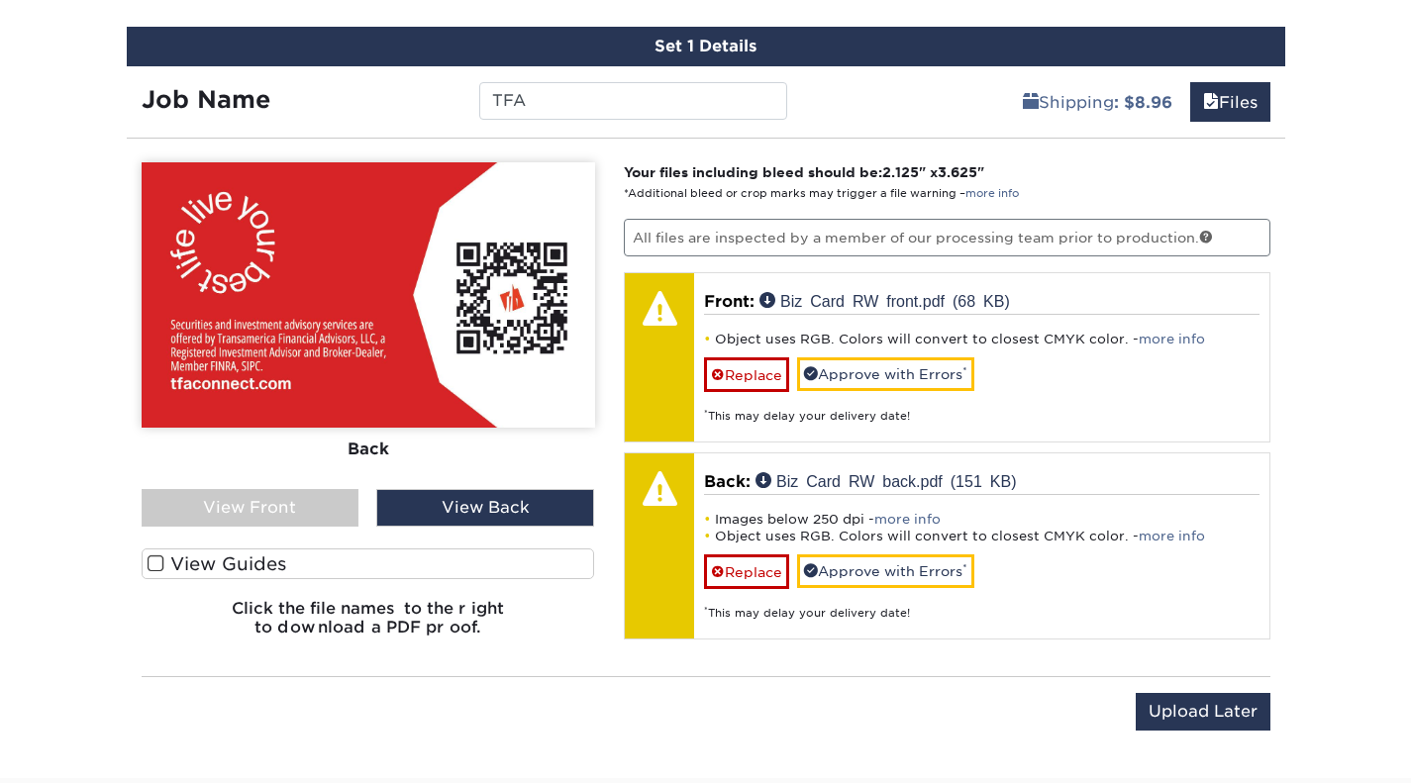
click at [250, 489] on div "View Front" at bounding box center [251, 508] width 218 height 38
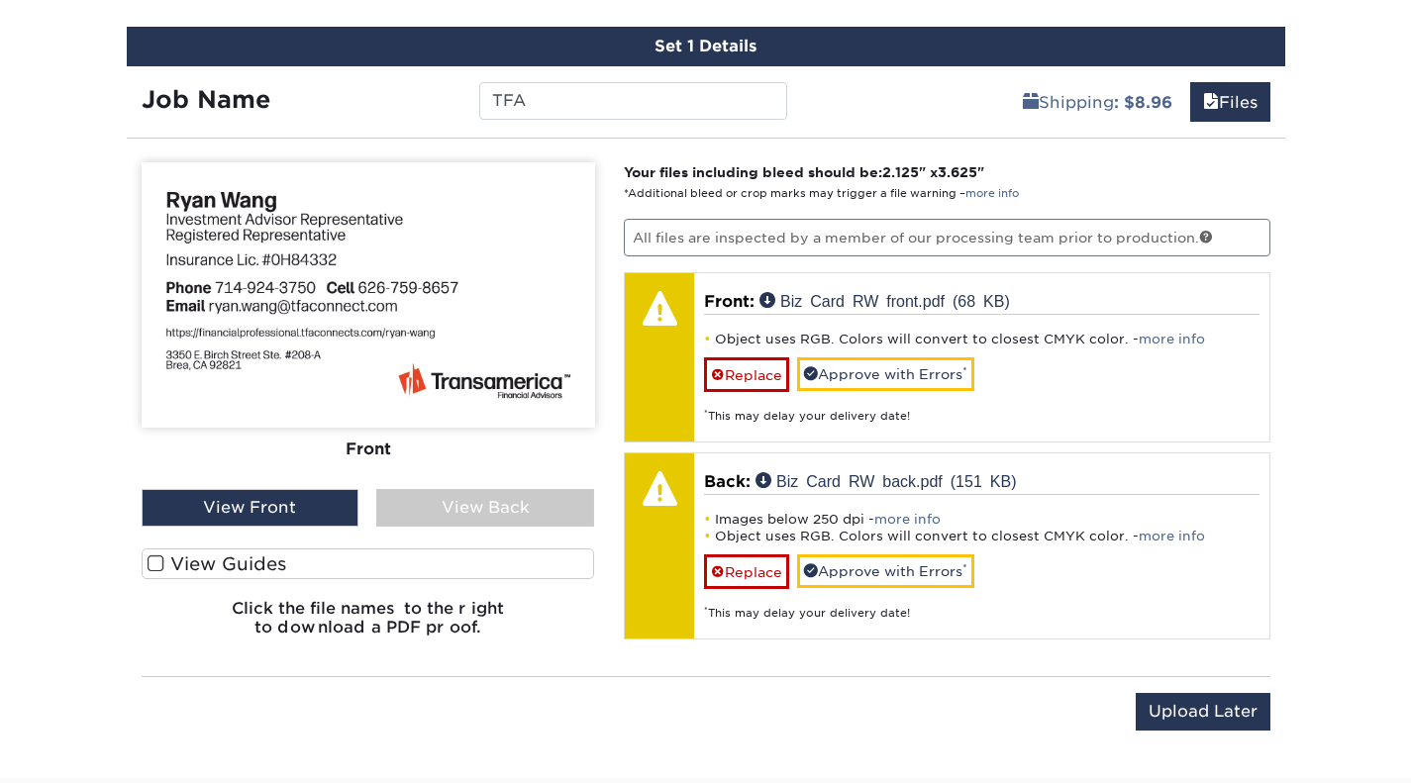
click at [490, 492] on div "View Back" at bounding box center [485, 508] width 218 height 38
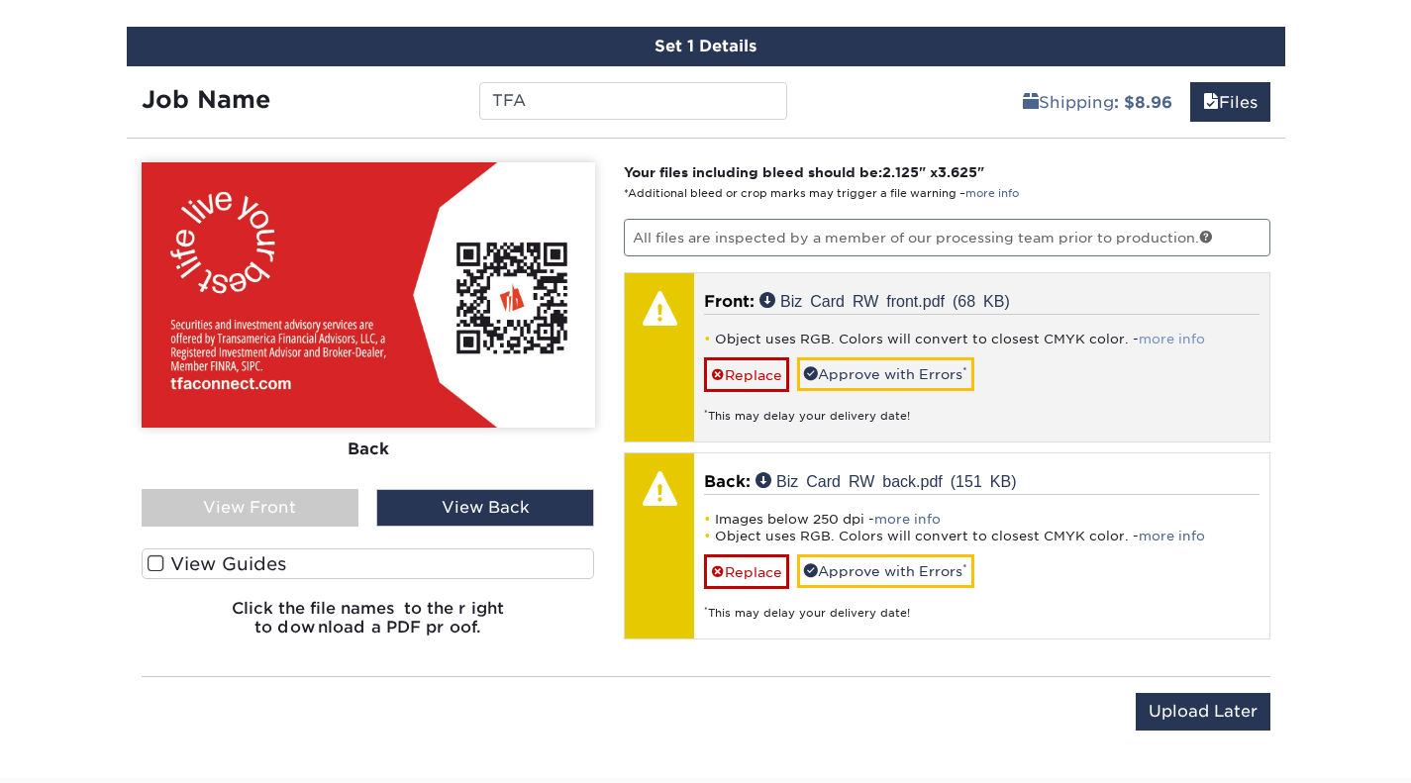
click at [1178, 332] on link "more info" at bounding box center [1172, 339] width 66 height 15
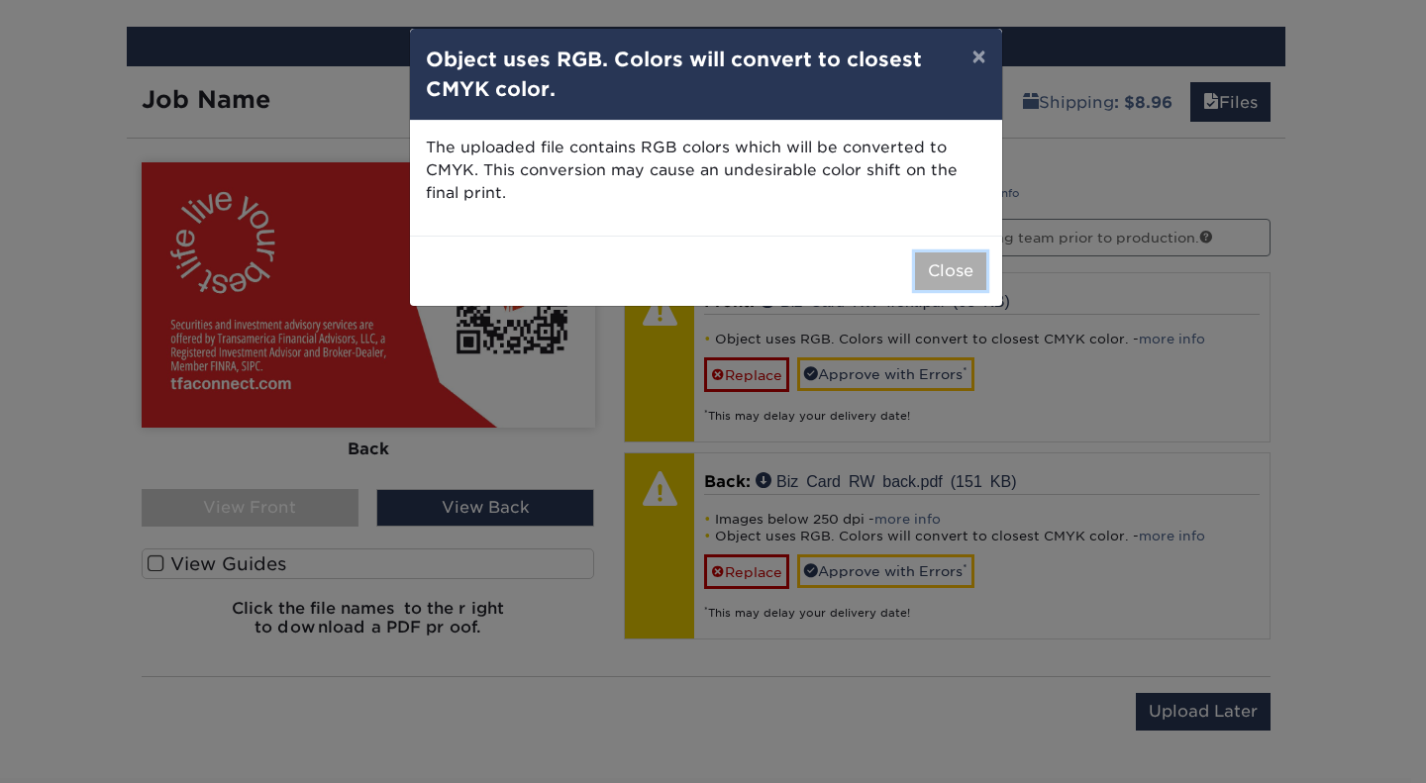
click at [968, 265] on button "Close" at bounding box center [950, 271] width 71 height 38
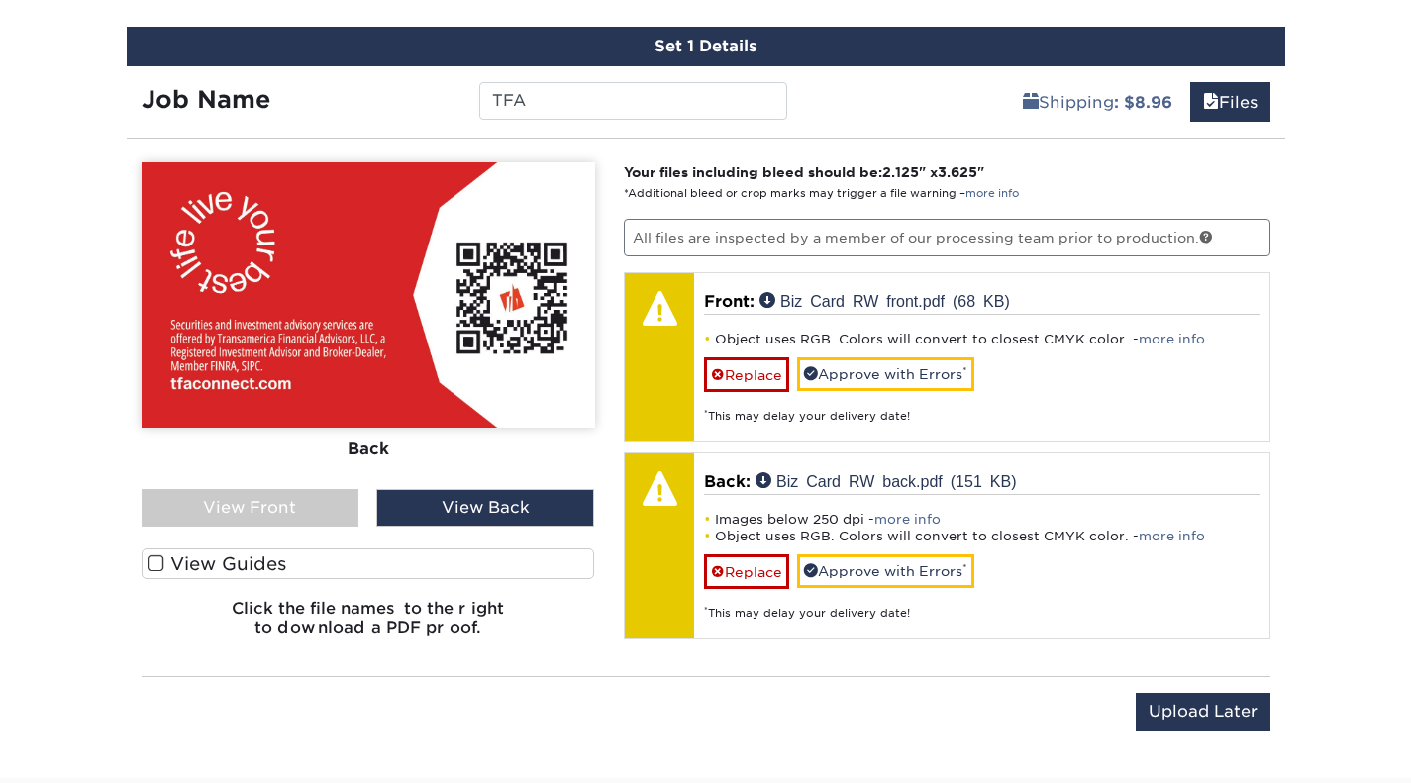
click at [462, 490] on div "View Back" at bounding box center [485, 508] width 218 height 38
click at [320, 489] on div "View Front" at bounding box center [251, 508] width 218 height 38
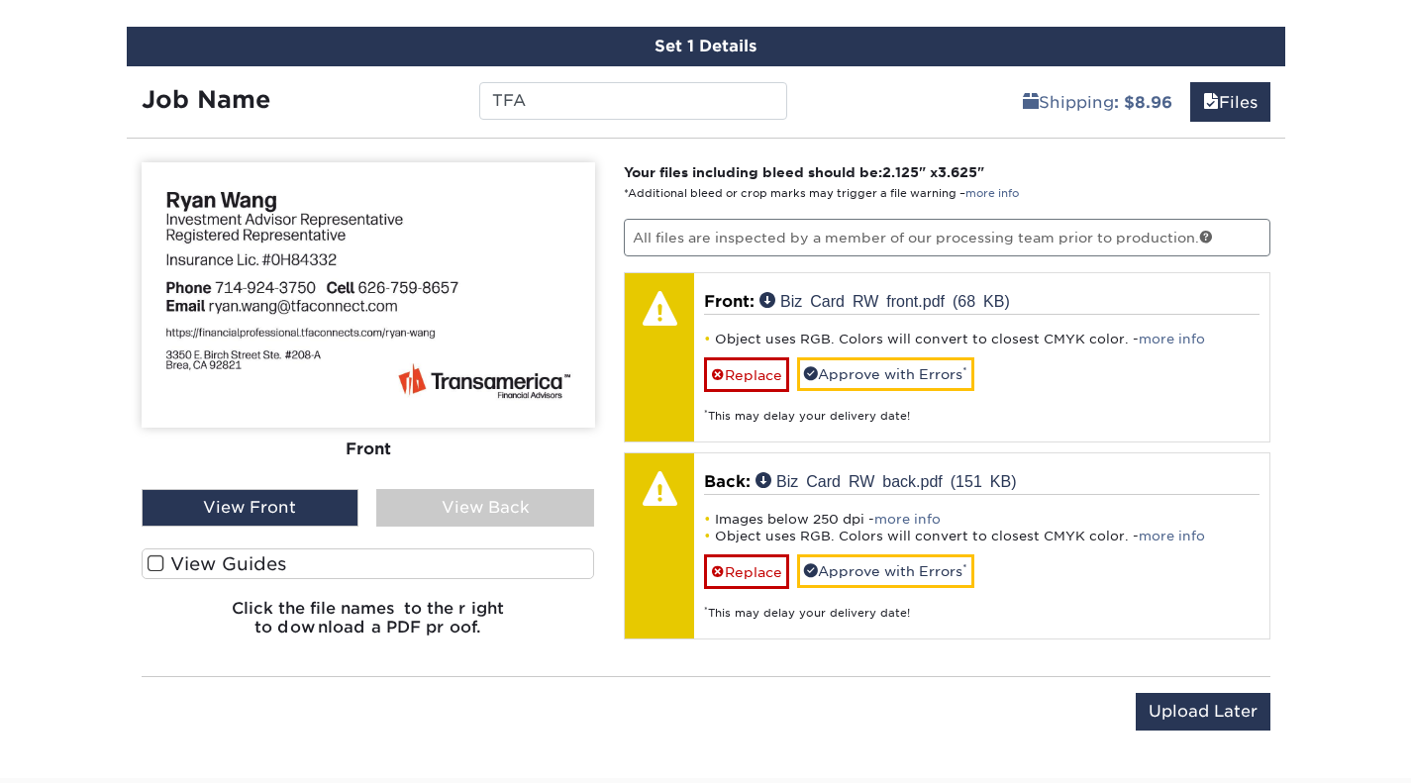
click at [539, 489] on div "View Back" at bounding box center [485, 508] width 218 height 38
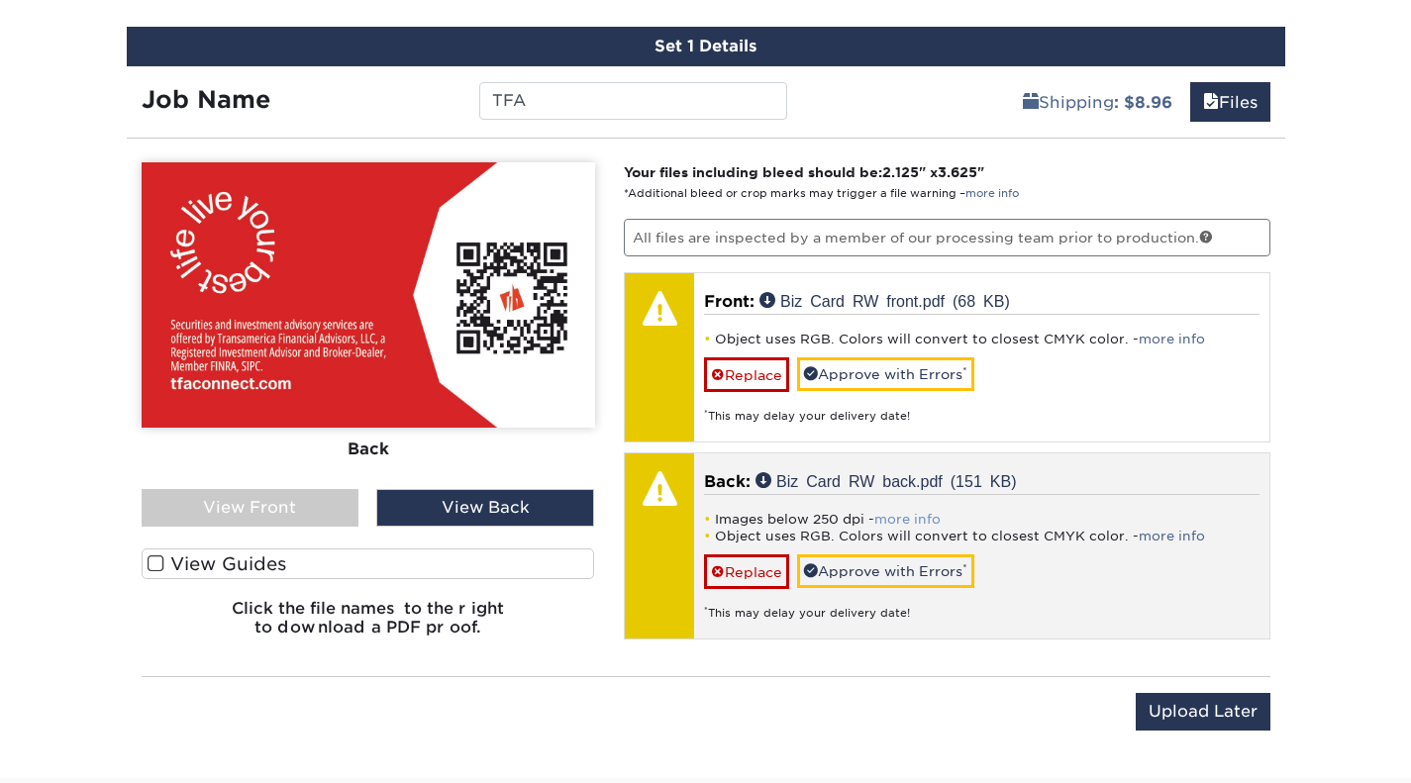
click at [893, 512] on link "more info" at bounding box center [907, 519] width 66 height 15
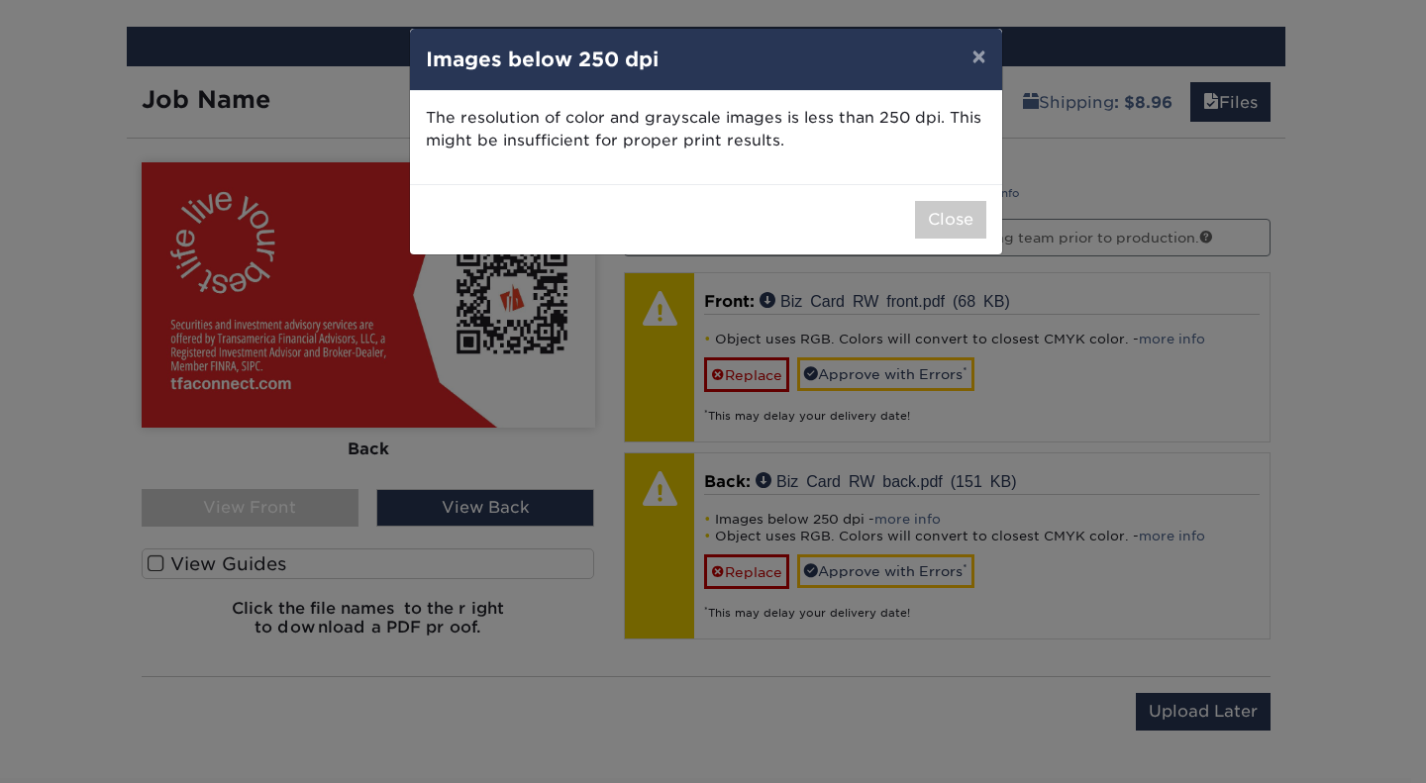
click at [639, 389] on div "× Images below 250 dpi The resolution of color and grayscale images is less tha…" at bounding box center [713, 391] width 1426 height 783
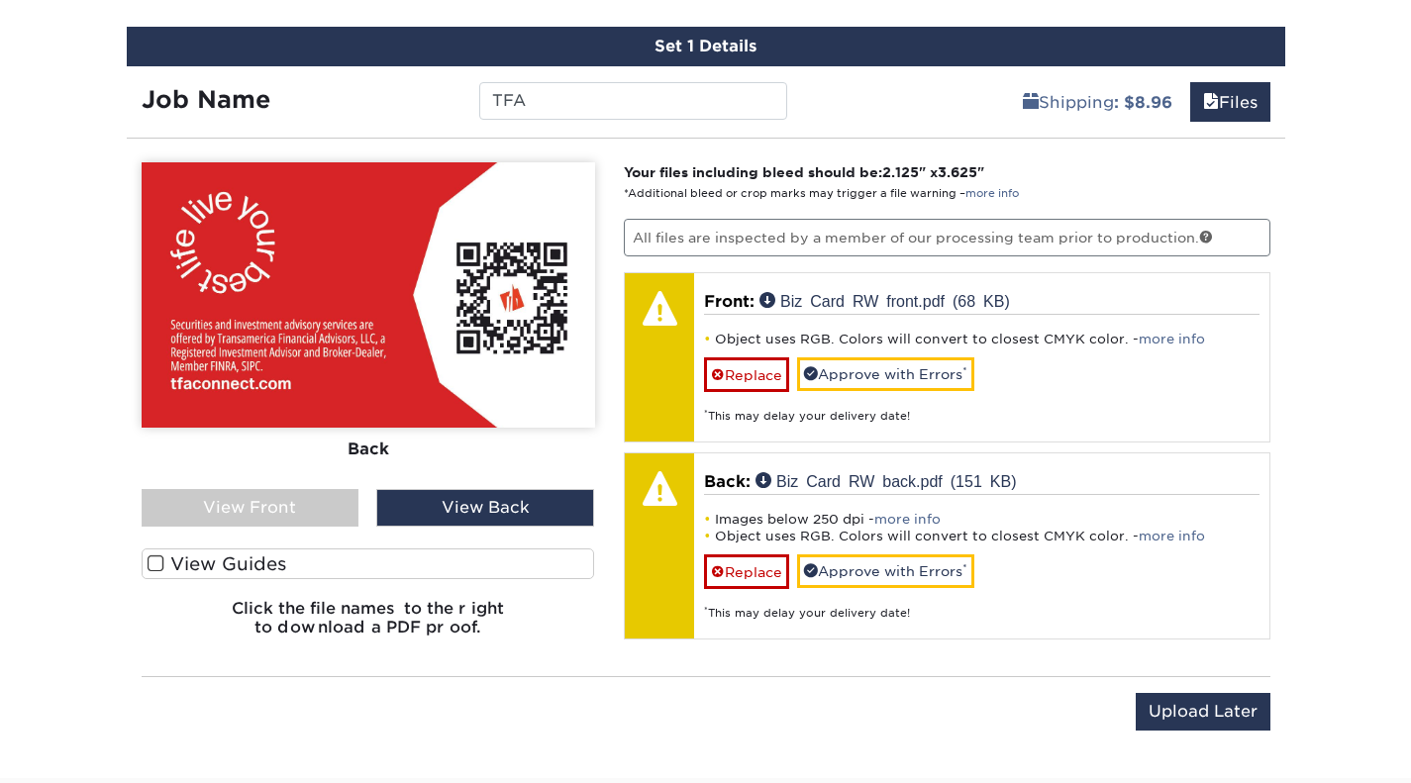
click at [281, 489] on div "View Front" at bounding box center [251, 508] width 218 height 38
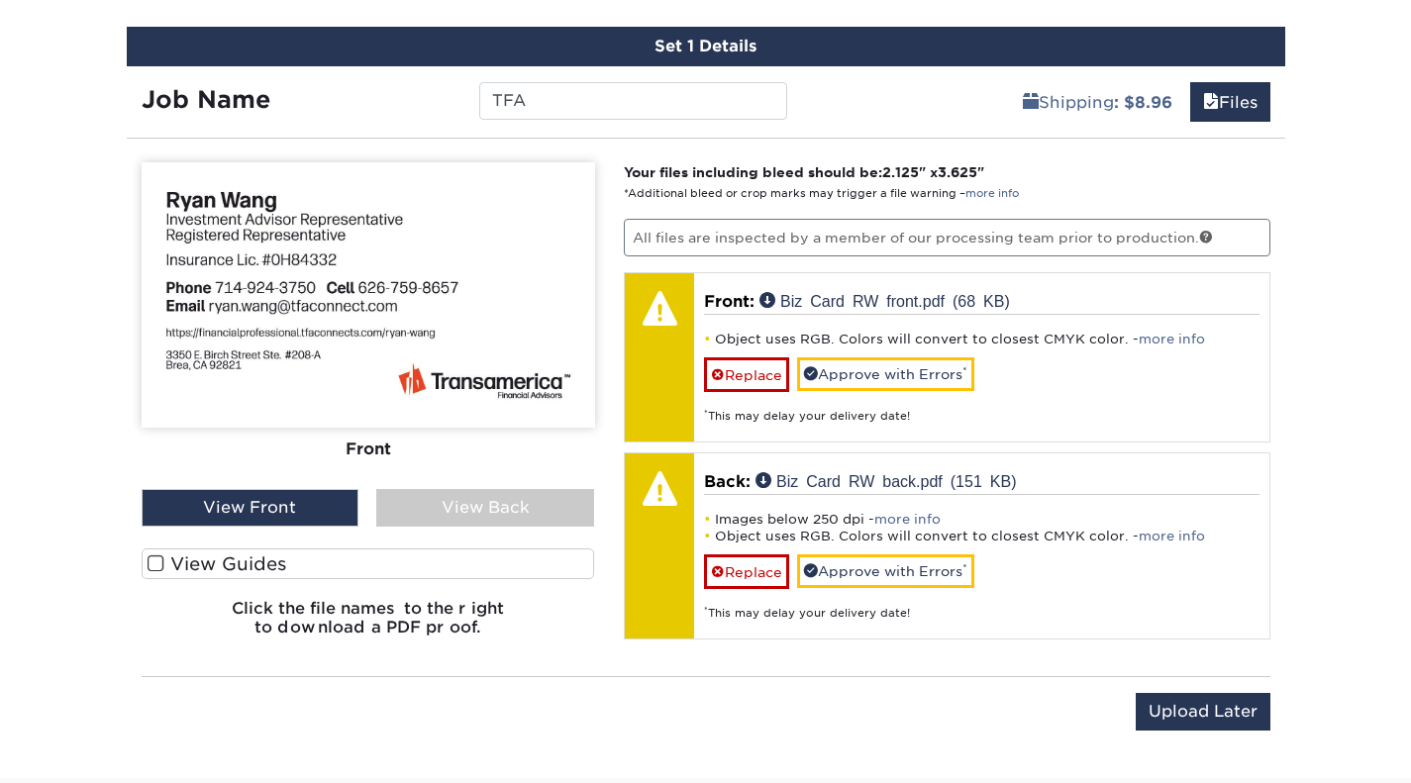
click at [514, 494] on div "View Back" at bounding box center [485, 508] width 218 height 38
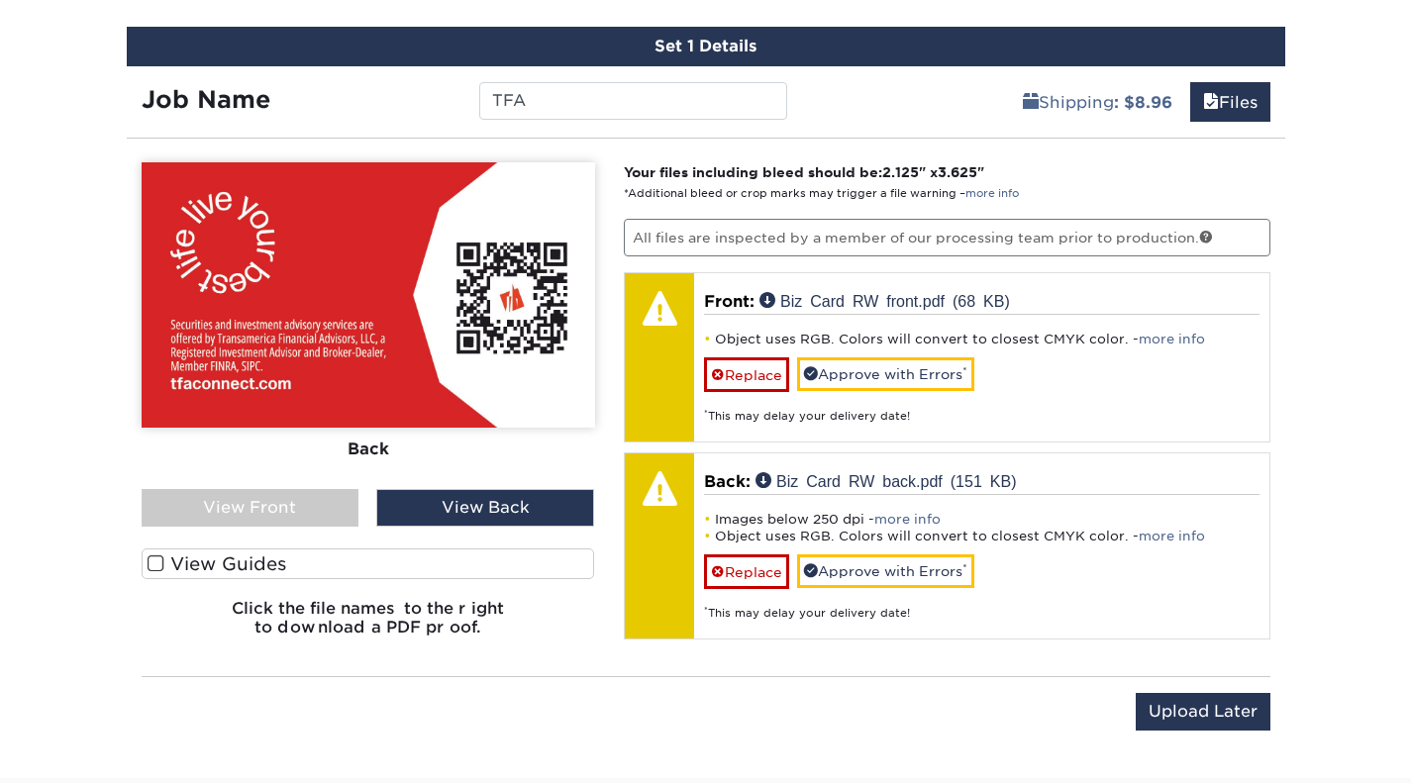
click at [221, 489] on div "View Front" at bounding box center [251, 508] width 218 height 38
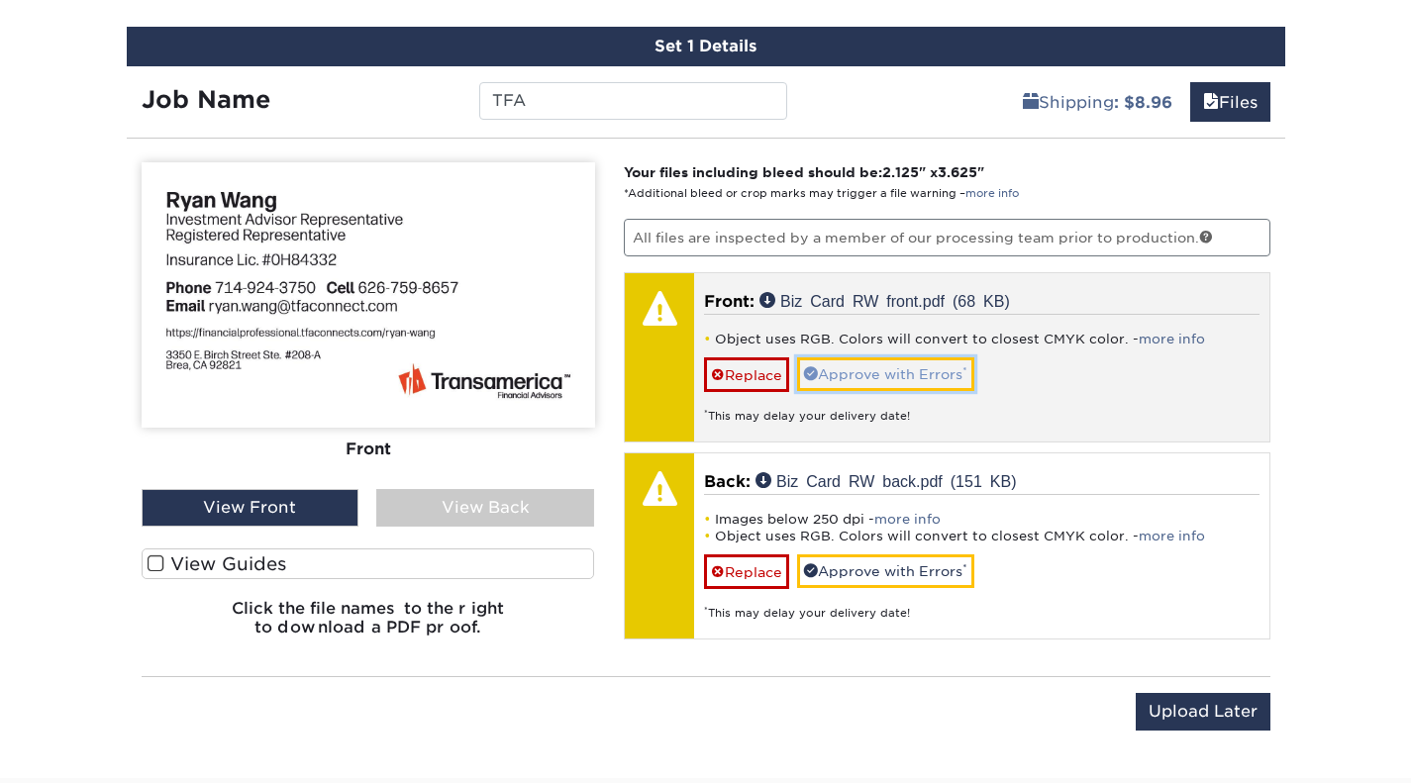
click at [867, 357] on link "Approve with Errors *" at bounding box center [885, 374] width 177 height 34
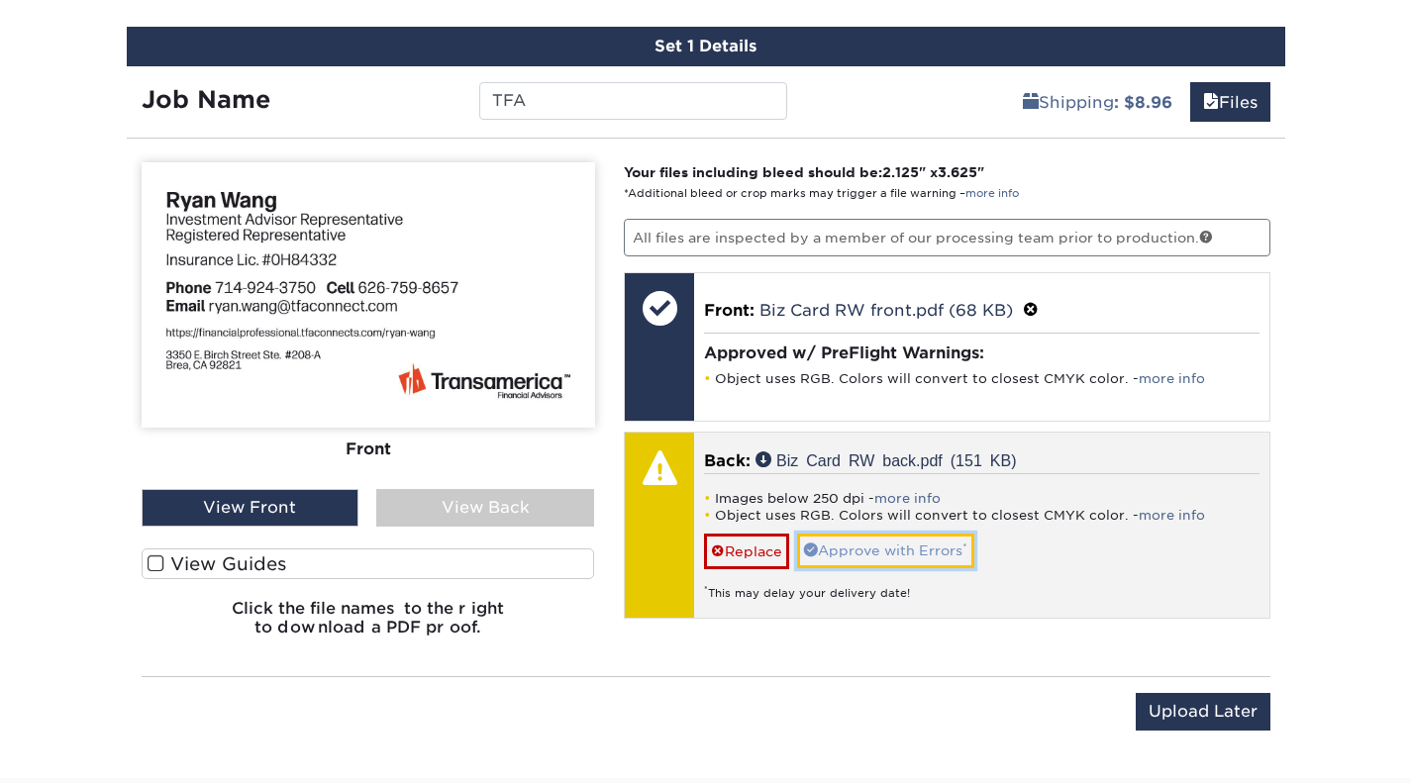
click at [852, 538] on link "Approve with Errors *" at bounding box center [885, 551] width 177 height 34
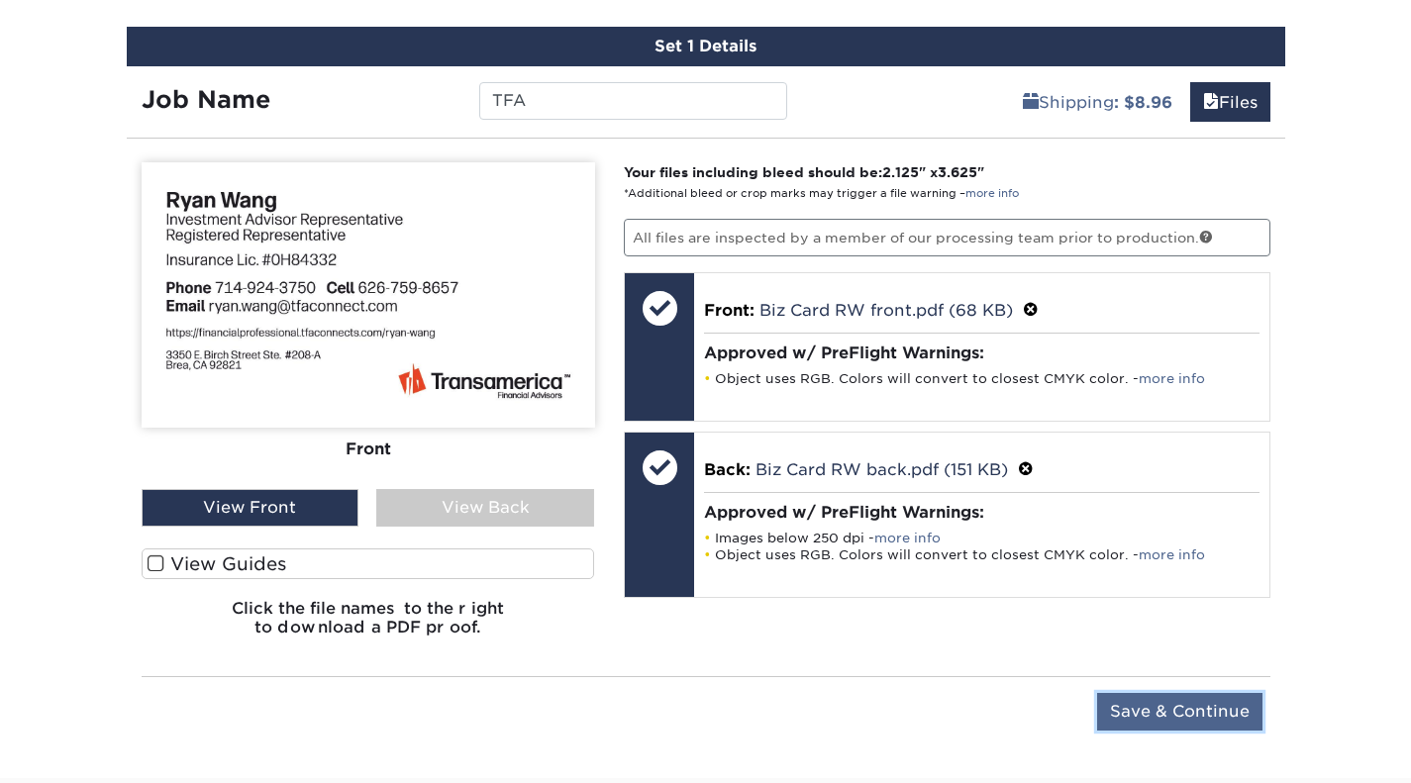
click at [1220, 695] on input "Save & Continue" at bounding box center [1179, 712] width 165 height 38
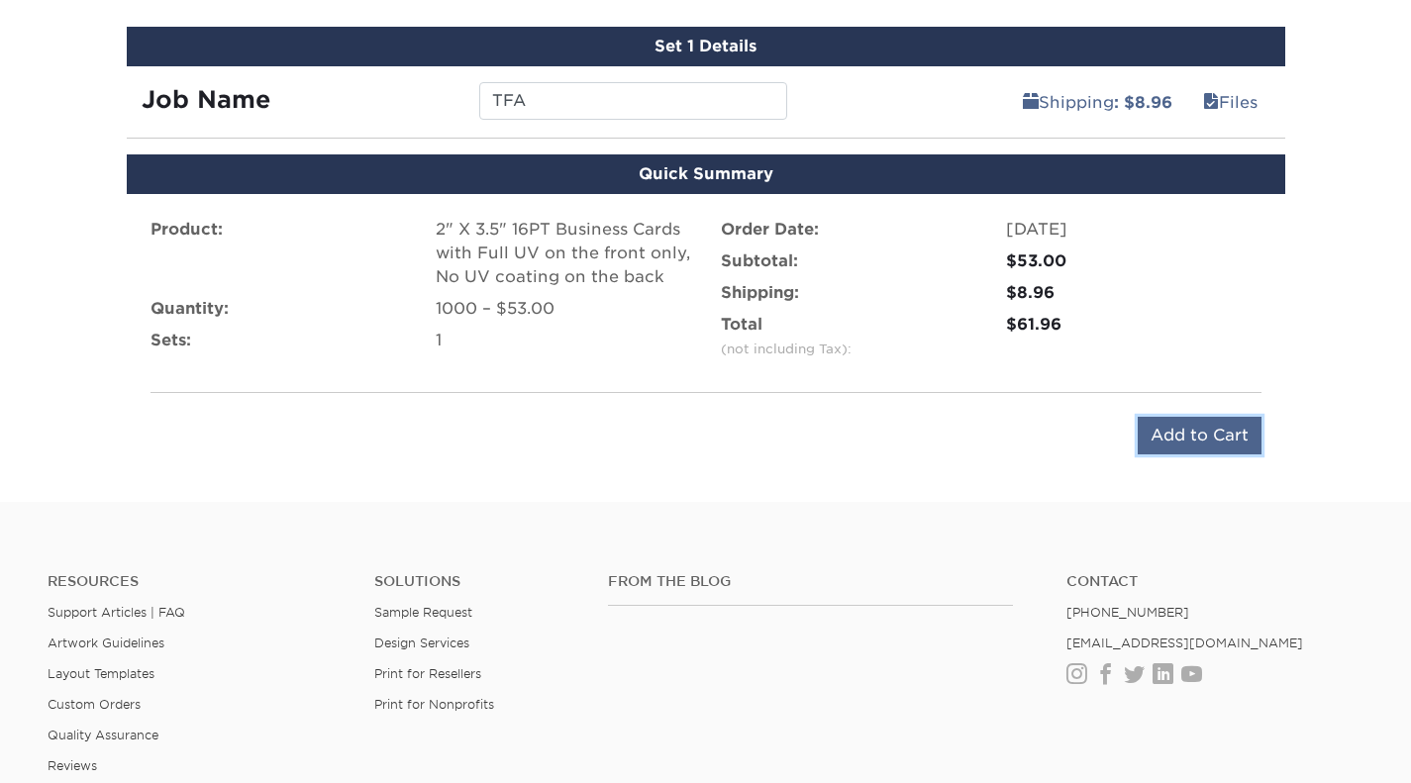
click at [1177, 417] on input "Add to Cart" at bounding box center [1200, 436] width 124 height 38
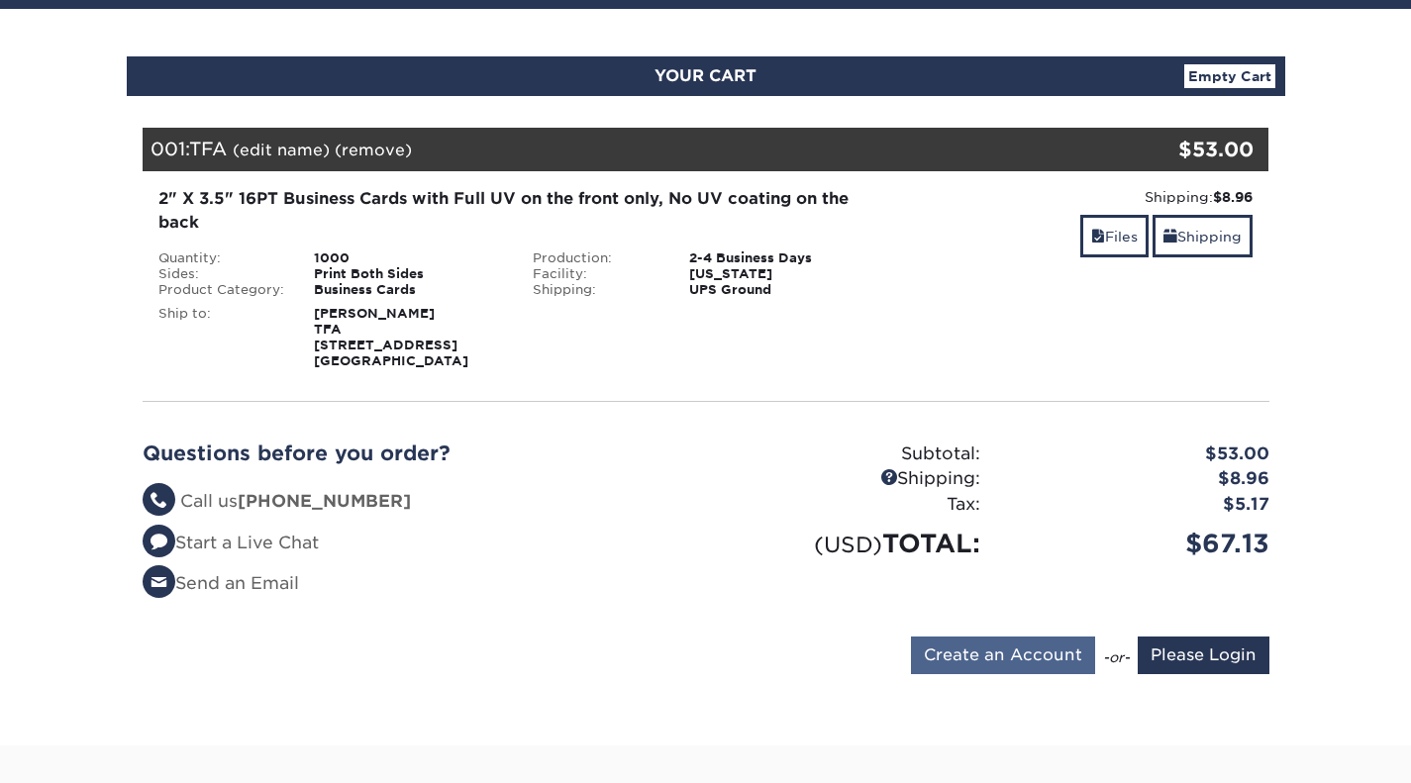
scroll to position [198, 0]
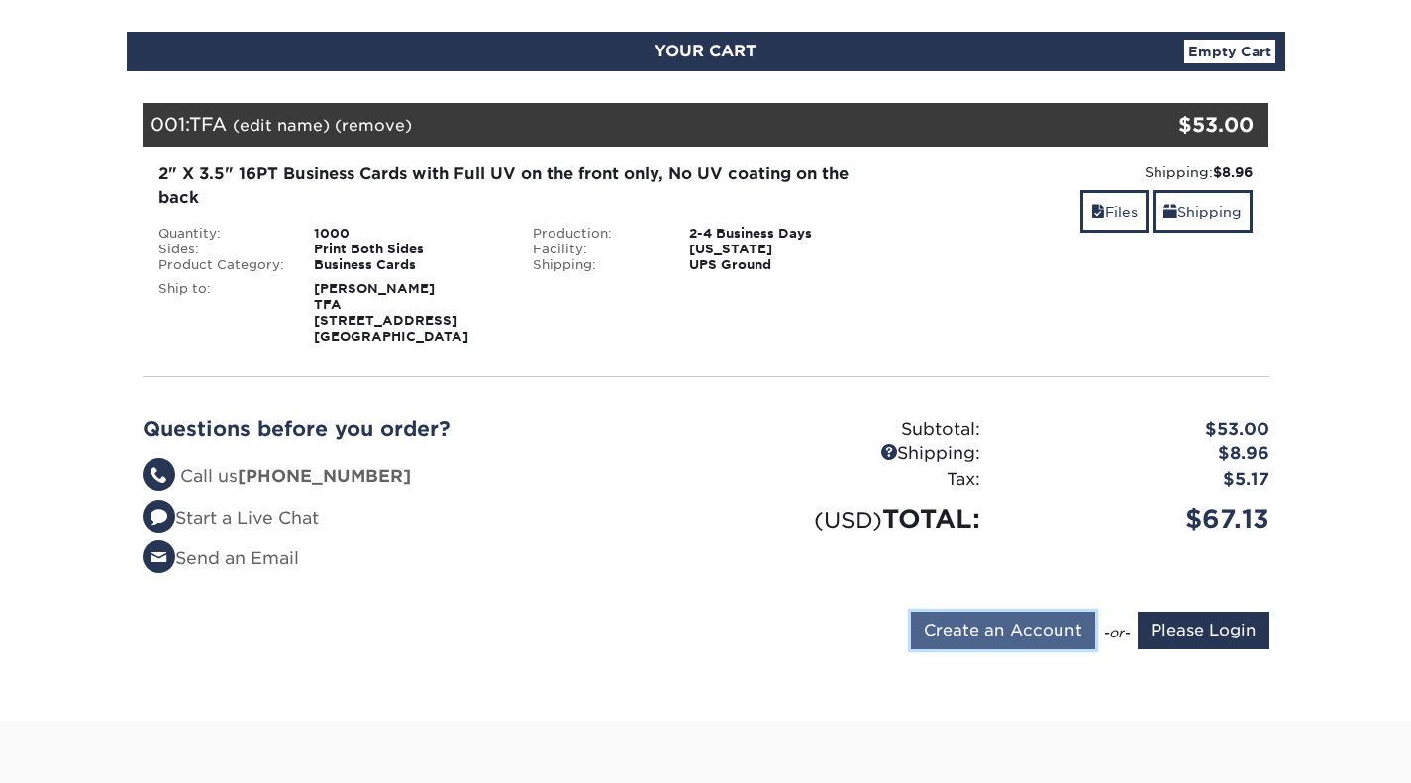
click at [991, 637] on input "Create an Account" at bounding box center [1003, 631] width 184 height 38
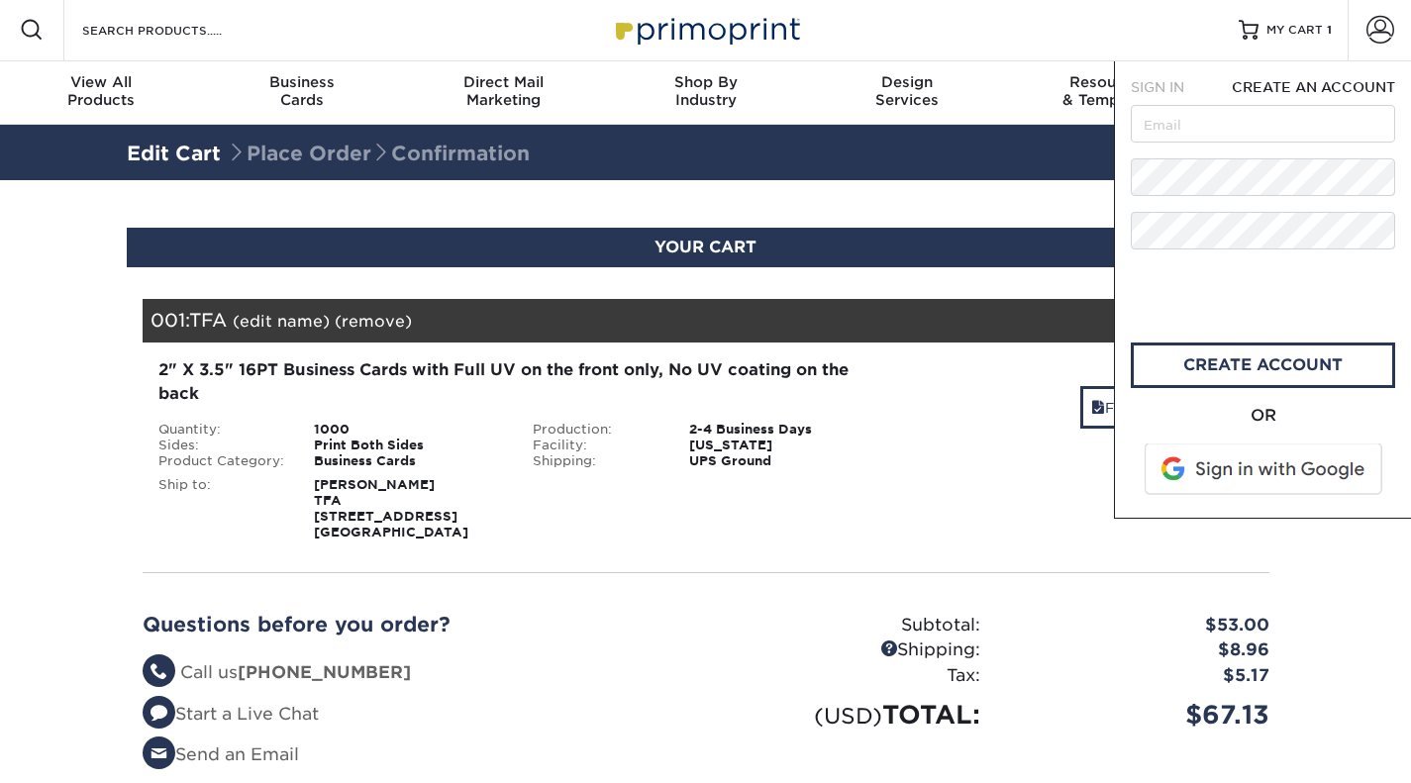
scroll to position [0, 0]
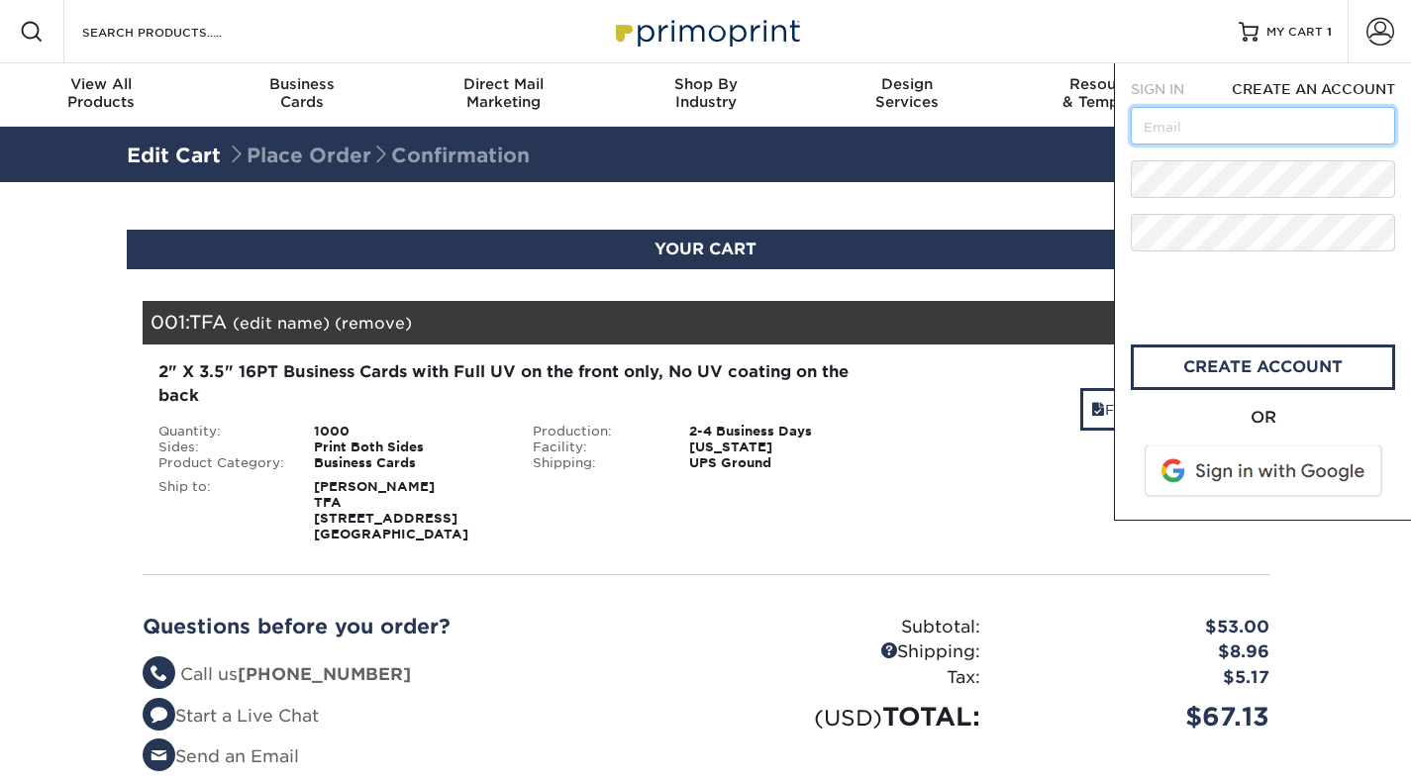
click at [1225, 135] on input "text" at bounding box center [1263, 126] width 264 height 38
type input "[EMAIL_ADDRESS][DOMAIN_NAME]"
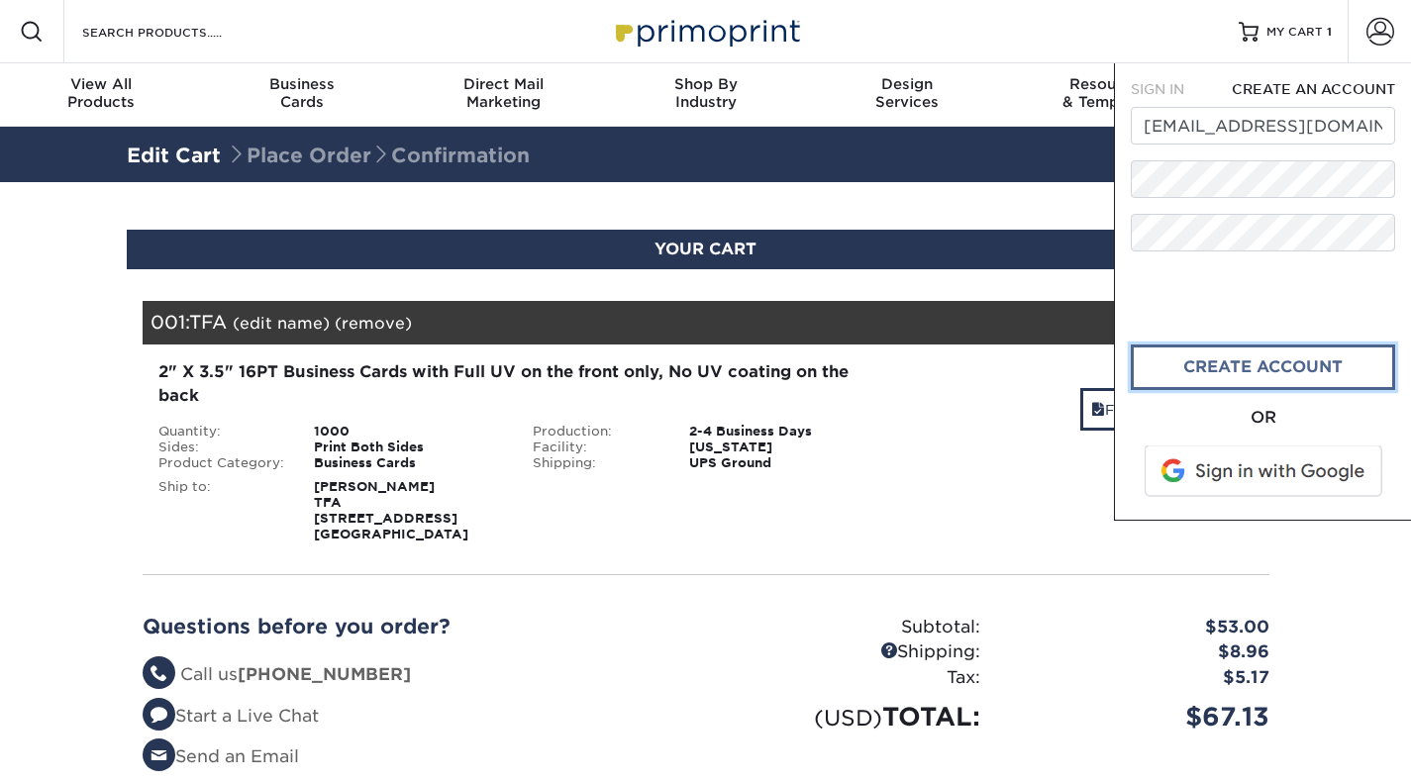
click at [1270, 364] on link "create account" at bounding box center [1263, 368] width 264 height 46
click at [925, 495] on div "Shipping: $8.96 Discount: - $0.00 Files Shipping" at bounding box center [1080, 451] width 375 height 182
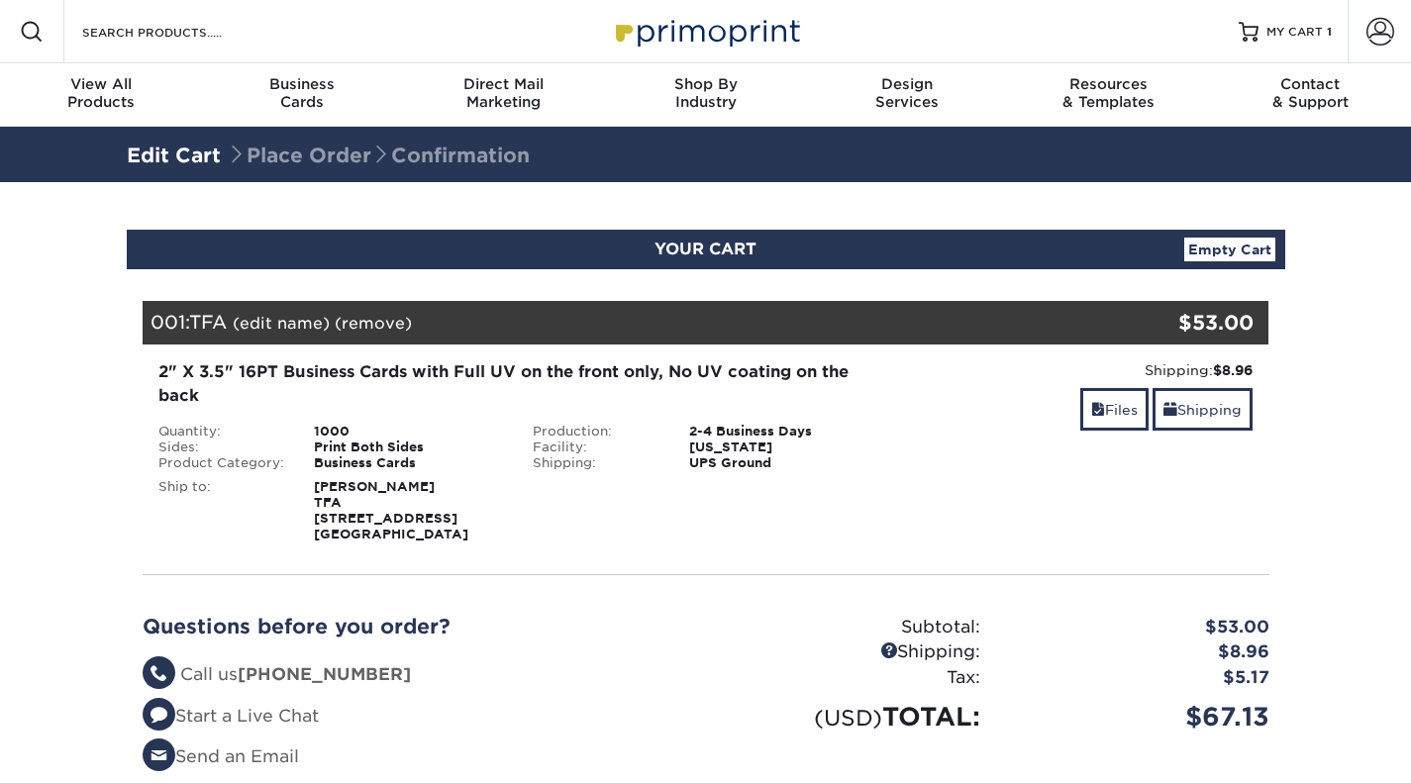
scroll to position [297, 0]
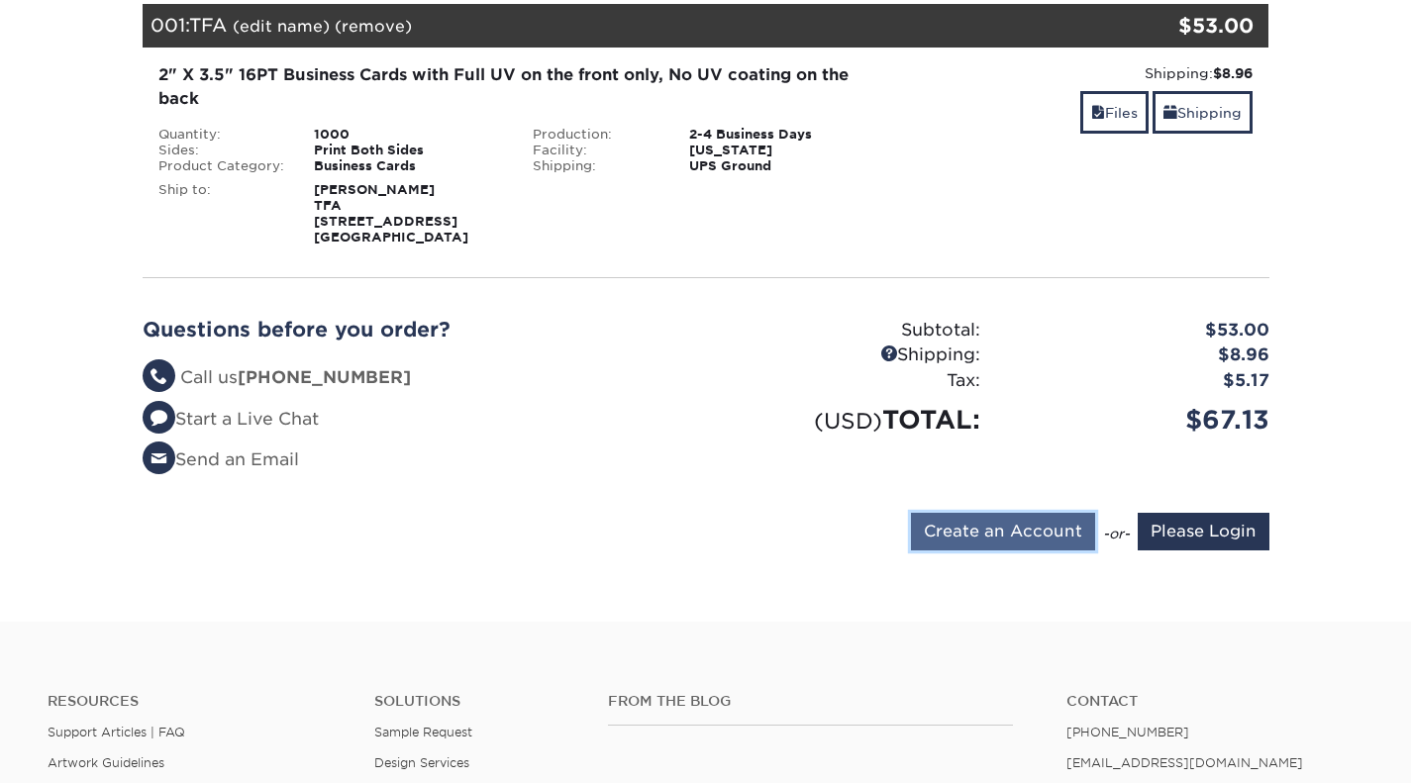
click at [1047, 547] on input "Create an Account" at bounding box center [1003, 532] width 184 height 38
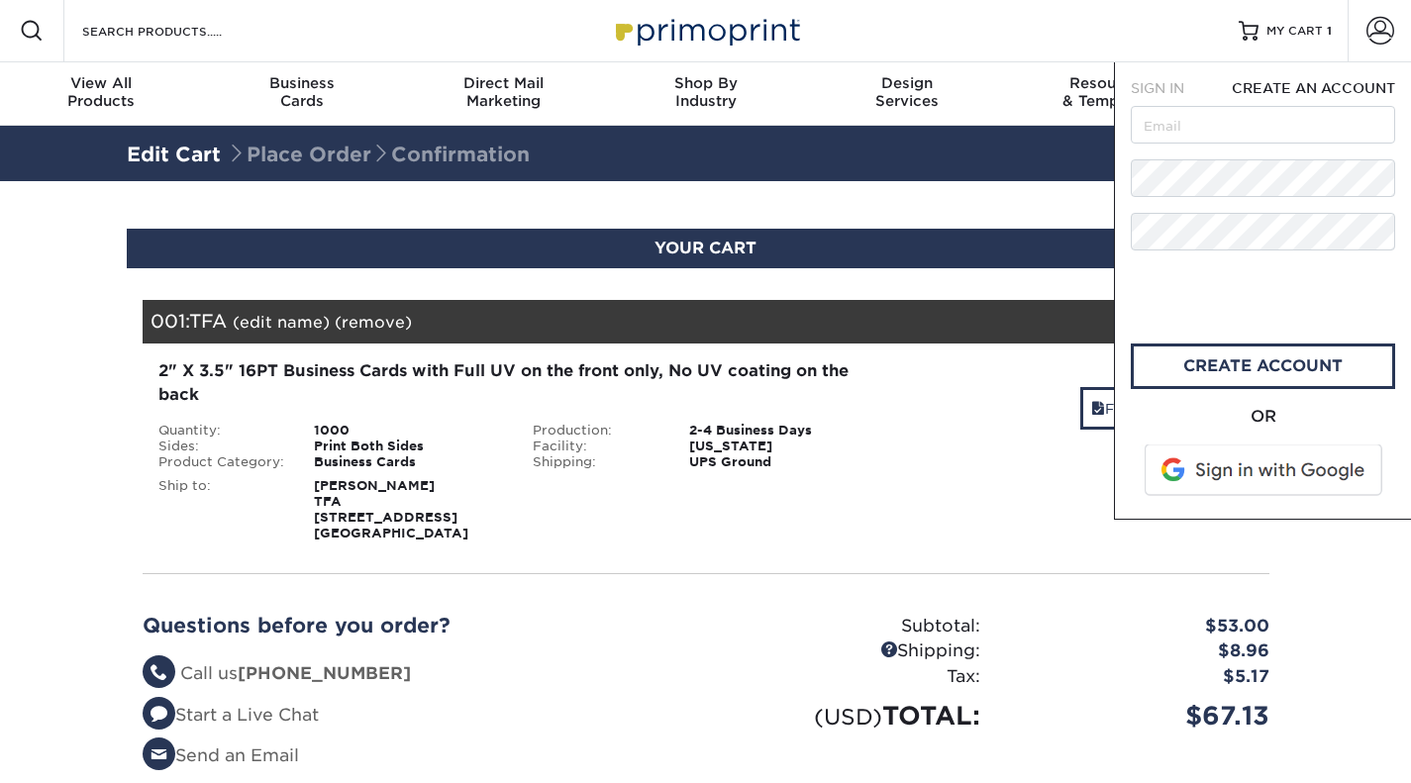
scroll to position [0, 0]
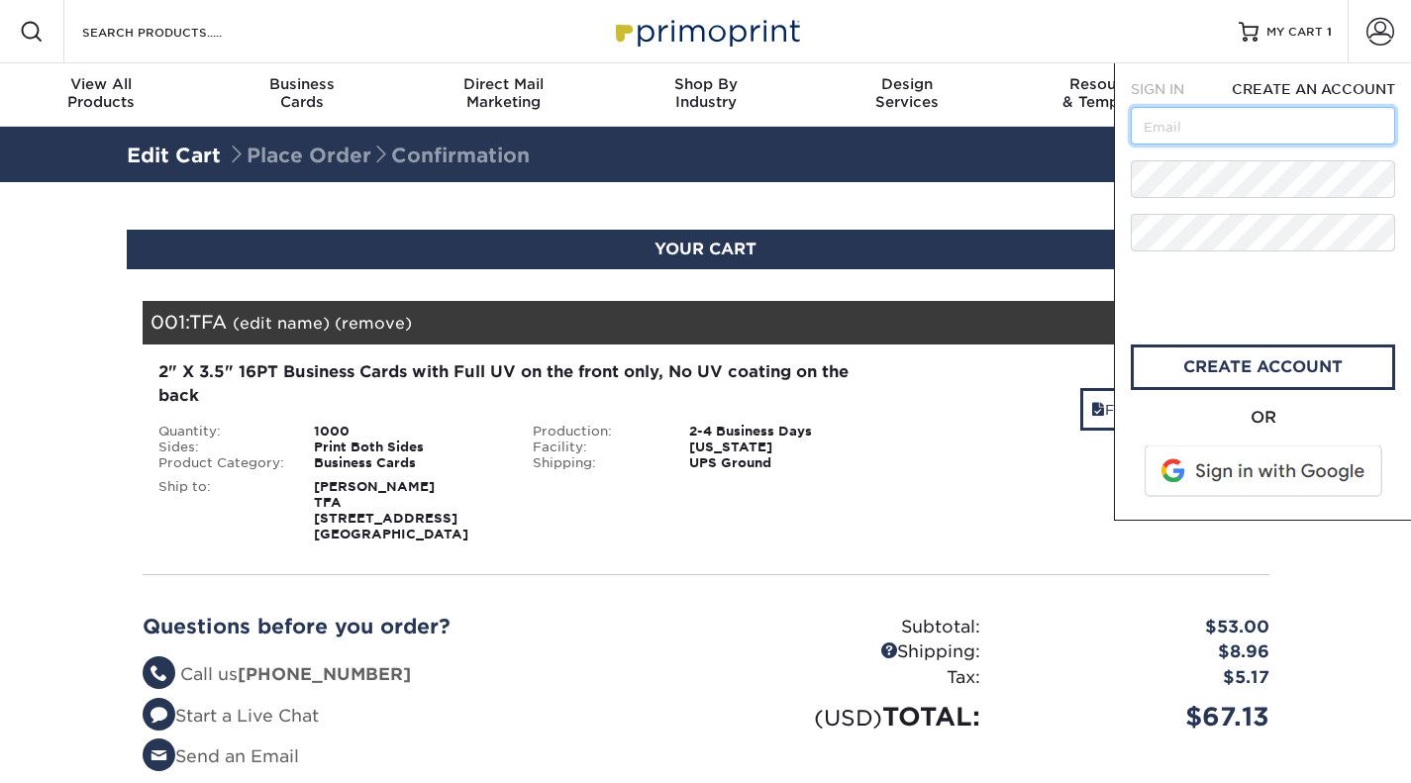
click at [1211, 132] on input "text" at bounding box center [1263, 126] width 264 height 38
type input "[EMAIL_ADDRESS][DOMAIN_NAME]"
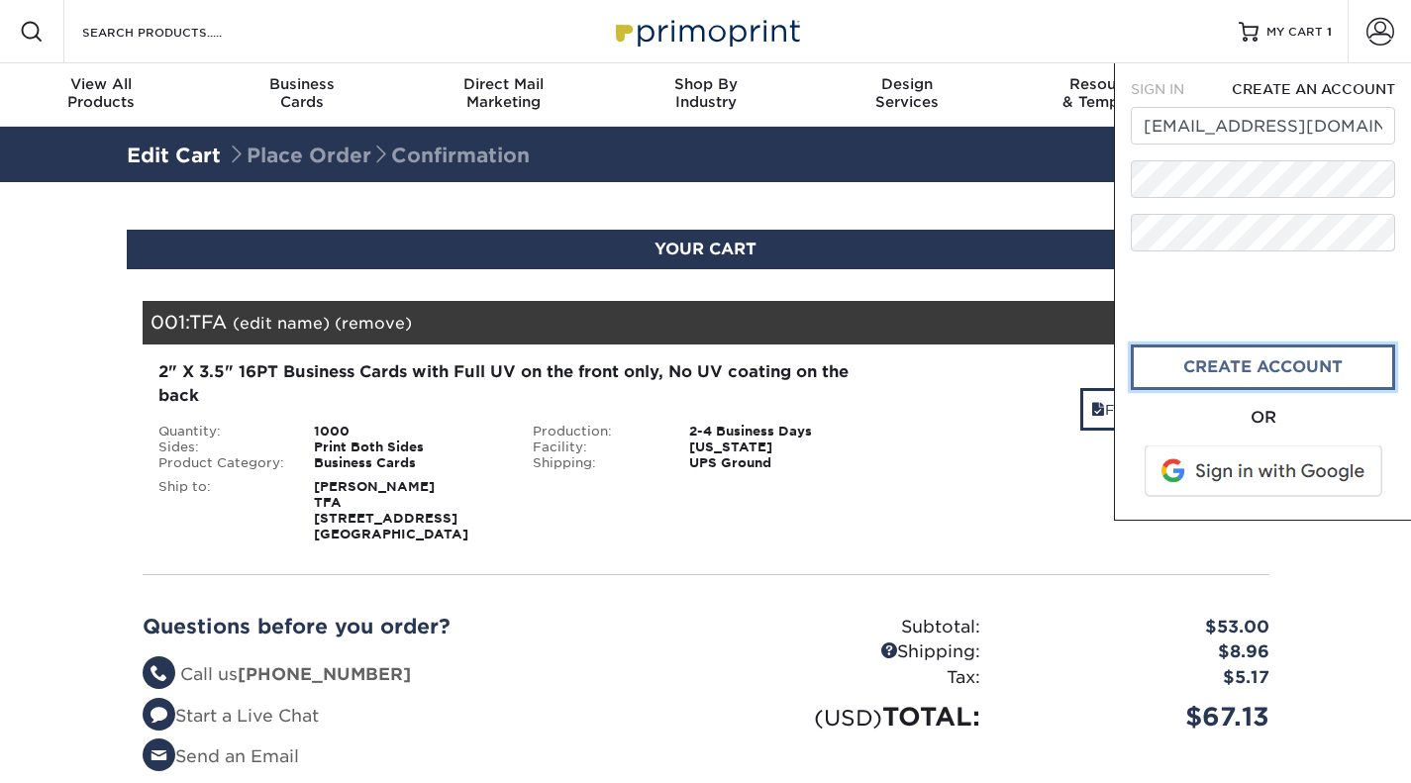
click at [1226, 353] on link "CREATE ACCOUNT" at bounding box center [1263, 368] width 264 height 46
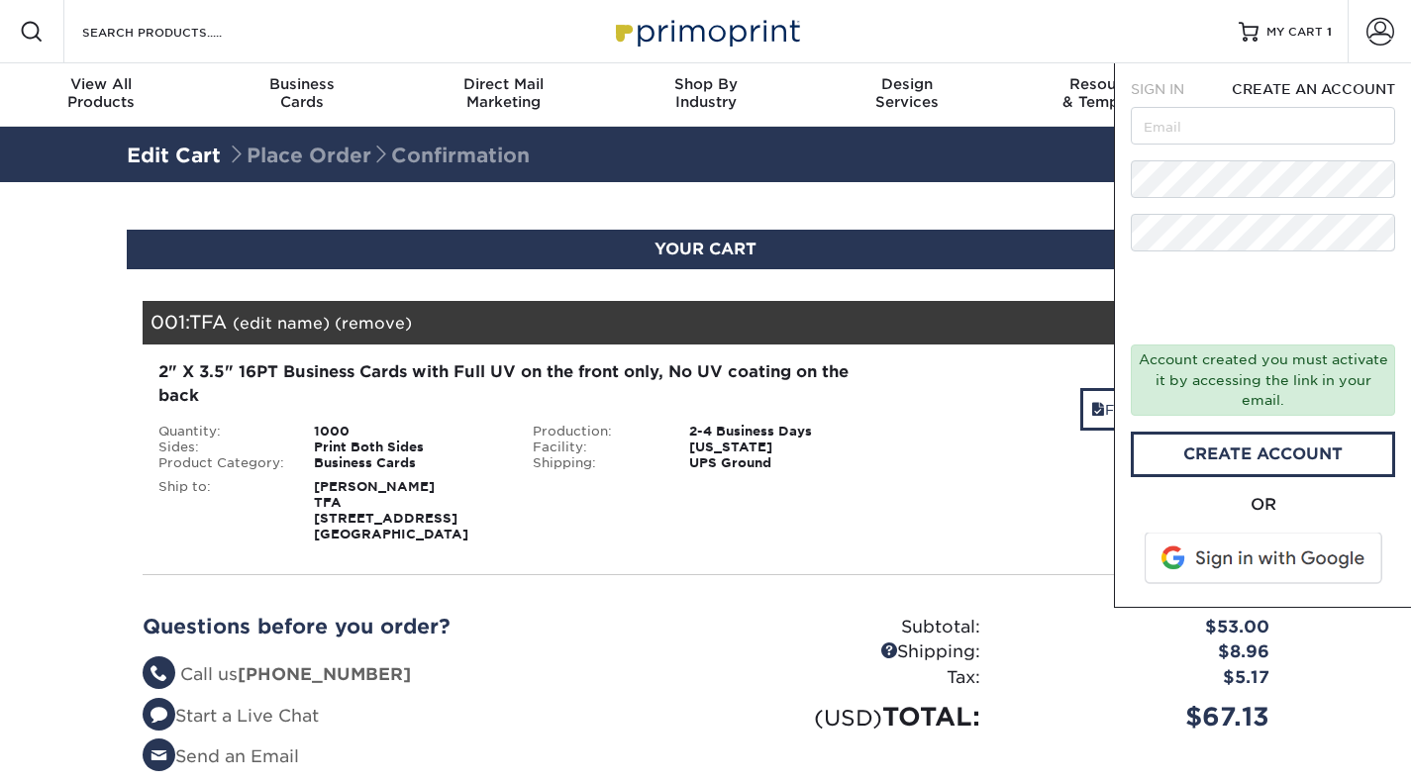
click at [1199, 370] on div "Account created you must activate it by accessing the link in your email." at bounding box center [1263, 380] width 264 height 70
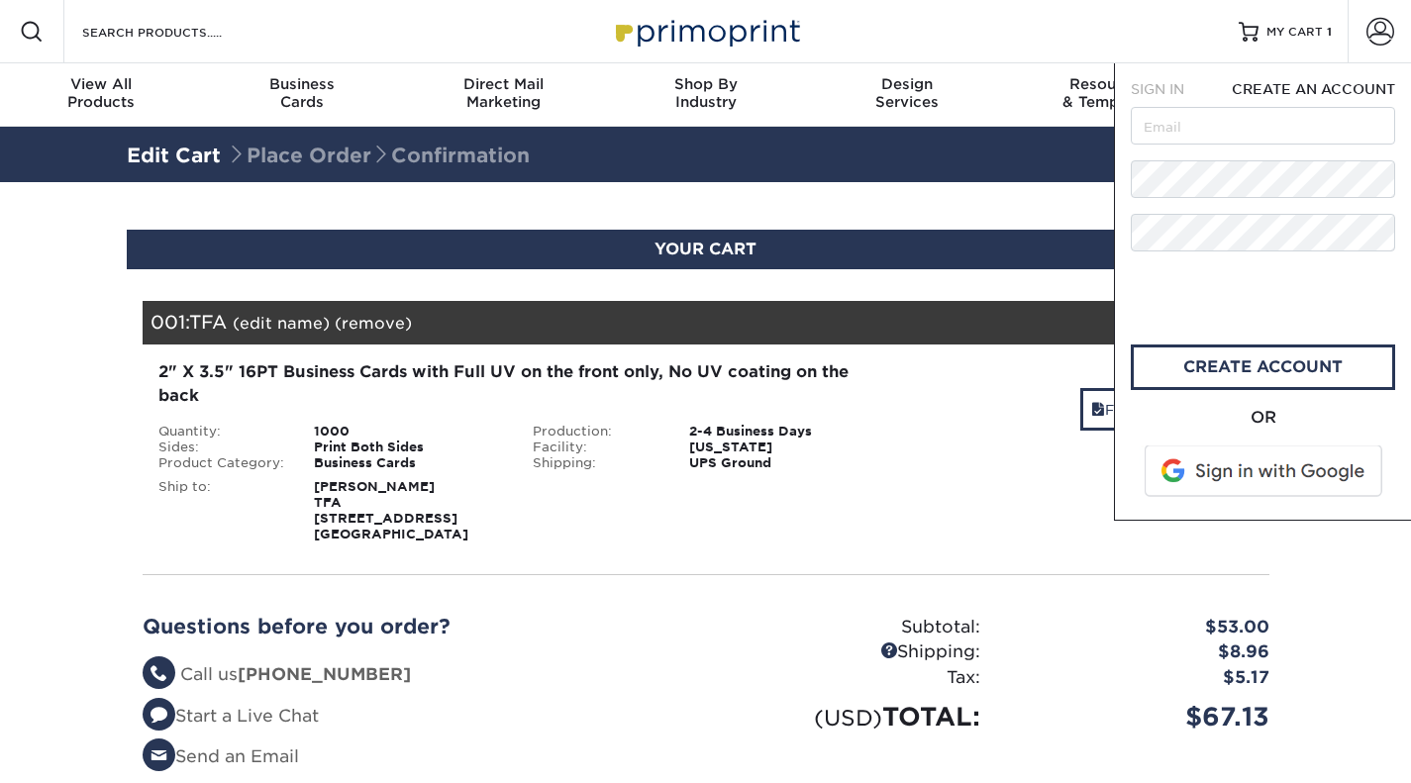
click at [1145, 663] on div "Subtotal: $53.00 Shipping: $8.96 Tax: $5.17 (USD) TOTAL: $67.13" at bounding box center [995, 700] width 578 height 171
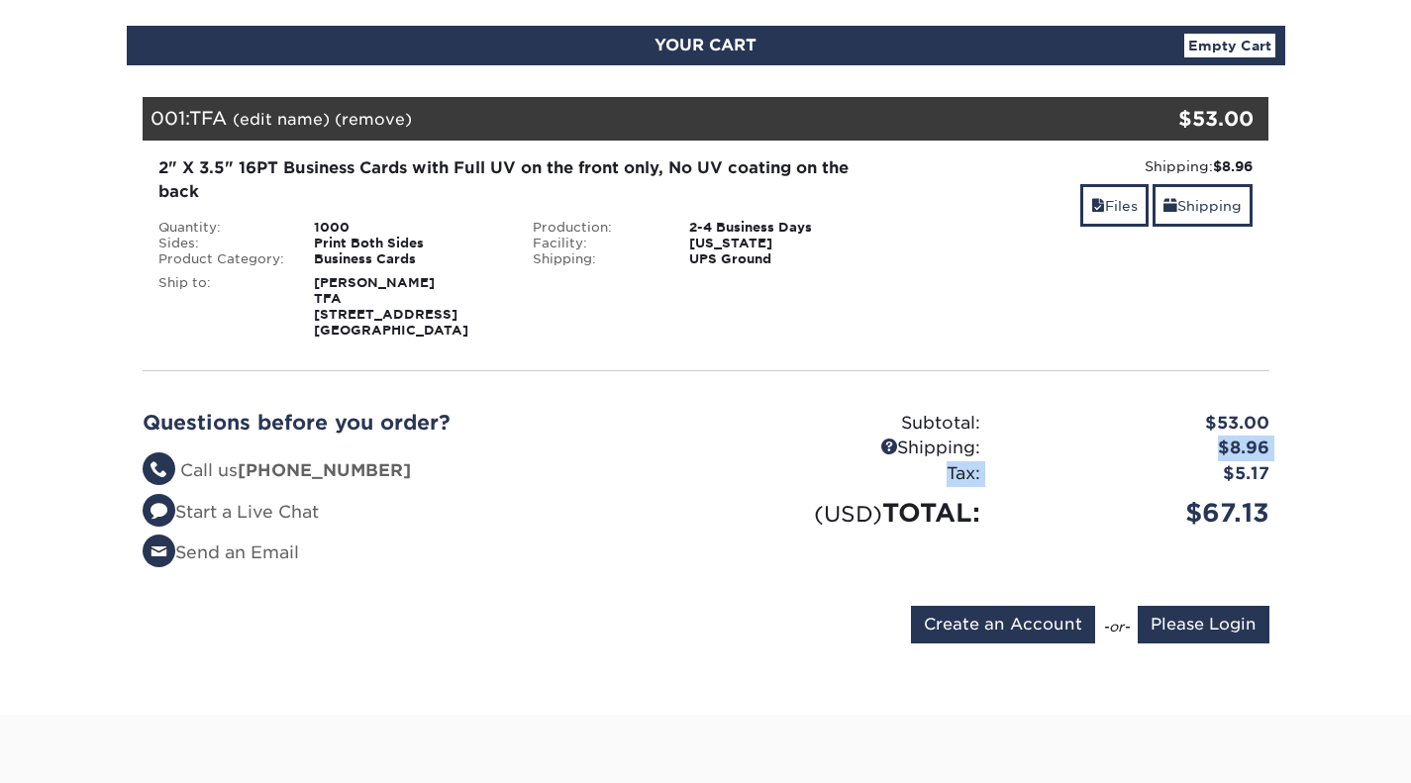
scroll to position [297, 0]
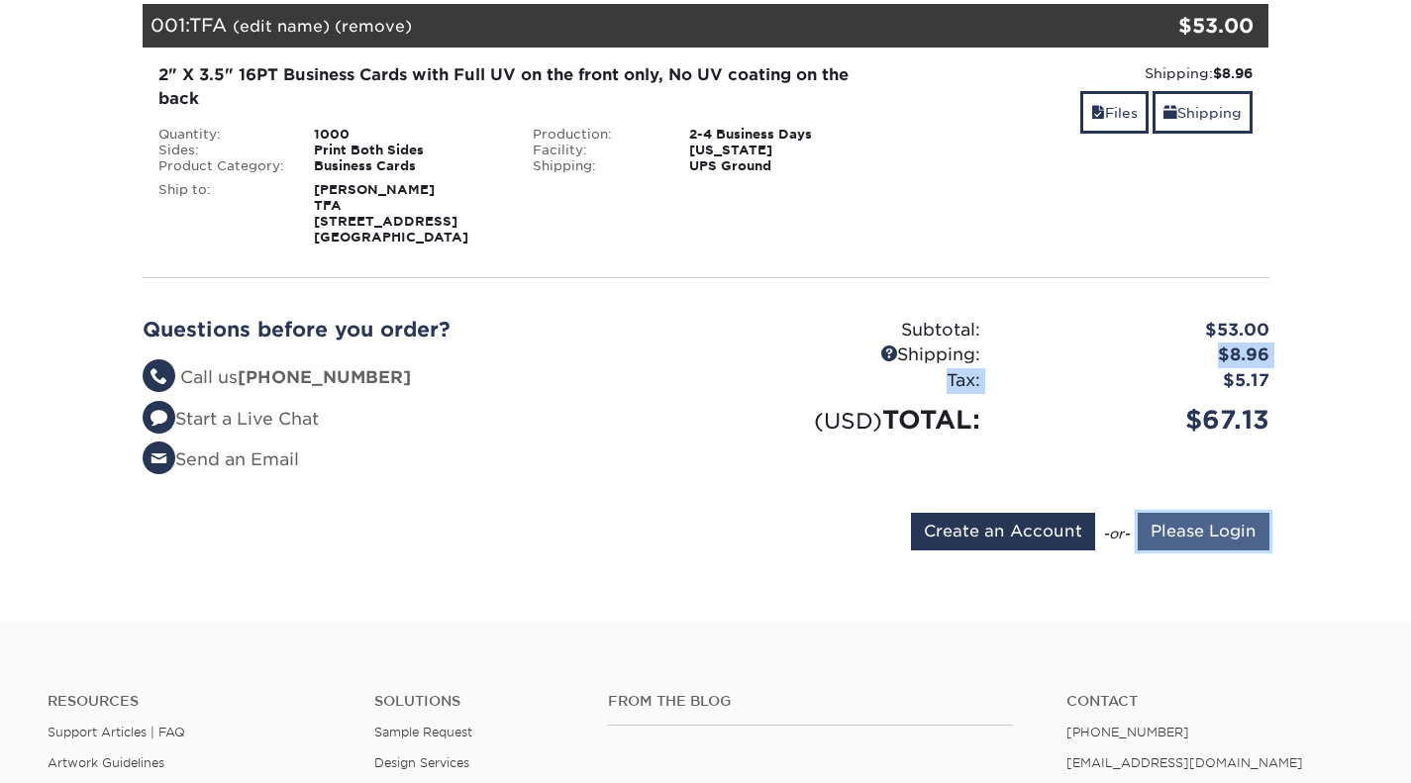
click at [1207, 548] on input "Please Login" at bounding box center [1204, 532] width 132 height 38
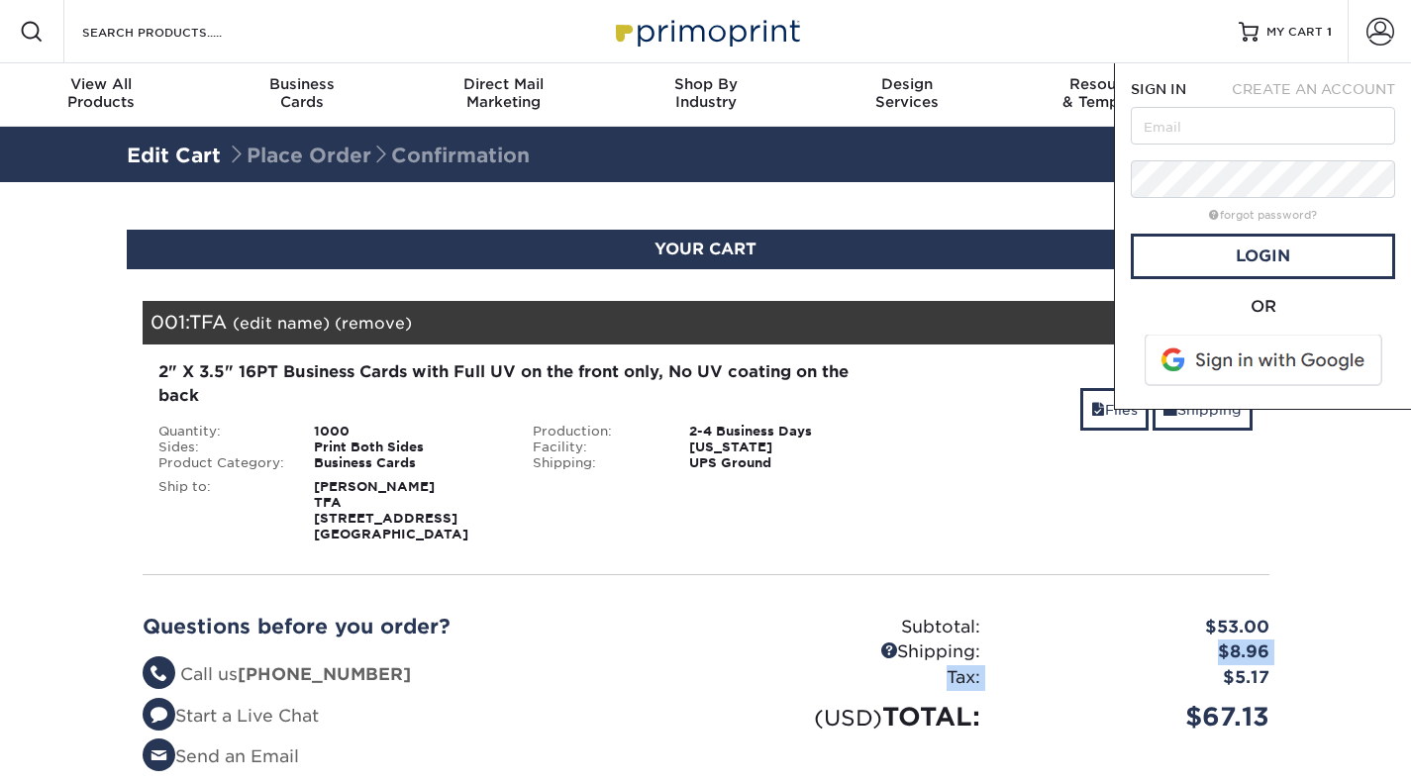
scroll to position [0, 0]
click at [1258, 127] on input "text" at bounding box center [1263, 126] width 264 height 38
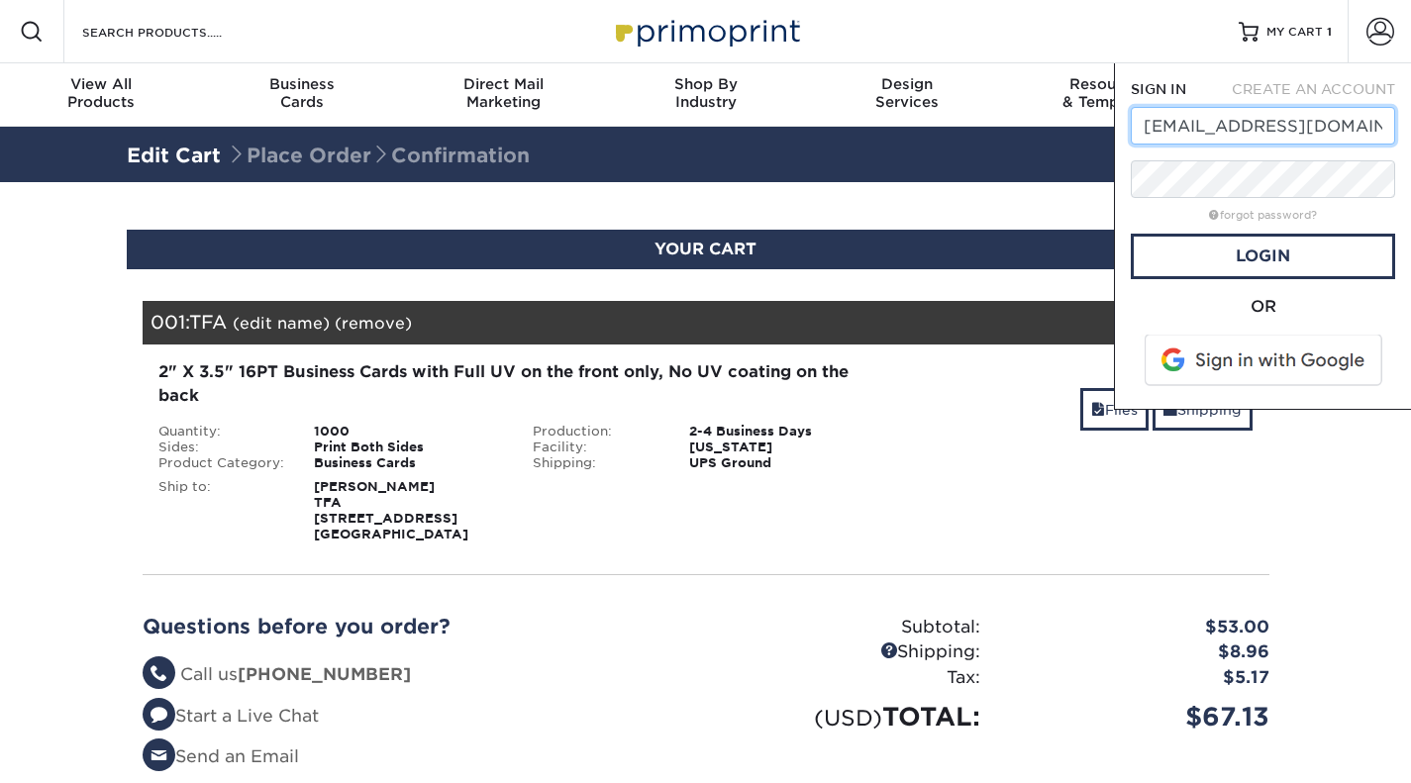
type input "[EMAIL_ADDRESS][DOMAIN_NAME]"
click at [1279, 257] on link "Login" at bounding box center [1263, 257] width 264 height 46
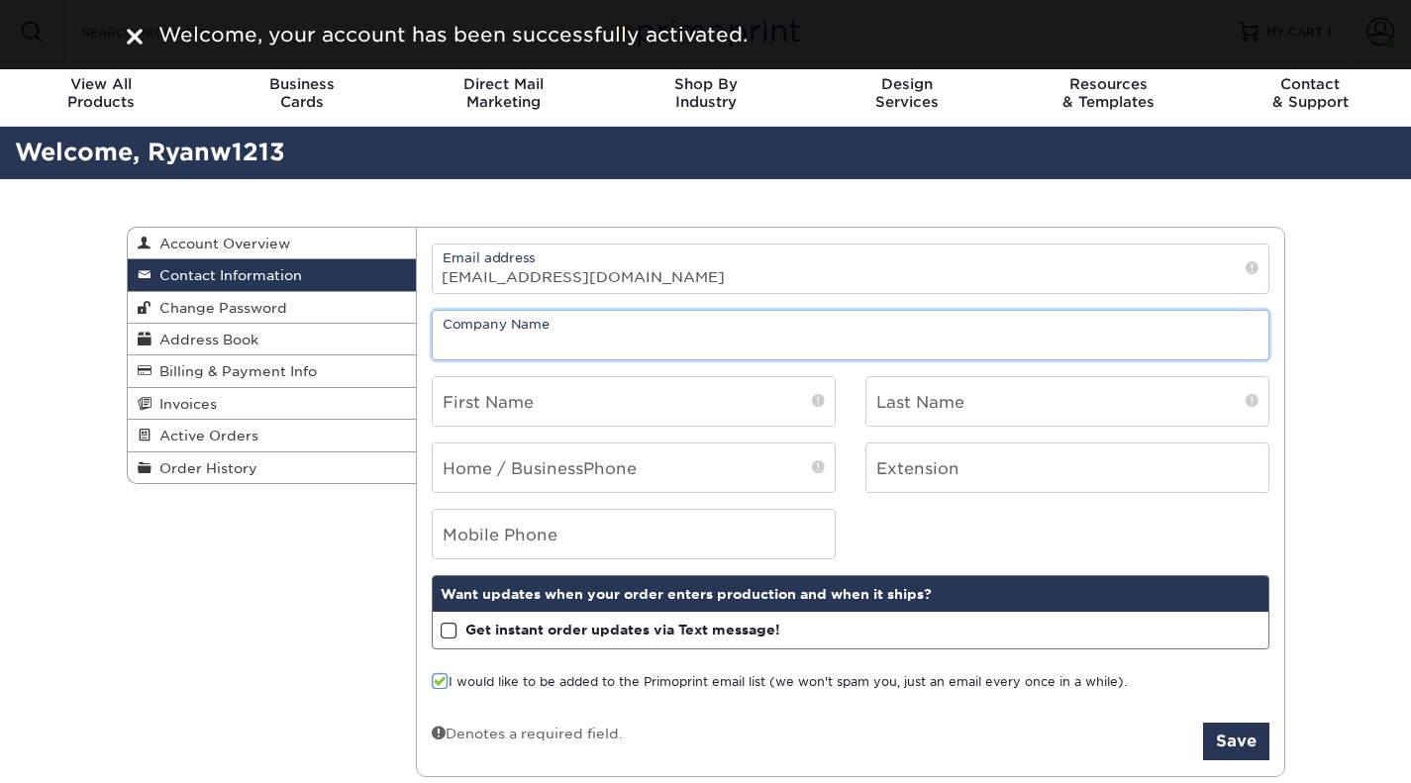
click at [557, 337] on input "text" at bounding box center [851, 335] width 836 height 49
drag, startPoint x: 485, startPoint y: 346, endPoint x: 346, endPoint y: 346, distance: 139.6
click at [346, 227] on div "Contact Information Account Overview Contact Information Change Password Addres…" at bounding box center [706, 227] width 1158 height 0
type input "TFA"
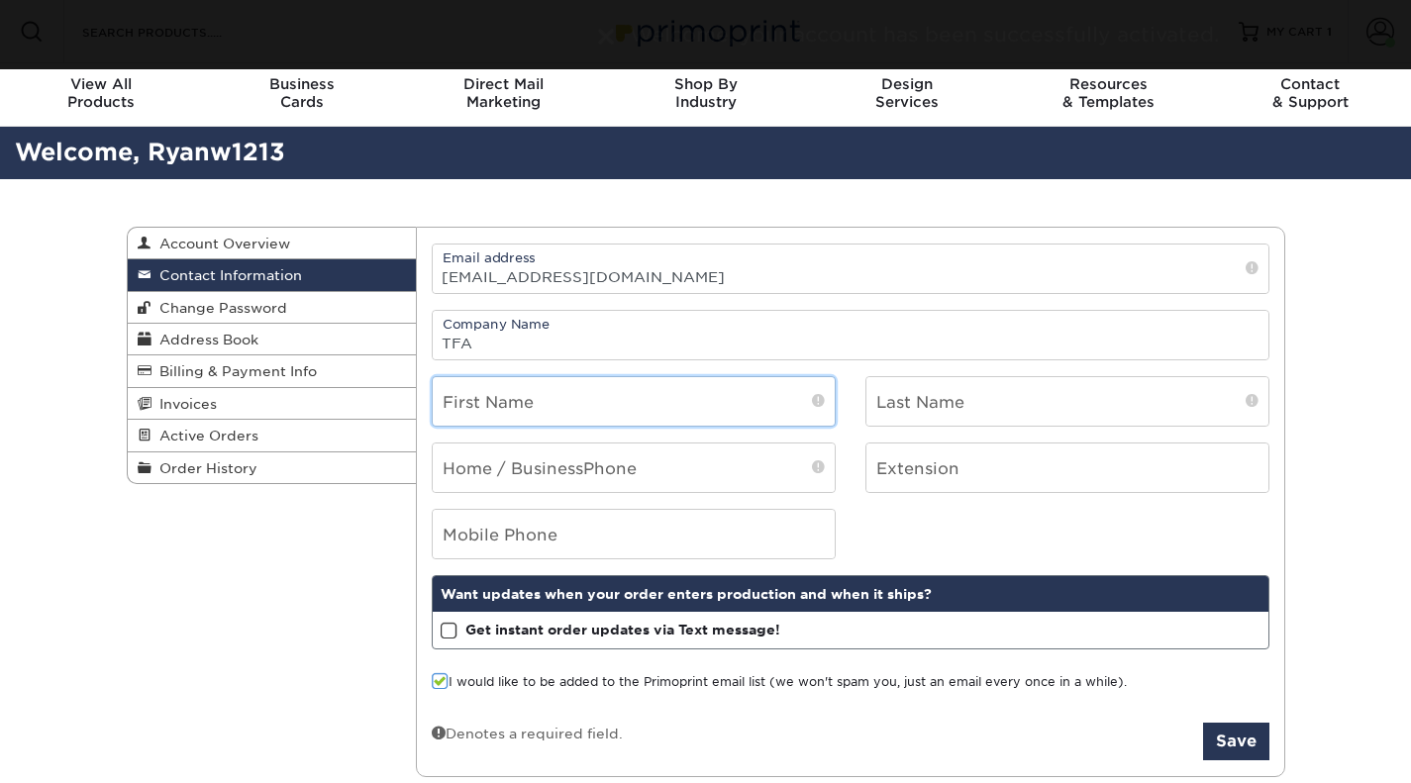
click at [584, 401] on input "text" at bounding box center [634, 401] width 402 height 49
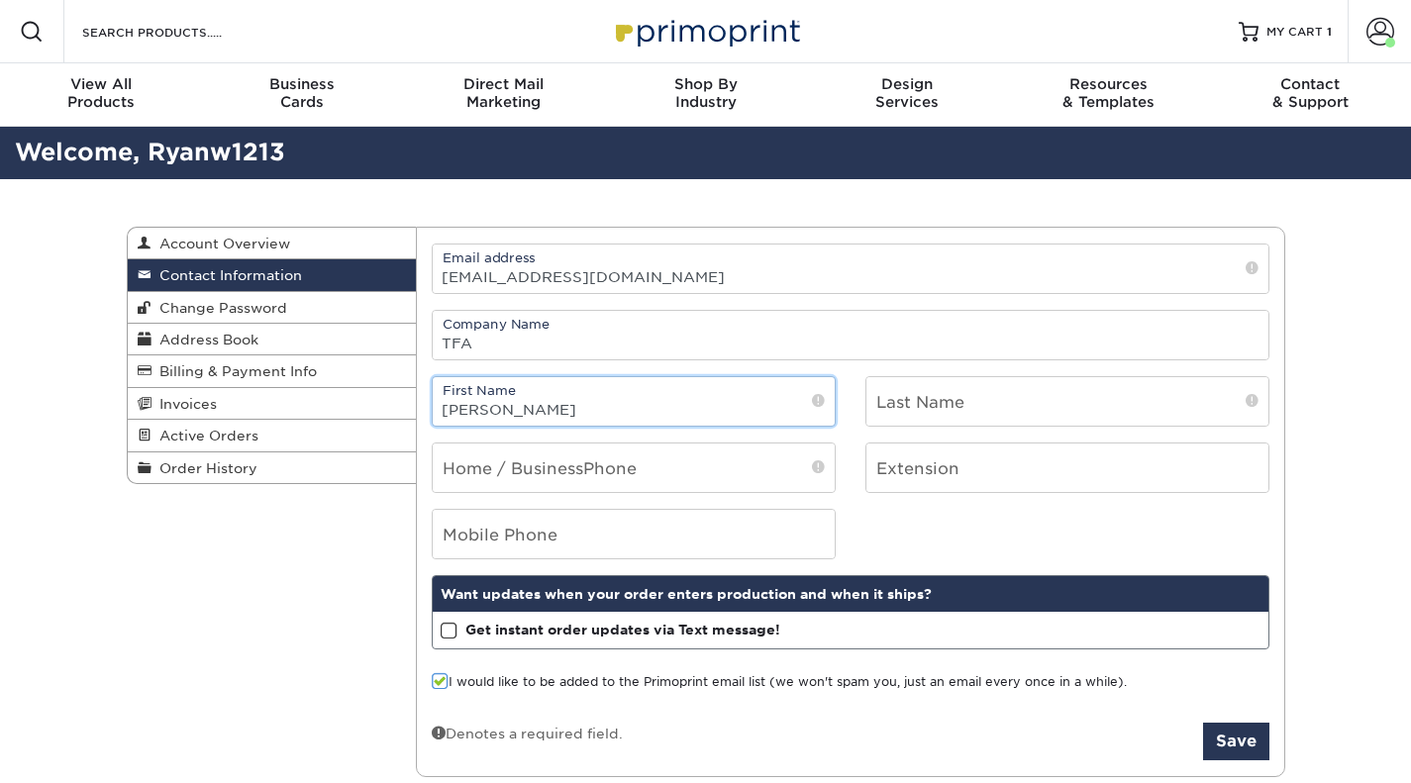
type input "[PERSON_NAME]"
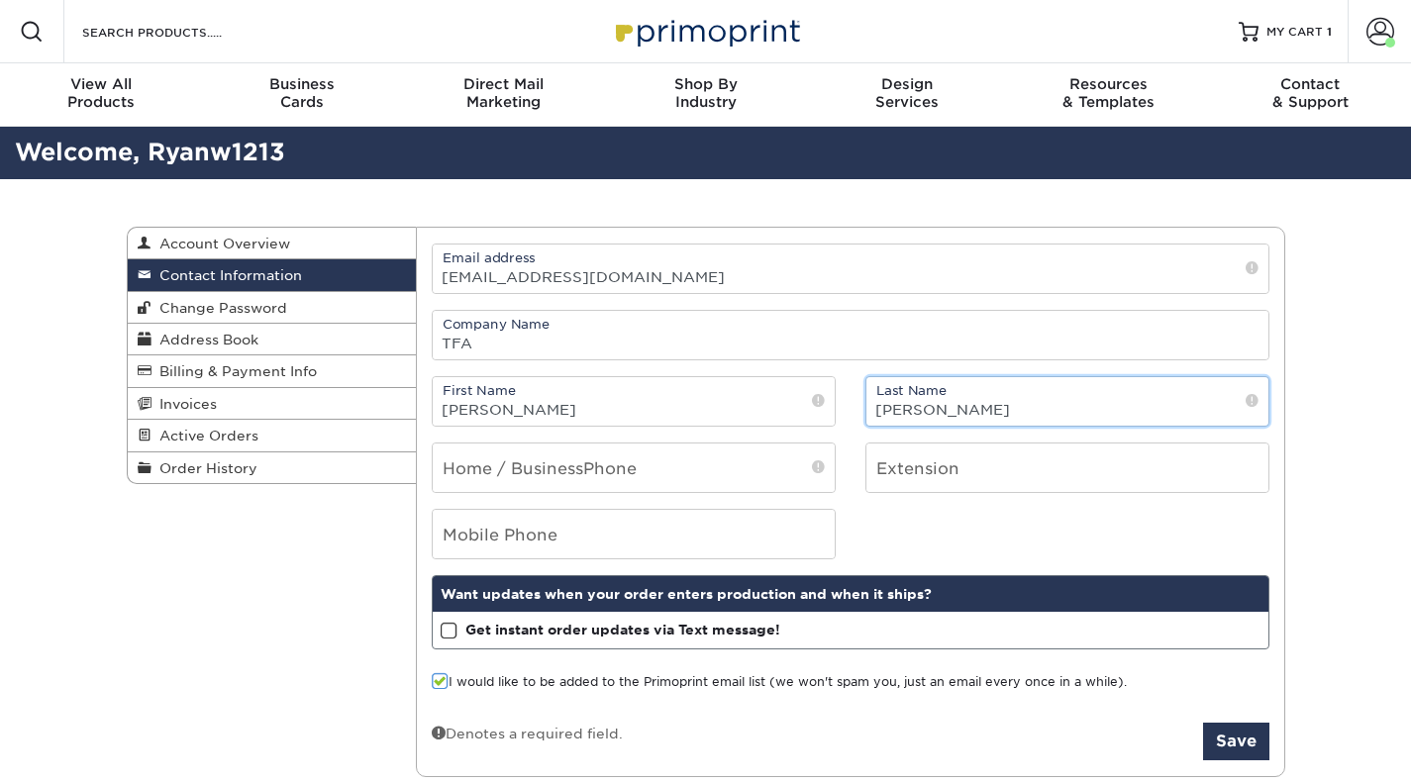
type input "[PERSON_NAME]"
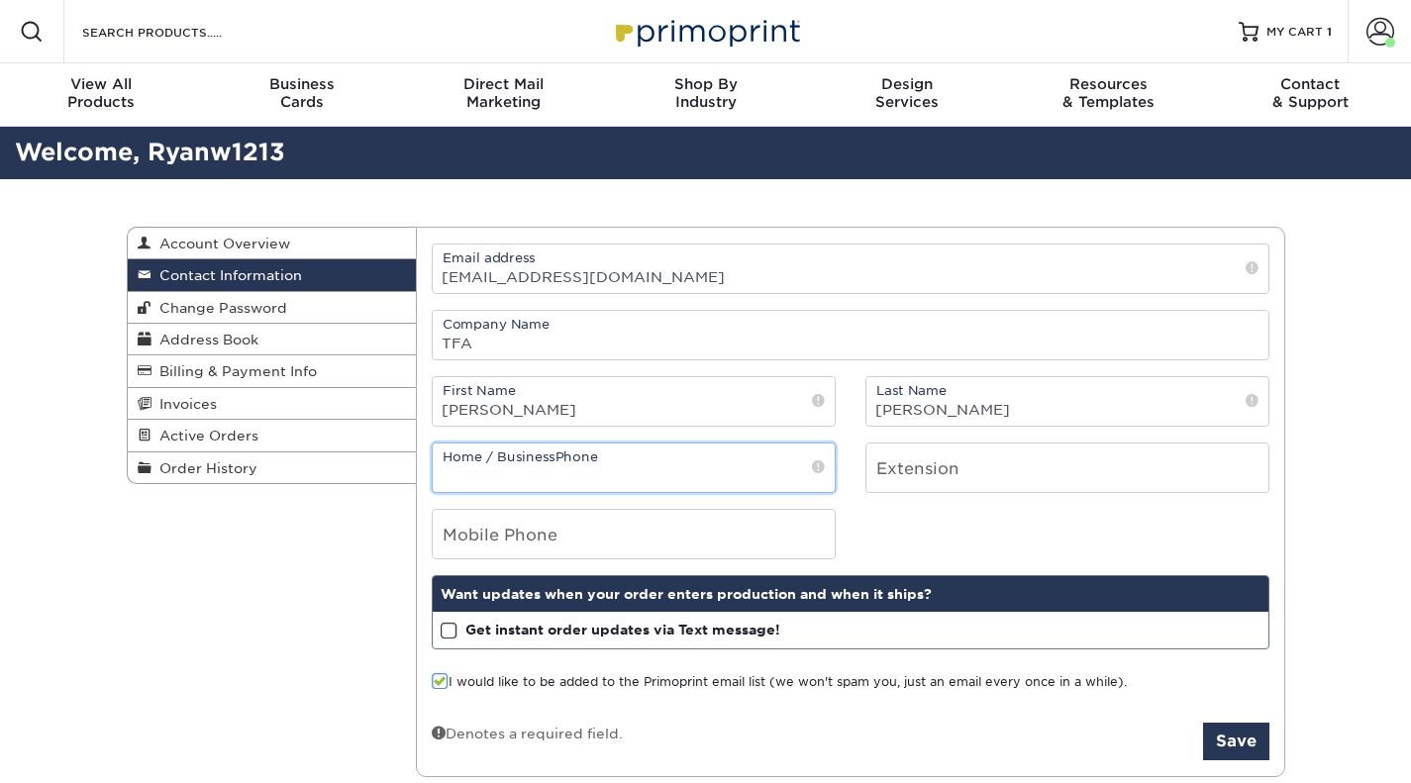
type input "6"
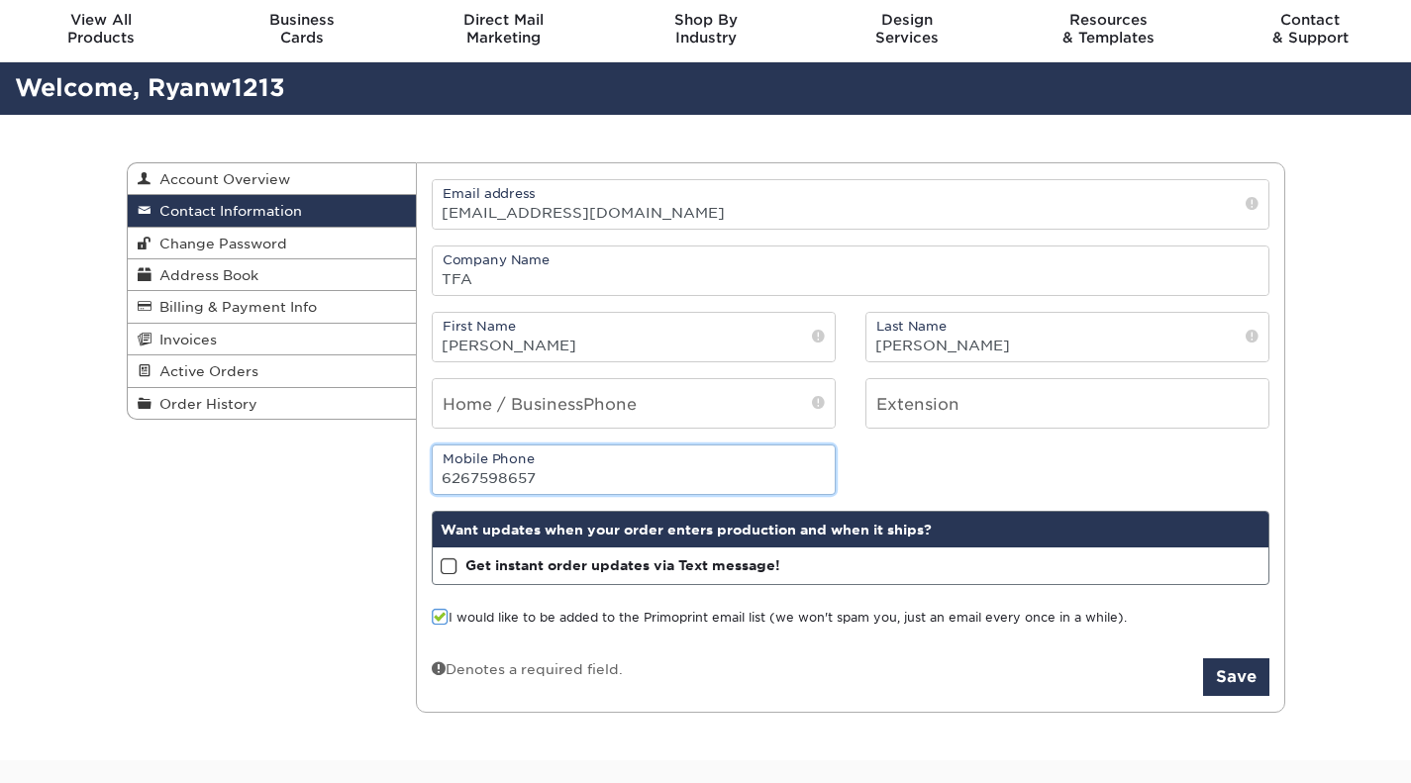
scroll to position [99, 0]
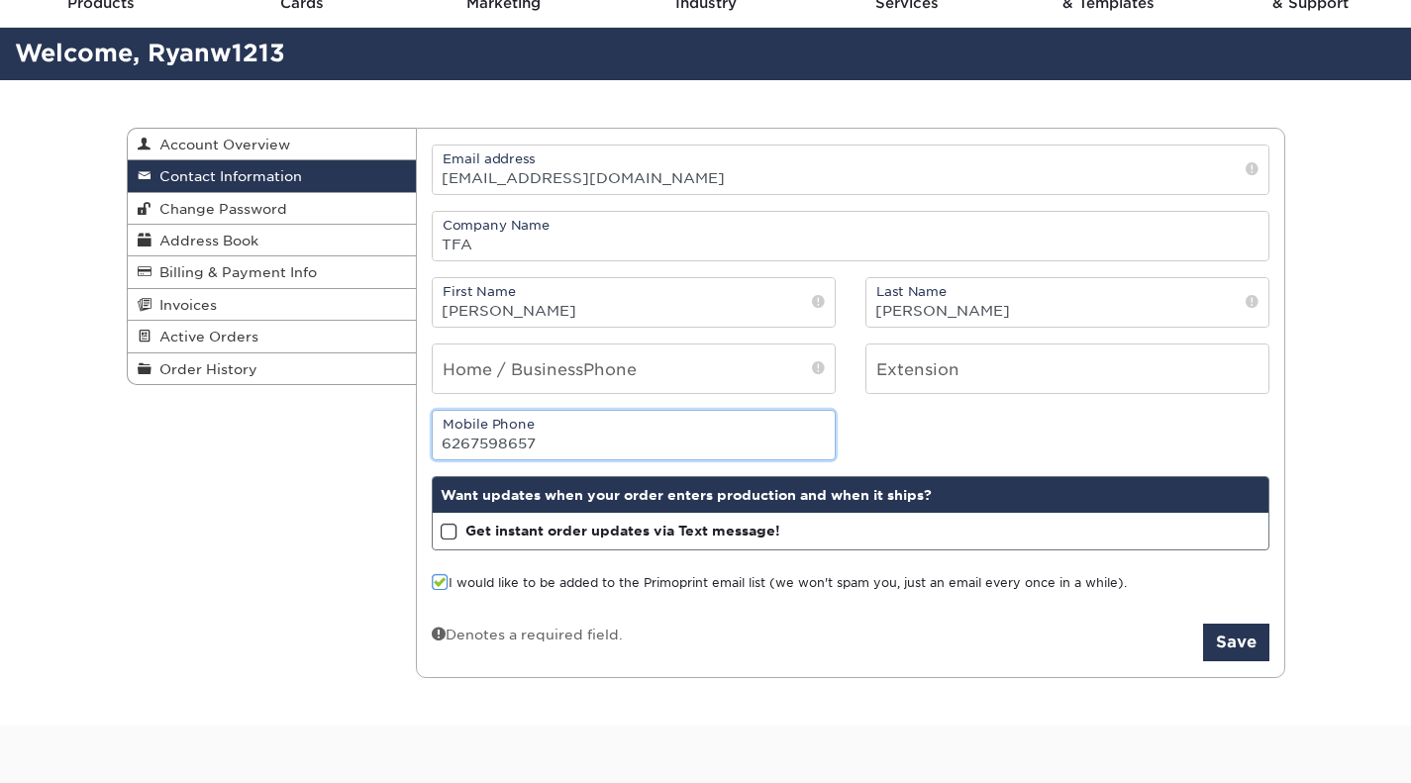
type input "6267598657"
click at [731, 586] on label "I would like to be added to the Primoprint email list (we won't spam you, just …" at bounding box center [779, 583] width 695 height 19
click at [0, 0] on input "I would like to be added to the Primoprint email list (we won't spam you, just …" at bounding box center [0, 0] width 0 height 0
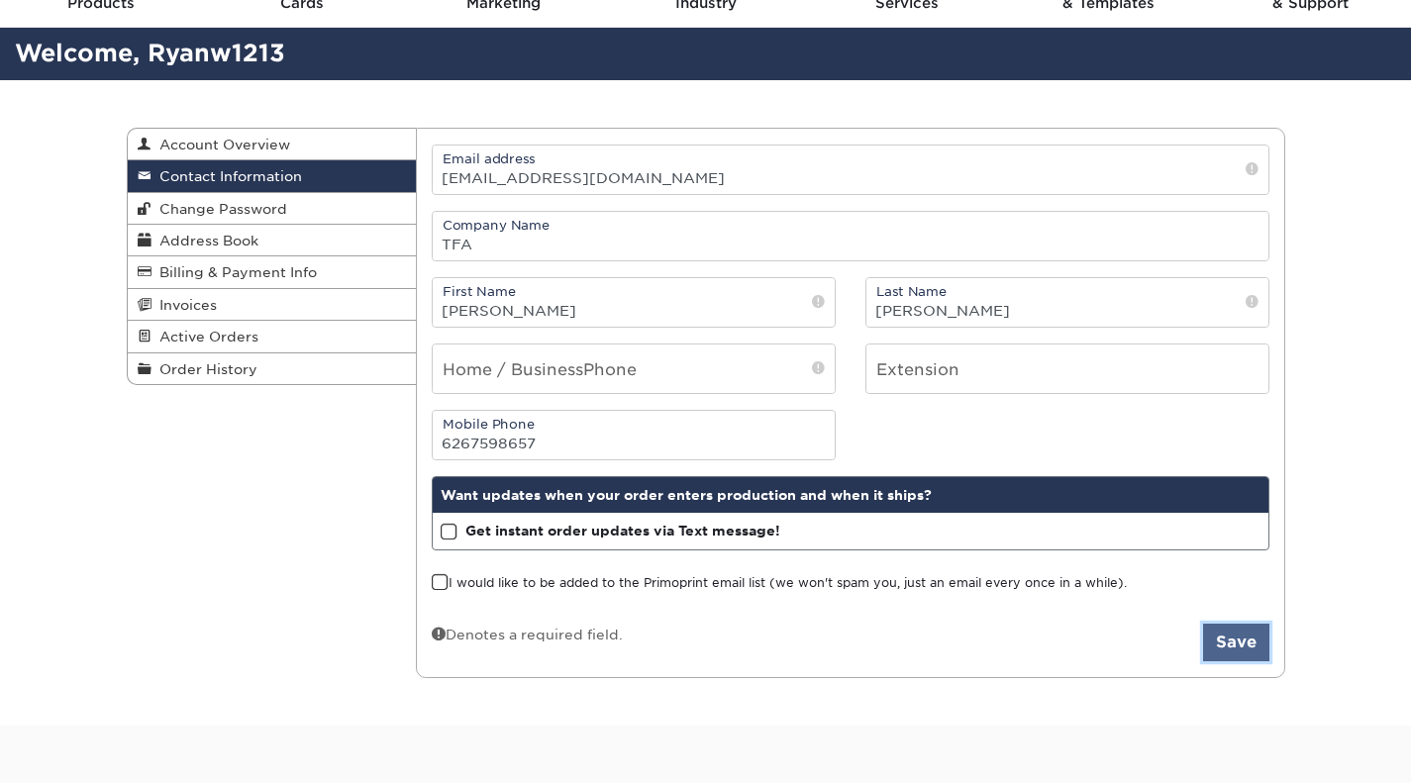
click at [1224, 651] on button "Save" at bounding box center [1236, 643] width 66 height 38
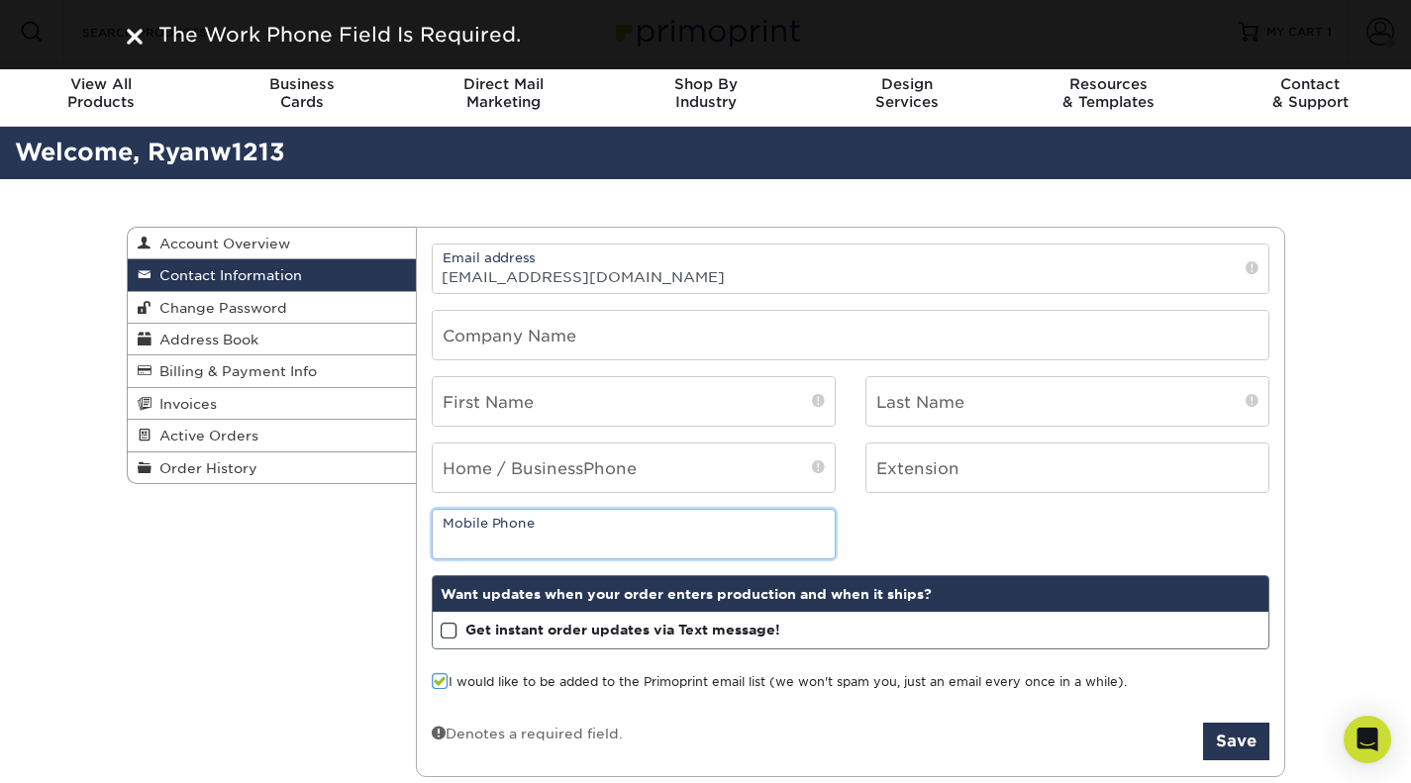
click at [557, 526] on input "tel" at bounding box center [634, 534] width 402 height 49
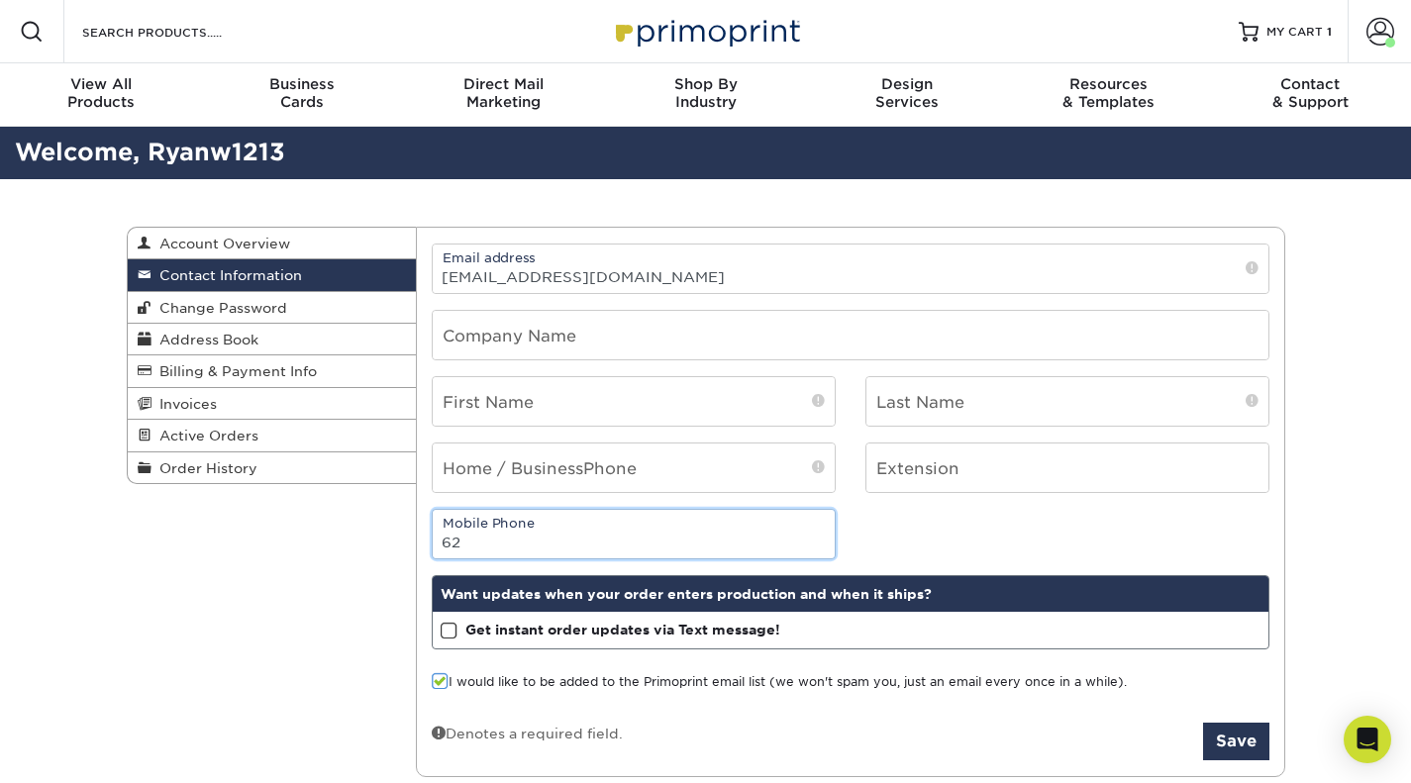
type input "6"
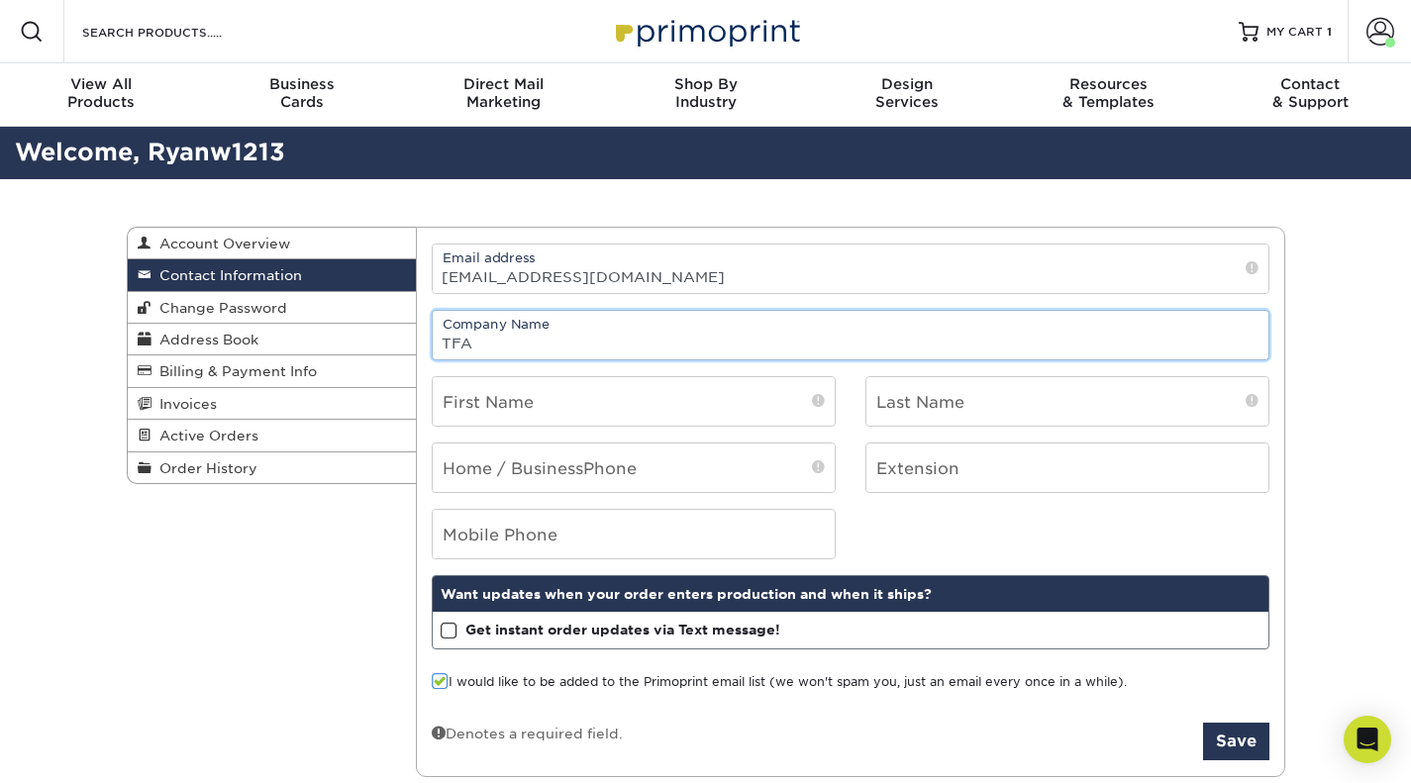
type input "TFA"
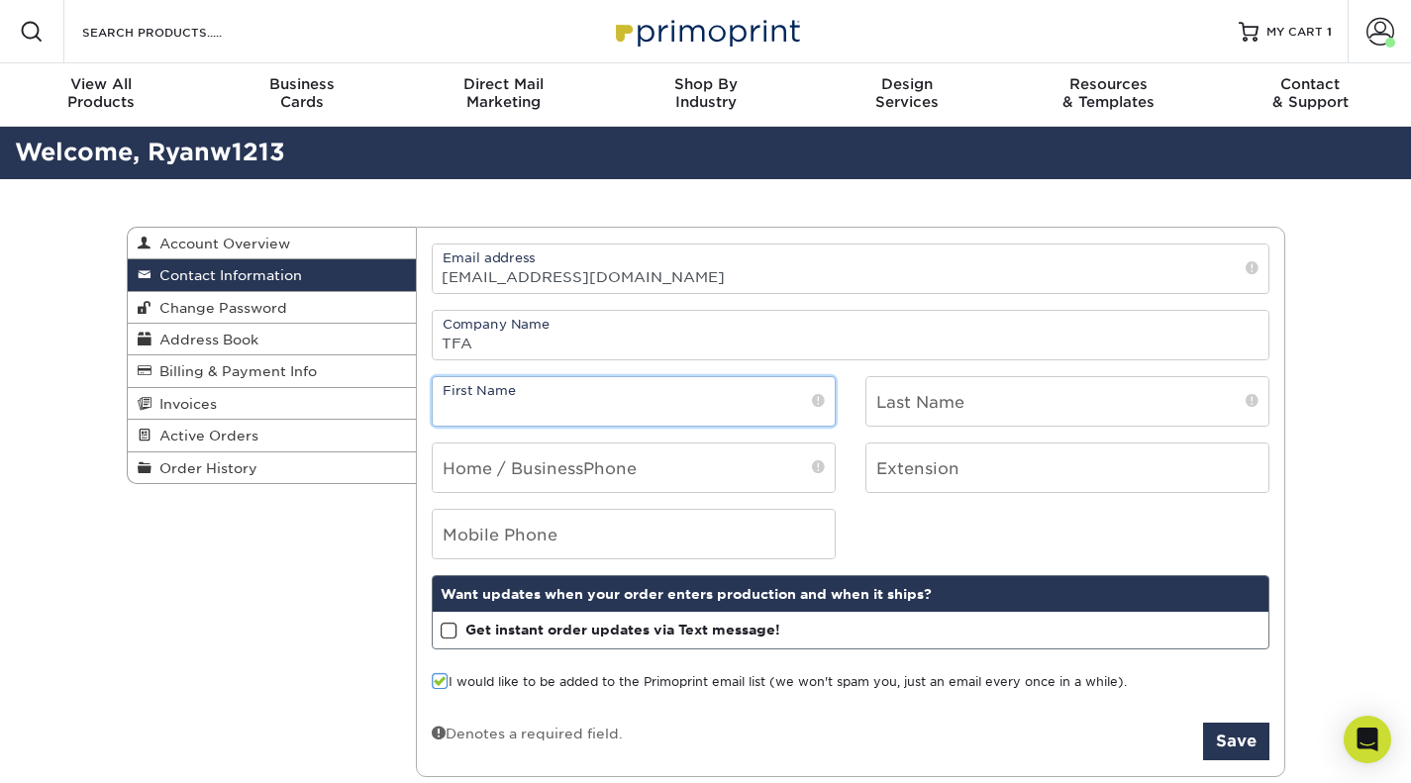
type input "r"
type input "[PERSON_NAME]"
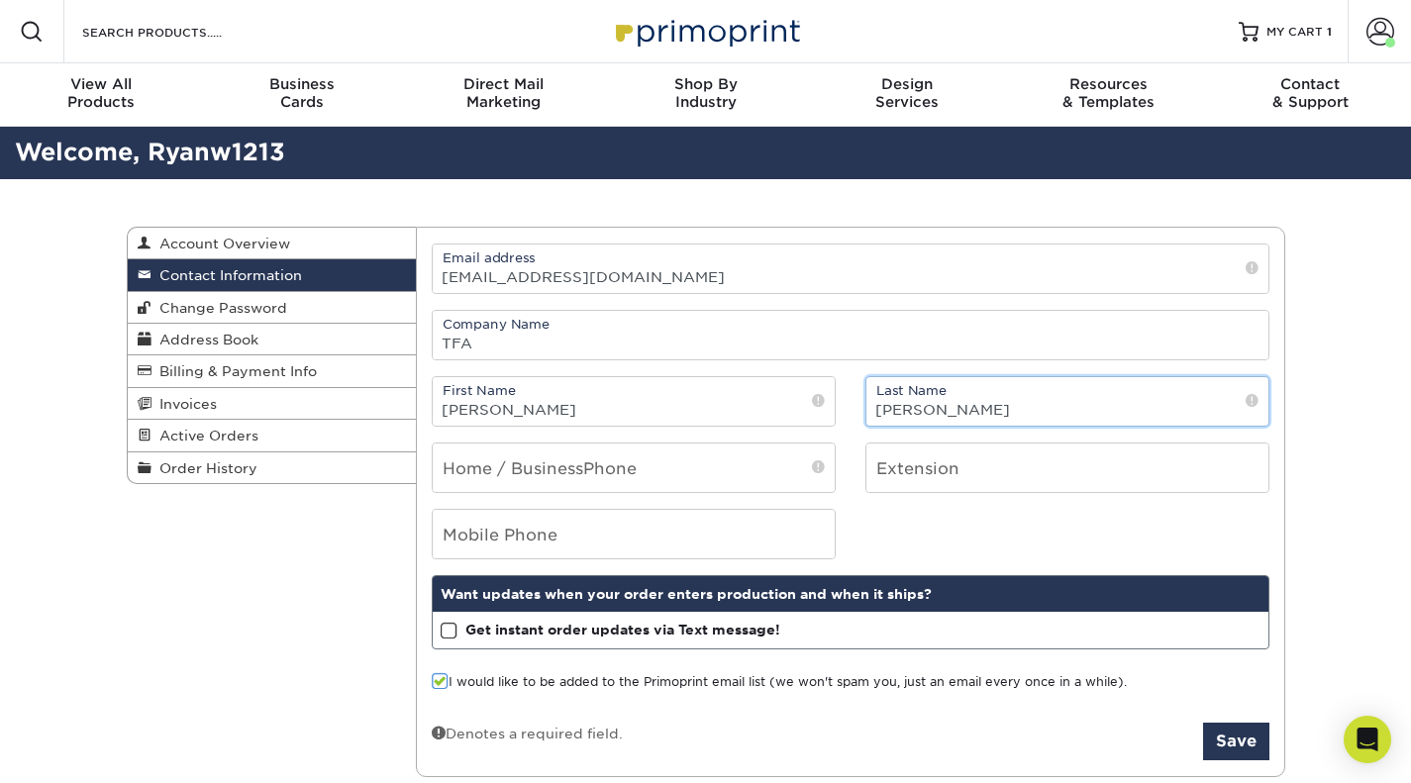
type input "[PERSON_NAME]"
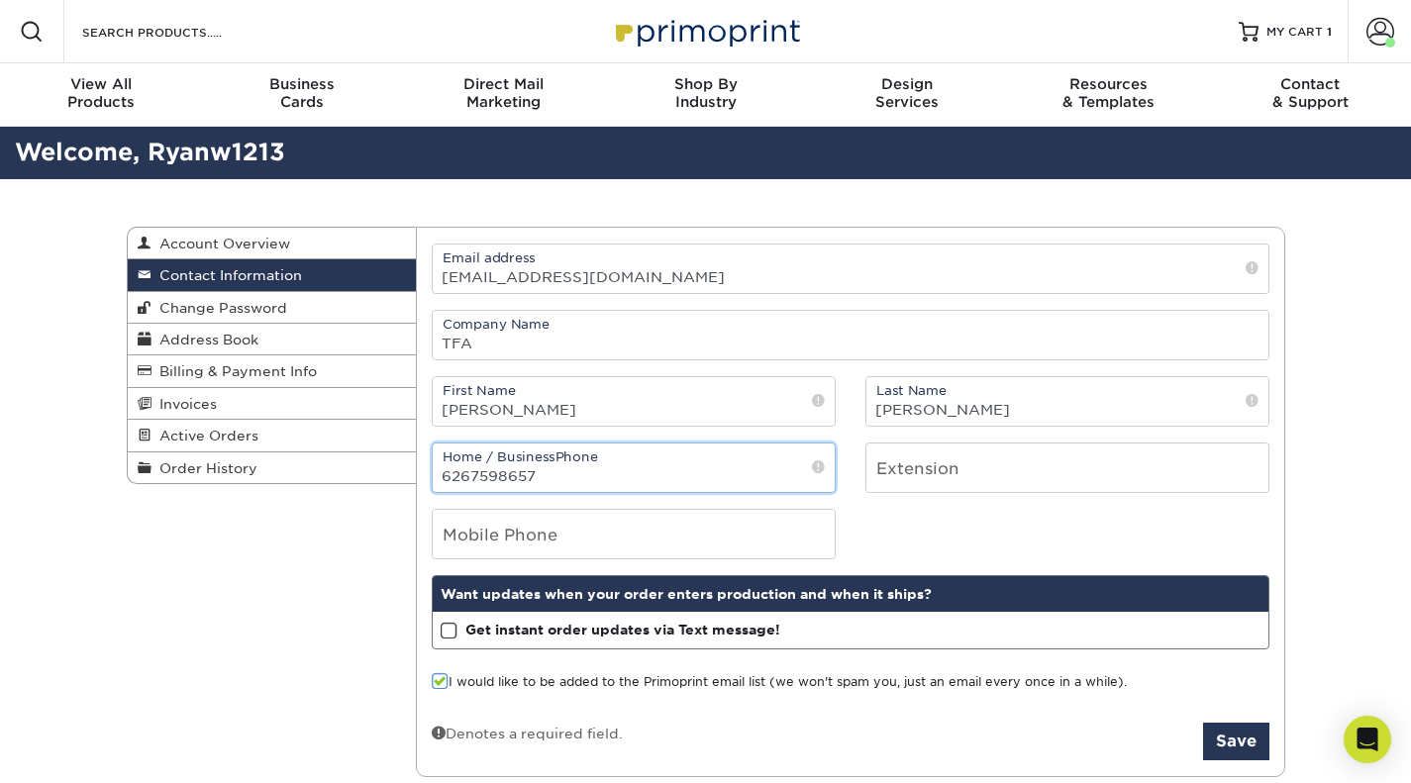
type input "6267598657"
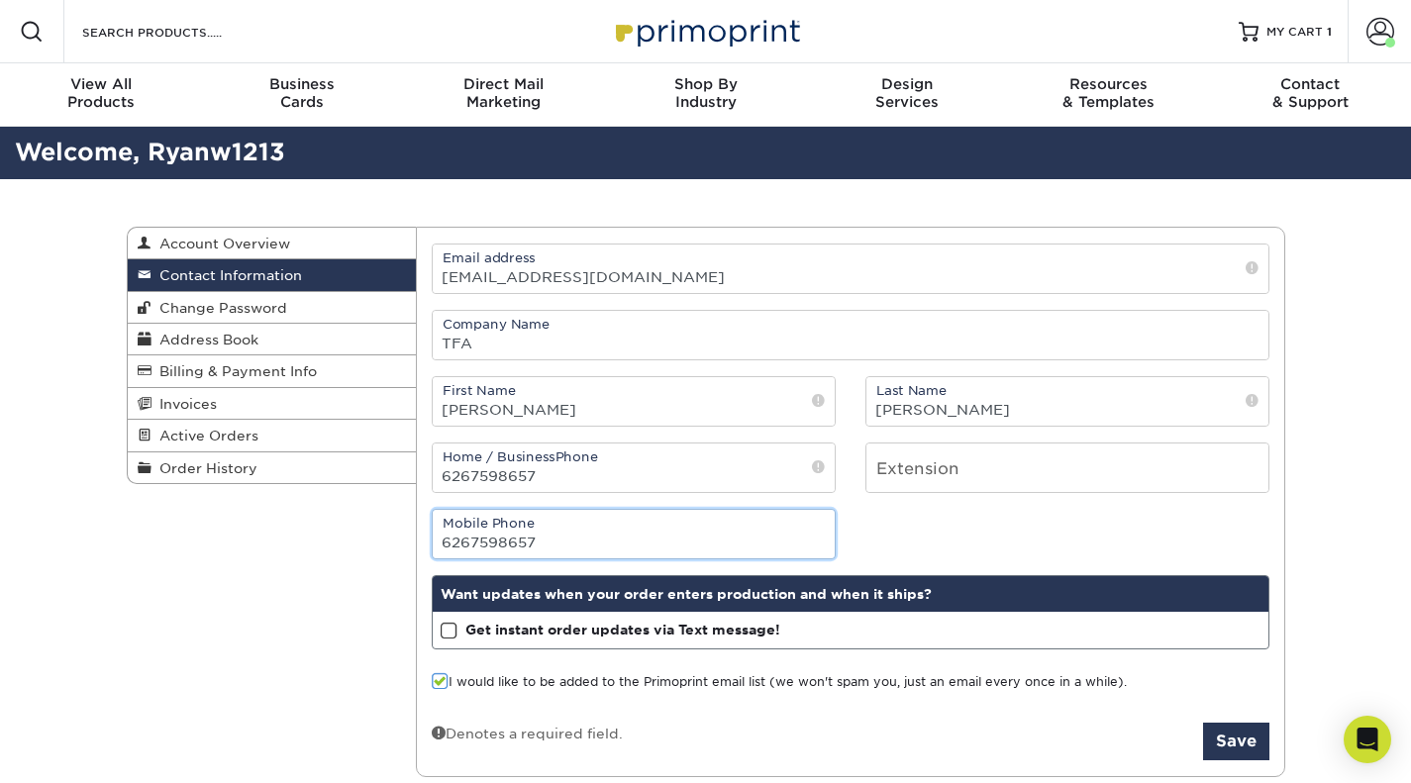
type input "6267598657"
click at [511, 676] on label "I would like to be added to the Primoprint email list (we won't spam you, just …" at bounding box center [779, 682] width 695 height 19
click at [0, 0] on input "I would like to be added to the Primoprint email list (we won't spam you, just …" at bounding box center [0, 0] width 0 height 0
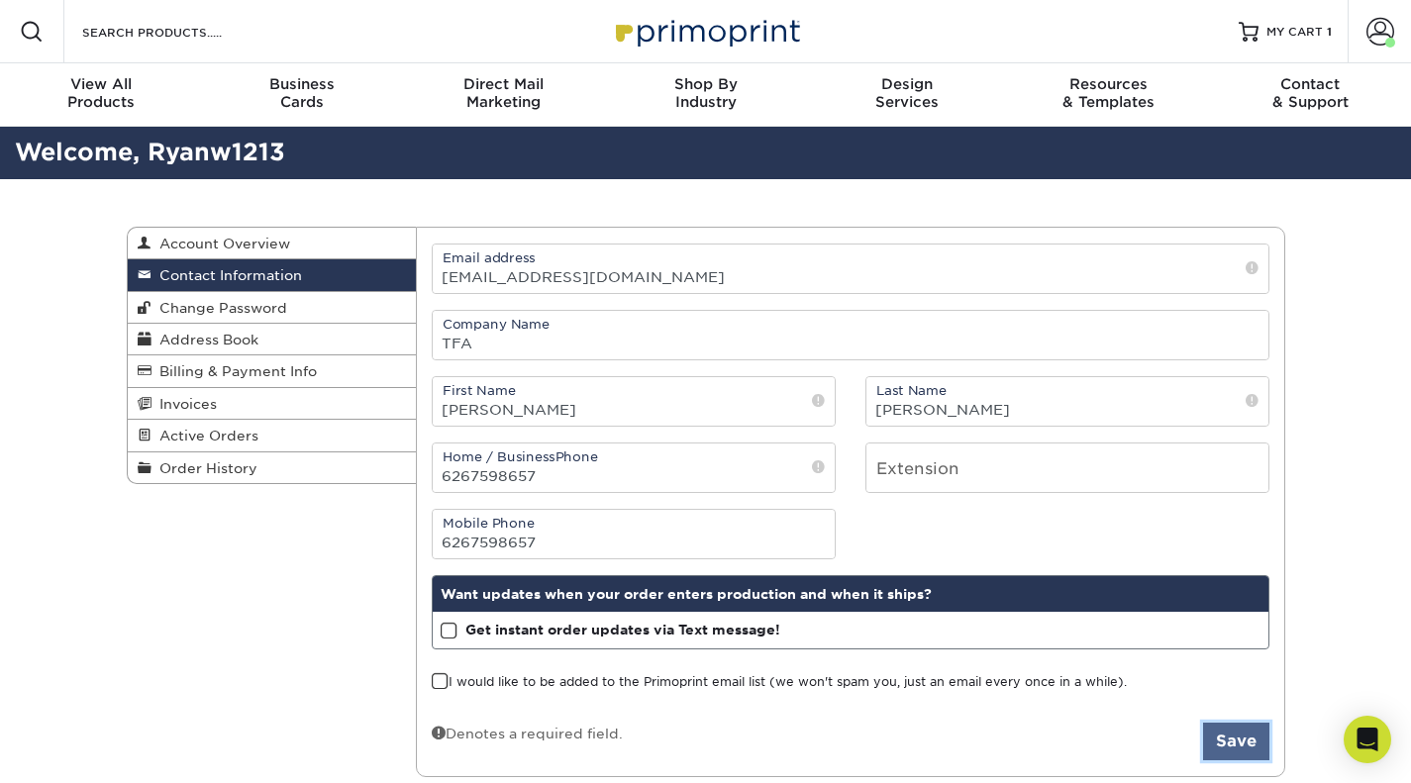
click at [1236, 744] on button "Save" at bounding box center [1236, 742] width 66 height 38
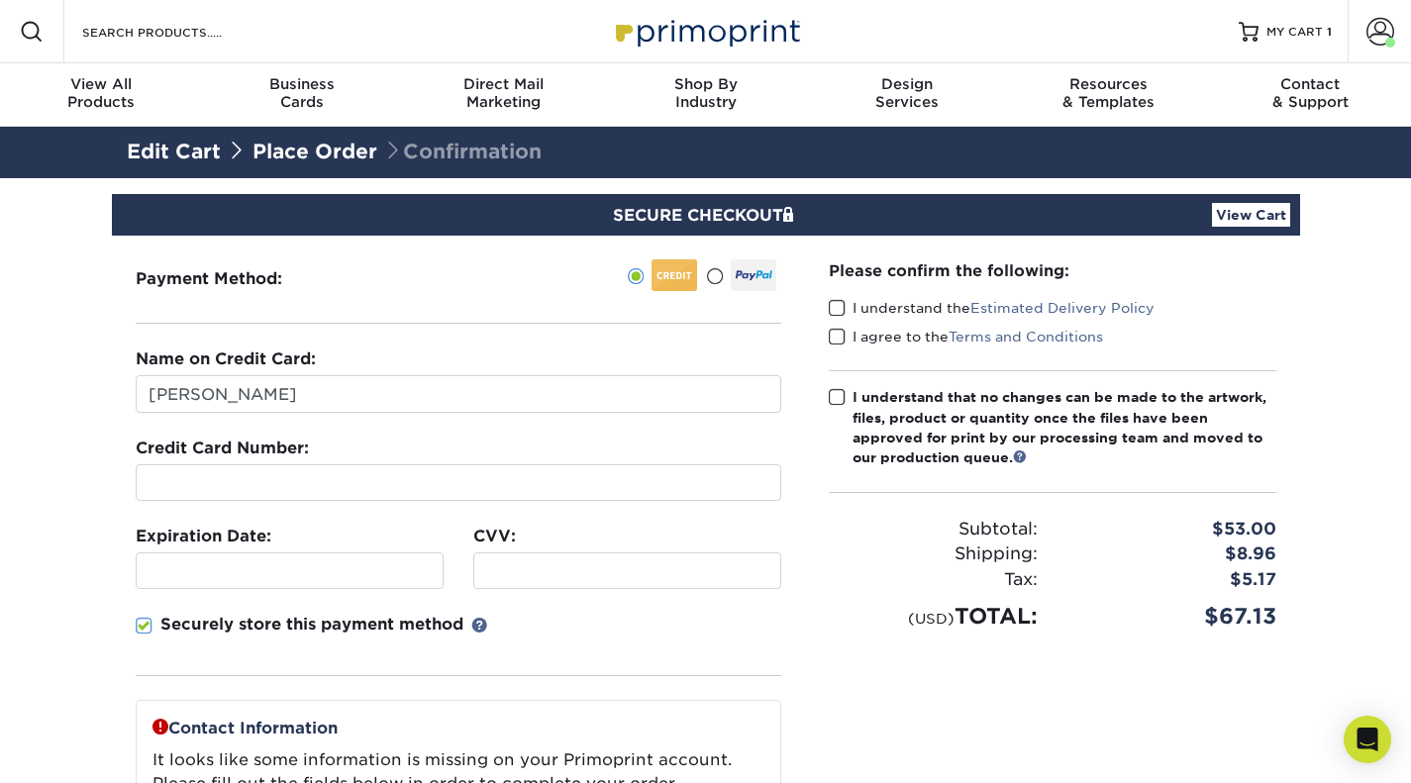
click at [171, 623] on p "Securely store this payment method" at bounding box center [311, 625] width 303 height 24
click at [0, 0] on input "Securely store this payment method" at bounding box center [0, 0] width 0 height 0
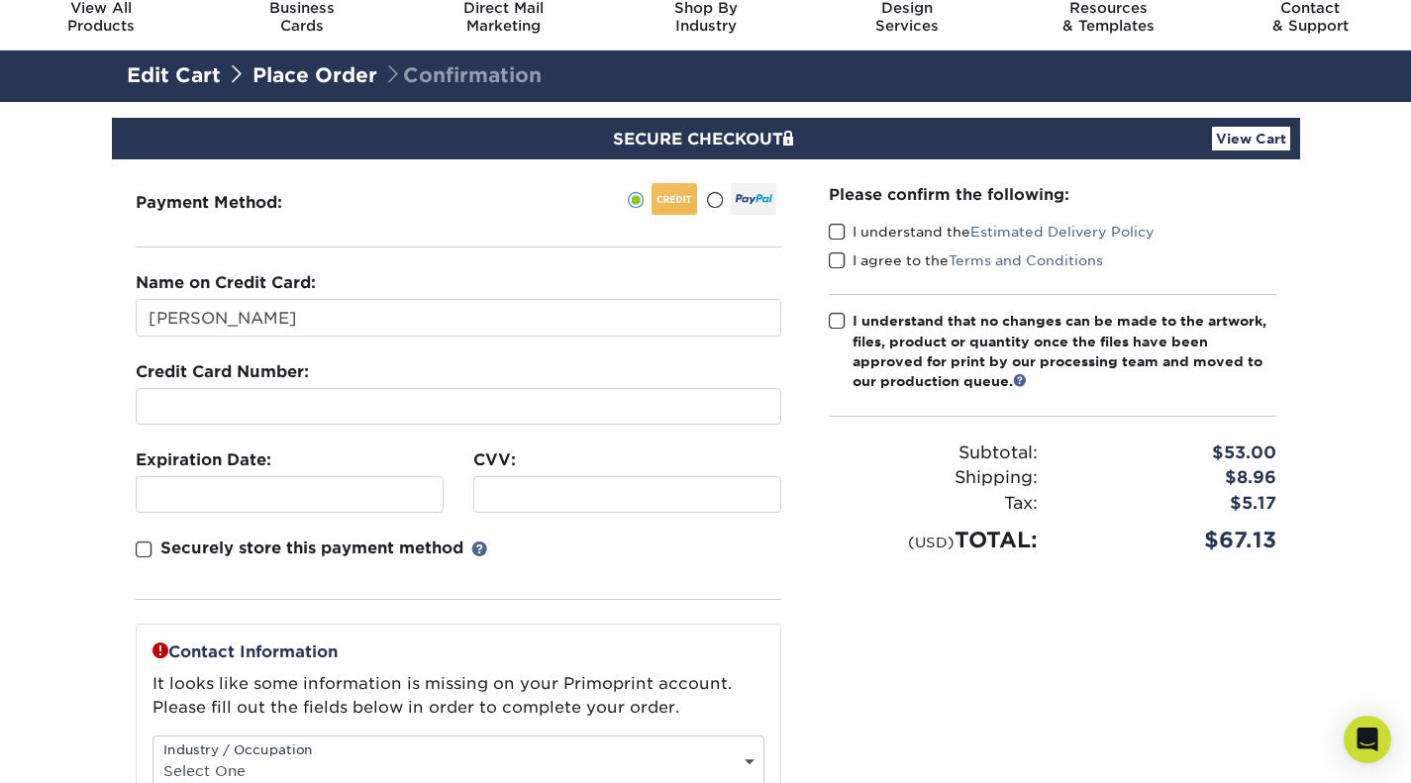
scroll to position [99, 0]
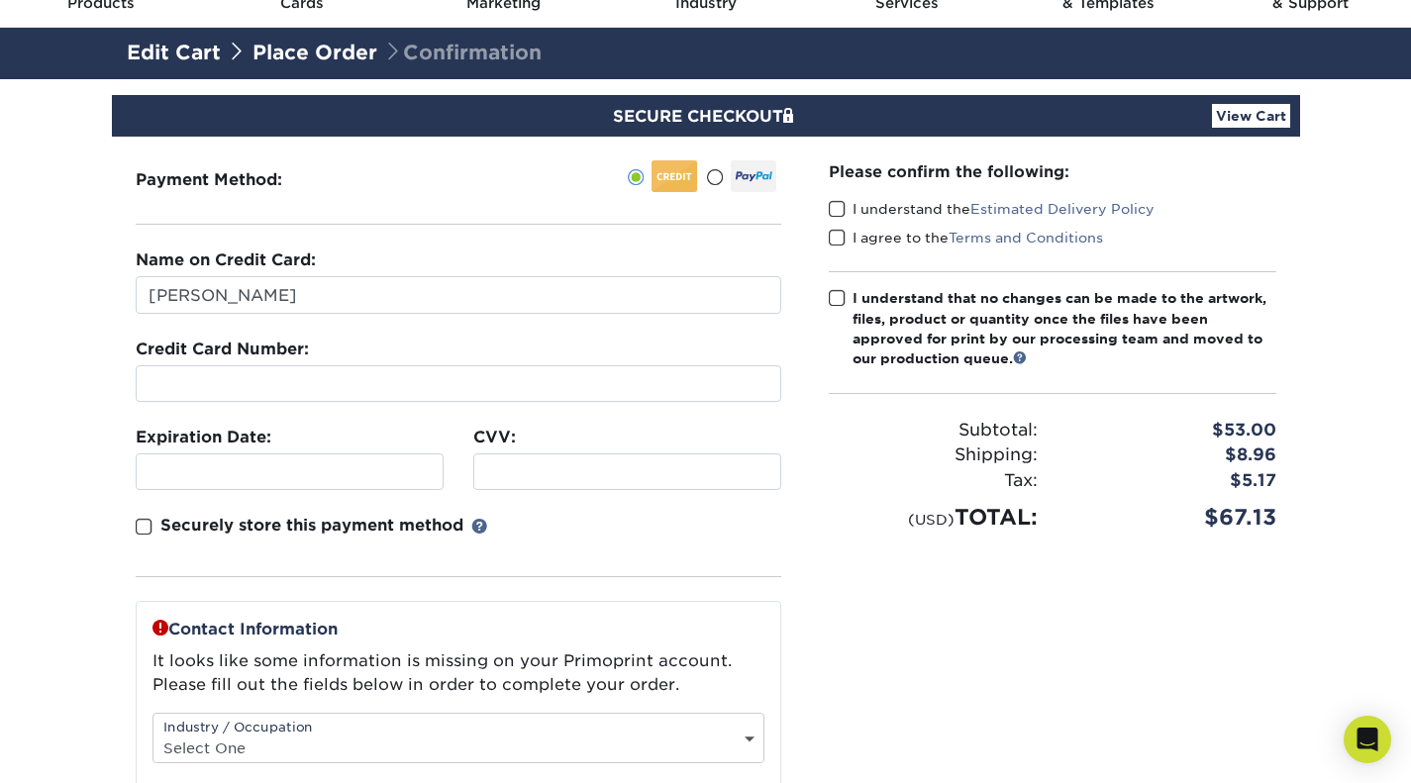
click at [840, 208] on span at bounding box center [837, 209] width 17 height 19
click at [0, 0] on input "I understand the Estimated Delivery Policy" at bounding box center [0, 0] width 0 height 0
drag, startPoint x: 833, startPoint y: 238, endPoint x: 827, endPoint y: 268, distance: 31.3
click at [833, 238] on span at bounding box center [837, 238] width 17 height 19
click at [0, 0] on input "I agree to the Terms and Conditions" at bounding box center [0, 0] width 0 height 0
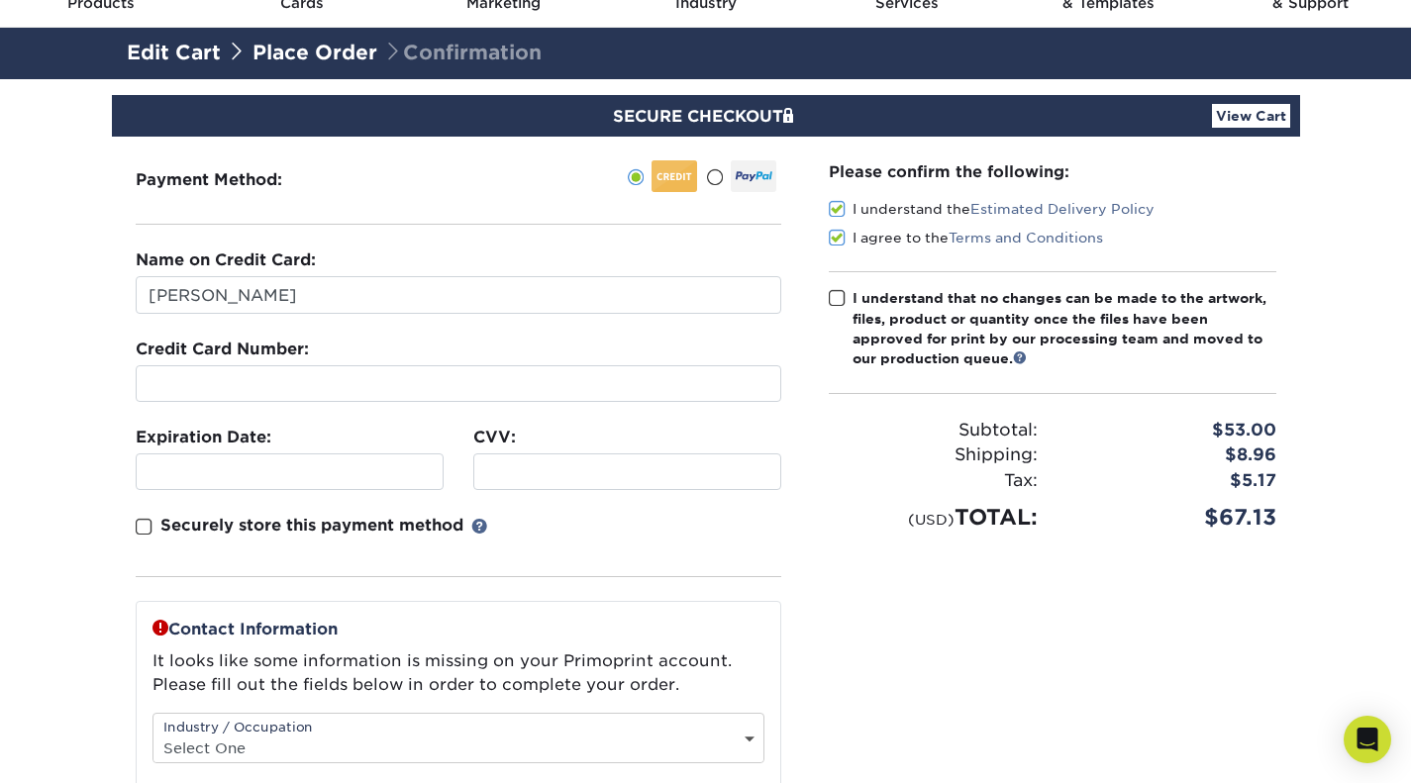
click at [843, 306] on span at bounding box center [837, 298] width 17 height 19
click at [0, 0] on input "I understand that no changes can be made to the artwork, files, product or quan…" at bounding box center [0, 0] width 0 height 0
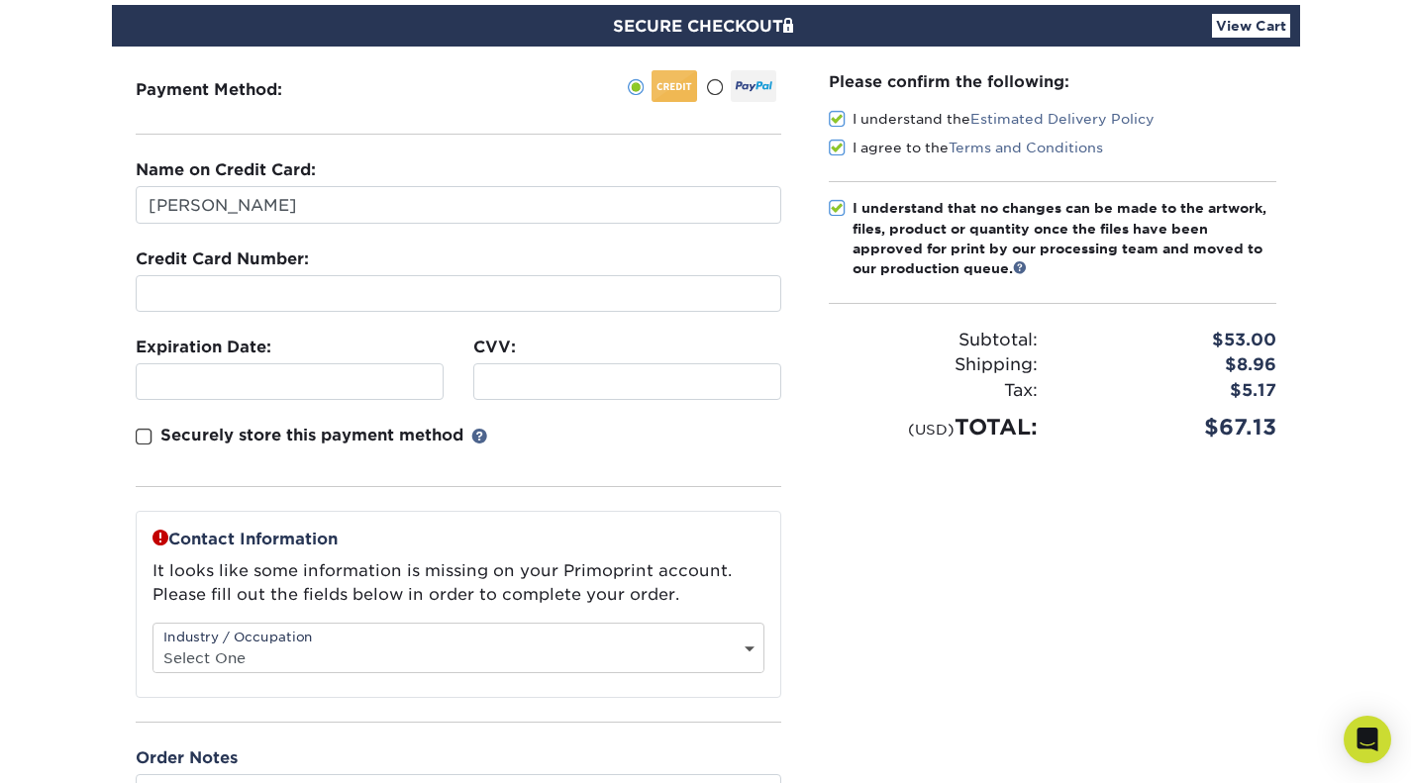
scroll to position [297, 0]
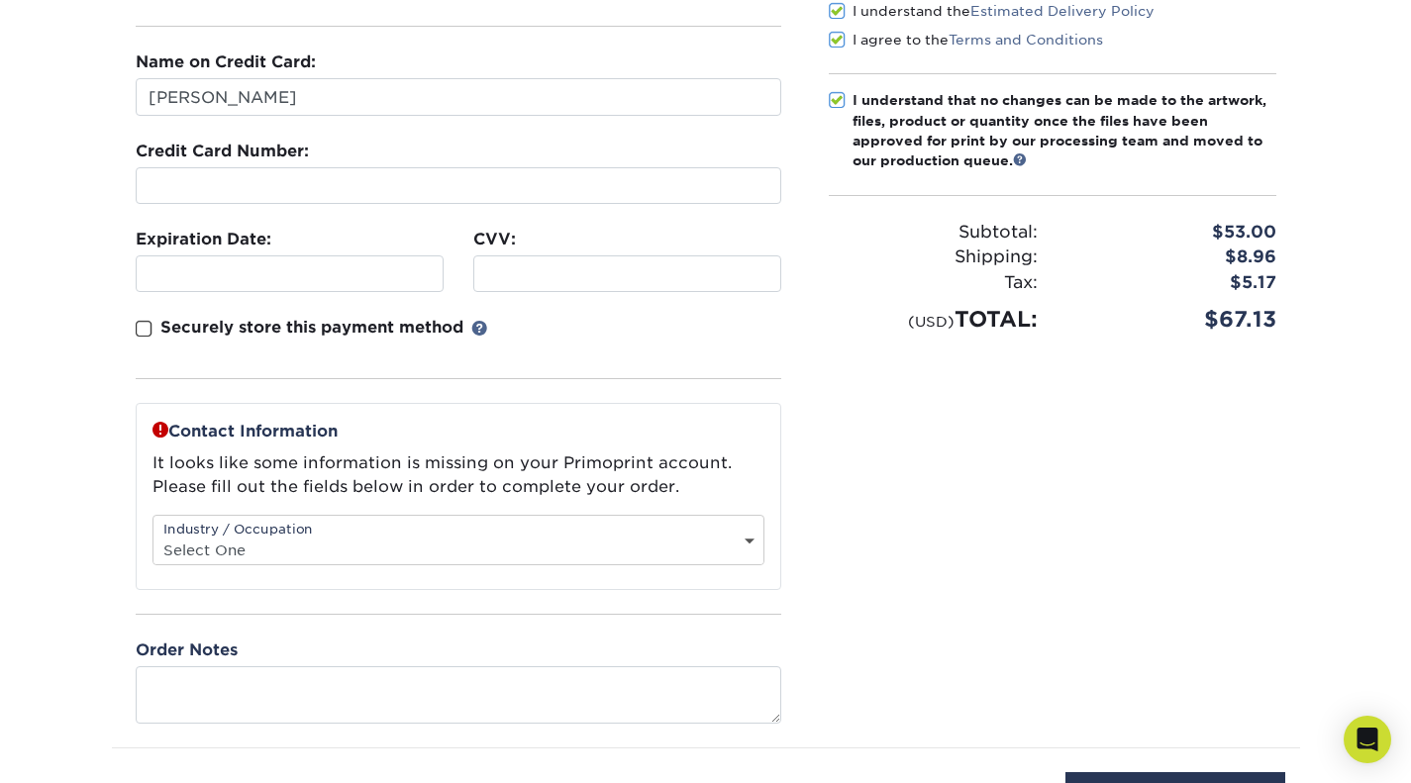
click at [510, 534] on div "Industry / Occupation Select One Administrative Executive Human Resources Const…" at bounding box center [458, 540] width 612 height 50
click at [474, 551] on select "Select One Administrative Executive Human Resources Construction Education Ente…" at bounding box center [458, 550] width 610 height 29
select select "9"
click at [153, 536] on select "Select One Administrative Executive Human Resources Construction Education Ente…" at bounding box center [458, 550] width 610 height 29
click at [831, 486] on div "Please confirm the following: I understand the Estimated Delivery Policy I agre…" at bounding box center [1052, 343] width 495 height 809
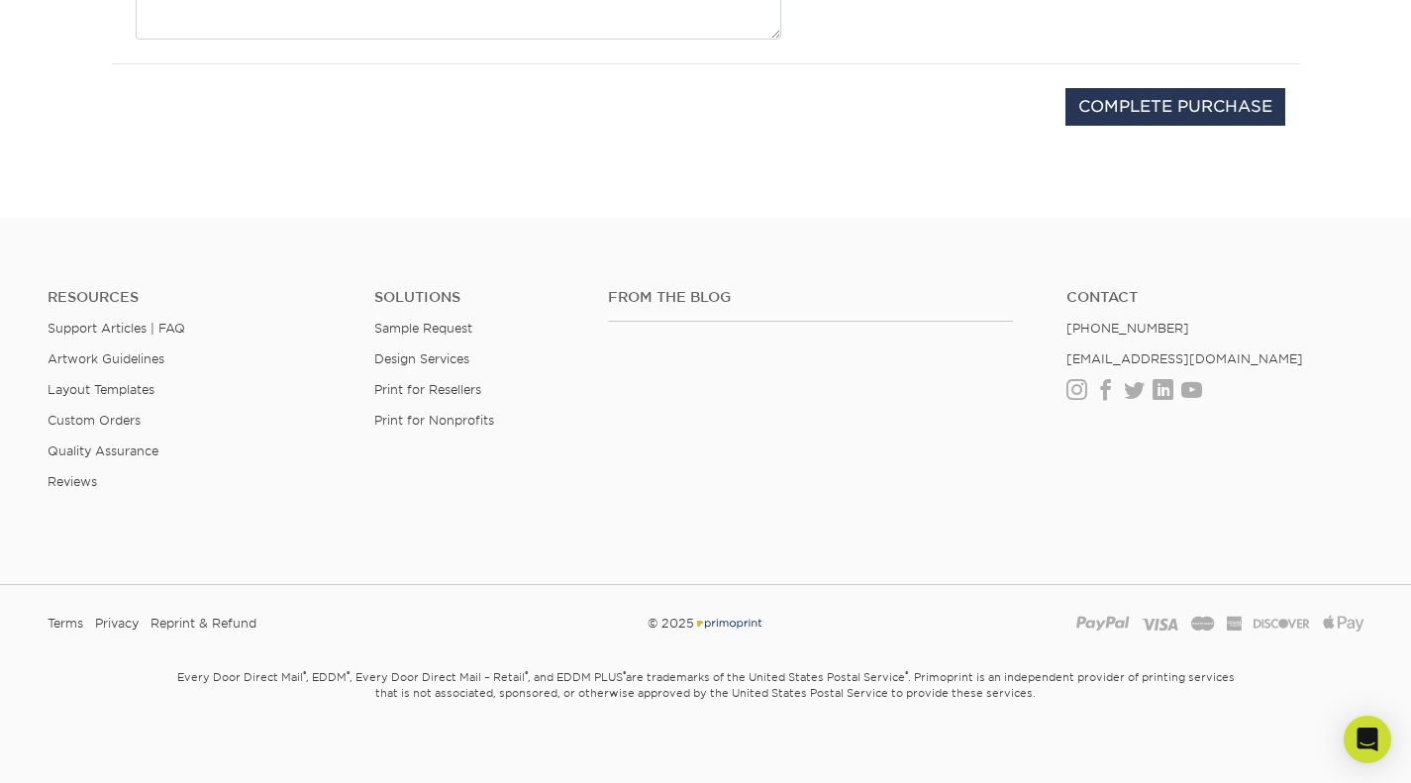
scroll to position [399, 0]
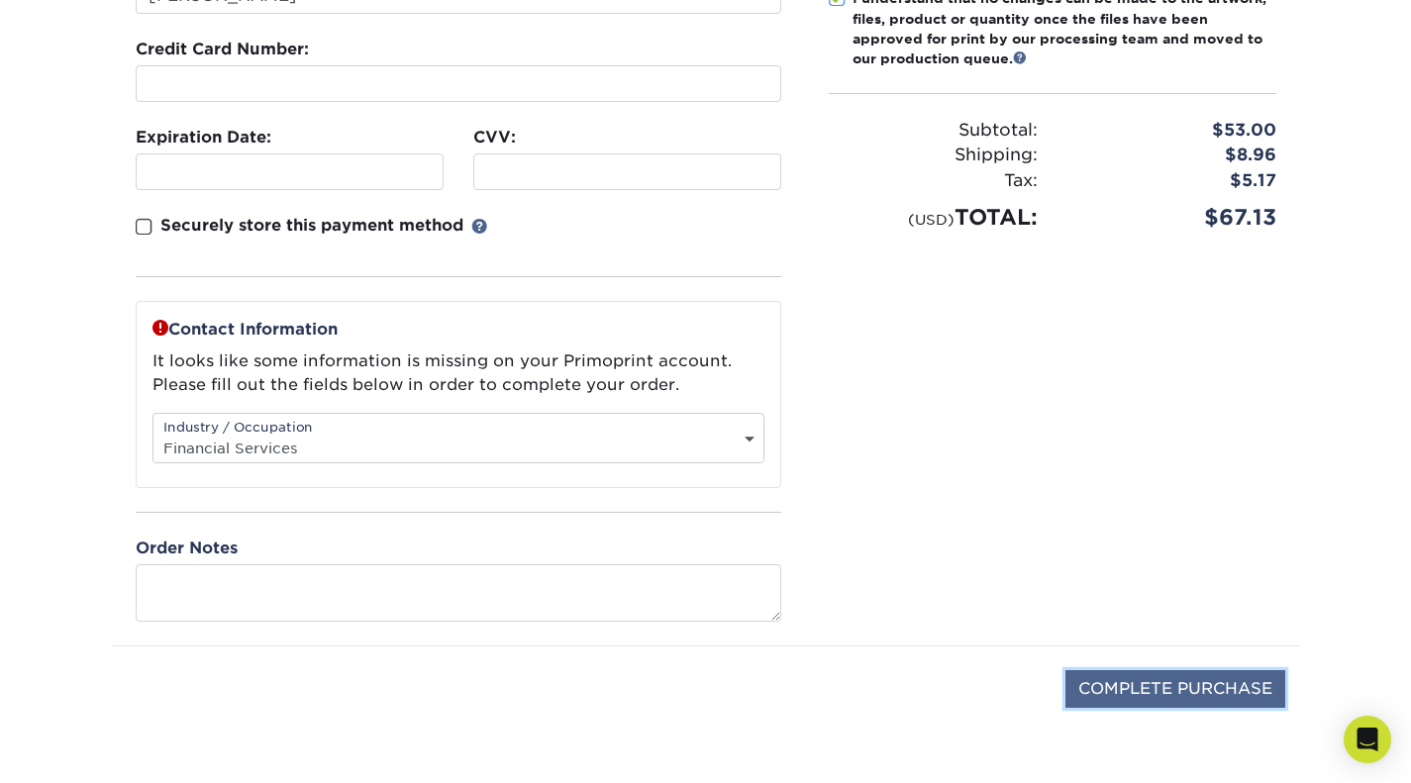
click at [1170, 678] on input "COMPLETE PURCHASE" at bounding box center [1175, 689] width 220 height 38
type input "PROCESSING, PLEASE WAIT..."
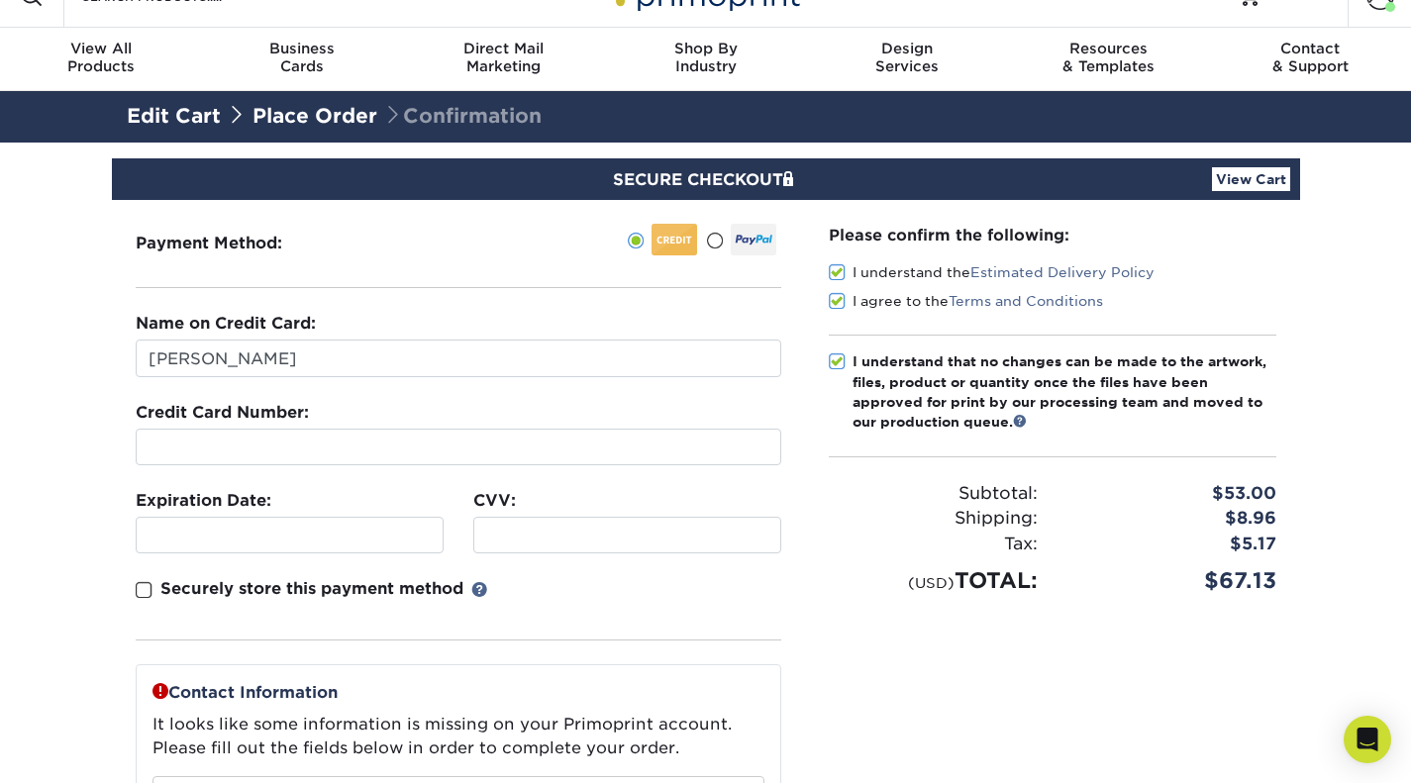
scroll to position [0, 0]
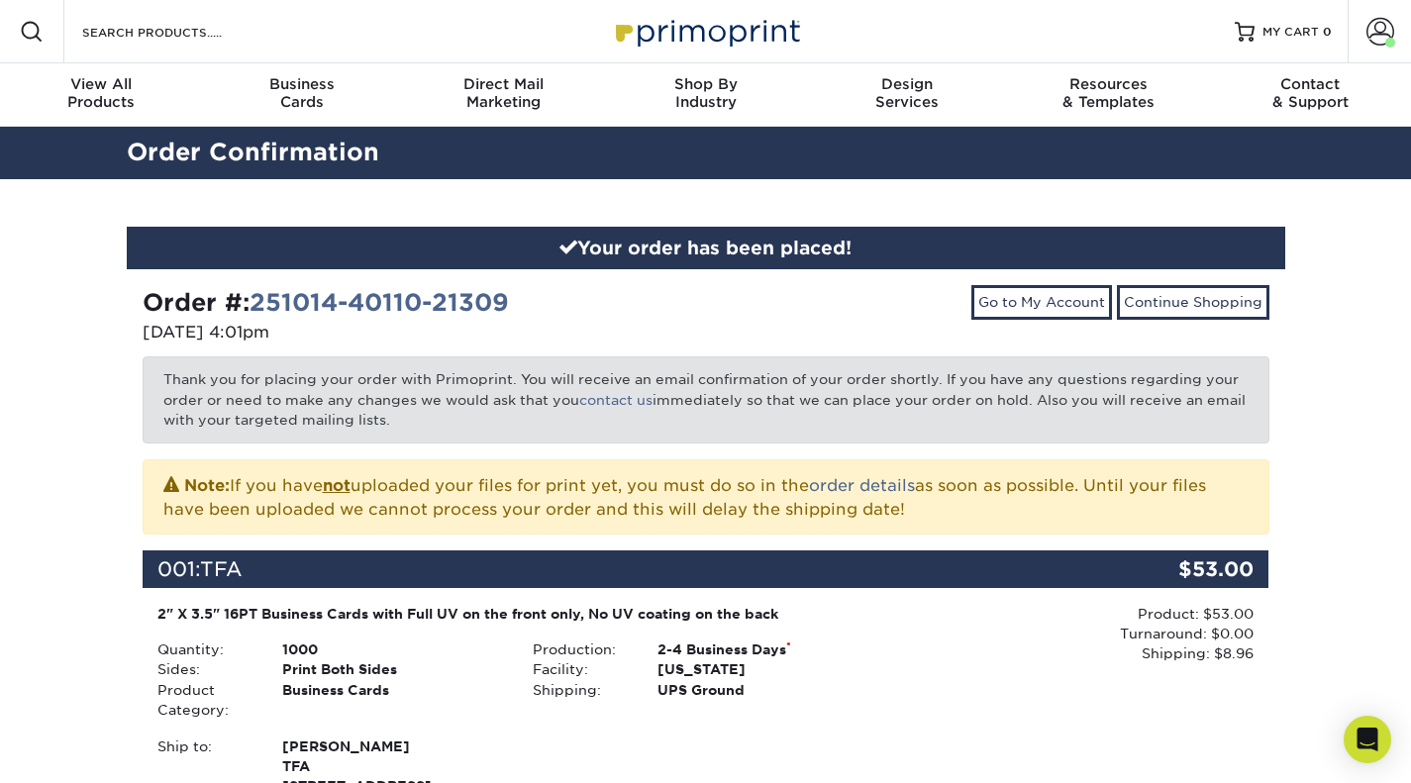
click at [728, 467] on div "Note: If you have not uploaded your files for print yet, you must do so in the …" at bounding box center [706, 496] width 1127 height 75
